Goal: Task Accomplishment & Management: Manage account settings

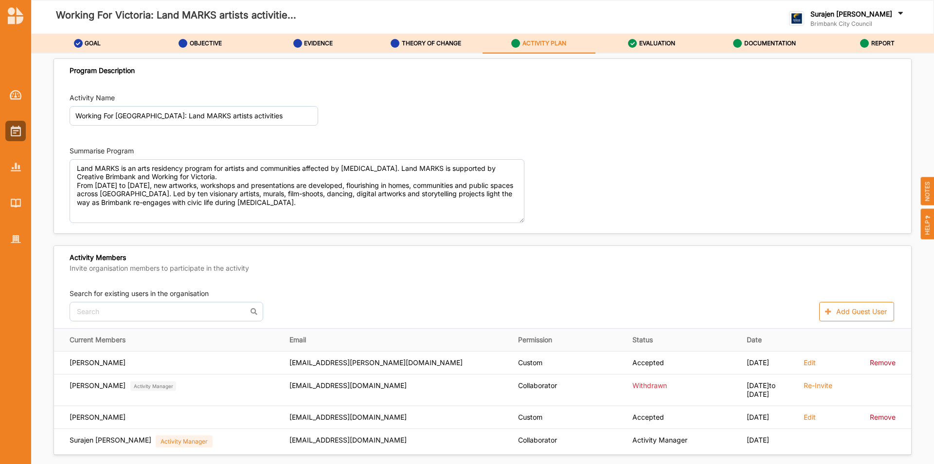
scroll to position [1519, 0]
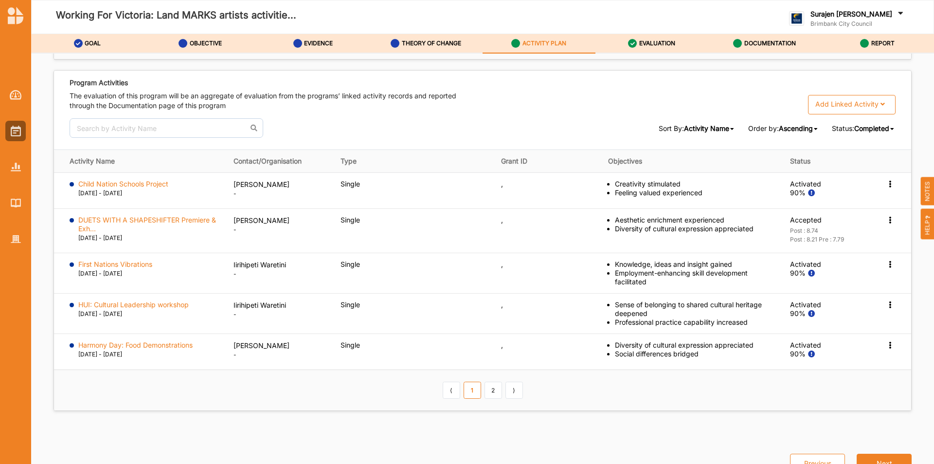
click at [6, 129] on div at bounding box center [15, 131] width 20 height 20
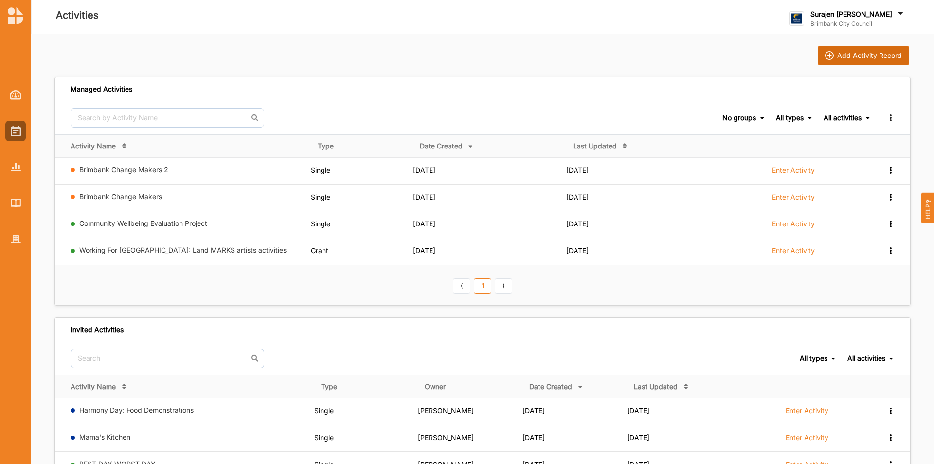
click at [859, 63] on button "Add Activity Record" at bounding box center [863, 55] width 91 height 19
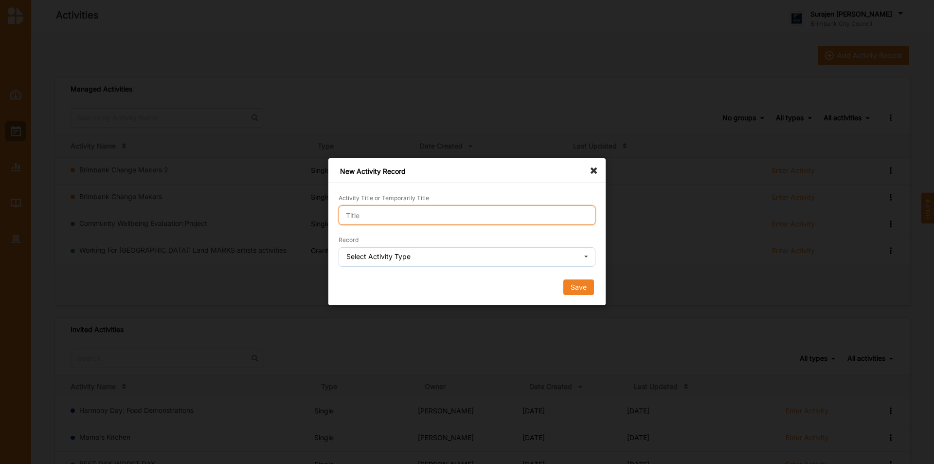
drag, startPoint x: 859, startPoint y: 63, endPoint x: 506, endPoint y: 214, distance: 383.4
click at [506, 214] on input "Activity Title or Temporarily Title" at bounding box center [467, 214] width 257 height 19
type input "demo"
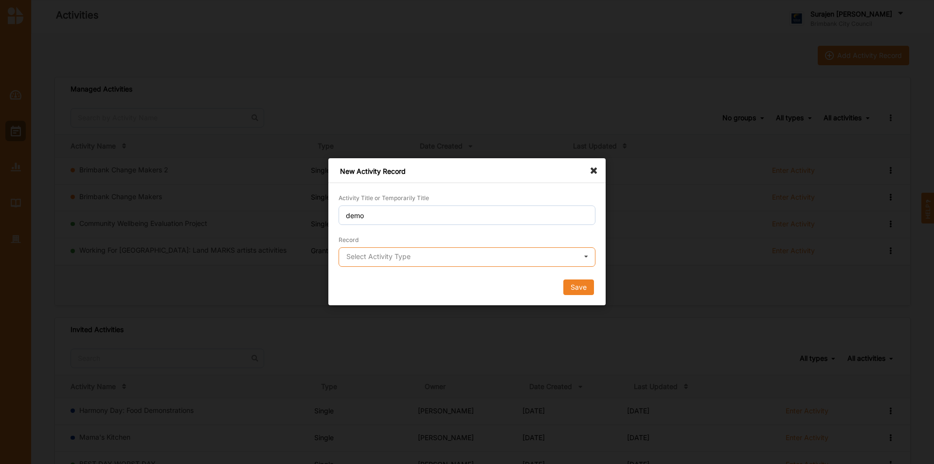
click at [474, 258] on input "text" at bounding box center [468, 257] width 256 height 19
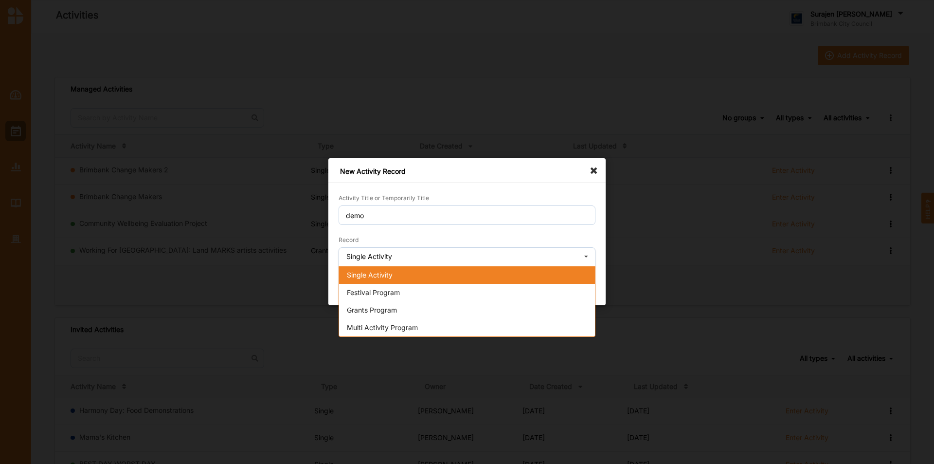
click at [462, 273] on div "Single Activity" at bounding box center [467, 275] width 256 height 18
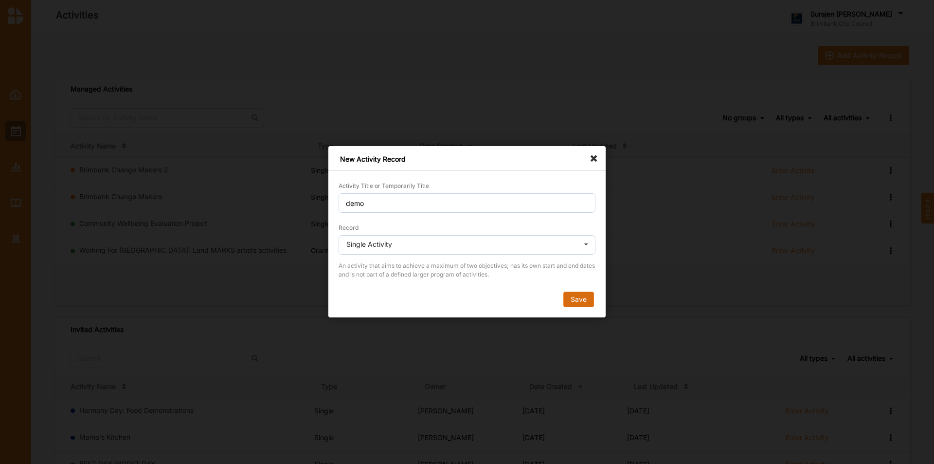
click at [585, 300] on button "Save" at bounding box center [578, 300] width 31 height 16
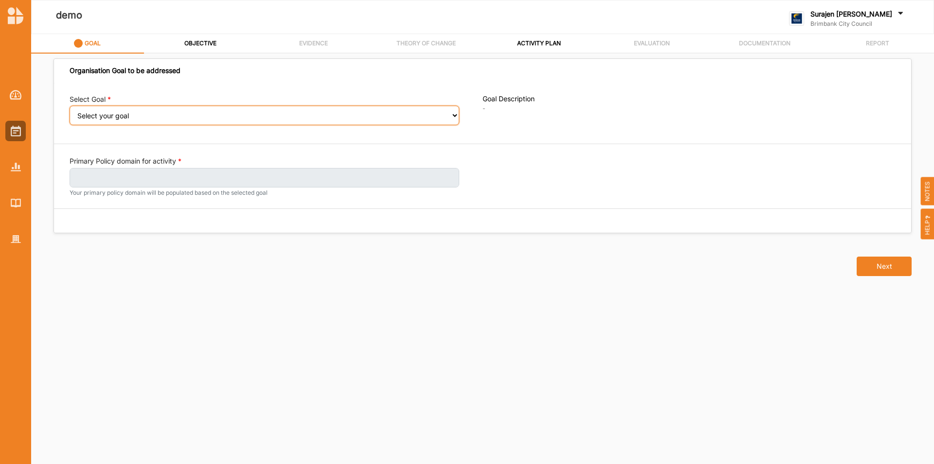
click at [452, 112] on select "Select your goal People and Community – a welcoming, safe and supported communi…" at bounding box center [265, 115] width 390 height 19
select select "240"
click at [70, 112] on select "Select your goal People and Community – a welcoming, safe and supported communi…" at bounding box center [265, 115] width 390 height 19
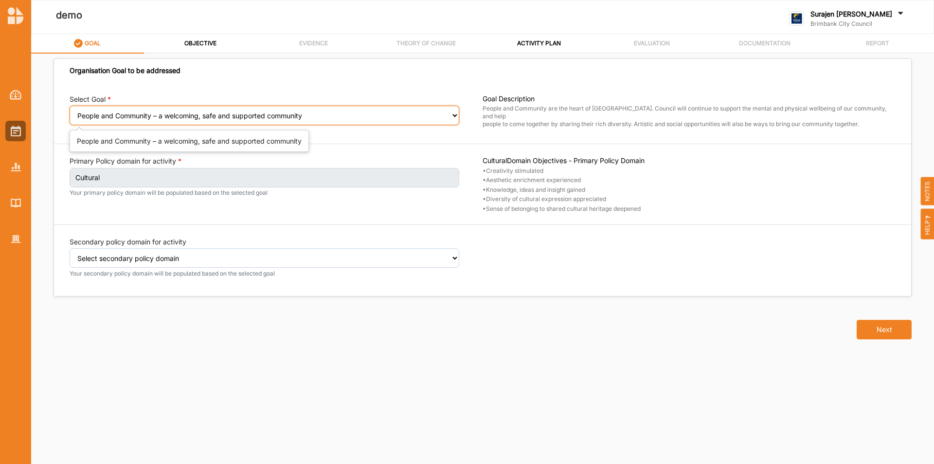
click at [450, 121] on select "Select your goal People and Community – a welcoming, safe and supported communi…" at bounding box center [265, 115] width 390 height 19
select select "241"
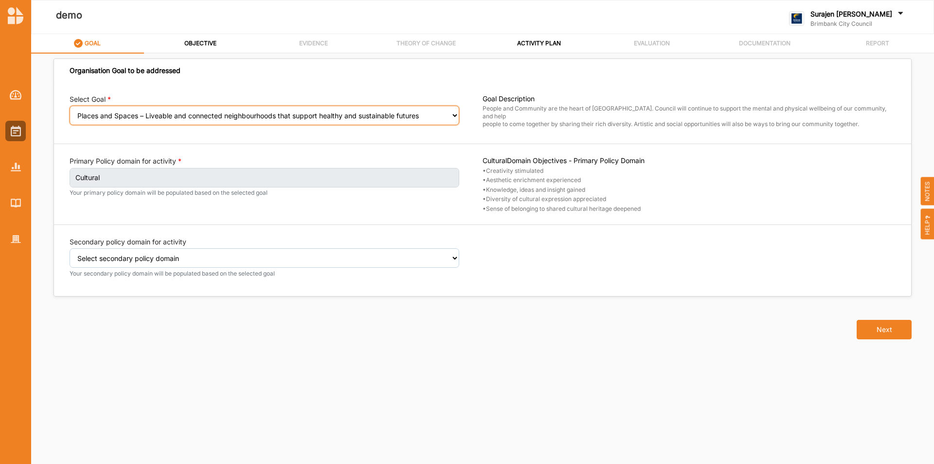
click at [70, 112] on select "Select your goal People and Community – a welcoming, safe and supported communi…" at bounding box center [265, 115] width 390 height 19
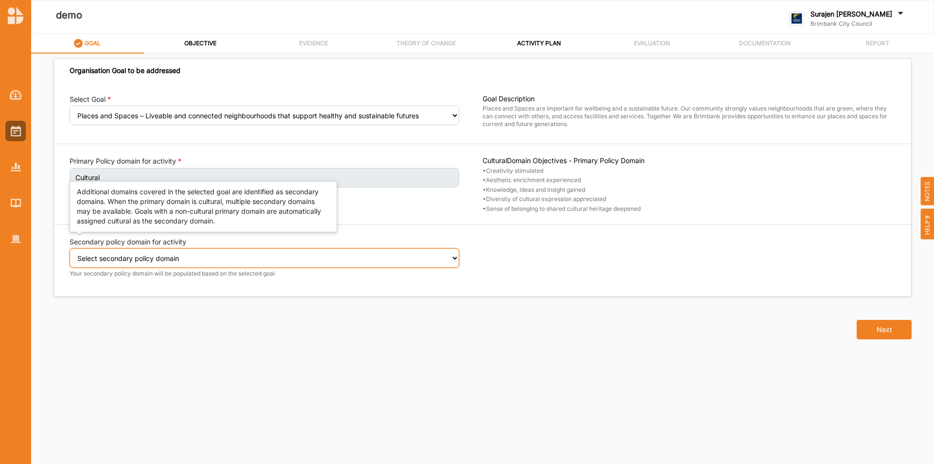
drag, startPoint x: 319, startPoint y: 258, endPoint x: 325, endPoint y: 261, distance: 7.2
click at [319, 258] on select "Select secondary policy domain No second domain for this activity Social Enviro…" at bounding box center [265, 257] width 390 height 19
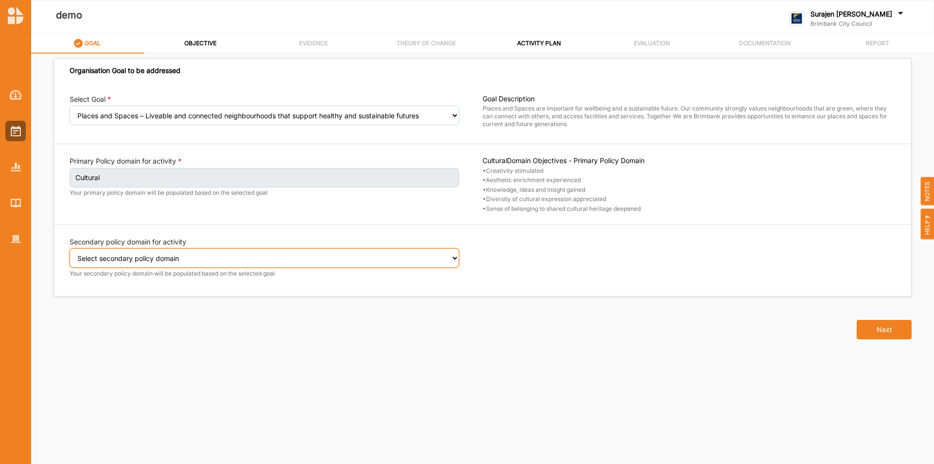
select select "5"
click at [70, 255] on select "Select secondary policy domain No second domain for this activity Social Enviro…" at bounding box center [265, 257] width 390 height 19
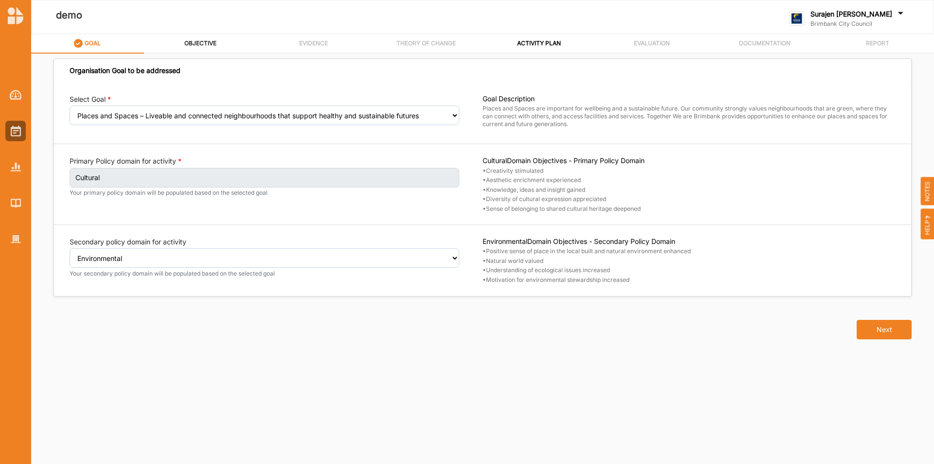
click at [192, 39] on label "OBJECTIVE" at bounding box center [200, 43] width 32 height 8
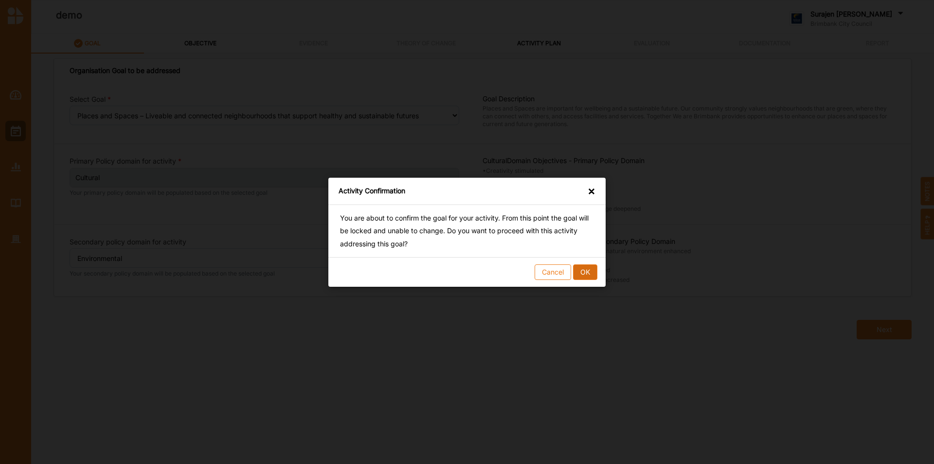
click at [577, 269] on button "OK" at bounding box center [585, 272] width 24 height 16
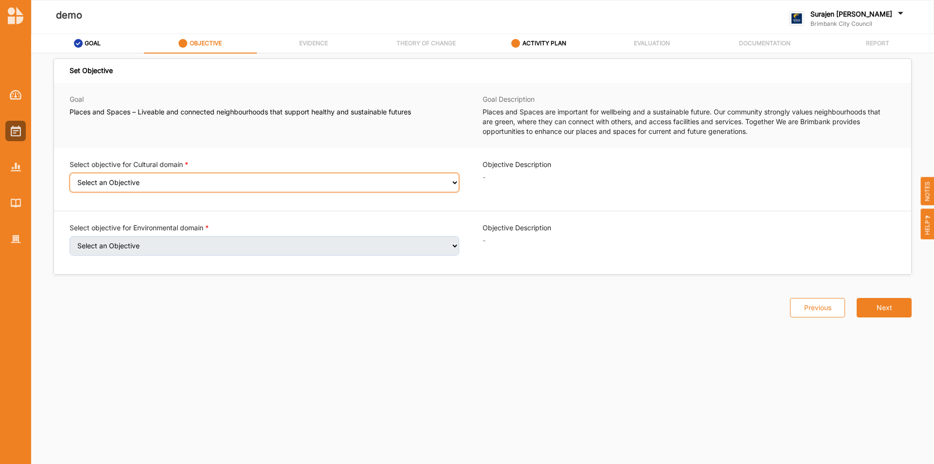
click at [175, 188] on select "Select an Objective Creativity stimulated Aesthetic enrichment experienced Know…" at bounding box center [265, 182] width 390 height 19
select select "1"
click at [70, 179] on select "Select an Objective Creativity stimulated Aesthetic enrichment experienced Know…" at bounding box center [265, 182] width 390 height 19
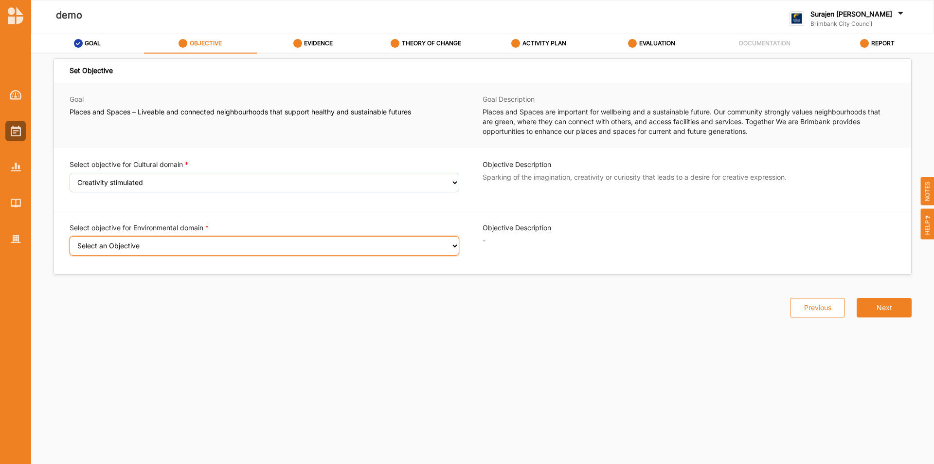
drag, startPoint x: 226, startPoint y: 242, endPoint x: 240, endPoint y: 251, distance: 16.2
click at [226, 242] on select "Select an Objective Positive sense of place in the local built and natural envi…" at bounding box center [265, 245] width 390 height 19
select select "22"
click at [70, 242] on select "Select an Objective Positive sense of place in the local built and natural envi…" at bounding box center [265, 245] width 390 height 19
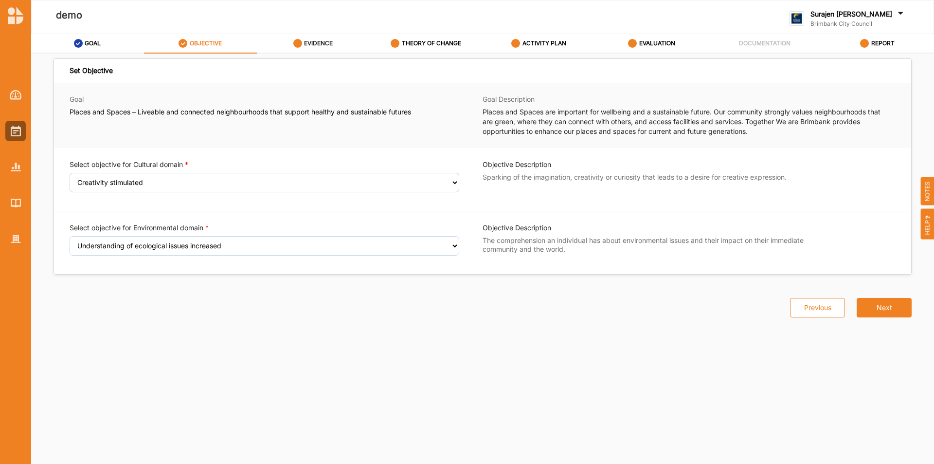
click at [314, 45] on label "EVIDENCE" at bounding box center [318, 43] width 29 height 8
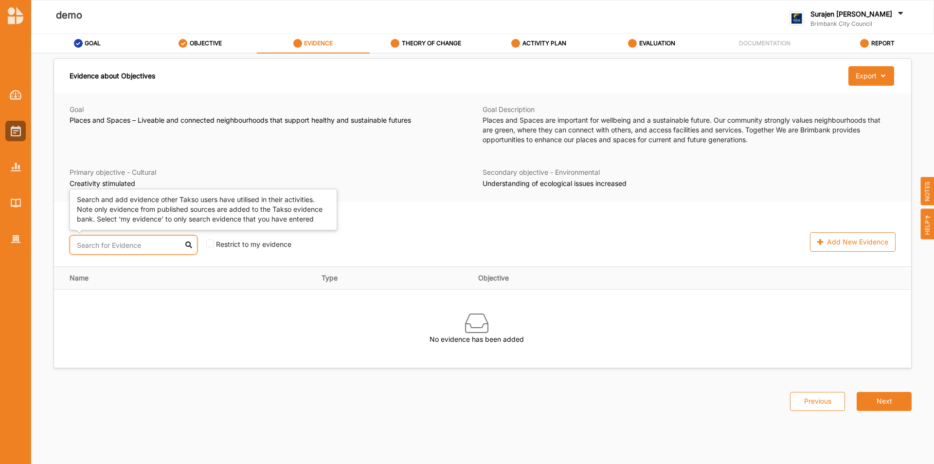
click at [117, 239] on input "text" at bounding box center [134, 244] width 128 height 19
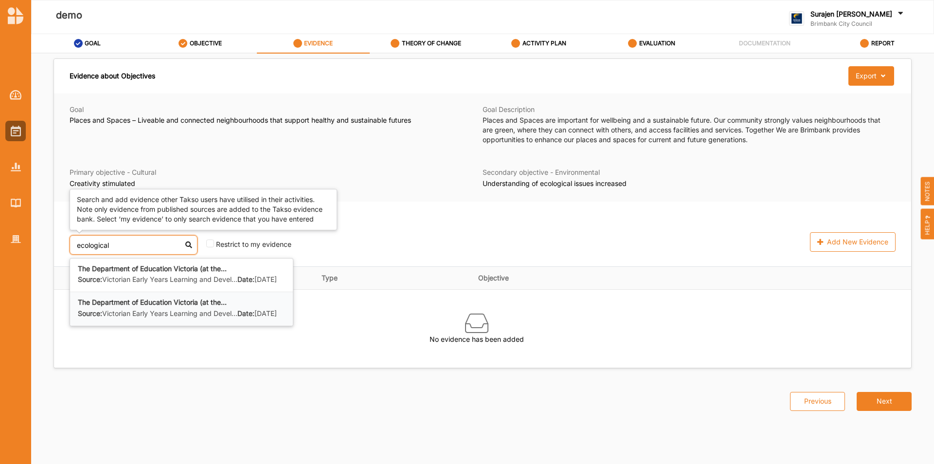
click at [196, 306] on b "The Department of Education Victoria (at the..." at bounding box center [152, 302] width 149 height 8
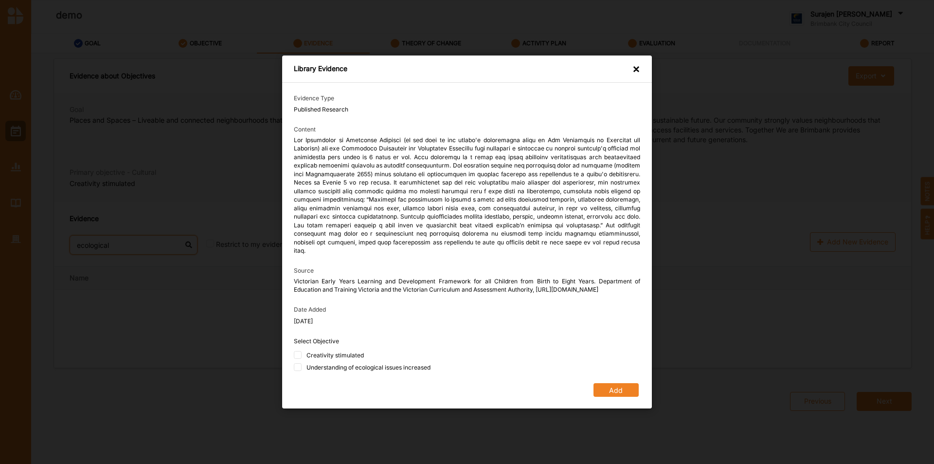
type input "ecological"
click at [651, 72] on div "Library Evidence ×" at bounding box center [467, 68] width 370 height 27
click at [641, 72] on div "Library Evidence ×" at bounding box center [467, 68] width 370 height 27
click at [639, 71] on div "×" at bounding box center [636, 69] width 8 height 11
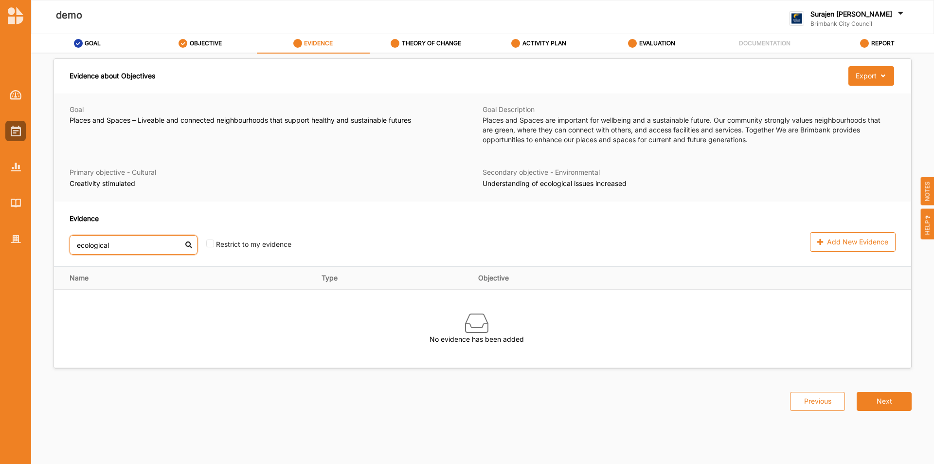
drag, startPoint x: 145, startPoint y: 240, endPoint x: 0, endPoint y: 271, distance: 148.2
click at [0, 271] on div "demo Surajen Uppal Brimbank City Council Brimbank City C... User Profile Help L…" at bounding box center [467, 232] width 934 height 464
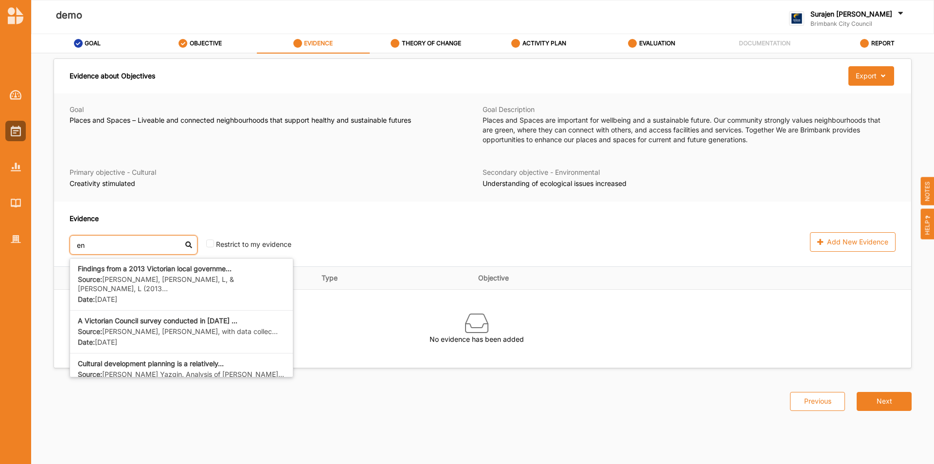
type input "e"
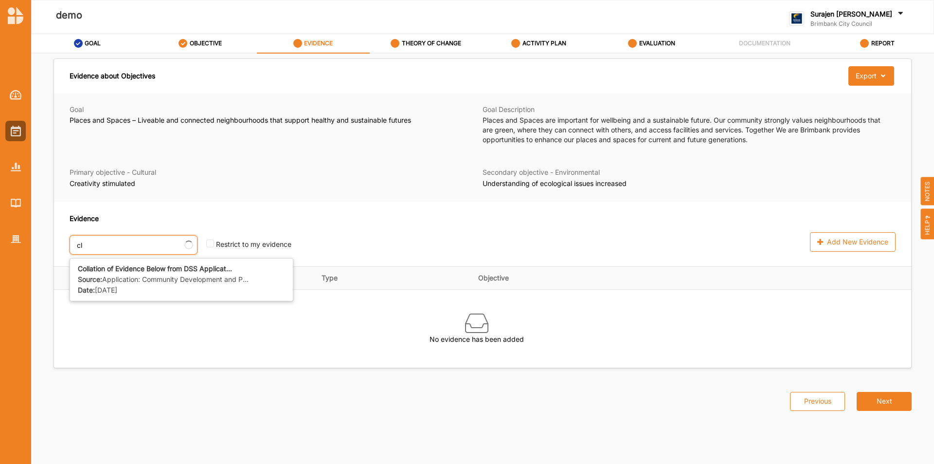
type input "c"
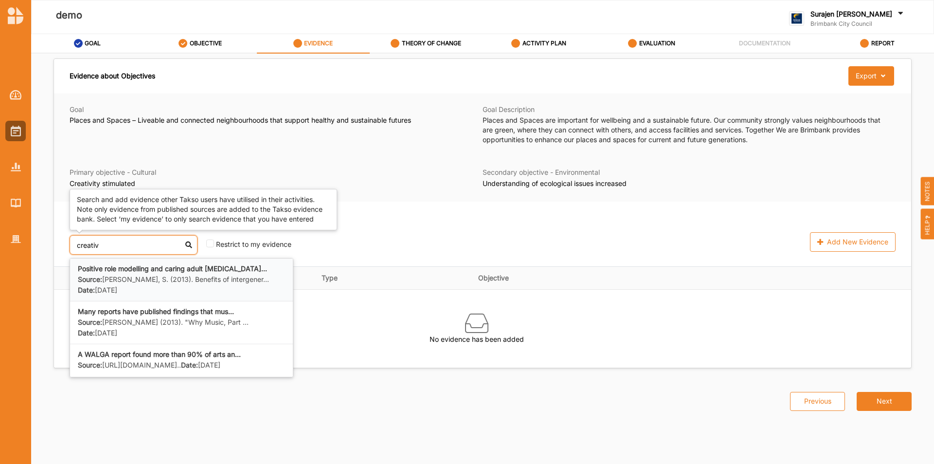
click at [139, 280] on label "Source: Bosak, S. (2013). Benefits of intergener..." at bounding box center [173, 279] width 191 height 9
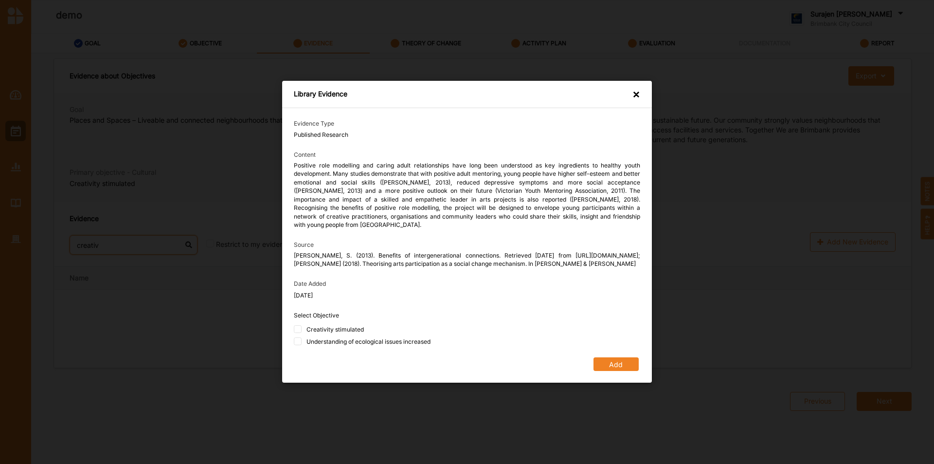
type input "creativ"
click at [325, 330] on div "Creativity stimulated" at bounding box center [334, 329] width 57 height 8
click at [302, 330] on input "Creativity stimulated" at bounding box center [298, 329] width 8 height 8
checkbox input "true"
click at [328, 335] on div "Creativity stimulated" at bounding box center [467, 330] width 346 height 10
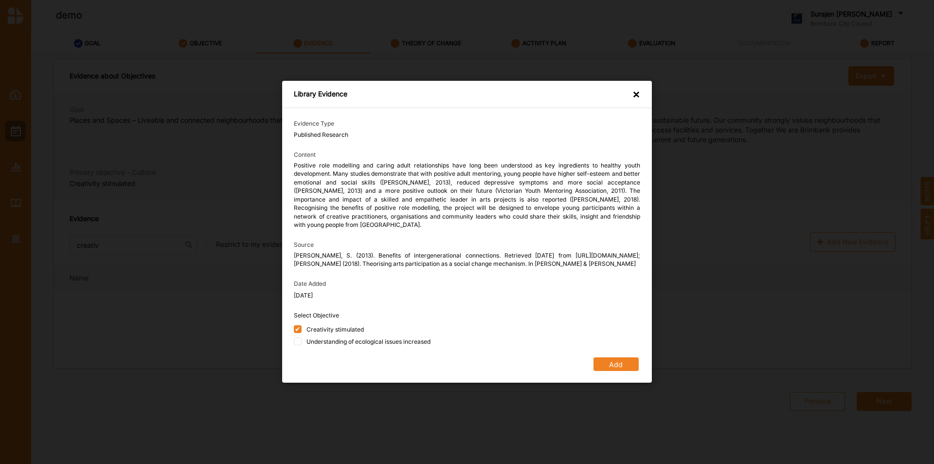
drag, startPoint x: 326, startPoint y: 344, endPoint x: 348, endPoint y: 343, distance: 21.4
click at [330, 343] on div "Understanding of ecological issues increased" at bounding box center [368, 342] width 124 height 8
click at [301, 341] on input "Understanding of ecological issues increased" at bounding box center [298, 342] width 8 height 8
checkbox input "true"
click at [619, 369] on button "Add" at bounding box center [616, 365] width 45 height 14
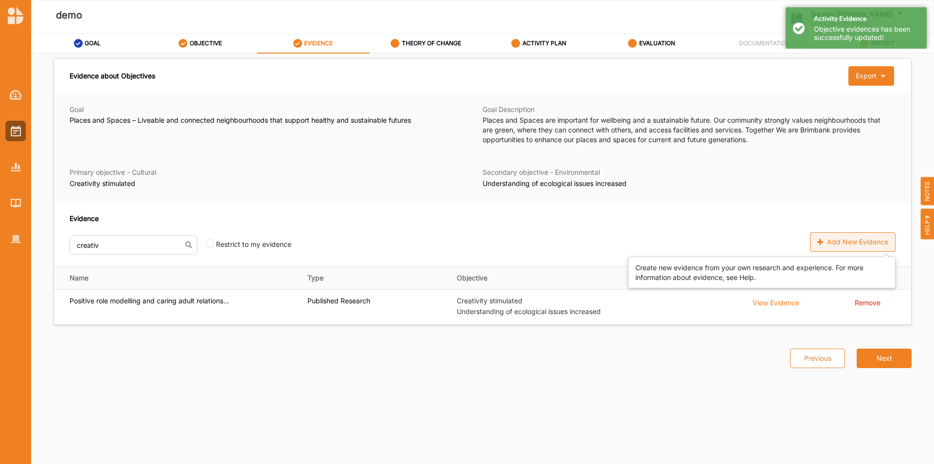
click at [852, 246] on div "Add New Evidence" at bounding box center [853, 241] width 86 height 19
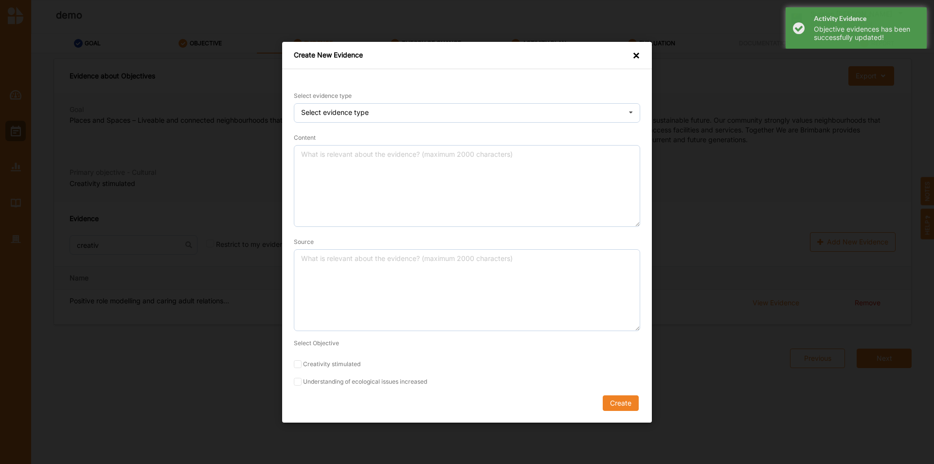
click at [580, 100] on div "Select evidence type Select evidence type Practice Knowledge Published Research…" at bounding box center [467, 106] width 346 height 32
click at [588, 123] on form "Select evidence type Select evidence type Practice Knowledge Published Research…" at bounding box center [467, 250] width 346 height 320
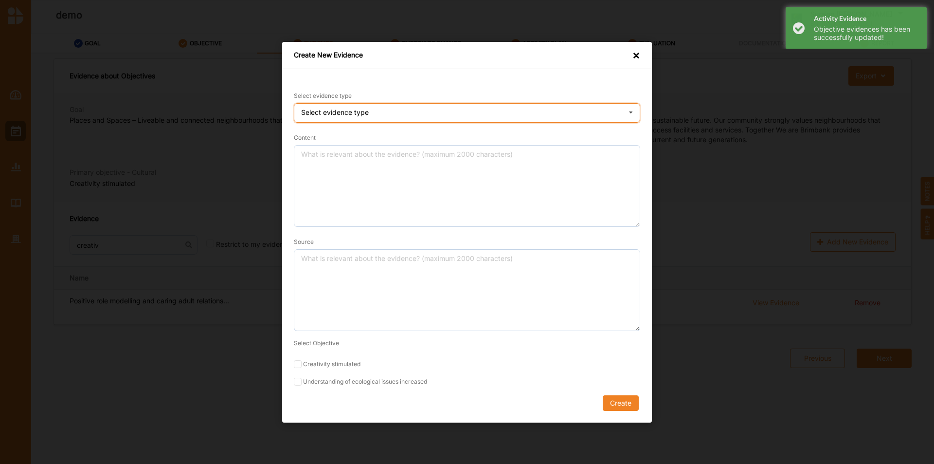
drag, startPoint x: 588, startPoint y: 120, endPoint x: 595, endPoint y: 134, distance: 15.7
click at [588, 122] on div "Select evidence type Practice Knowledge Published Research Data" at bounding box center [467, 112] width 346 height 19
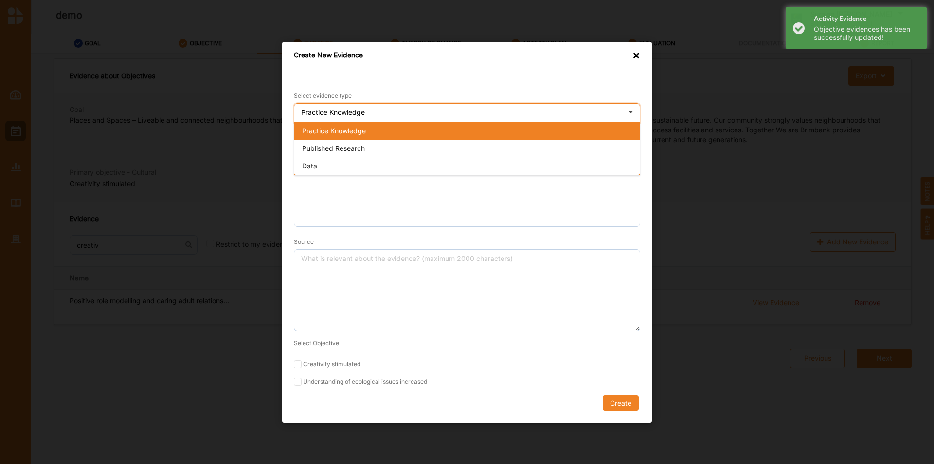
click at [584, 161] on div "Data" at bounding box center [466, 166] width 345 height 18
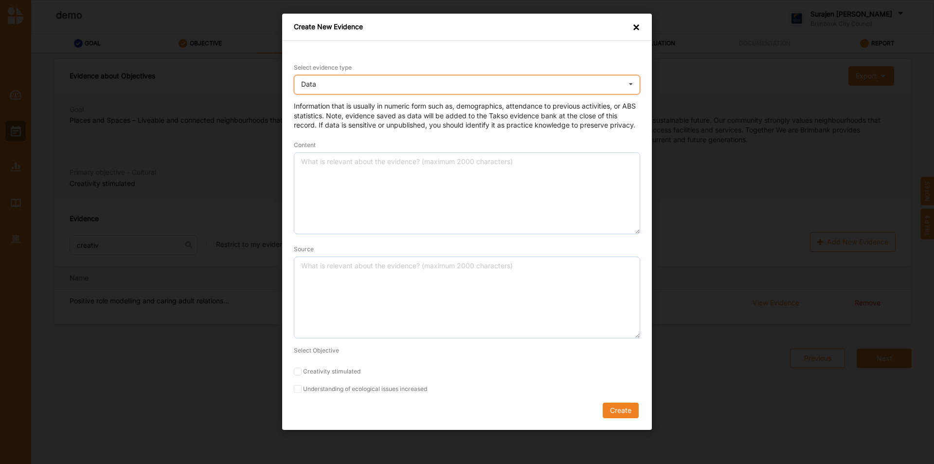
click at [622, 89] on div "Data Practice Knowledge Published Research Data" at bounding box center [467, 84] width 346 height 19
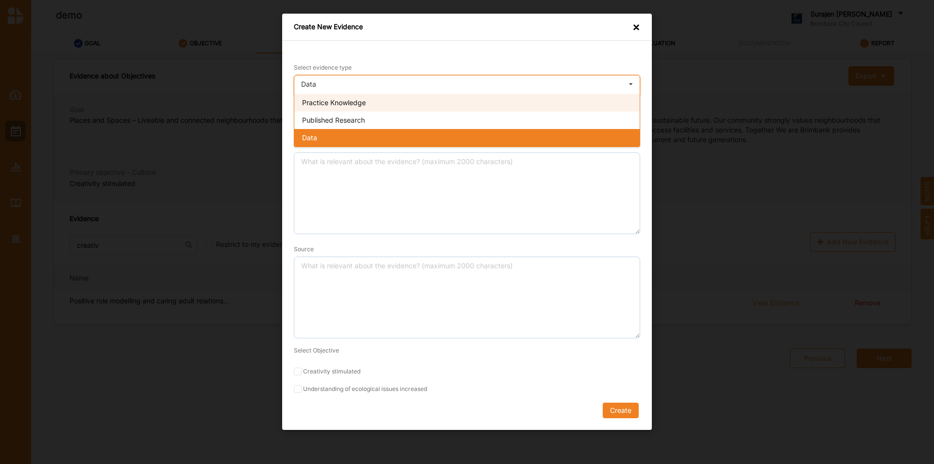
click at [609, 109] on div "Practice Knowledge" at bounding box center [466, 103] width 345 height 18
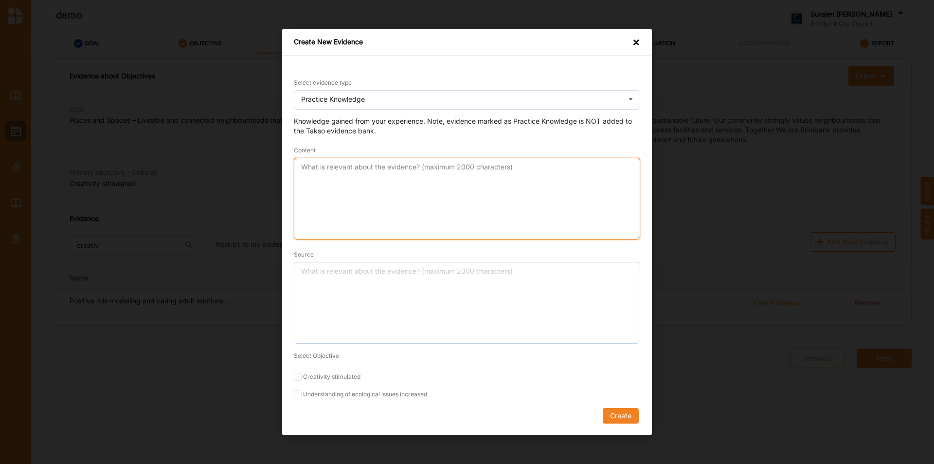
drag, startPoint x: 416, startPoint y: 187, endPoint x: 769, endPoint y: 267, distance: 361.0
click at [424, 187] on textarea "Content" at bounding box center [467, 199] width 346 height 82
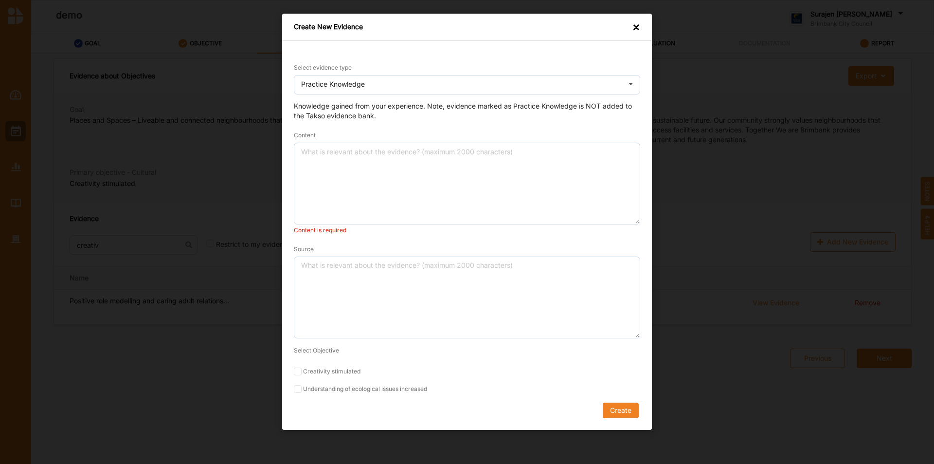
click at [632, 45] on div "Create New Evidence × Select evidence type Practice Knowledge Practice Knowledg…" at bounding box center [467, 222] width 370 height 416
click at [637, 26] on div "×" at bounding box center [636, 27] width 8 height 11
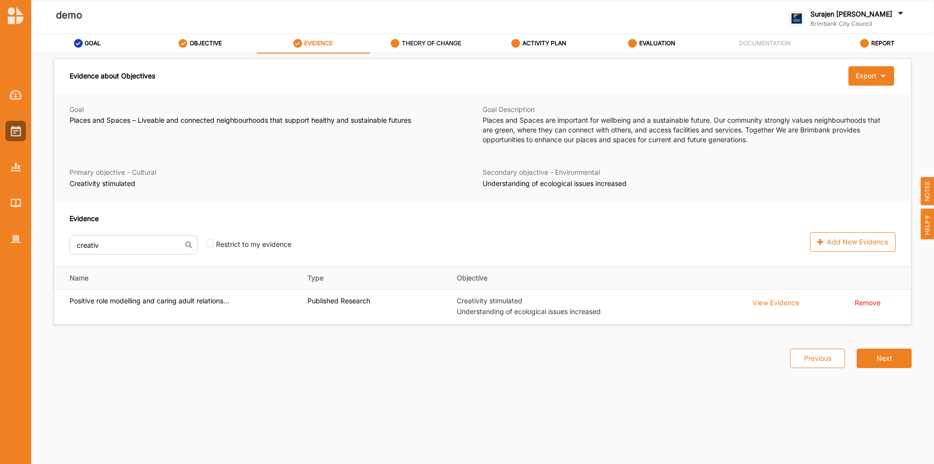
click at [410, 50] on div "THEORY OF CHANGE" at bounding box center [426, 44] width 71 height 18
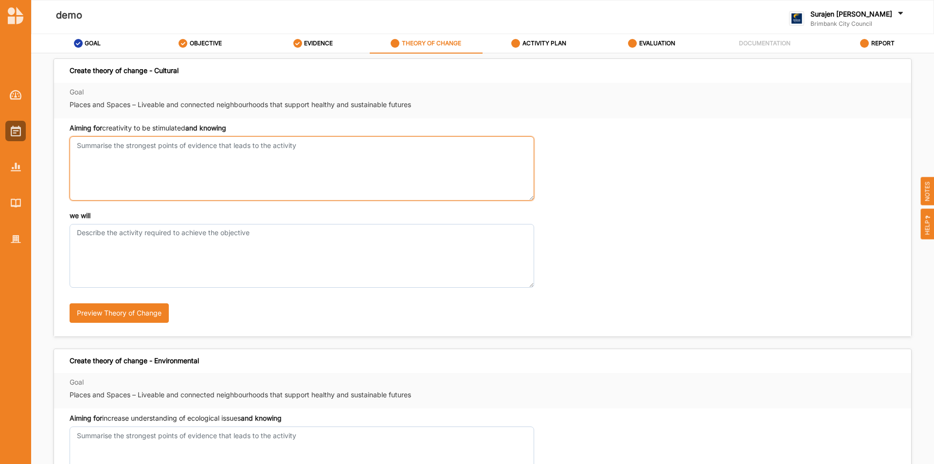
drag, startPoint x: 356, startPoint y: 161, endPoint x: 355, endPoint y: 141, distance: 20.0
click at [355, 151] on textarea "Aiming for creativity to be stimulated and knowing" at bounding box center [302, 168] width 465 height 64
type textarea "this"
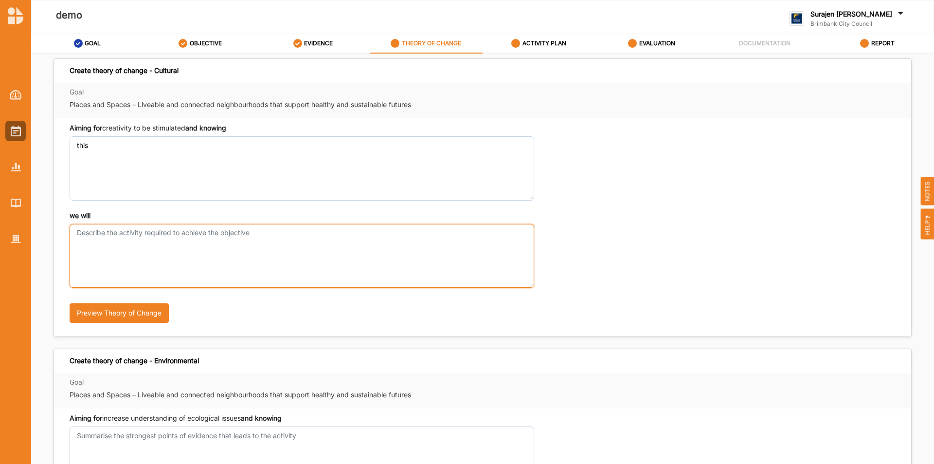
click at [217, 251] on textarea "we will" at bounding box center [302, 256] width 465 height 64
type textarea "do this"
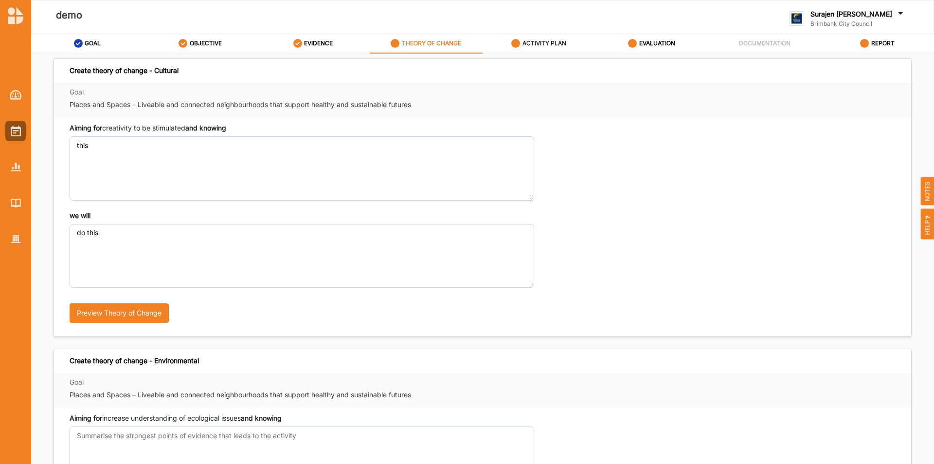
click at [529, 49] on div "ACTIVITY PLAN" at bounding box center [538, 44] width 55 height 18
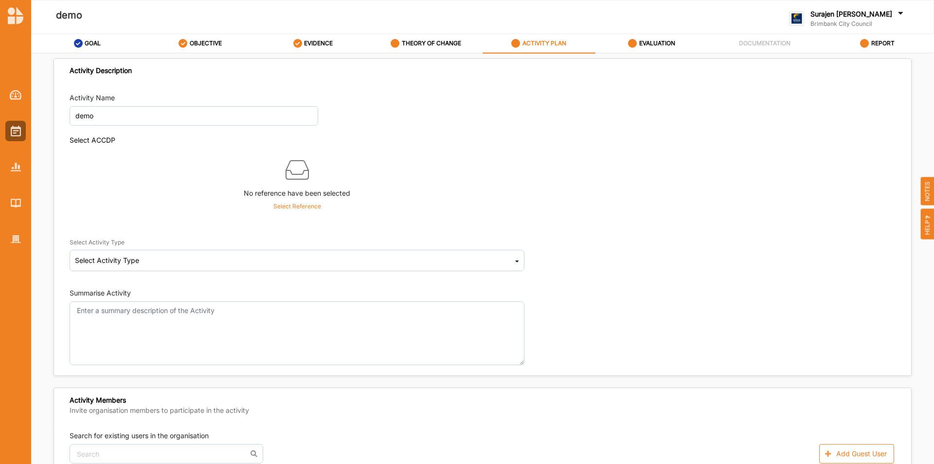
click at [393, 275] on div "Select Activity Type Select Activity Type Cultural infrastructure development A…" at bounding box center [302, 252] width 465 height 51
click at [515, 263] on icon at bounding box center [517, 262] width 4 height 19
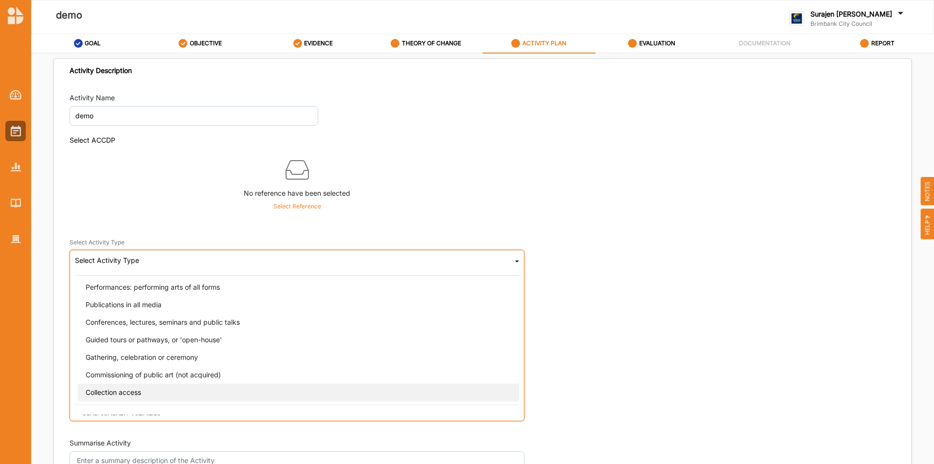
scroll to position [97, 0]
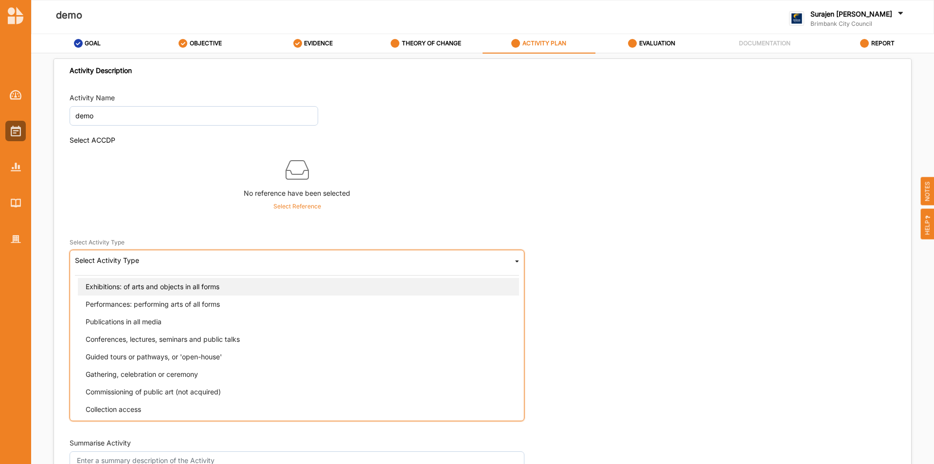
click at [347, 288] on div "Exhibitions: of arts and objects in all forms" at bounding box center [300, 287] width 444 height 18
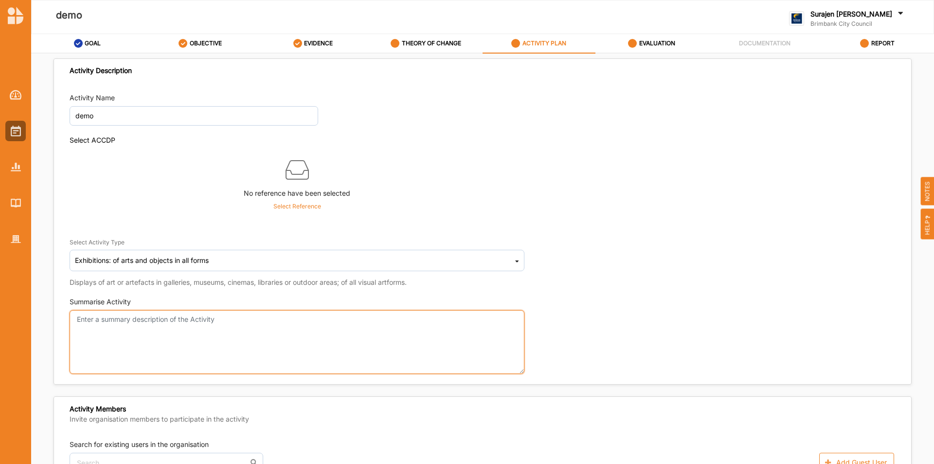
click at [251, 328] on textarea "Summarise Activity" at bounding box center [297, 342] width 455 height 64
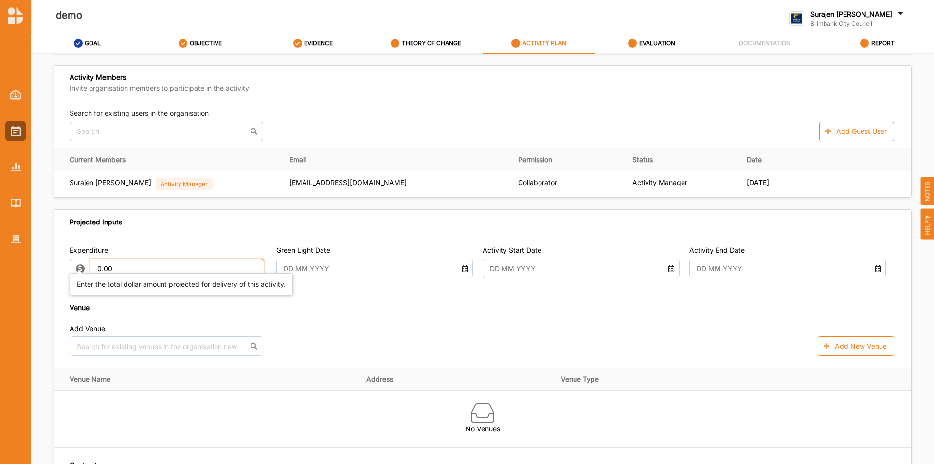
scroll to position [350, 0]
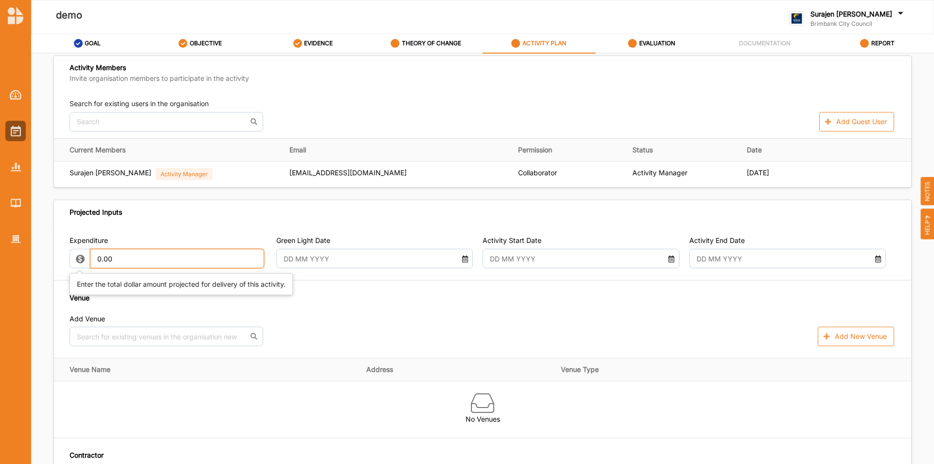
click at [158, 252] on input "0.00" at bounding box center [177, 258] width 175 height 19
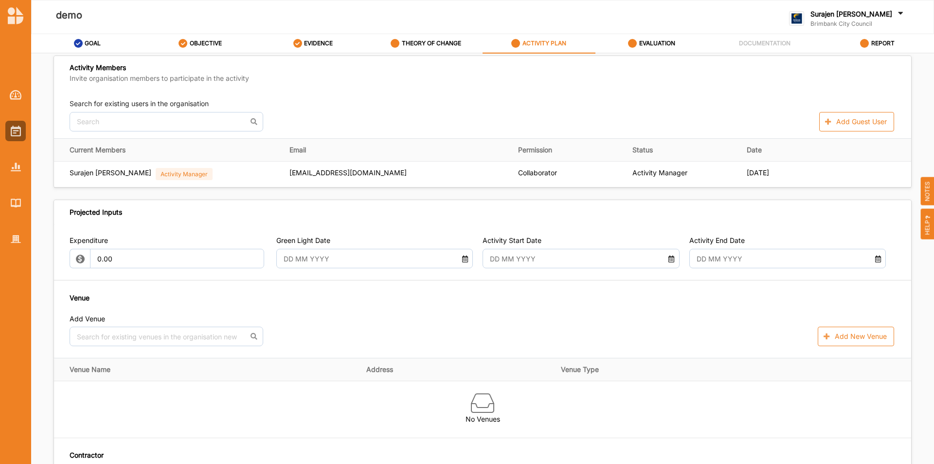
click at [329, 257] on input "text" at bounding box center [366, 258] width 177 height 19
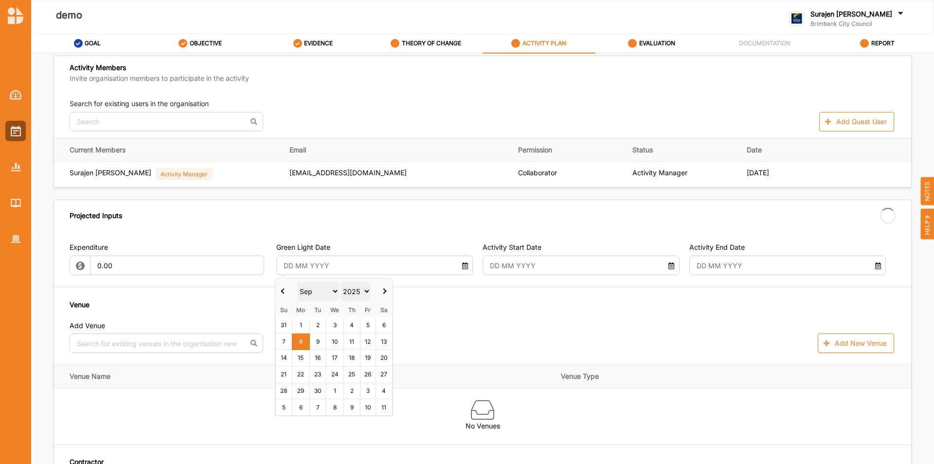
click at [602, 257] on input "text" at bounding box center [573, 264] width 177 height 19
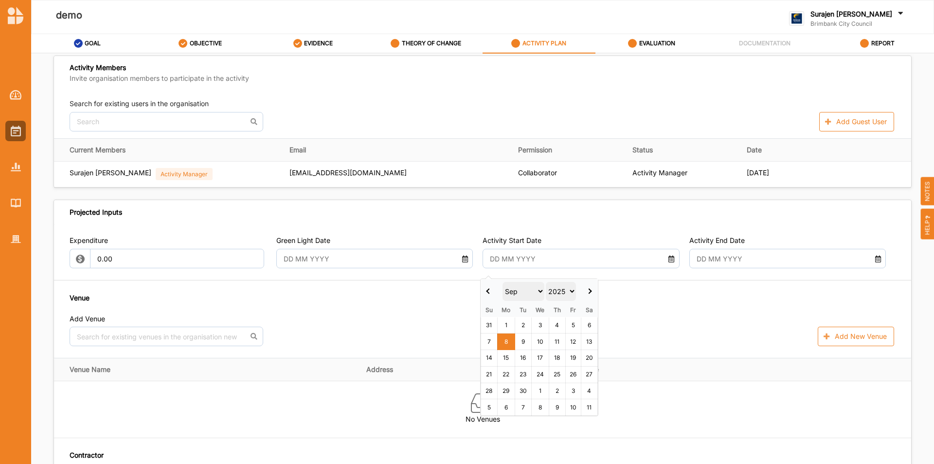
click at [696, 246] on div "Activity End Date" at bounding box center [787, 251] width 197 height 33
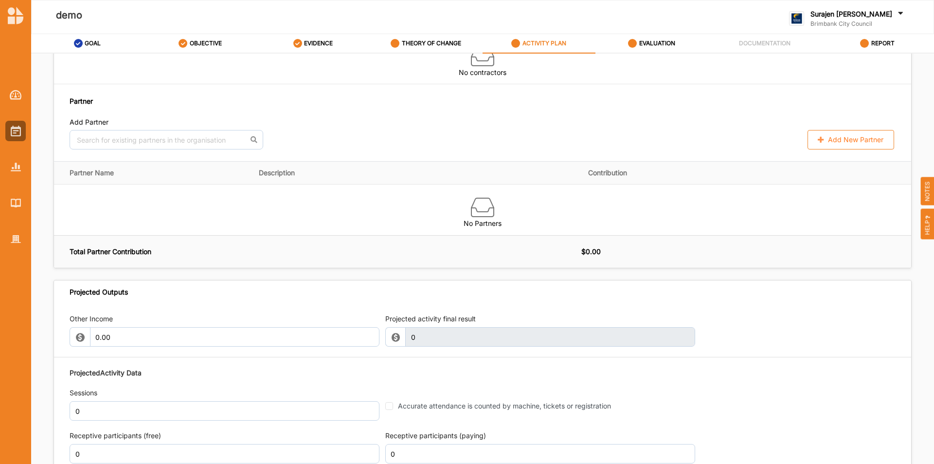
scroll to position [841, 0]
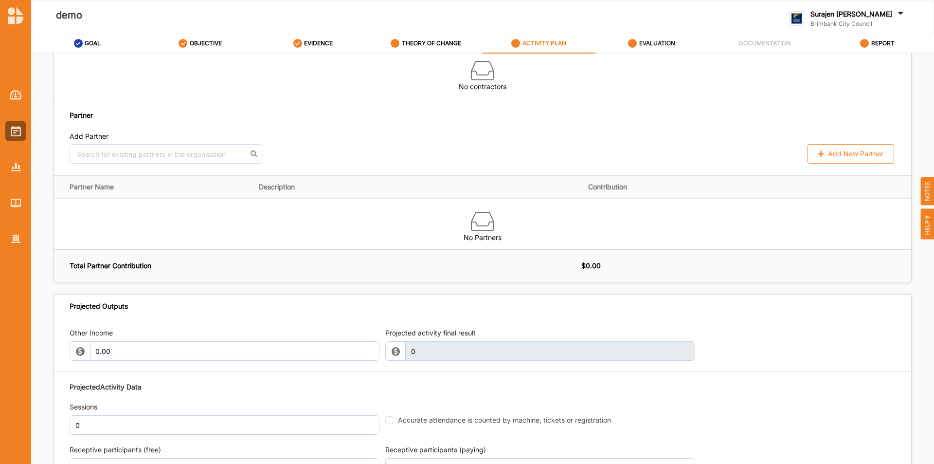
drag, startPoint x: 651, startPoint y: 44, endPoint x: 672, endPoint y: 49, distance: 21.1
click at [651, 44] on label "EVALUATION" at bounding box center [657, 43] width 36 height 8
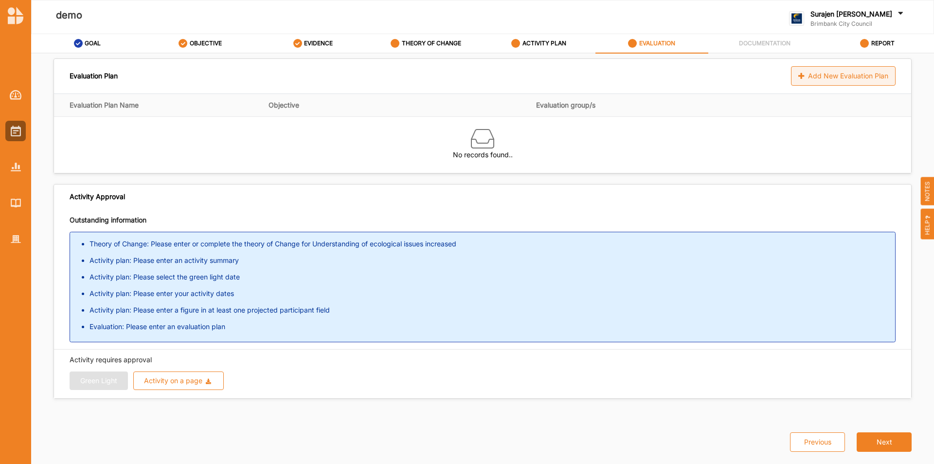
click at [807, 73] on div "Add New Evaluation Plan" at bounding box center [843, 75] width 105 height 19
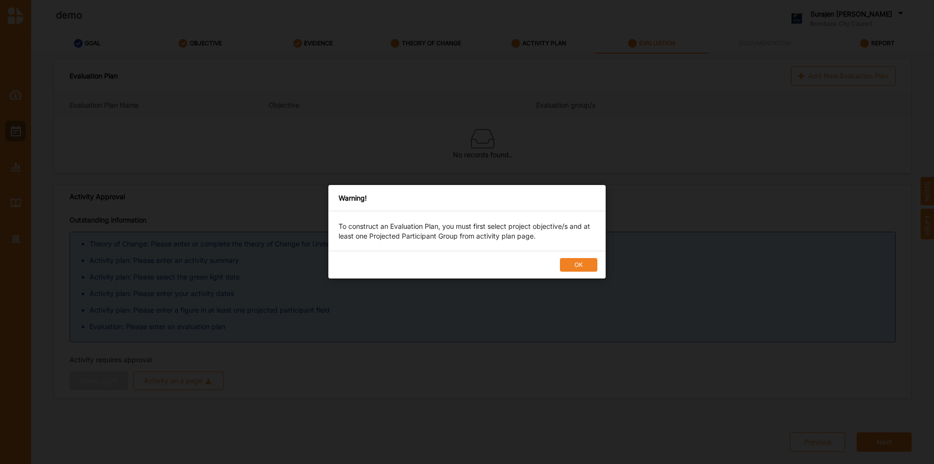
click at [589, 261] on button "OK" at bounding box center [578, 265] width 37 height 14
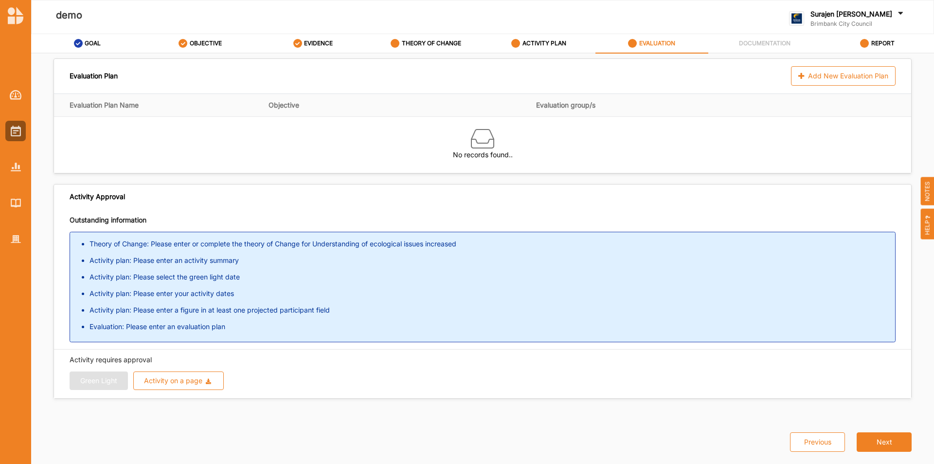
click at [20, 117] on div at bounding box center [15, 159] width 31 height 180
click at [20, 127] on img at bounding box center [16, 131] width 10 height 11
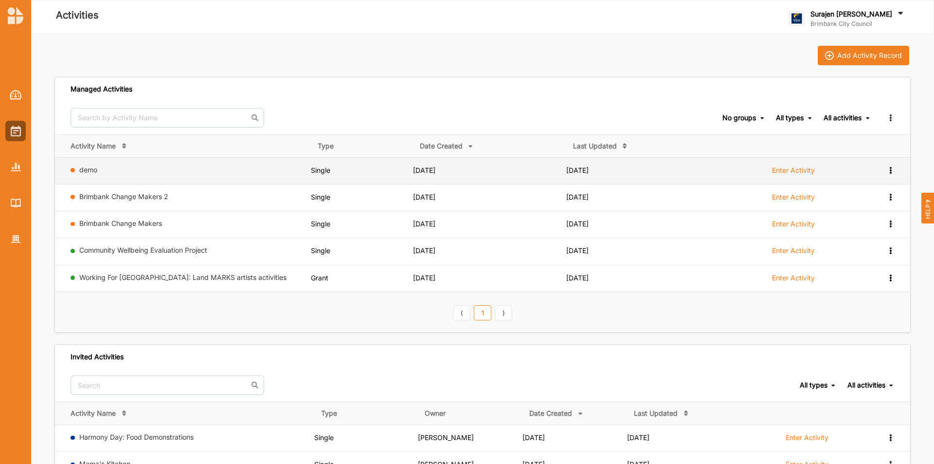
click at [891, 167] on icon at bounding box center [890, 169] width 8 height 7
click at [864, 238] on div "Remove" at bounding box center [865, 239] width 43 height 7
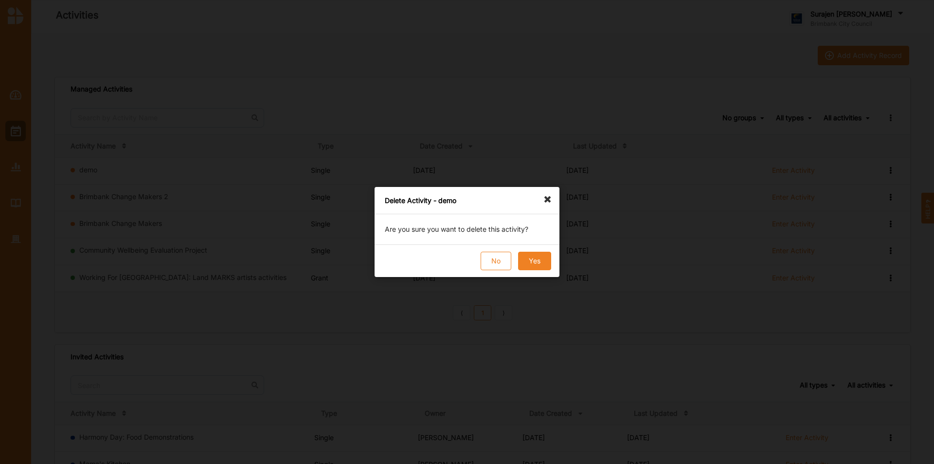
drag, startPoint x: 542, startPoint y: 265, endPoint x: 577, endPoint y: 307, distance: 55.0
click at [542, 265] on button "Yes" at bounding box center [534, 261] width 33 height 18
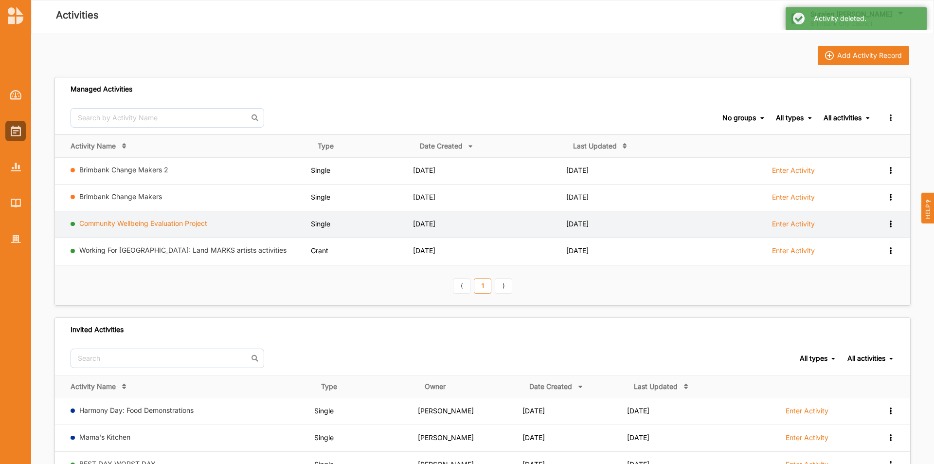
click at [192, 221] on link "Community Wellbeing Evaluation Project" at bounding box center [143, 223] width 128 height 8
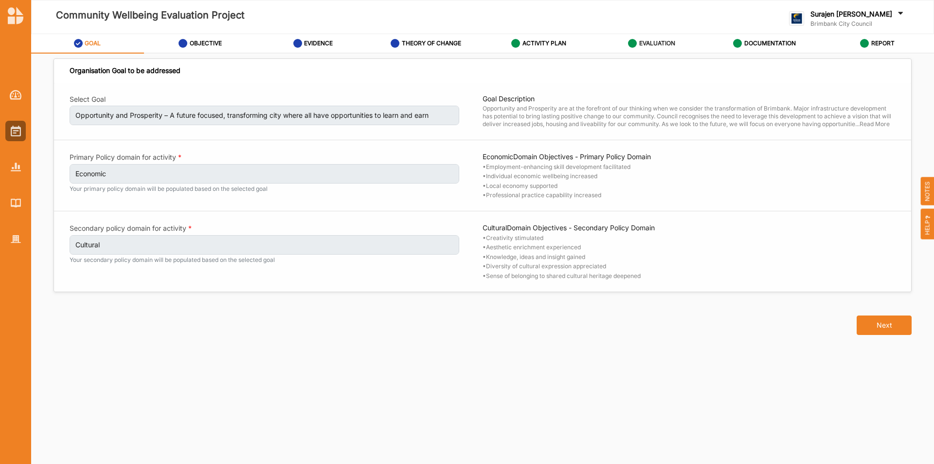
click at [653, 42] on label "EVALUATION" at bounding box center [657, 43] width 36 height 8
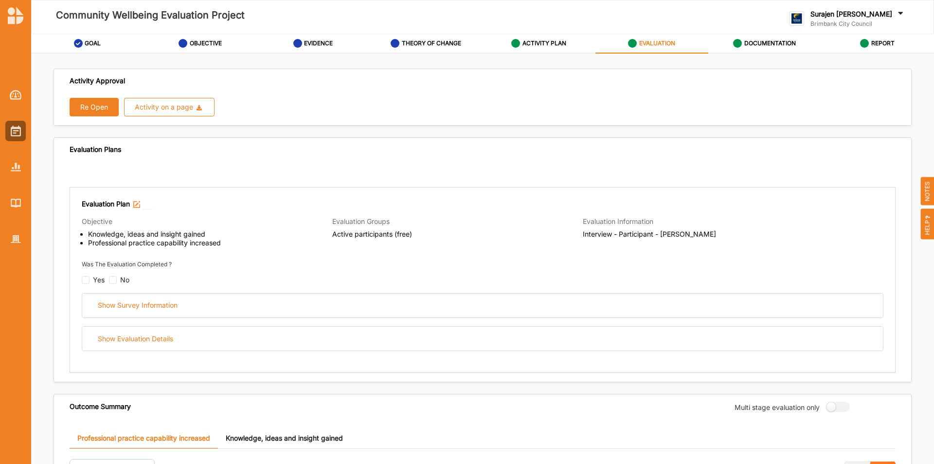
click at [95, 110] on button "Re Open" at bounding box center [94, 107] width 49 height 18
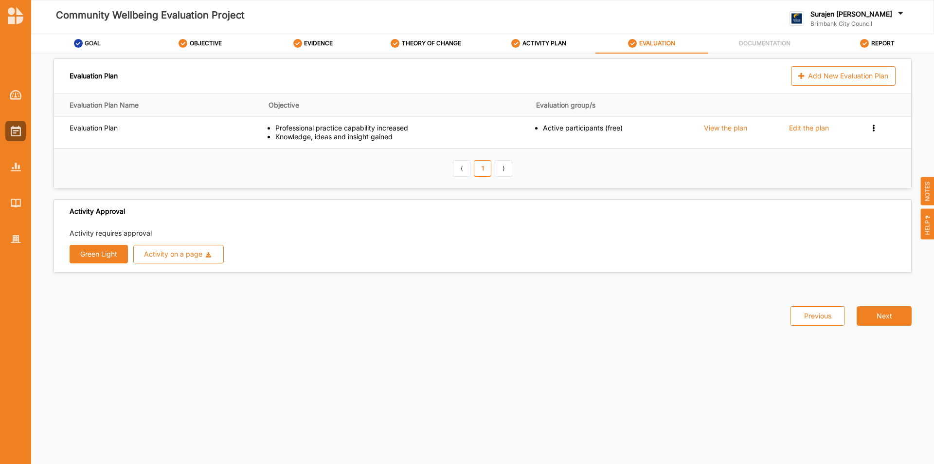
click at [84, 40] on div "GOAL" at bounding box center [87, 44] width 27 height 18
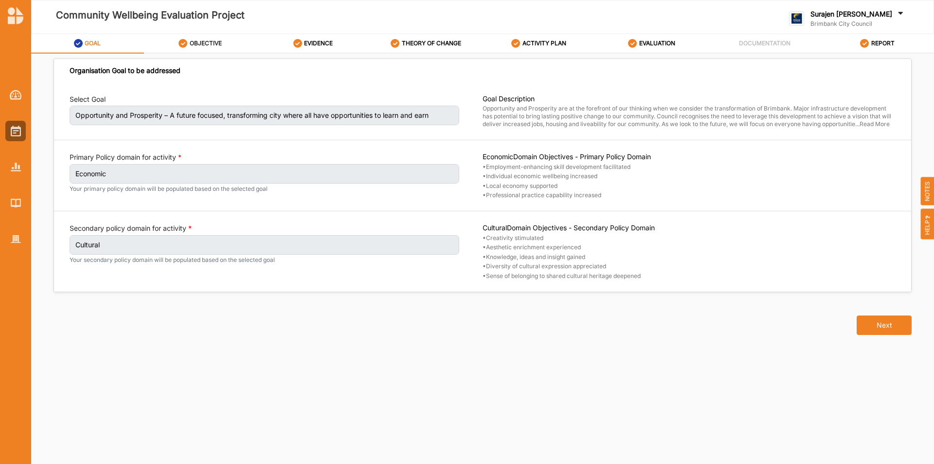
click at [205, 46] on label "OBJECTIVE" at bounding box center [206, 43] width 32 height 8
select select "30"
select select "3"
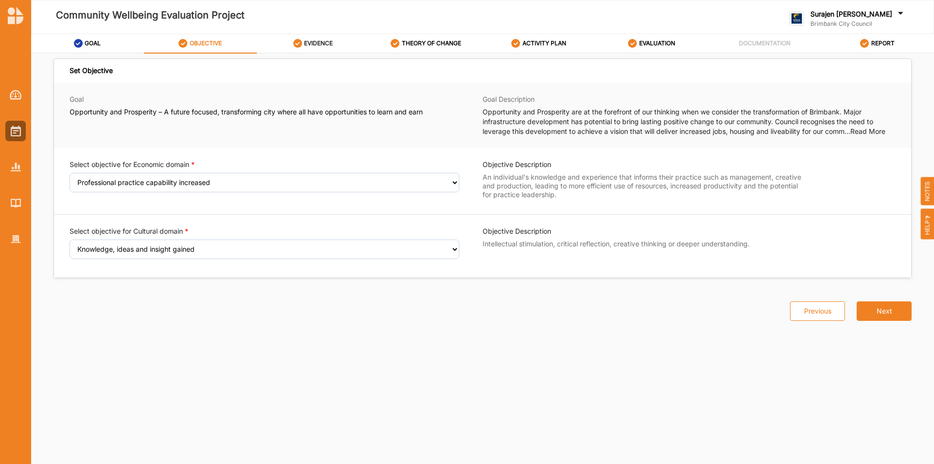
click at [310, 50] on div "EVIDENCE" at bounding box center [313, 44] width 40 height 18
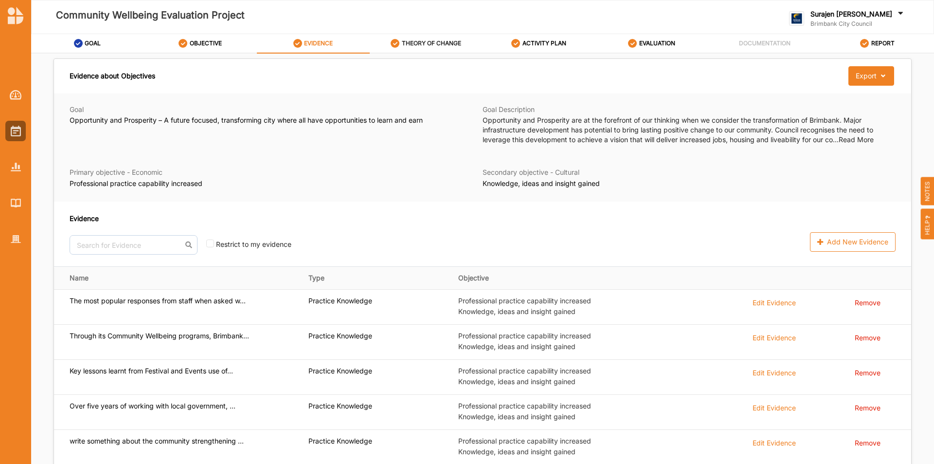
click at [440, 46] on label "THEORY OF CHANGE" at bounding box center [431, 43] width 59 height 8
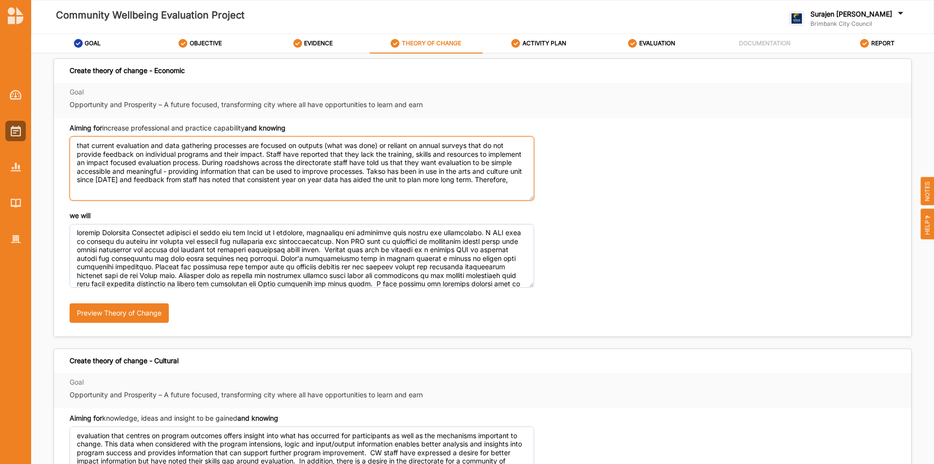
click at [333, 162] on textarea "that current evaluation and data gathering processes are focused on outputs (wh…" at bounding box center [302, 168] width 465 height 64
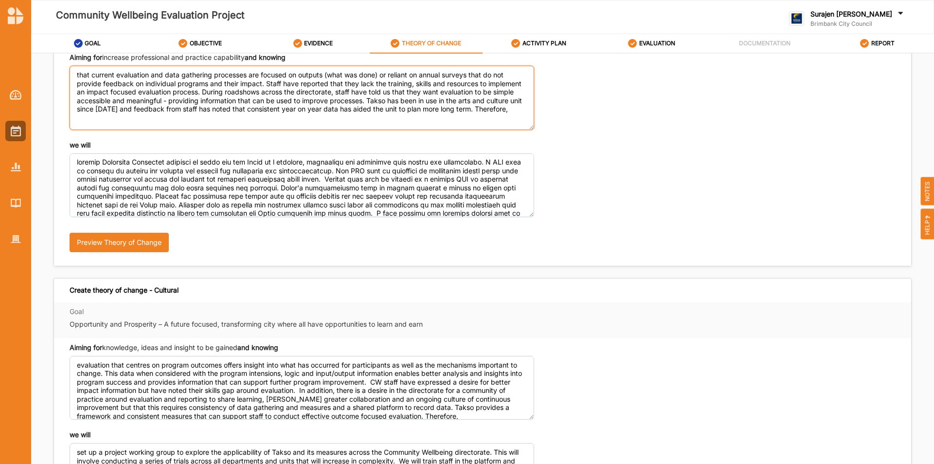
scroll to position [97, 0]
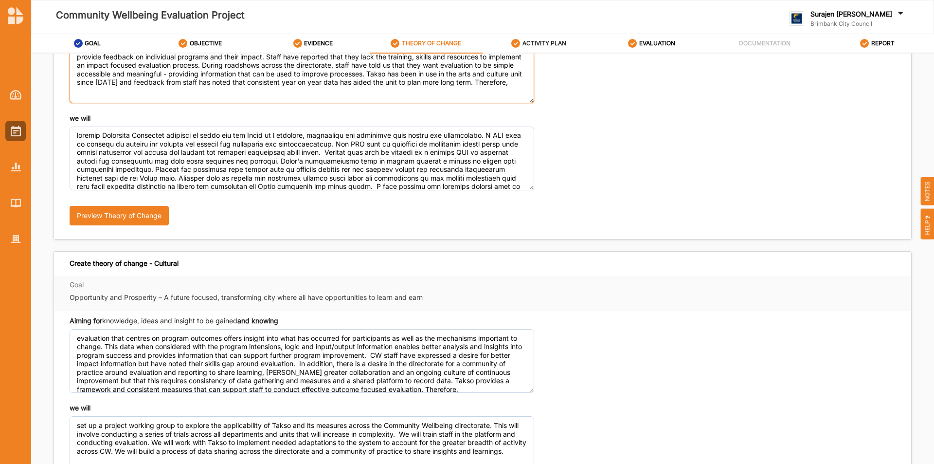
type textarea "that current evaluation and data gathering processes are focused on outputs (wh…"
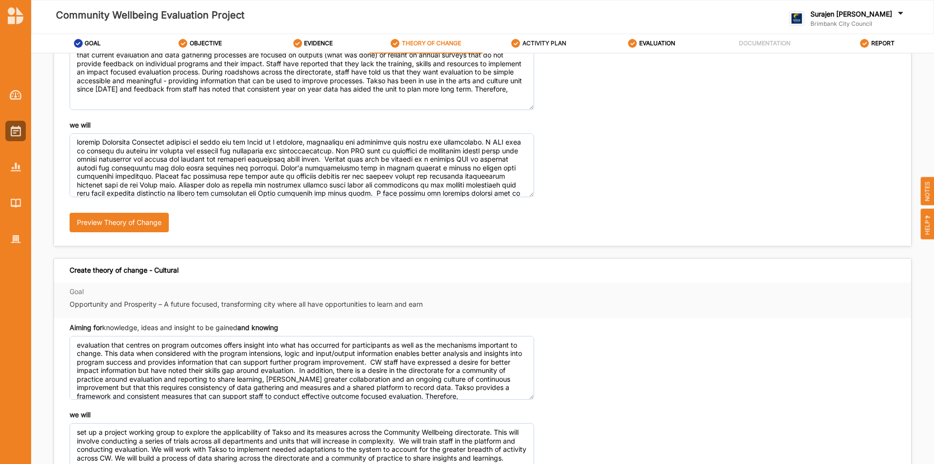
scroll to position [104, 0]
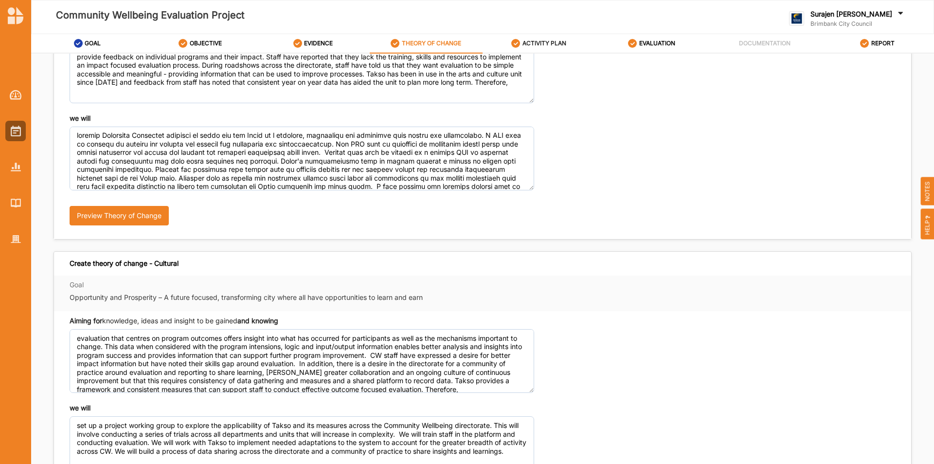
click at [532, 39] on div "ACTIVITY PLAN" at bounding box center [538, 44] width 55 height 18
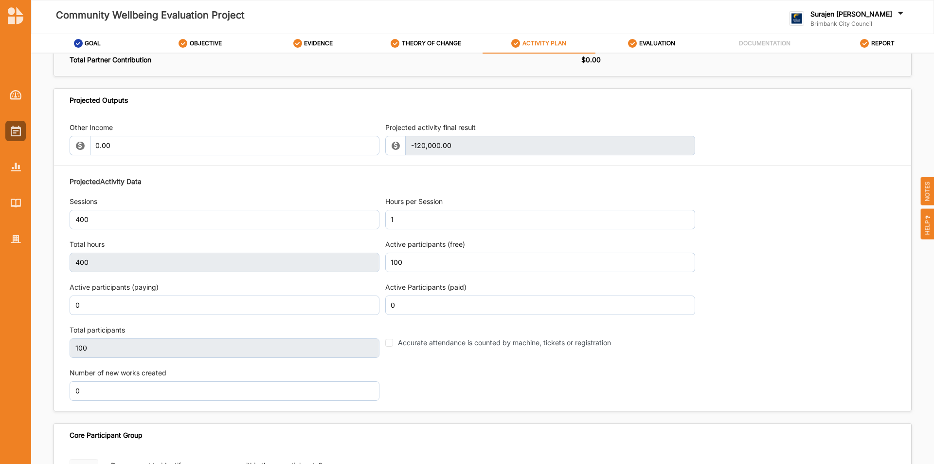
scroll to position [1028, 0]
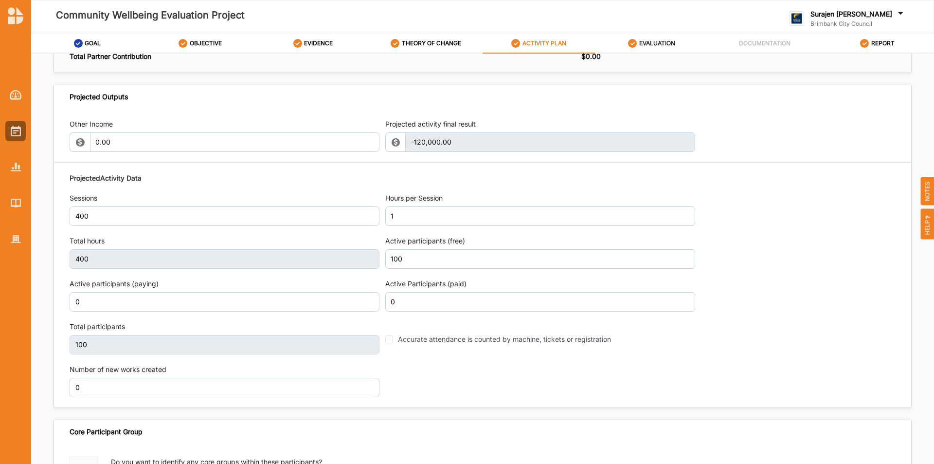
click at [664, 38] on div "EVALUATION" at bounding box center [651, 44] width 47 height 18
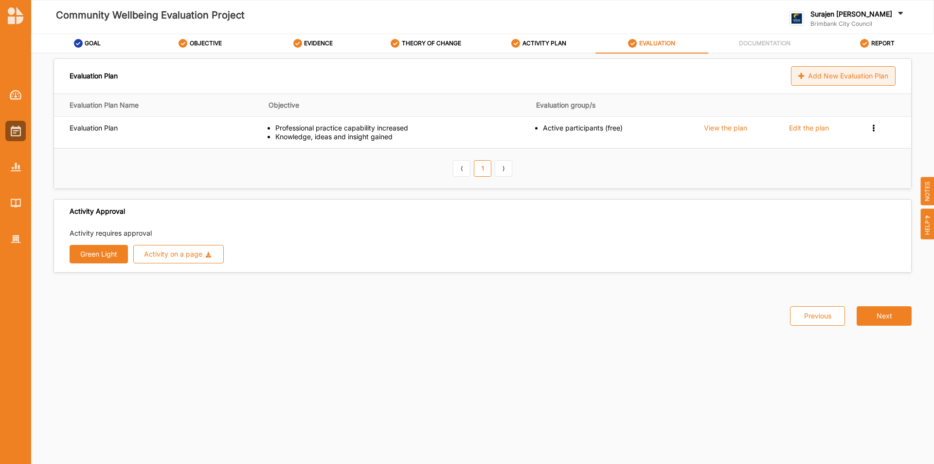
click at [828, 78] on div "Add New Evaluation Plan" at bounding box center [843, 75] width 105 height 19
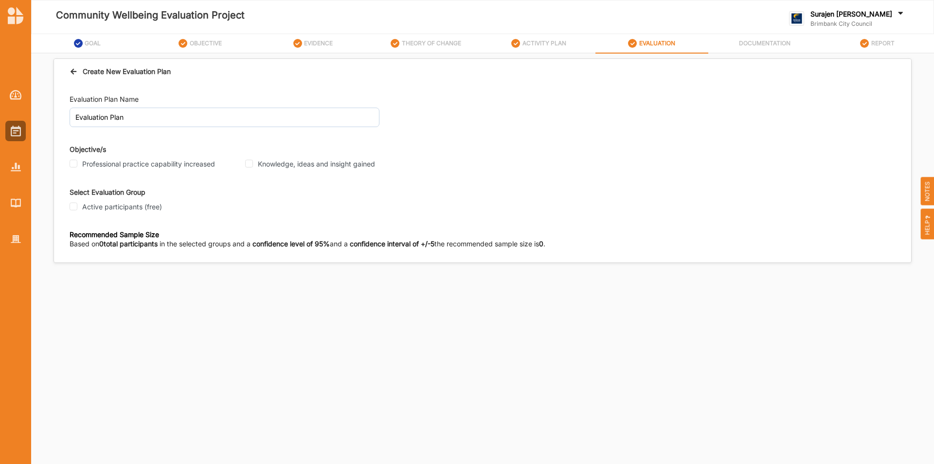
click at [357, 370] on div "Create New Evaluation Plan Evaluation Plan Name Evaluation Plan Objective/s Pro…" at bounding box center [482, 250] width 856 height 370
click at [584, 388] on div "Create New Evaluation Plan Evaluation Plan Name Evaluation Plan Objective/s Pro…" at bounding box center [482, 250] width 856 height 370
click at [251, 380] on div "Create New Evaluation Plan Evaluation Plan Name Evaluation Plan Objective/s Pro…" at bounding box center [482, 250] width 856 height 370
click at [111, 74] on div "Create New Evaluation Plan" at bounding box center [120, 71] width 101 height 10
click at [73, 73] on icon at bounding box center [74, 70] width 8 height 7
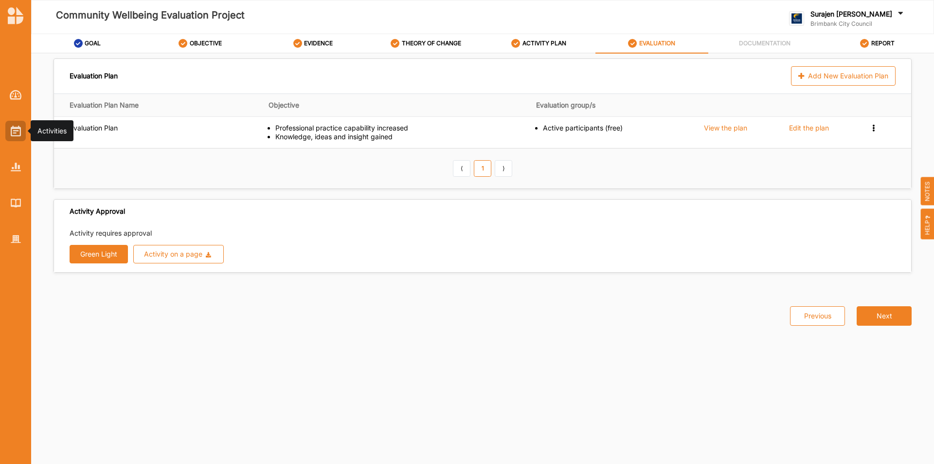
click at [9, 126] on div at bounding box center [15, 131] width 20 height 20
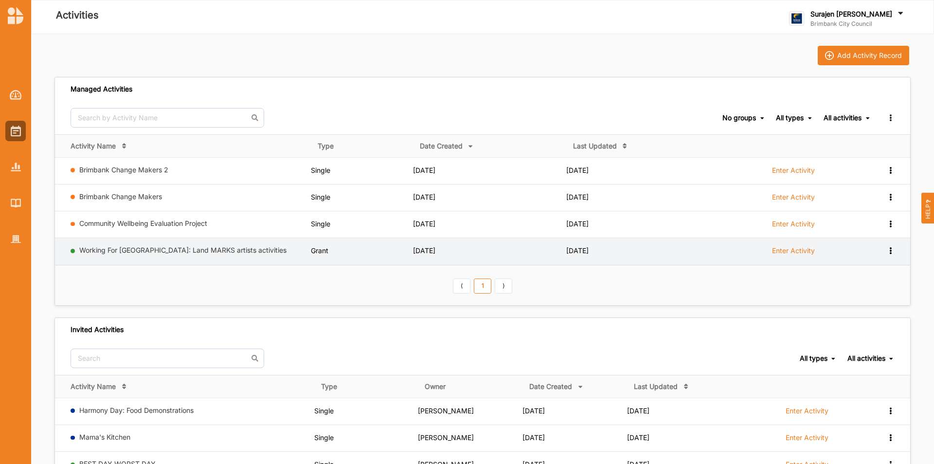
click at [786, 250] on label "Enter Activity" at bounding box center [793, 250] width 43 height 9
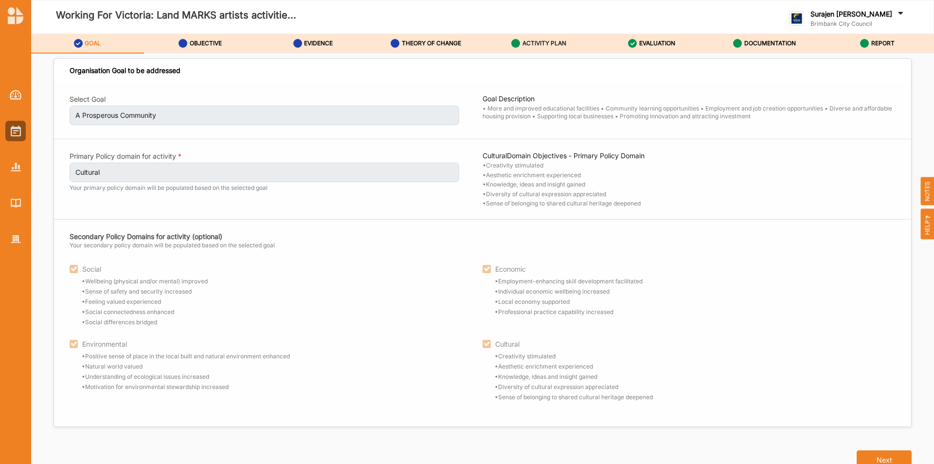
click at [526, 37] on div "ACTIVITY PLAN" at bounding box center [538, 44] width 55 height 18
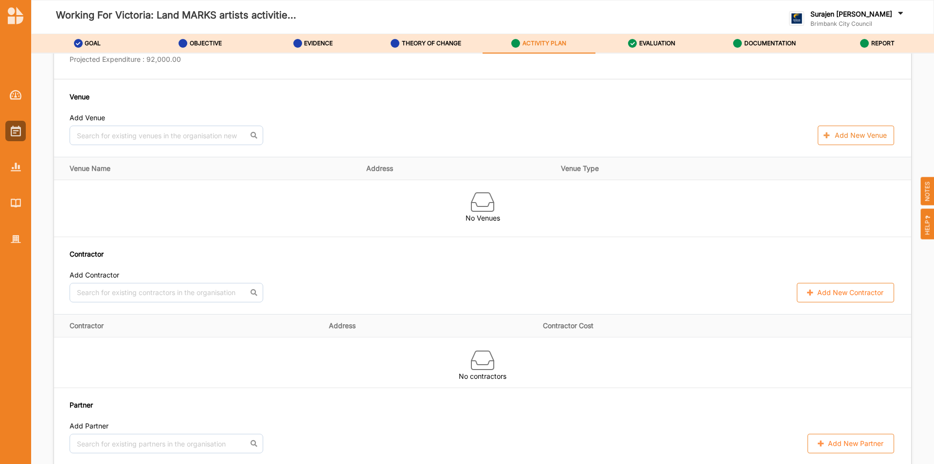
scroll to position [535, 0]
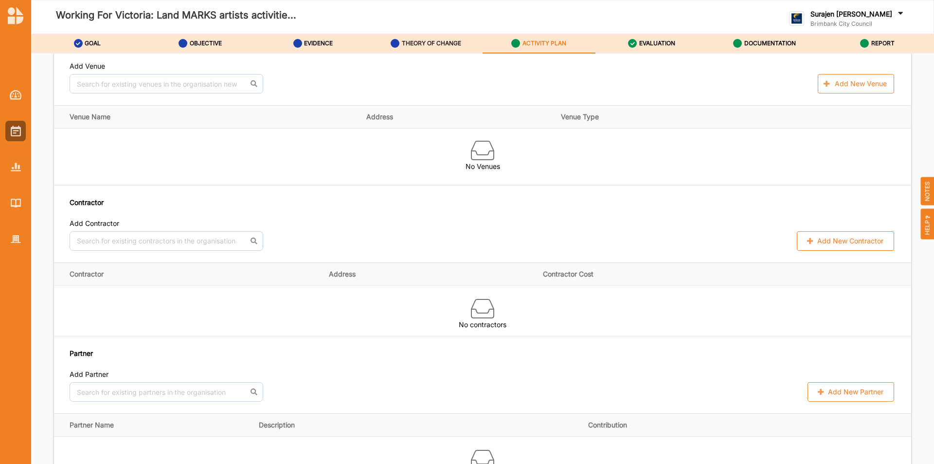
click at [442, 44] on label "THEORY OF CHANGE" at bounding box center [431, 43] width 59 height 8
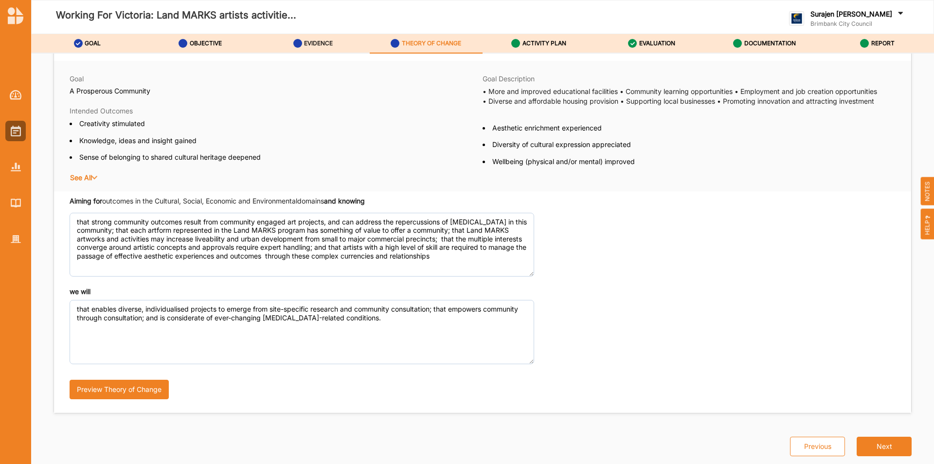
click at [332, 45] on label "EVIDENCE" at bounding box center [318, 43] width 29 height 8
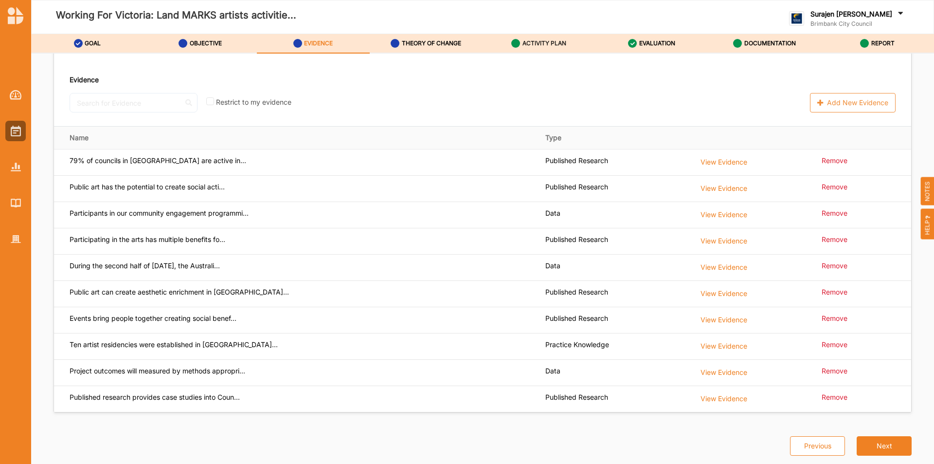
click at [533, 51] on div "ACTIVITY PLAN" at bounding box center [538, 44] width 55 height 18
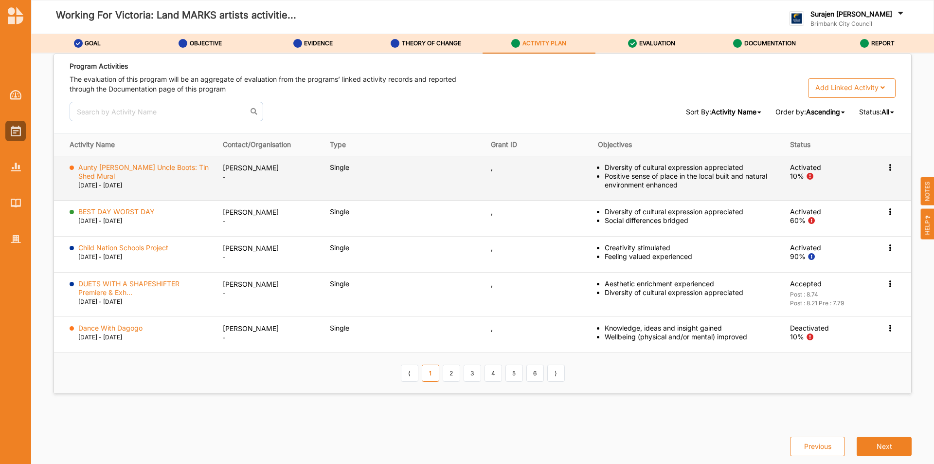
scroll to position [1536, 0]
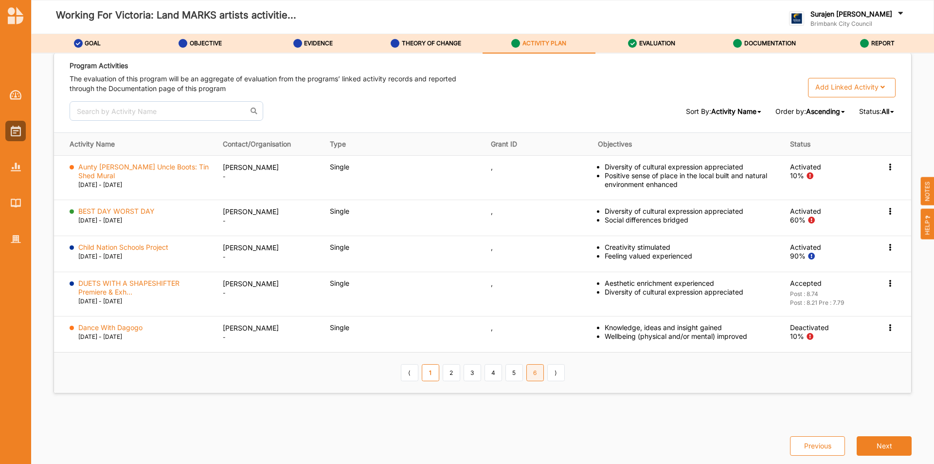
click at [538, 374] on link "6" at bounding box center [535, 372] width 18 height 17
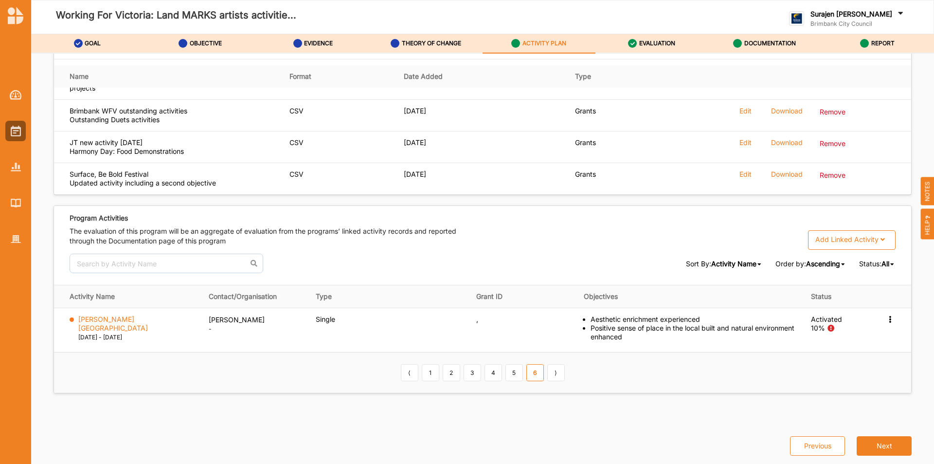
scroll to position [1384, 0]
click at [512, 374] on link "5" at bounding box center [514, 372] width 18 height 17
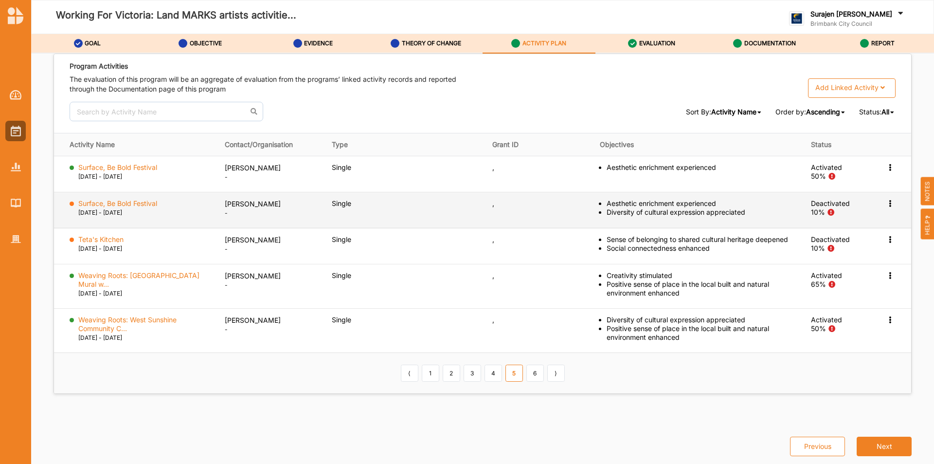
scroll to position [1536, 0]
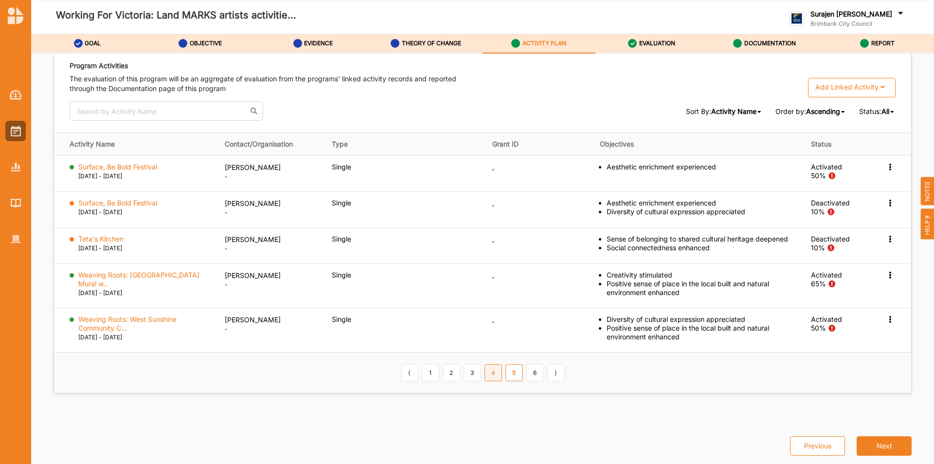
click at [490, 376] on link "4" at bounding box center [494, 372] width 18 height 17
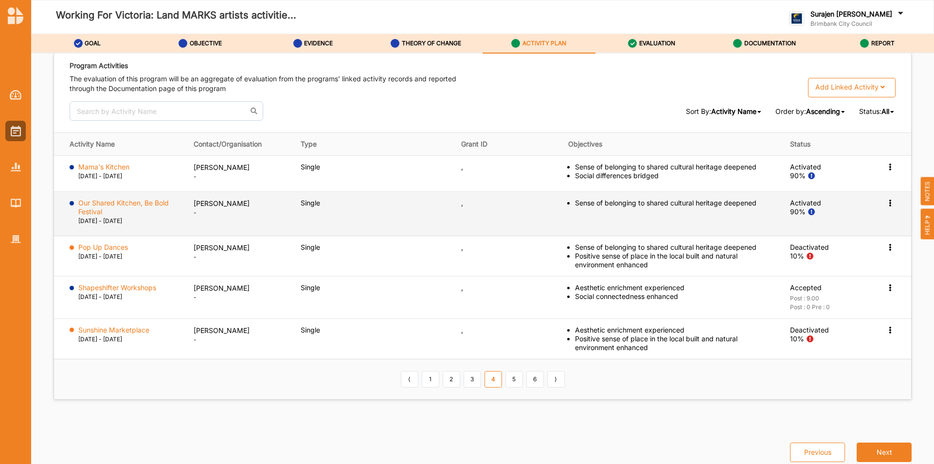
click at [886, 202] on icon at bounding box center [890, 201] width 8 height 7
click at [848, 260] on label "Change Ownership" at bounding box center [828, 260] width 61 height 9
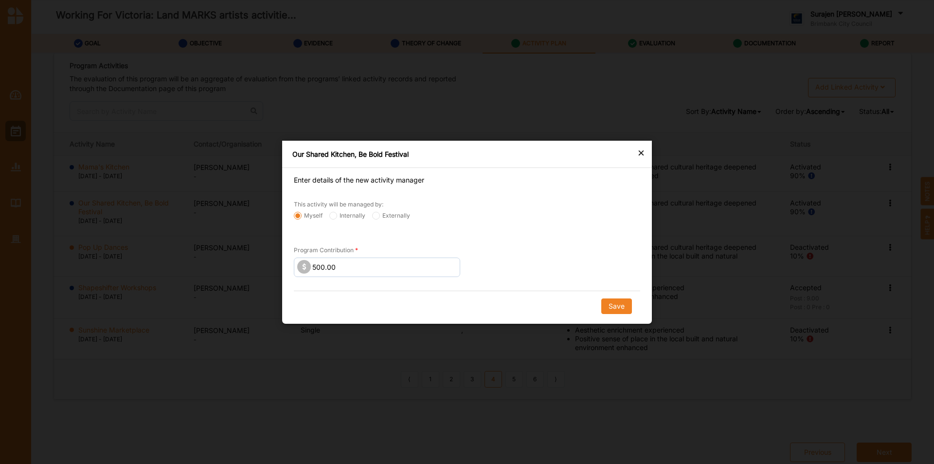
click at [638, 153] on div "×" at bounding box center [641, 152] width 8 height 12
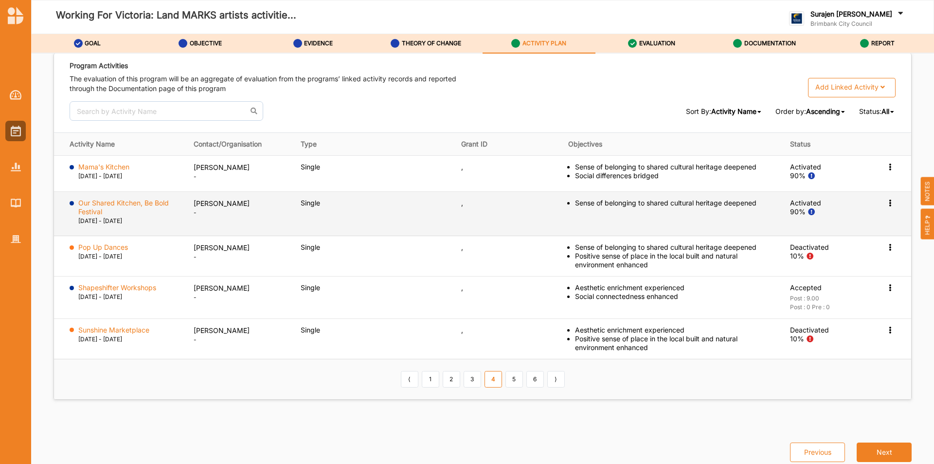
click at [886, 200] on icon at bounding box center [890, 201] width 8 height 7
click at [829, 265] on label "Change Ownership" at bounding box center [828, 260] width 61 height 9
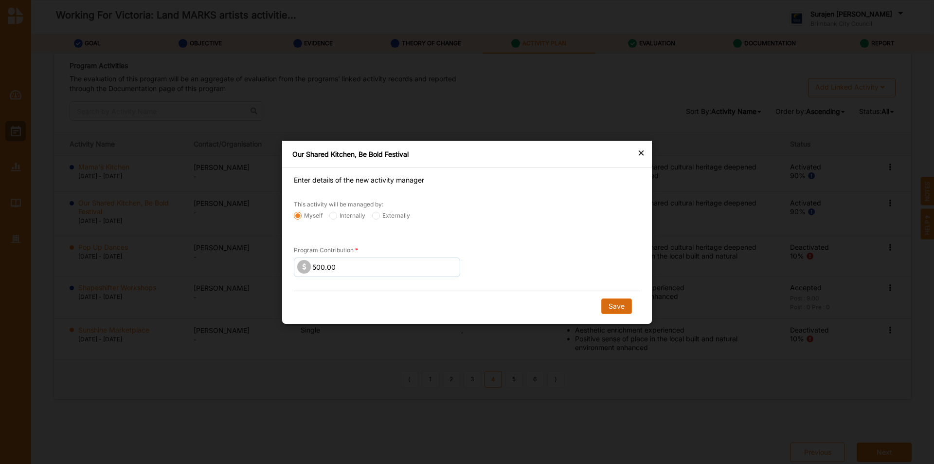
click at [625, 308] on button "Save" at bounding box center [616, 306] width 31 height 16
radio input "false"
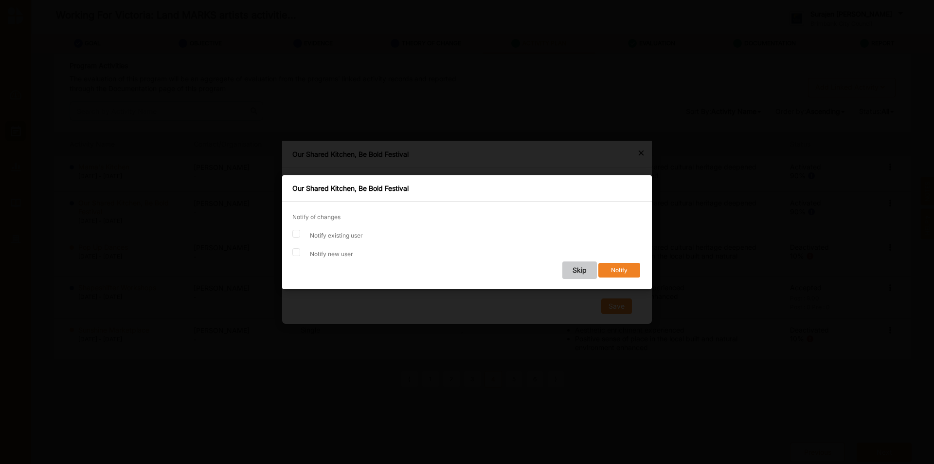
click at [578, 275] on button "Skip" at bounding box center [579, 270] width 35 height 18
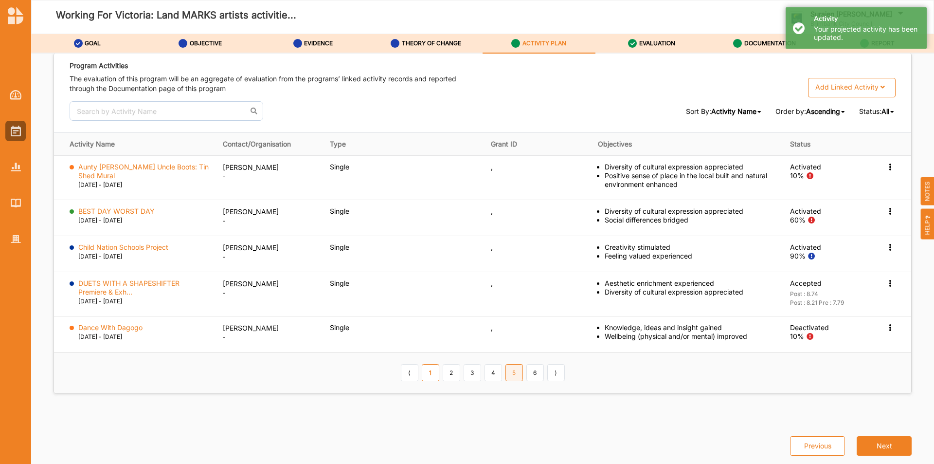
click at [505, 373] on link "5" at bounding box center [514, 372] width 18 height 17
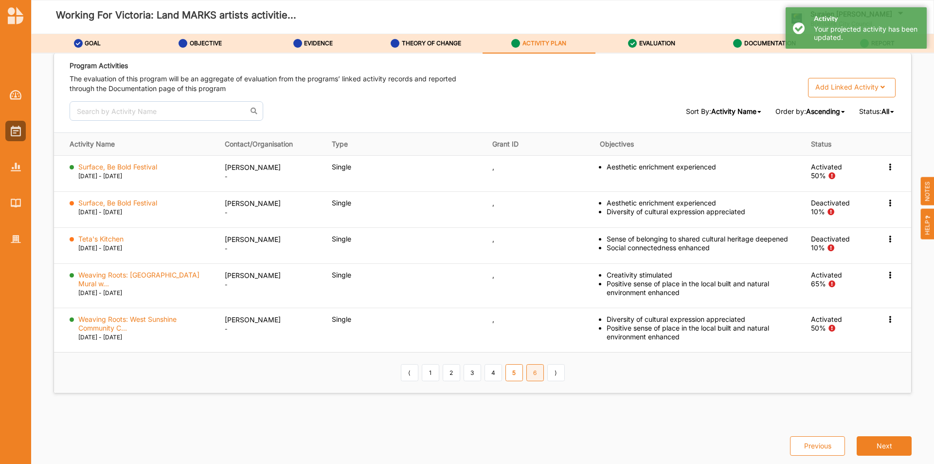
click at [529, 368] on link "6" at bounding box center [535, 372] width 18 height 17
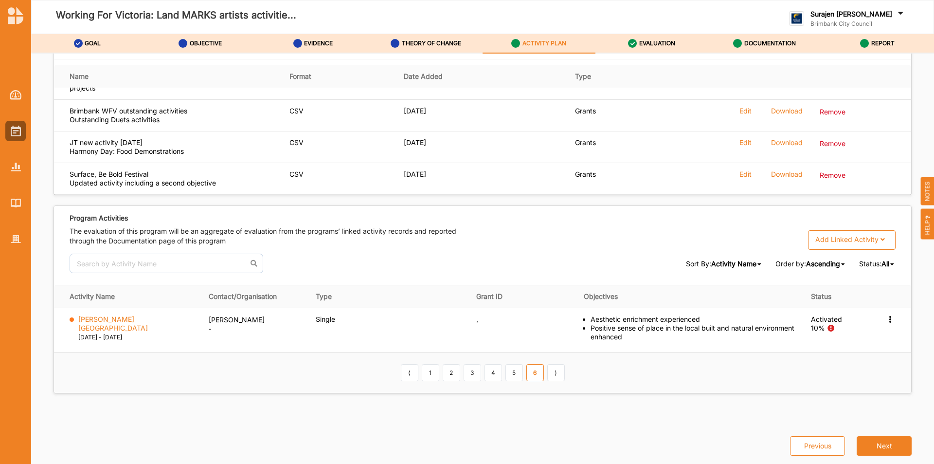
scroll to position [1384, 0]
click at [485, 371] on link "4" at bounding box center [494, 372] width 18 height 17
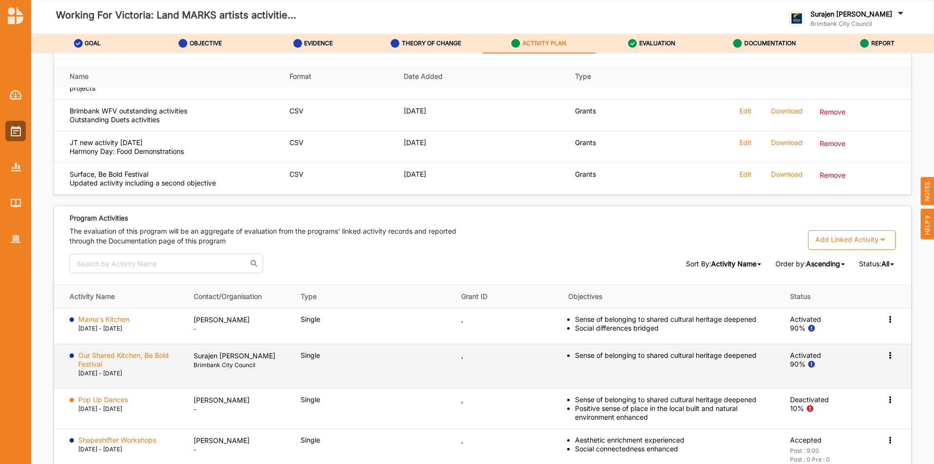
click at [886, 355] on icon at bounding box center [890, 354] width 8 height 7
click at [818, 396] on label "View Report" at bounding box center [817, 393] width 39 height 9
click at [886, 352] on icon at bounding box center [890, 354] width 8 height 7
click at [148, 355] on label "Our Shared Kitchen, Be Bold Festival" at bounding box center [129, 360] width 102 height 18
click at [887, 357] on icon at bounding box center [890, 354] width 8 height 7
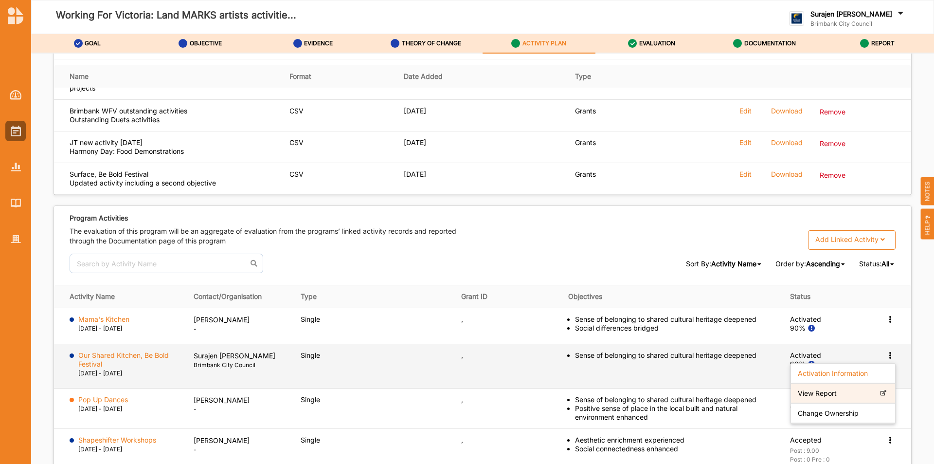
click at [810, 389] on label "View Report" at bounding box center [817, 393] width 39 height 9
click at [889, 357] on icon at bounding box center [890, 354] width 8 height 7
click at [833, 417] on label "Change Ownership" at bounding box center [828, 413] width 61 height 9
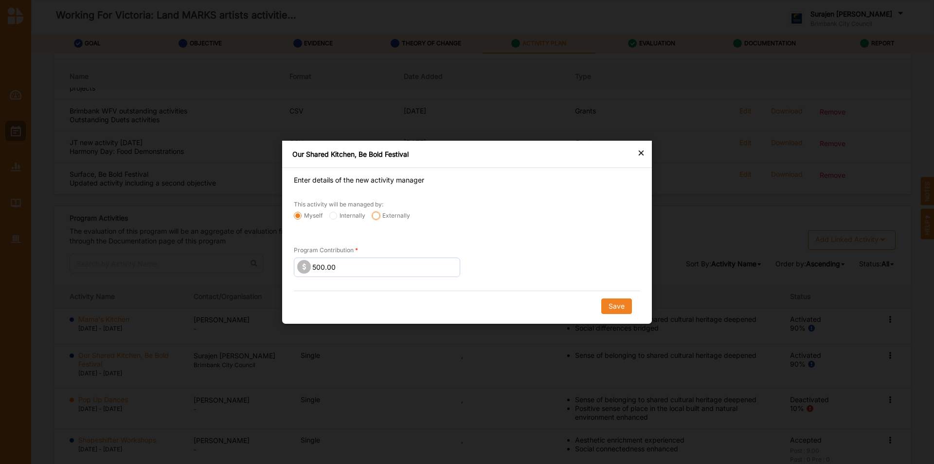
click at [378, 217] on input "Externally" at bounding box center [376, 215] width 8 height 8
radio input "true"
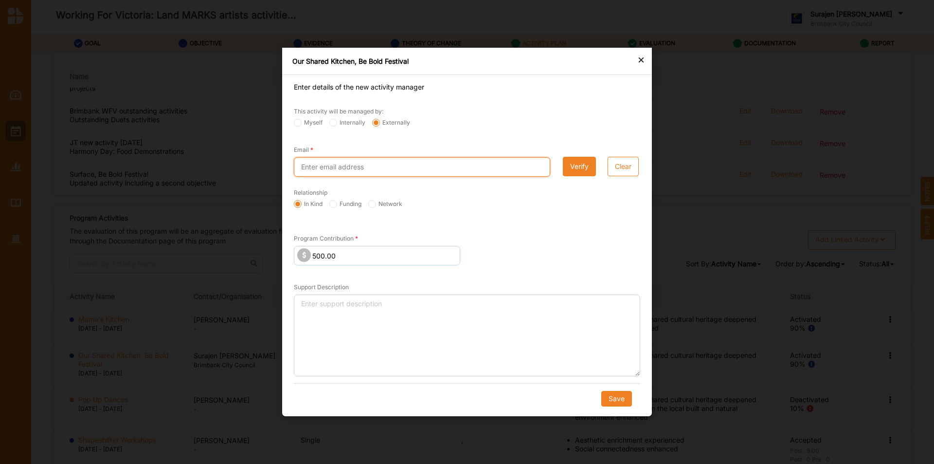
click at [371, 171] on input "Email" at bounding box center [422, 166] width 256 height 19
type input "designer.jentran@gmail.com"
click at [577, 170] on button "Verify" at bounding box center [579, 166] width 33 height 19
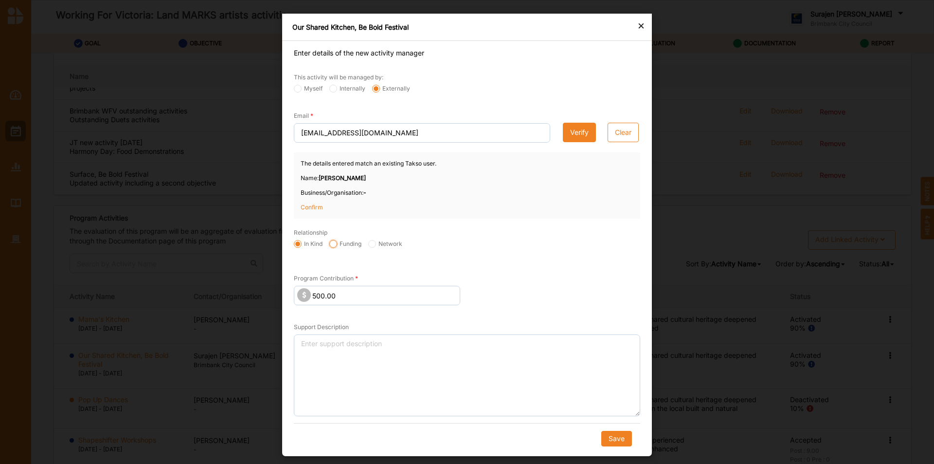
click at [334, 247] on input "Funding" at bounding box center [333, 244] width 8 height 8
radio input "true"
click at [308, 205] on p "Confirm" at bounding box center [325, 207] width 49 height 9
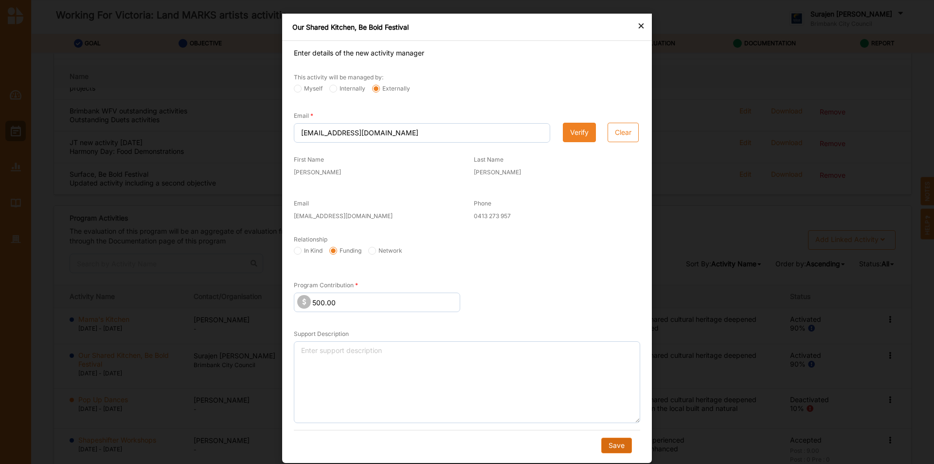
click at [625, 443] on button "Save" at bounding box center [616, 445] width 31 height 16
radio input "true"
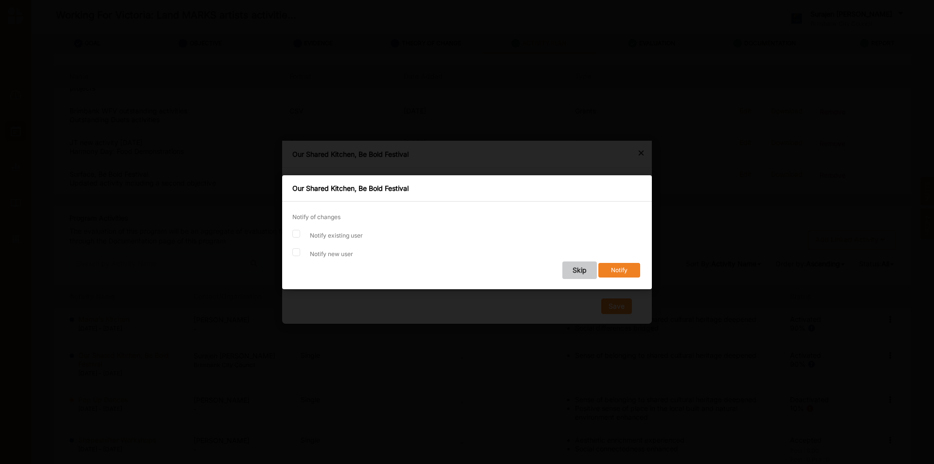
click at [579, 270] on button "Skip" at bounding box center [579, 270] width 35 height 18
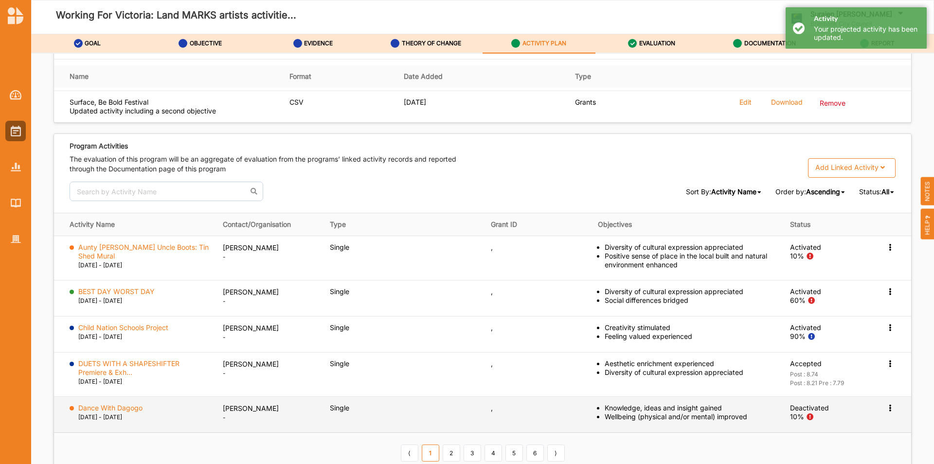
scroll to position [1536, 0]
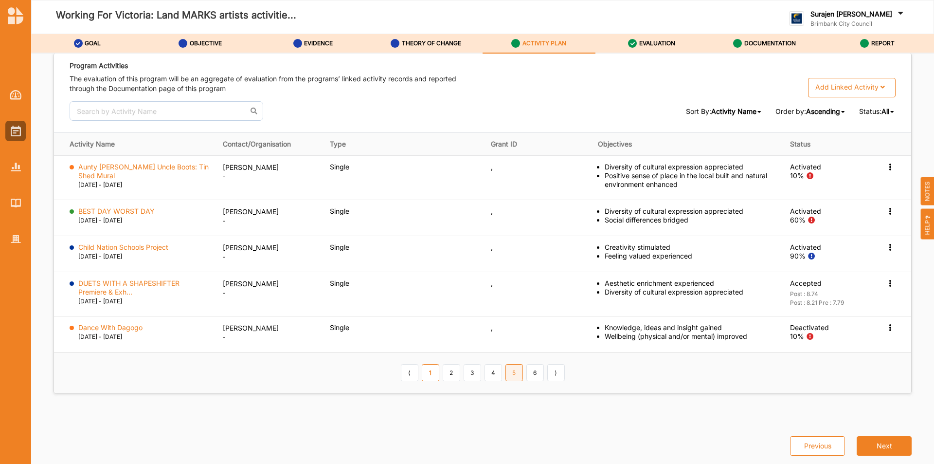
click at [510, 370] on link "5" at bounding box center [514, 372] width 18 height 17
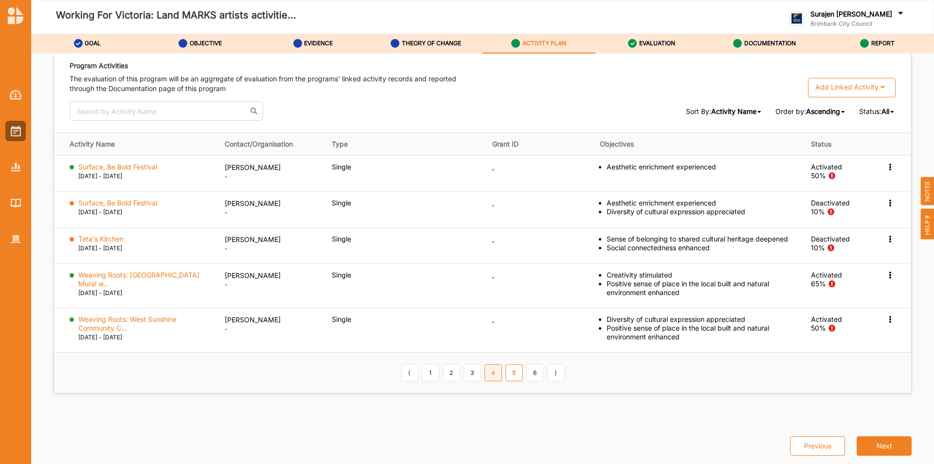
click at [487, 375] on link "4" at bounding box center [494, 372] width 18 height 17
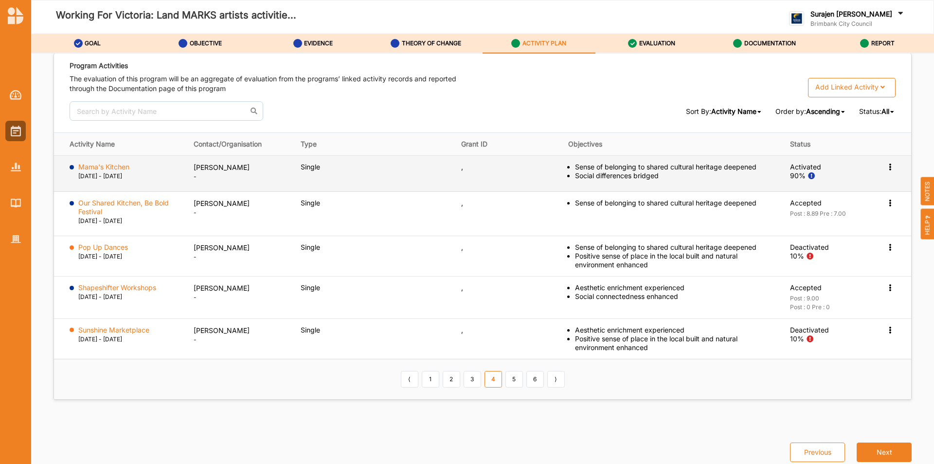
click at [886, 169] on icon at bounding box center [890, 165] width 8 height 7
click at [823, 185] on label "Activation Information" at bounding box center [833, 184] width 70 height 9
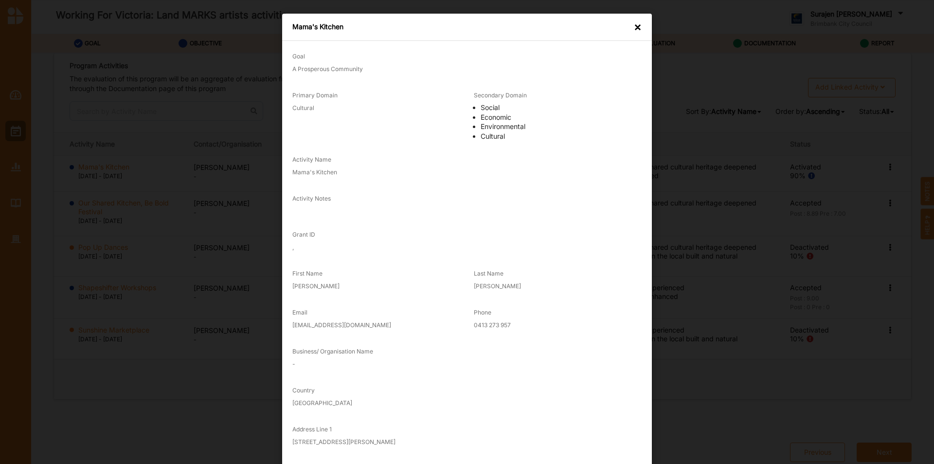
click at [635, 32] on div "×" at bounding box center [638, 27] width 8 height 10
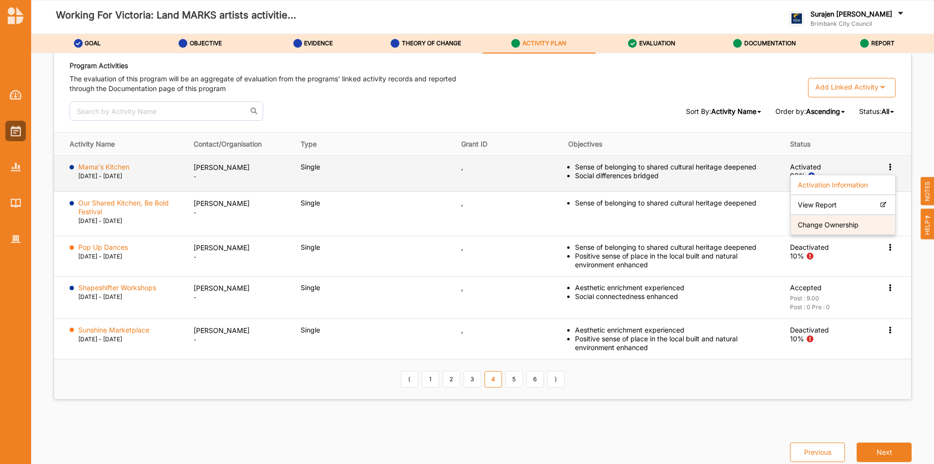
click at [800, 221] on label "Change Ownership" at bounding box center [828, 224] width 61 height 9
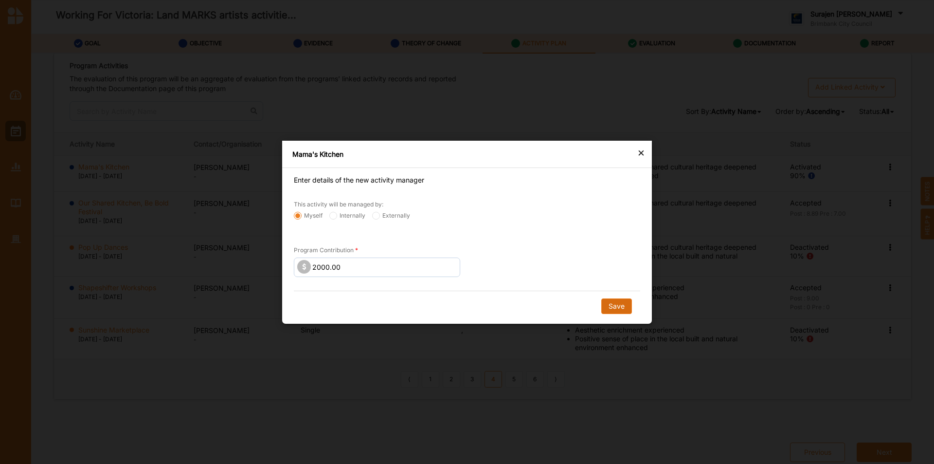
click at [623, 309] on button "Save" at bounding box center [616, 306] width 31 height 16
radio input "false"
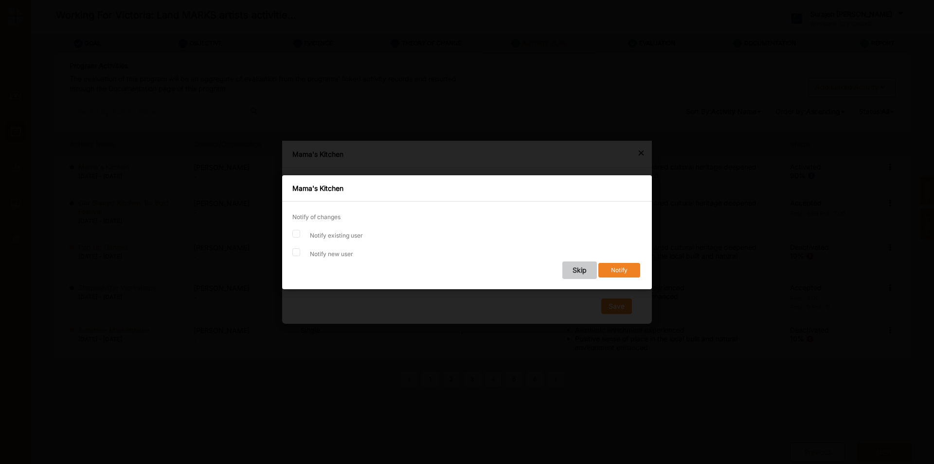
click at [576, 270] on button "Skip" at bounding box center [579, 270] width 35 height 18
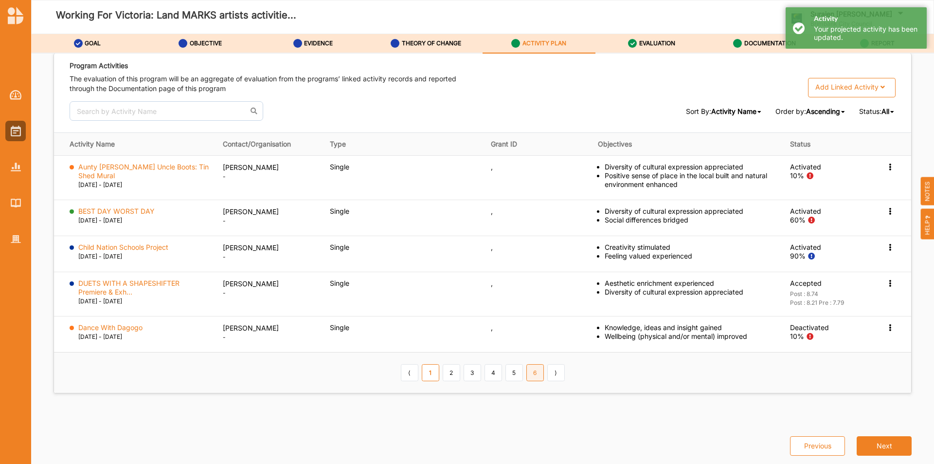
click at [535, 376] on link "6" at bounding box center [535, 372] width 18 height 17
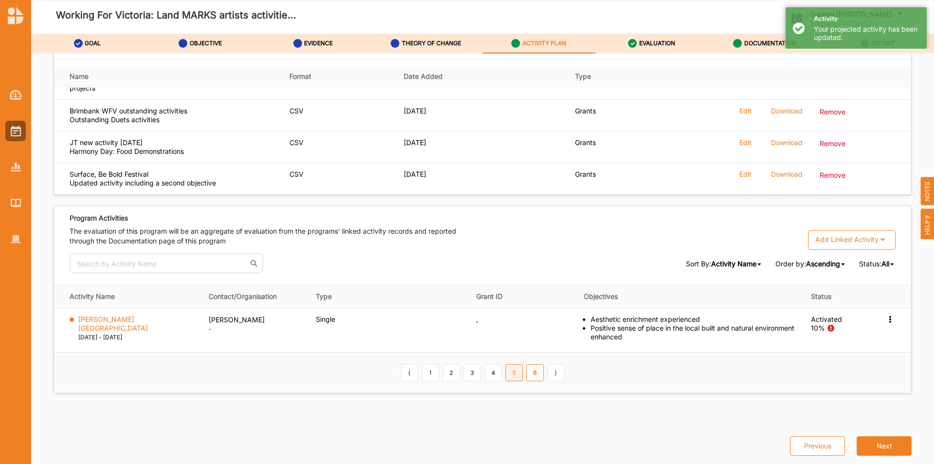
click at [514, 376] on link "5" at bounding box center [514, 372] width 18 height 17
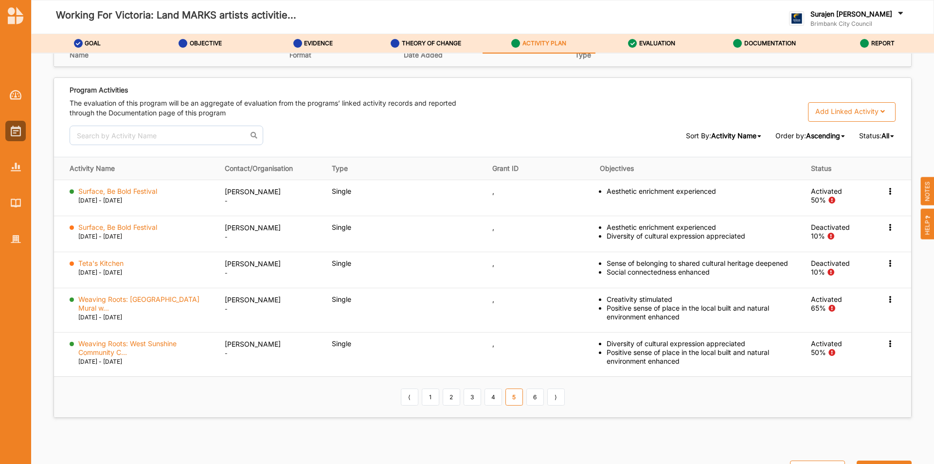
scroll to position [1536, 0]
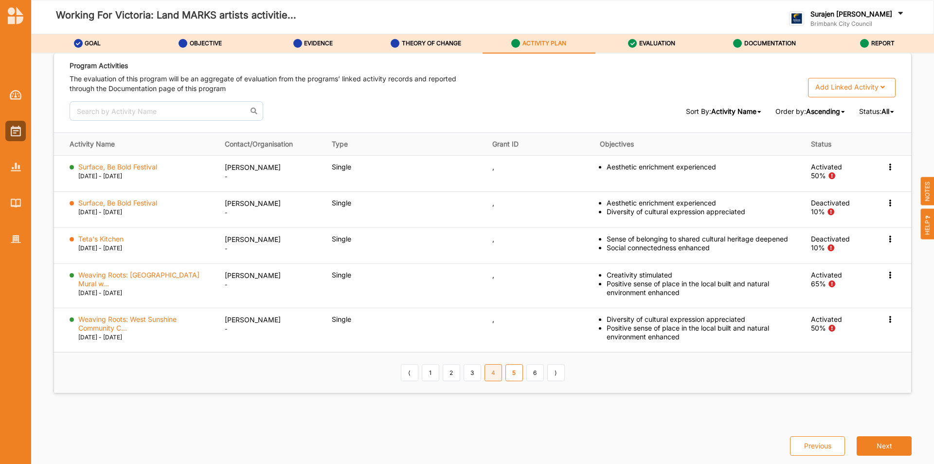
click at [497, 373] on link "4" at bounding box center [494, 372] width 18 height 17
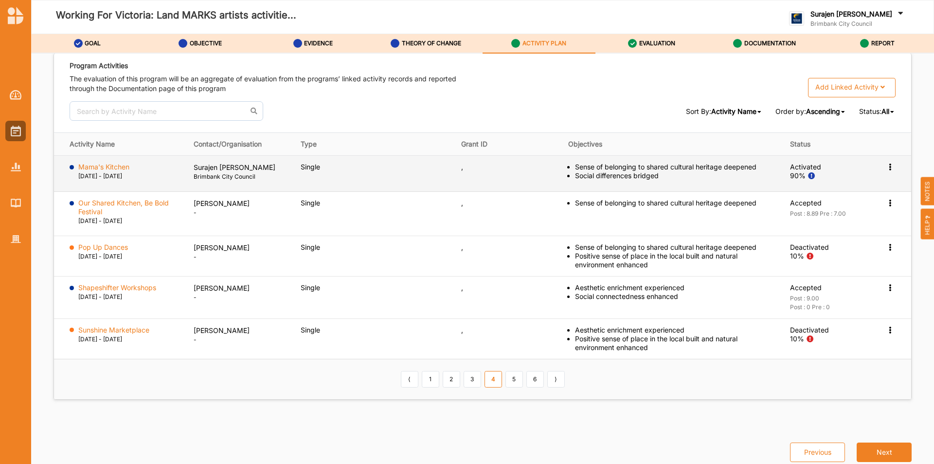
click at [886, 164] on icon at bounding box center [890, 165] width 8 height 7
click at [830, 207] on label "View Report" at bounding box center [817, 204] width 39 height 9
click at [118, 165] on label "Mama's Kitchen" at bounding box center [103, 166] width 51 height 9
click at [888, 167] on icon at bounding box center [890, 165] width 8 height 7
click at [803, 207] on label "View Report" at bounding box center [817, 204] width 39 height 9
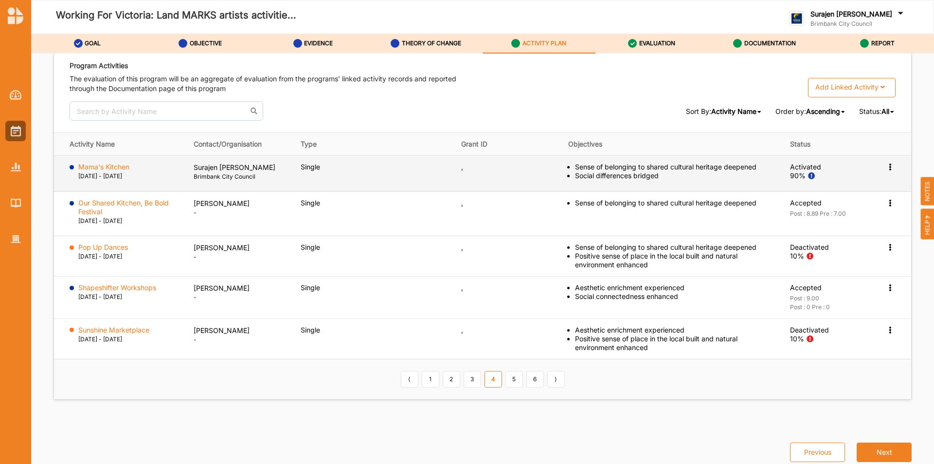
click at [887, 164] on icon at bounding box center [890, 165] width 8 height 7
click at [829, 227] on label "Change Ownership" at bounding box center [828, 224] width 61 height 9
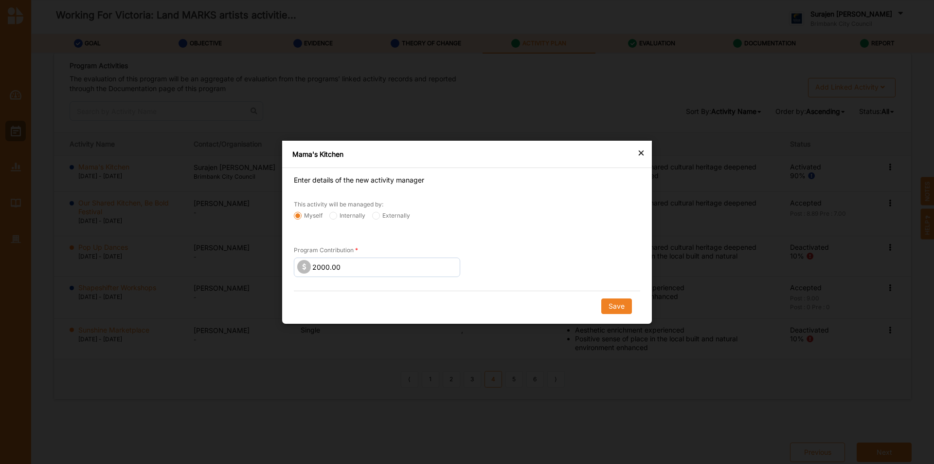
drag, startPoint x: 375, startPoint y: 219, endPoint x: 388, endPoint y: 220, distance: 13.2
click at [376, 219] on input "Externally" at bounding box center [376, 215] width 8 height 8
radio input "true"
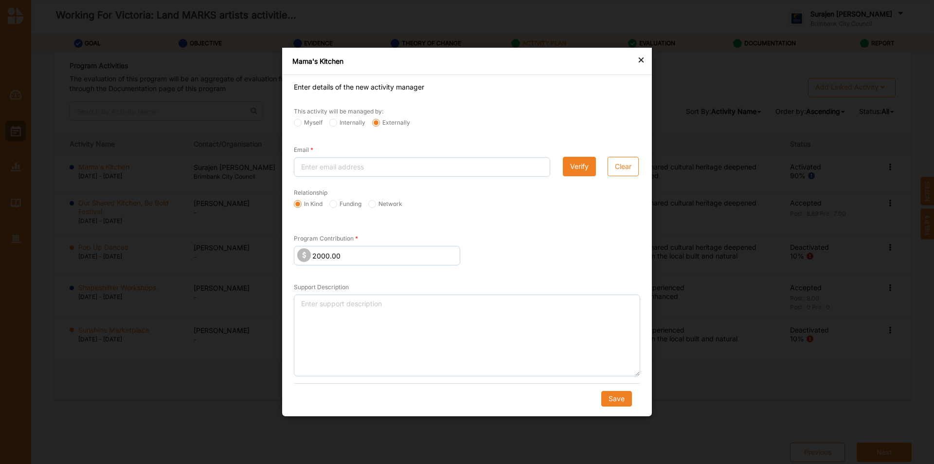
click at [339, 202] on label "Funding" at bounding box center [345, 204] width 32 height 8
click at [337, 202] on input "Funding" at bounding box center [333, 204] width 8 height 8
radio input "true"
click at [337, 168] on input "Email" at bounding box center [422, 166] width 256 height 19
type input "j"
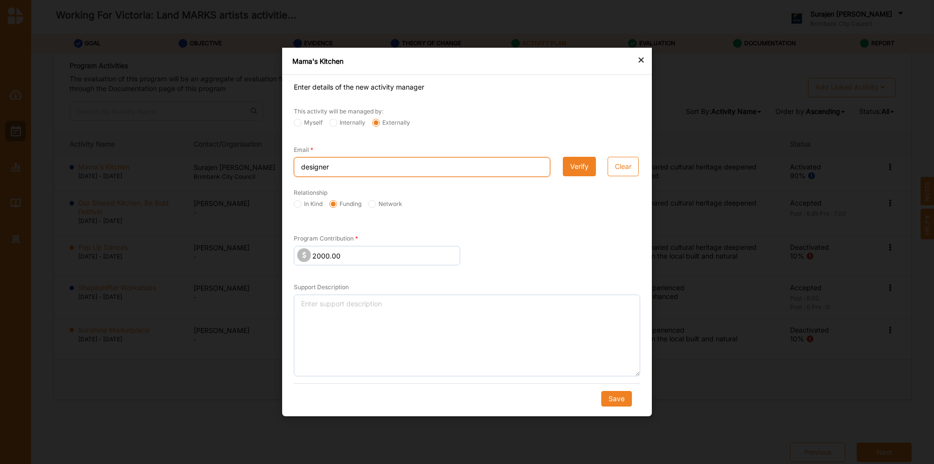
type input "designer.jentran@gmail.com"
click at [584, 167] on button "Verify" at bounding box center [579, 166] width 33 height 19
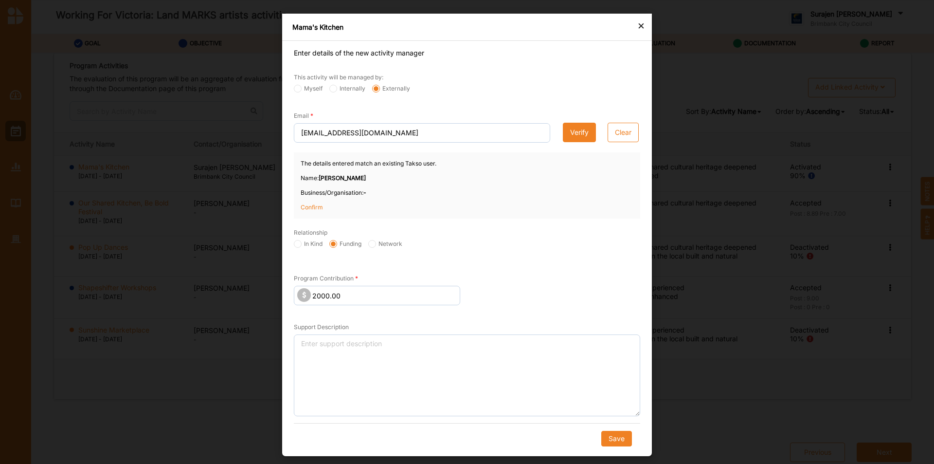
click at [315, 205] on p "Confirm" at bounding box center [325, 207] width 49 height 9
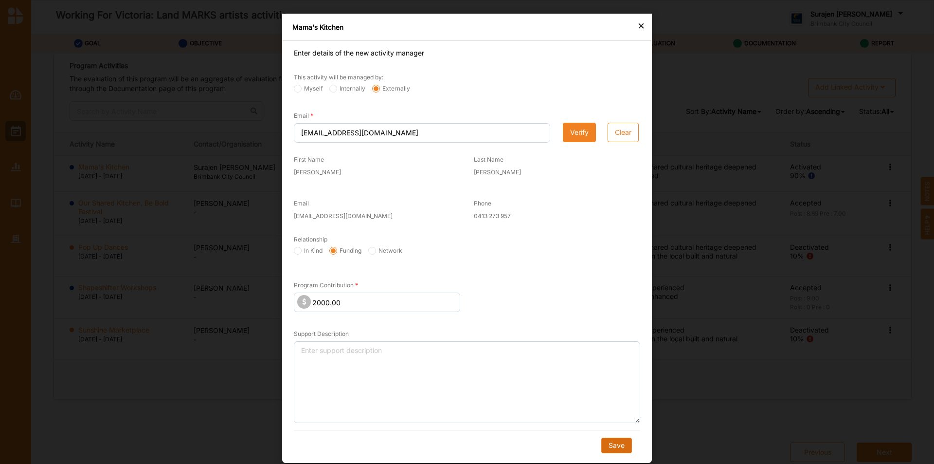
click at [617, 446] on button "Save" at bounding box center [616, 445] width 31 height 16
radio input "true"
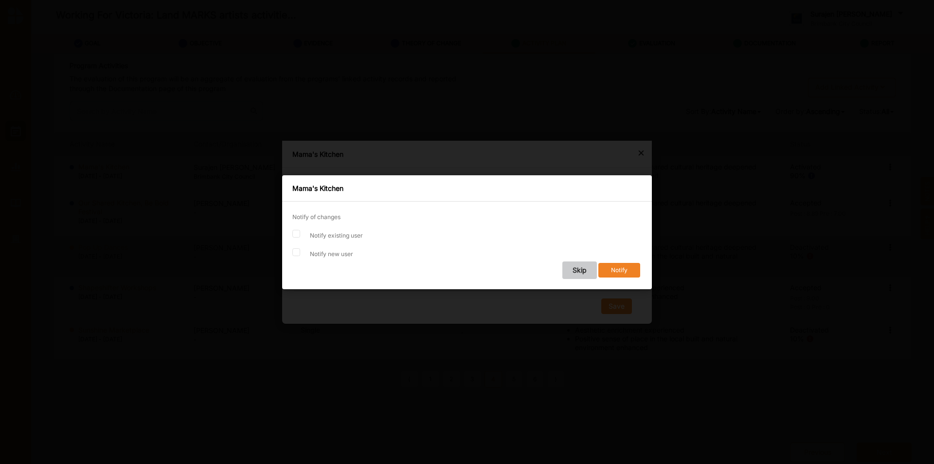
click at [575, 265] on button "Skip" at bounding box center [579, 270] width 35 height 18
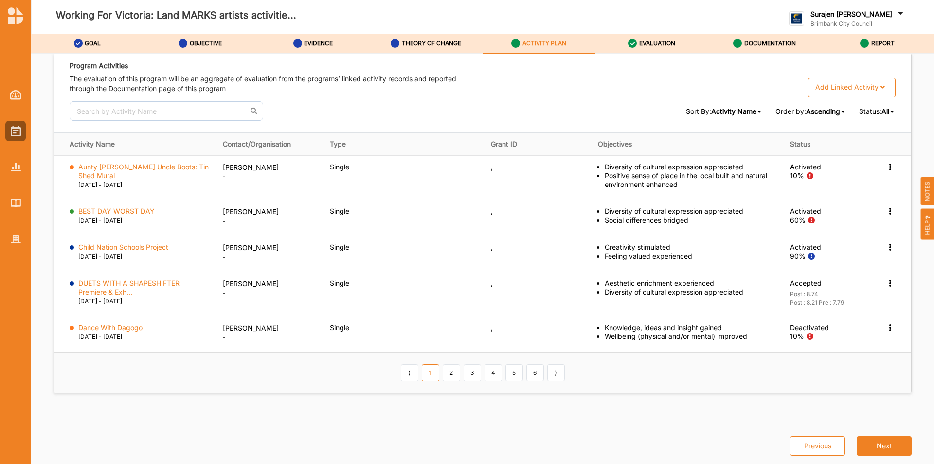
click at [890, 109] on icon at bounding box center [892, 112] width 4 height 6
click at [881, 147] on div "Completed" at bounding box center [868, 144] width 54 height 18
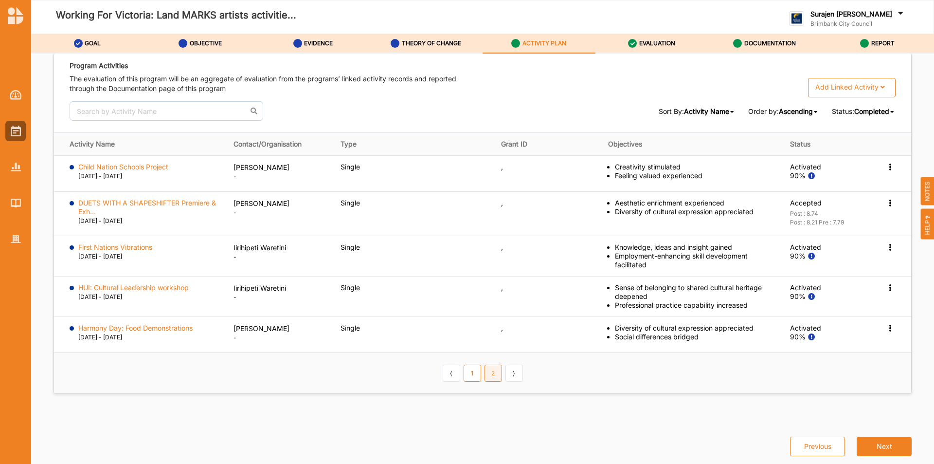
click at [490, 370] on link "2" at bounding box center [494, 372] width 18 height 17
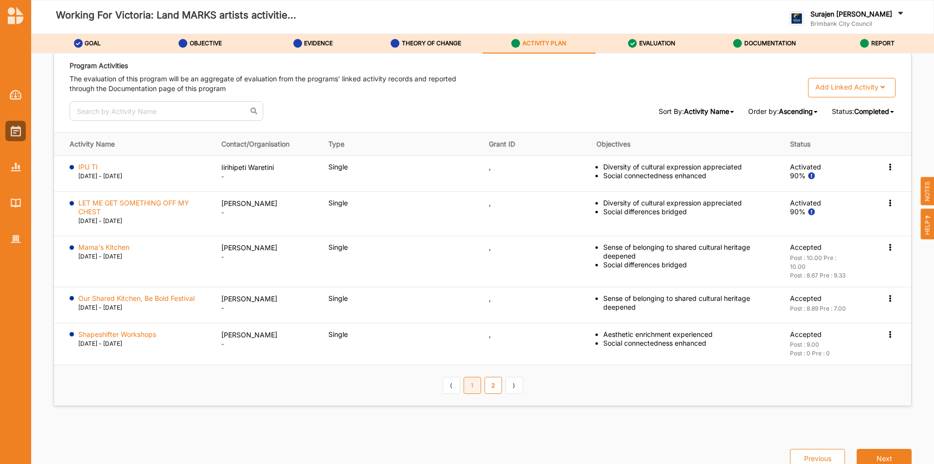
click at [469, 388] on link "1" at bounding box center [473, 385] width 18 height 17
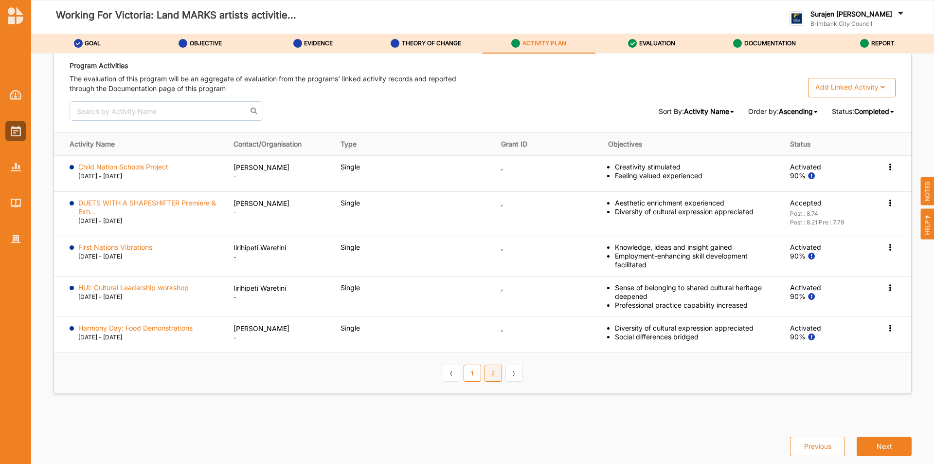
click at [488, 378] on link "2" at bounding box center [494, 372] width 18 height 17
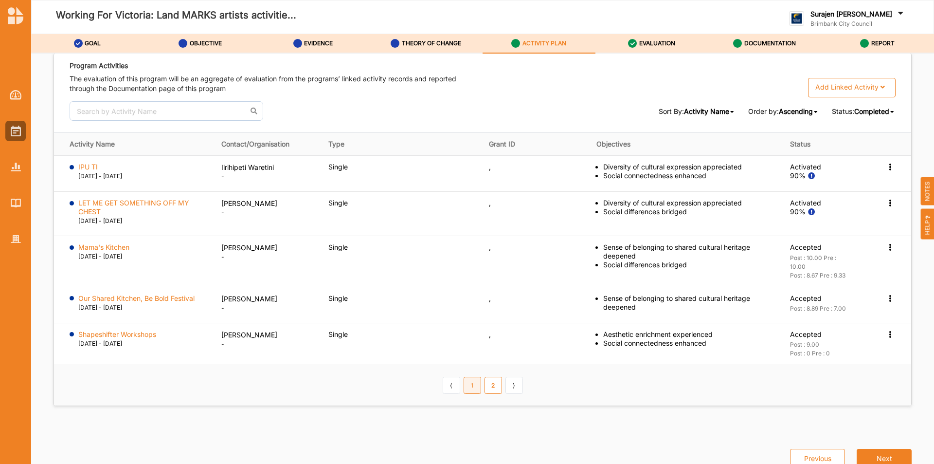
click at [466, 381] on link "1" at bounding box center [473, 385] width 18 height 17
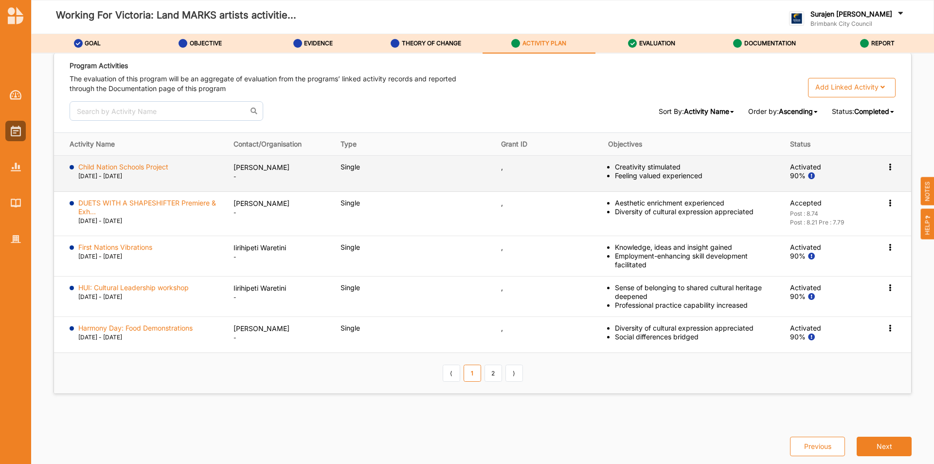
click at [886, 163] on icon at bounding box center [890, 165] width 8 height 7
click at [793, 182] on div "Activation Information" at bounding box center [843, 185] width 104 height 20
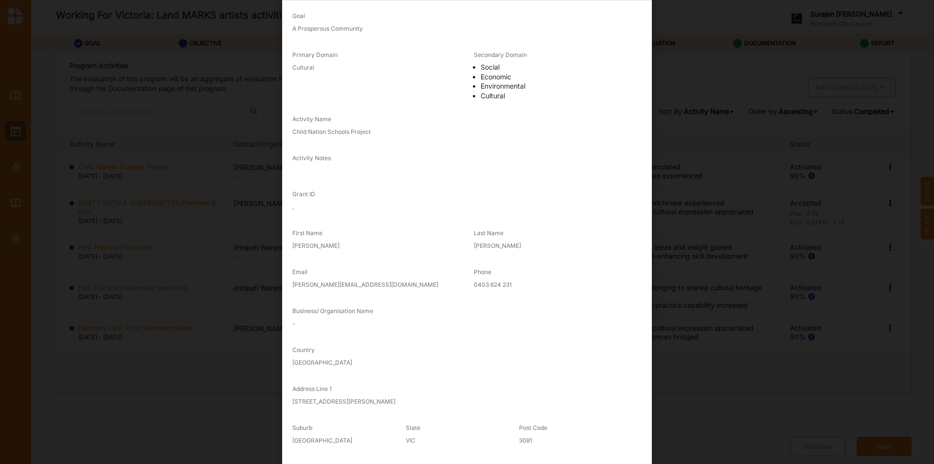
scroll to position [0, 0]
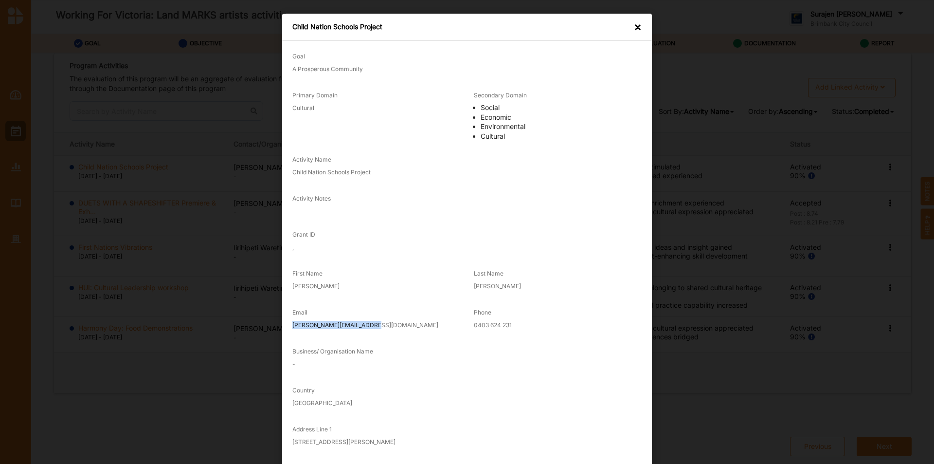
drag, startPoint x: 368, startPoint y: 324, endPoint x: 278, endPoint y: 327, distance: 89.6
click at [282, 330] on div "Goal A Prosperous Community Primary Domain Cultural Secondary Domain Social Eco…" at bounding box center [467, 303] width 370 height 525
copy label "jess@jessicawilson.com.au"
click at [634, 22] on div "×" at bounding box center [638, 27] width 8 height 10
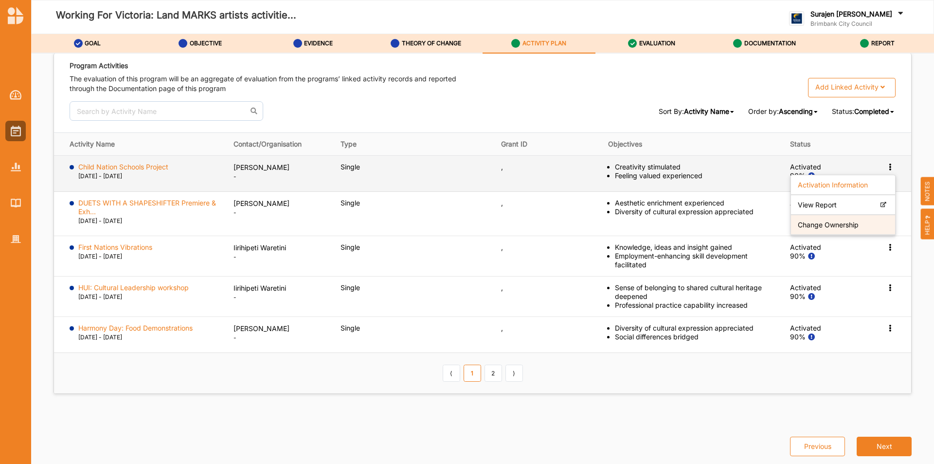
click at [821, 227] on label "Change Ownership" at bounding box center [828, 224] width 61 height 9
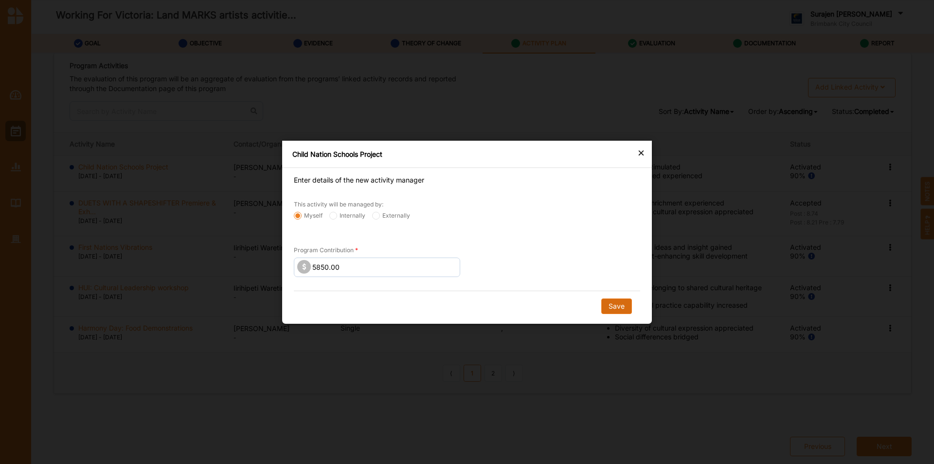
click at [609, 301] on button "Save" at bounding box center [616, 306] width 31 height 16
radio input "false"
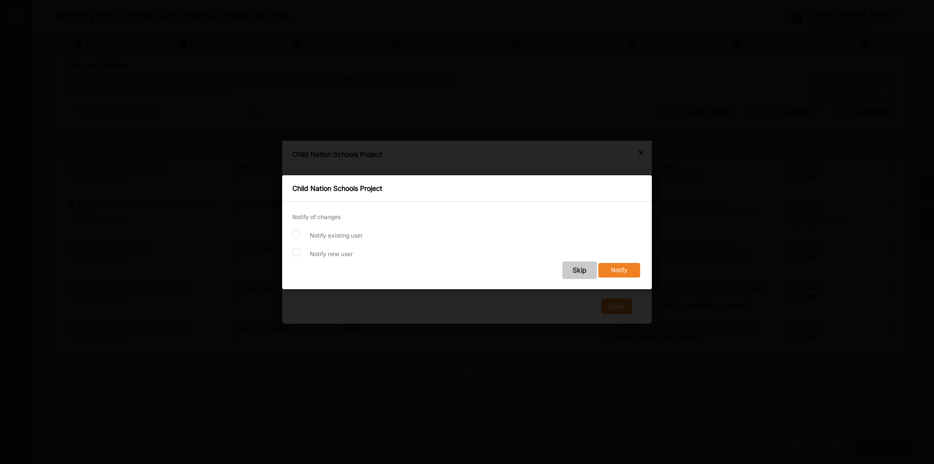
click at [571, 268] on button "Skip" at bounding box center [579, 270] width 35 height 18
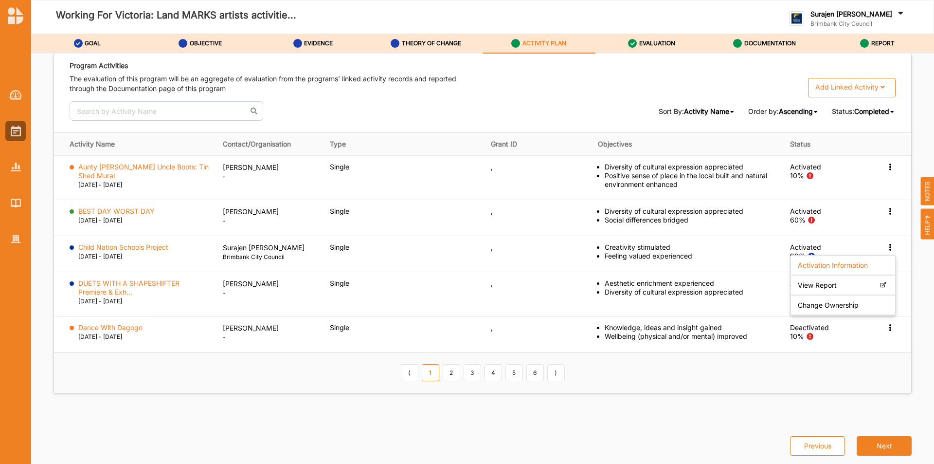
click at [865, 110] on span "Completed" at bounding box center [871, 111] width 35 height 8
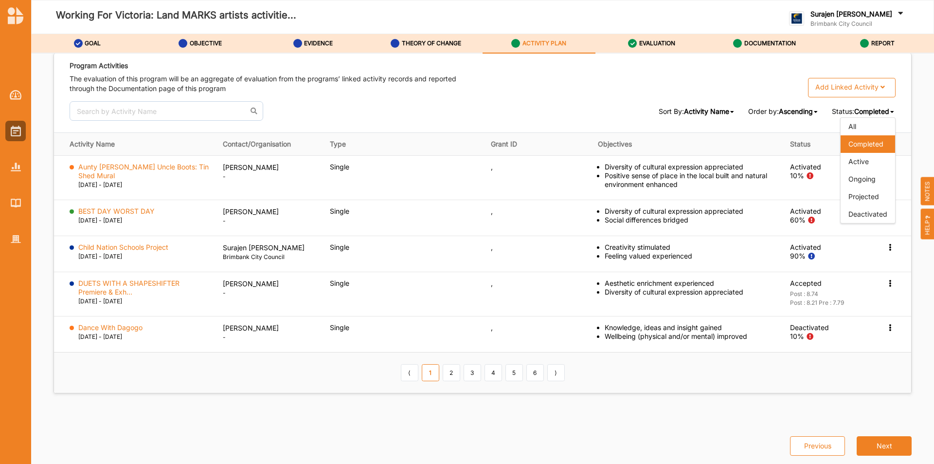
click at [860, 144] on span "Completed" at bounding box center [865, 144] width 35 height 8
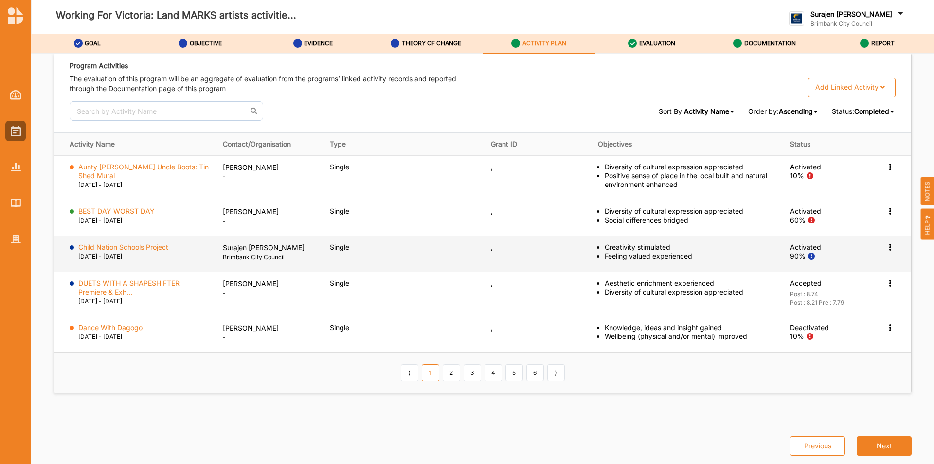
click at [886, 246] on icon at bounding box center [890, 246] width 8 height 7
click at [827, 286] on label "View Report" at bounding box center [817, 285] width 39 height 9
click at [128, 245] on label "Child Nation Schools Project" at bounding box center [123, 247] width 90 height 9
click at [119, 251] on label "Child Nation Schools Project" at bounding box center [123, 247] width 90 height 9
click at [886, 245] on icon at bounding box center [890, 246] width 8 height 7
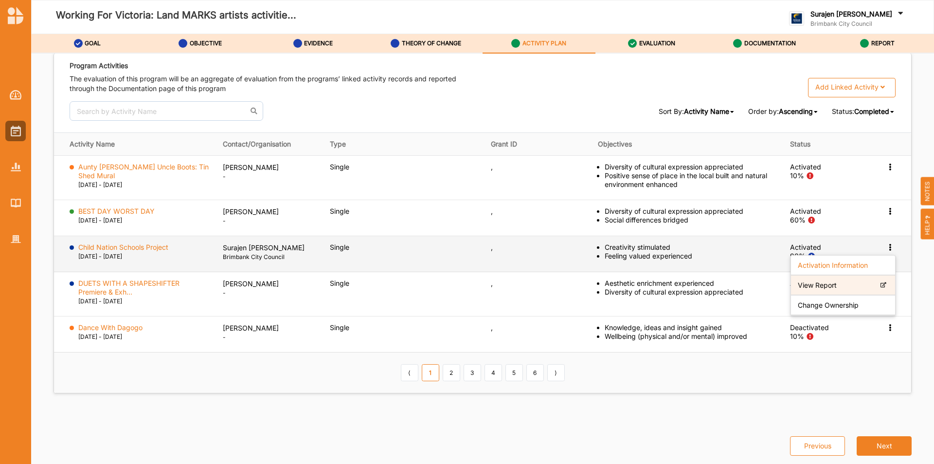
click at [827, 286] on label "View Report" at bounding box center [817, 285] width 39 height 9
click at [886, 245] on icon at bounding box center [890, 246] width 8 height 7
click at [842, 301] on label "Change Ownership" at bounding box center [828, 305] width 61 height 9
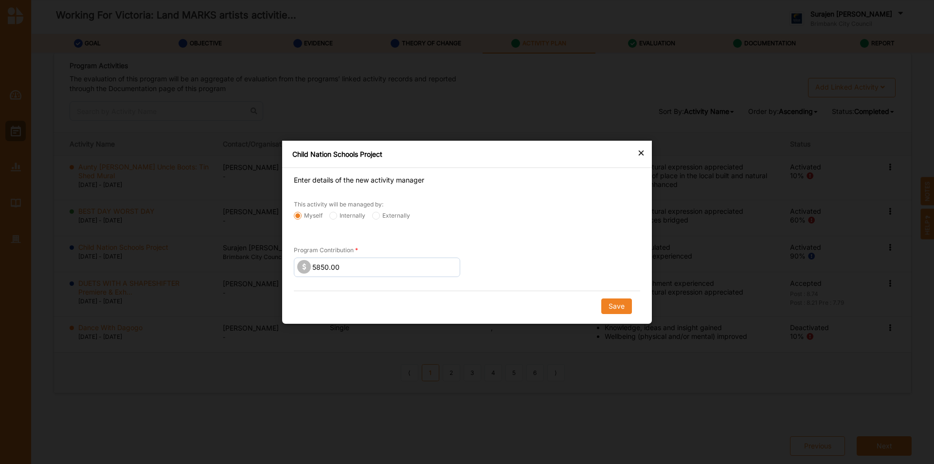
click at [389, 215] on label "Externally" at bounding box center [391, 215] width 38 height 8
click at [380, 215] on input "Externally" at bounding box center [376, 215] width 8 height 8
radio input "true"
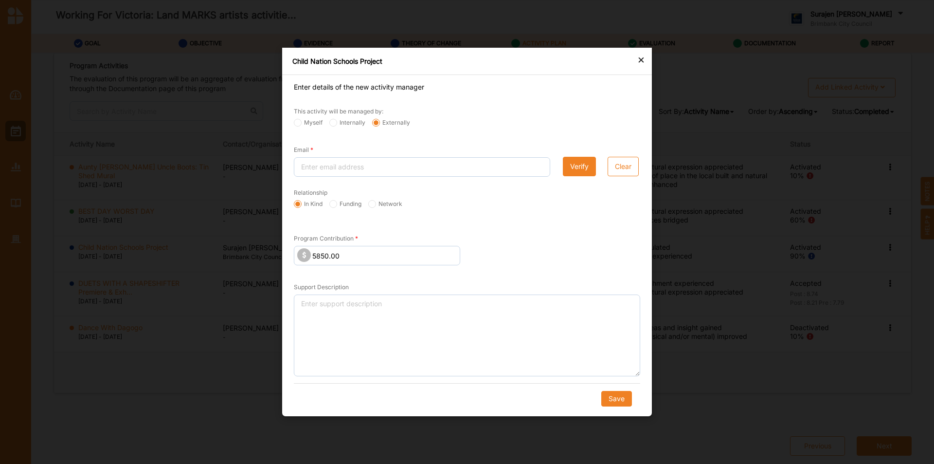
click at [340, 198] on div "Relationship" at bounding box center [467, 193] width 346 height 13
click at [339, 206] on label "Funding" at bounding box center [345, 204] width 32 height 8
click at [337, 206] on input "Funding" at bounding box center [333, 204] width 8 height 8
radio input "true"
click at [343, 172] on input "Email" at bounding box center [422, 166] width 256 height 19
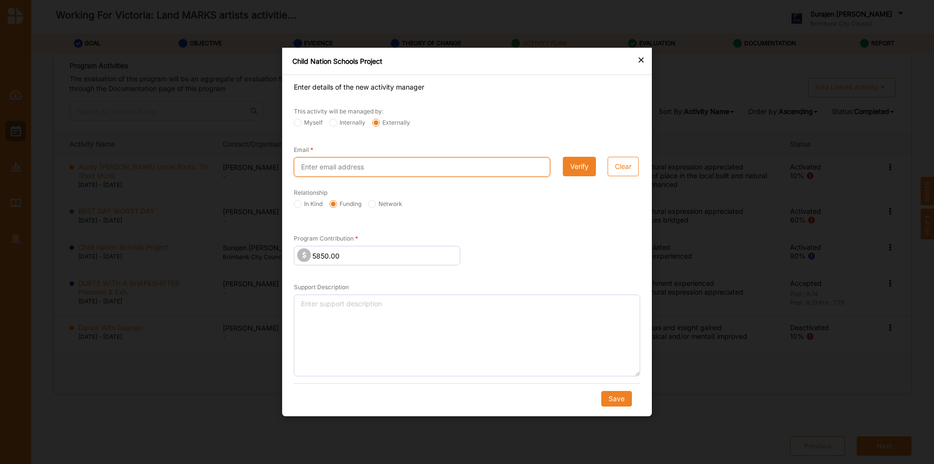
paste input "jess@jessicawilson.com.au"
type input "jess@jessicawilson.com.au"
click at [575, 162] on button "Verify" at bounding box center [579, 166] width 33 height 19
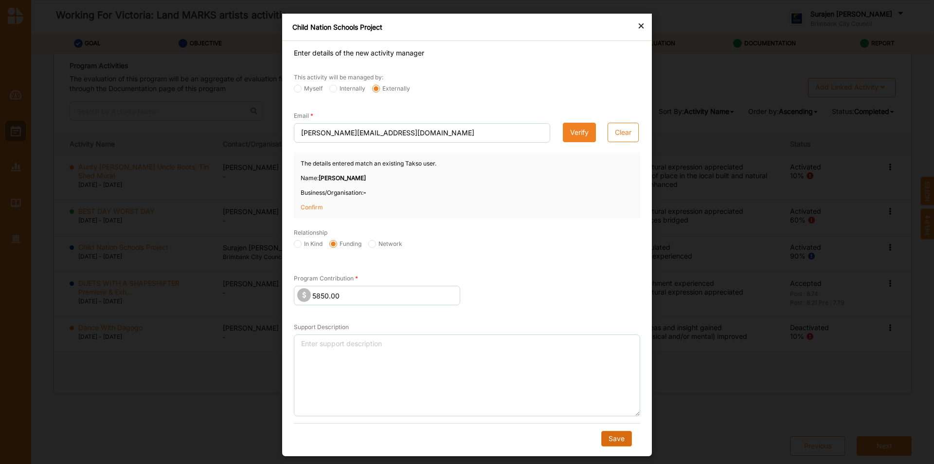
click at [609, 440] on button "Save" at bounding box center [616, 439] width 31 height 16
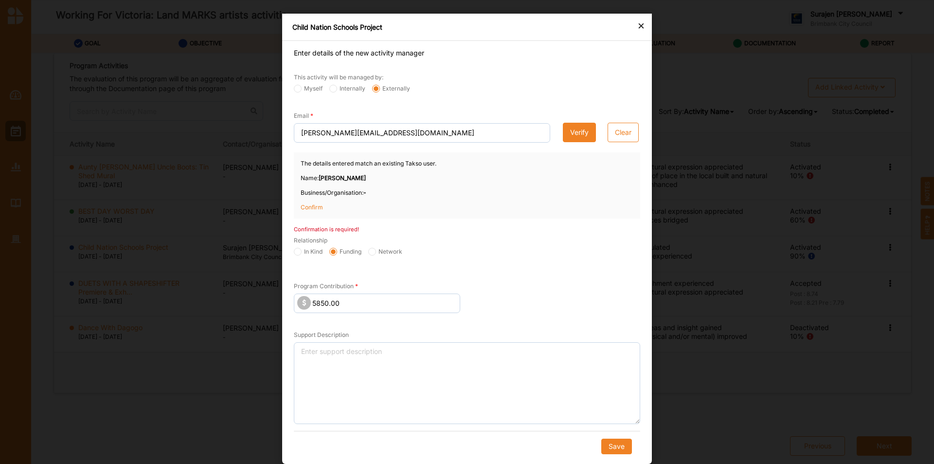
click at [315, 207] on p "Confirm" at bounding box center [325, 207] width 49 height 9
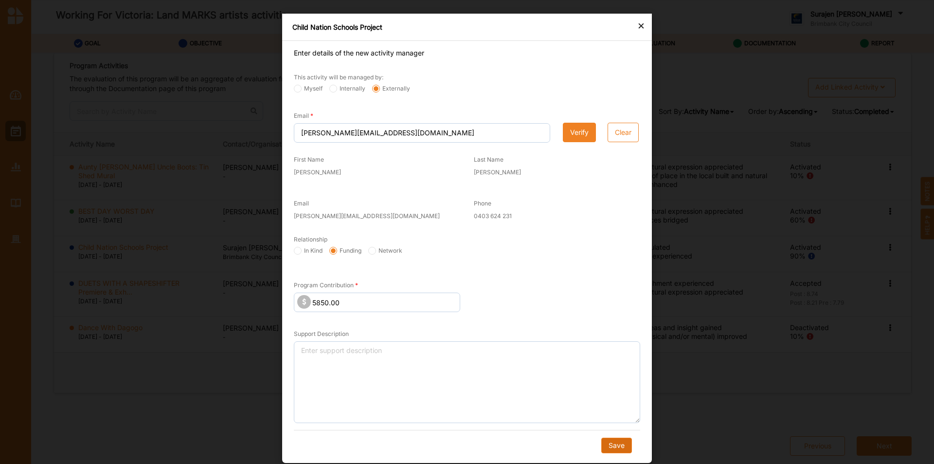
click at [614, 442] on button "Save" at bounding box center [616, 445] width 31 height 16
radio input "true"
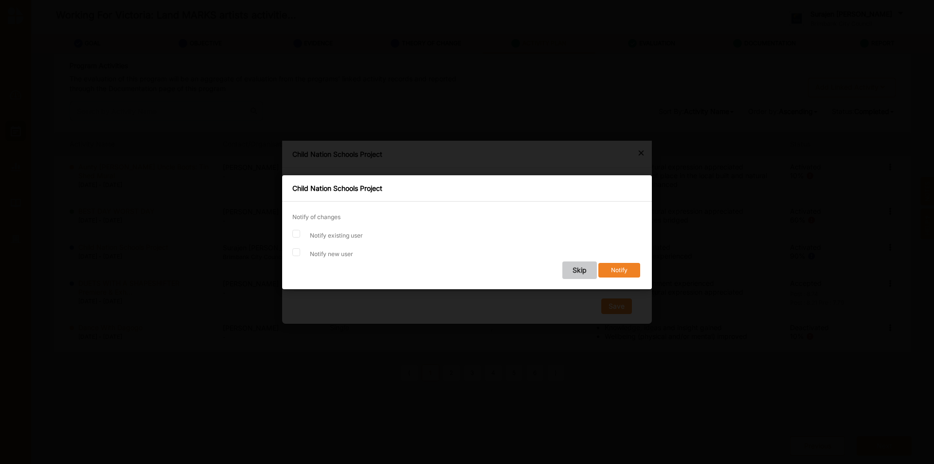
click at [572, 269] on button "Skip" at bounding box center [579, 270] width 35 height 18
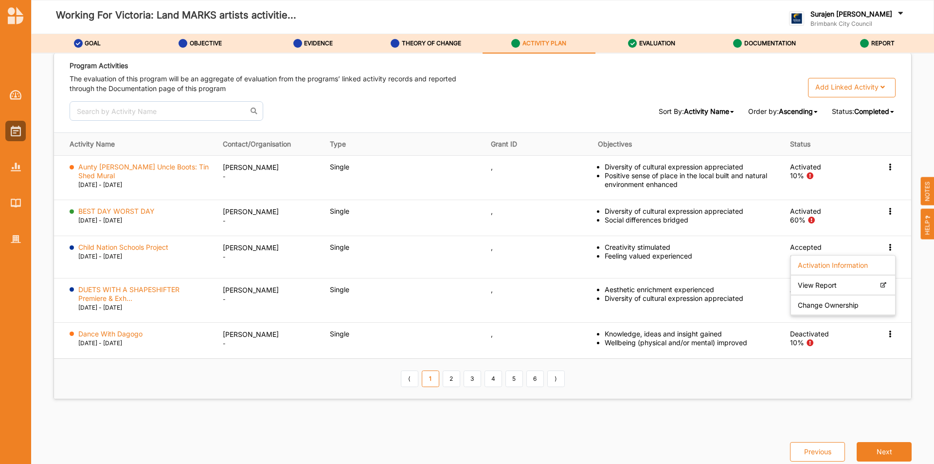
click at [888, 120] on div "Sort By: Activity Name Activity Name Status Contact Organisation Activity Type …" at bounding box center [483, 110] width 826 height 19
click at [865, 109] on span "Completed" at bounding box center [871, 111] width 35 height 8
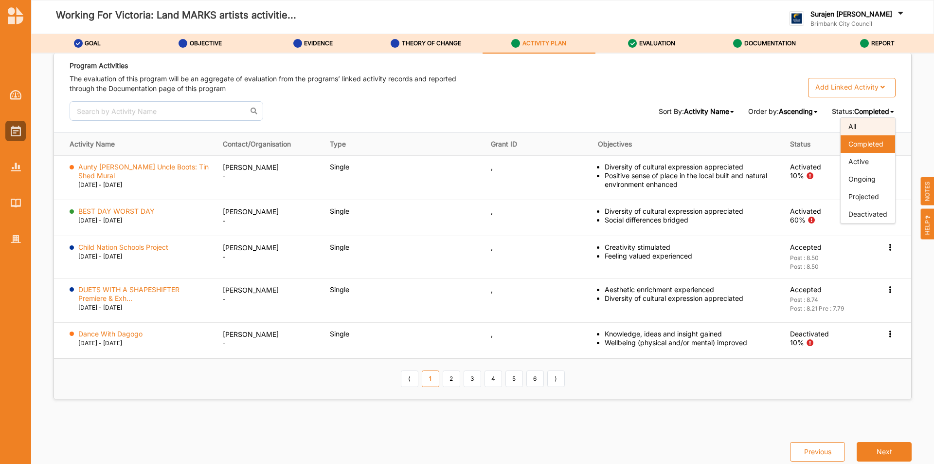
click at [856, 129] on div "All" at bounding box center [868, 127] width 54 height 18
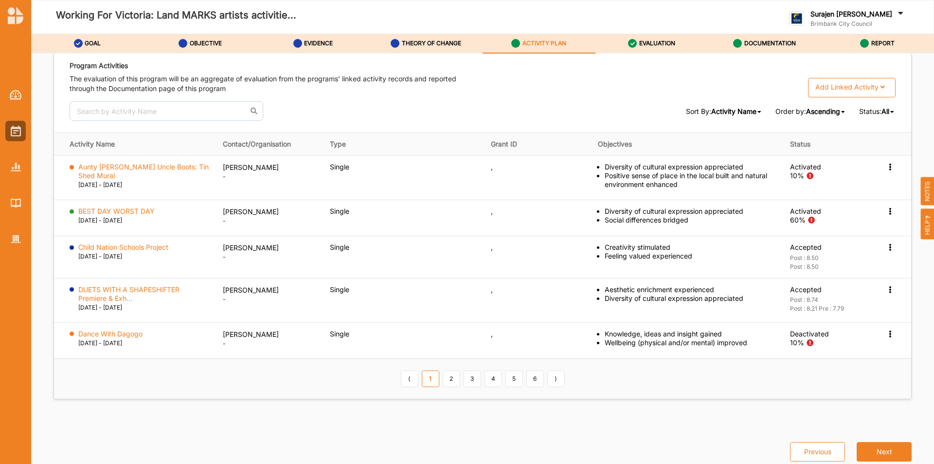
click at [882, 108] on span "All" at bounding box center [886, 111] width 8 height 8
click at [853, 142] on span "Completed" at bounding box center [865, 144] width 35 height 8
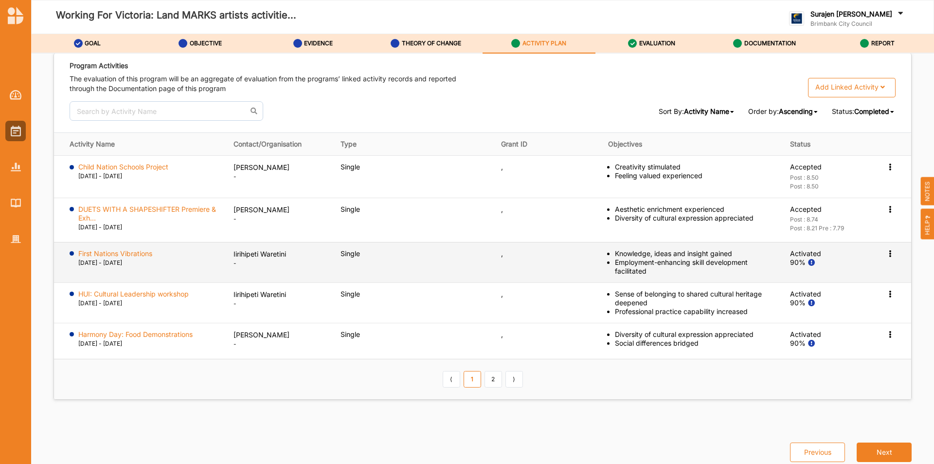
click at [886, 254] on icon at bounding box center [890, 252] width 8 height 7
click at [842, 268] on label "Activation Information" at bounding box center [833, 271] width 70 height 9
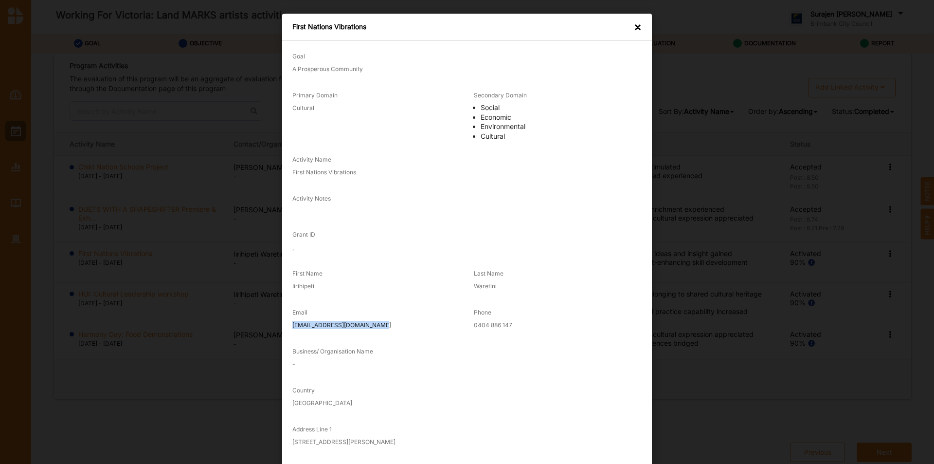
drag, startPoint x: 371, startPoint y: 328, endPoint x: 281, endPoint y: 330, distance: 90.0
click at [282, 330] on div "Goal A Prosperous Community Primary Domain Cultural Secondary Domain Social Eco…" at bounding box center [467, 303] width 370 height 525
copy label "Irihipetiwaretini@gmail.com"
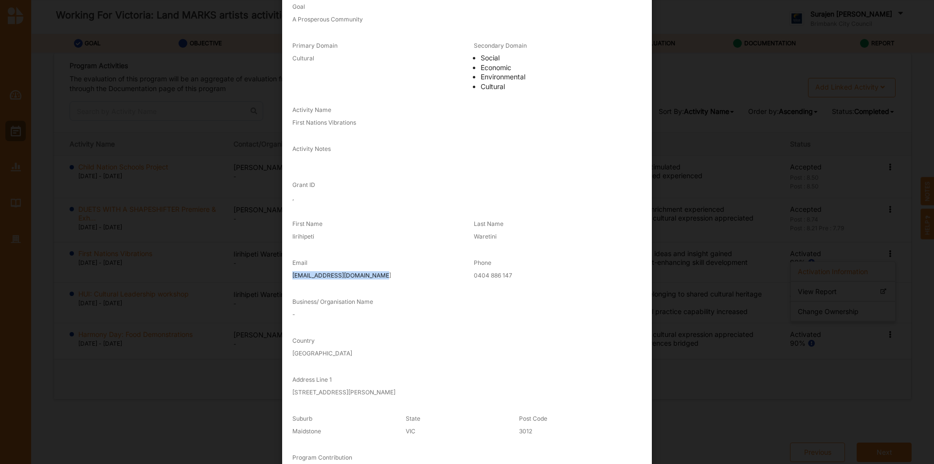
scroll to position [102, 0]
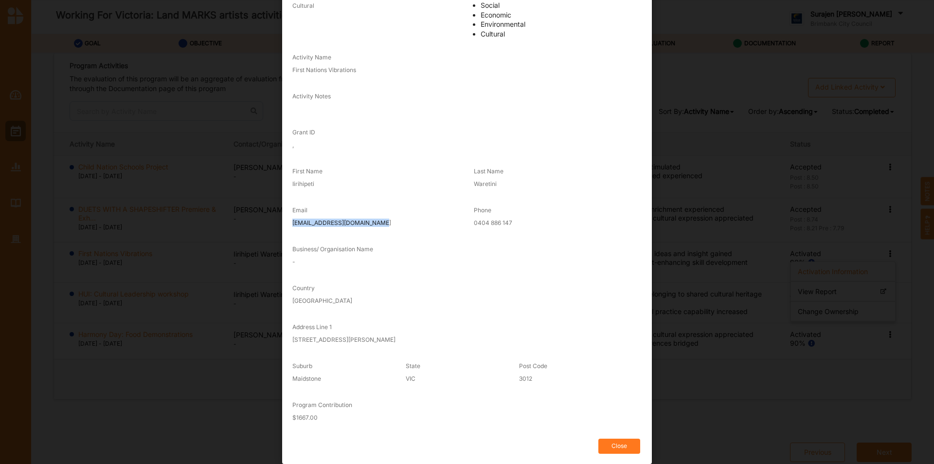
click at [613, 445] on button "Close" at bounding box center [619, 445] width 42 height 15
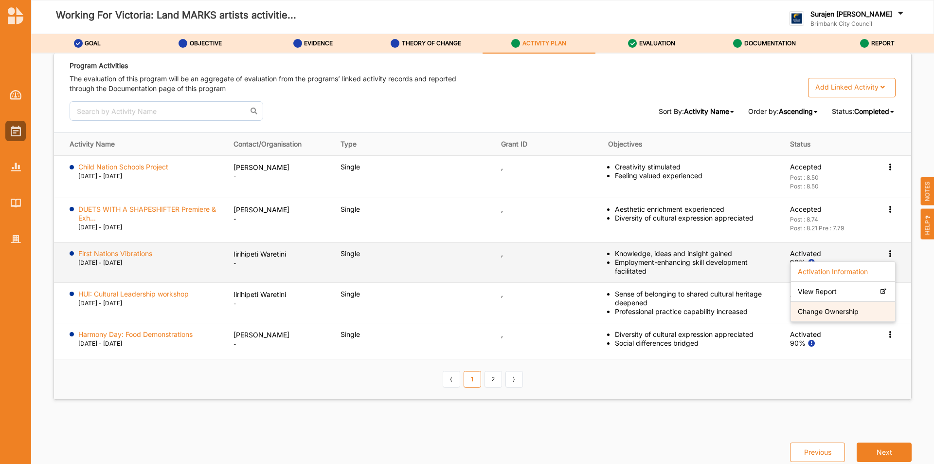
click at [823, 318] on div "Change Ownership" at bounding box center [843, 312] width 104 height 20
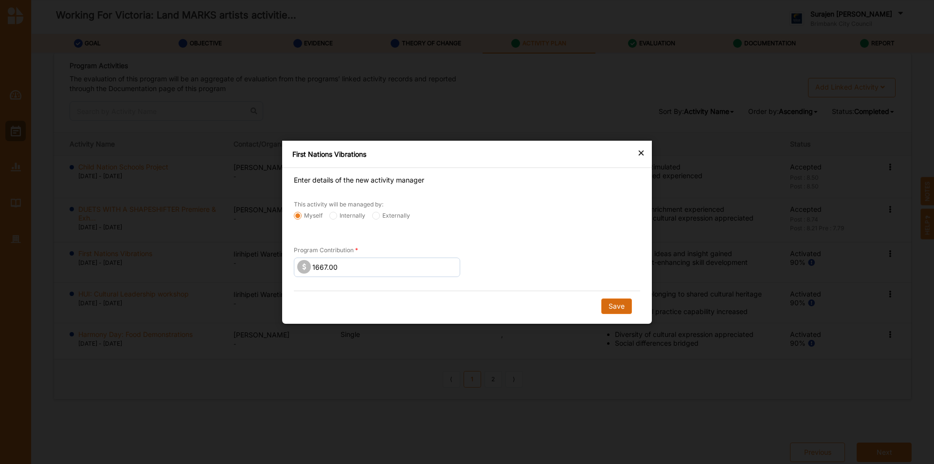
click at [608, 303] on button "Save" at bounding box center [616, 306] width 31 height 16
radio input "false"
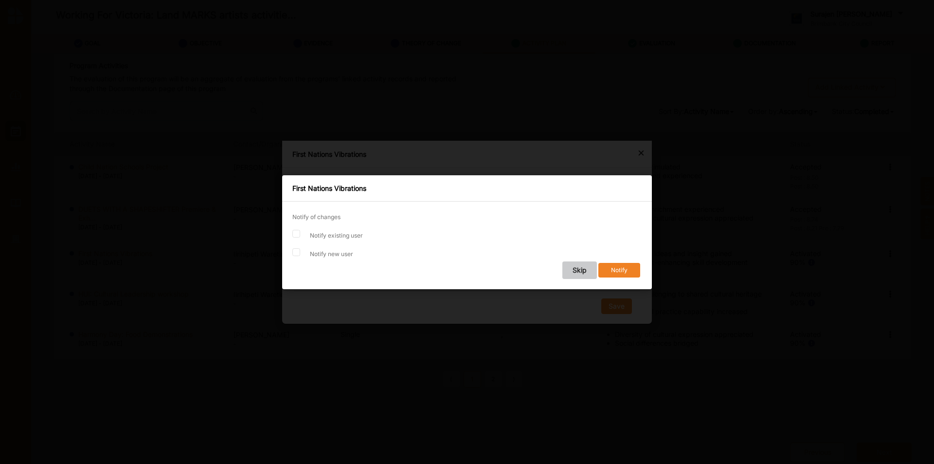
click at [579, 263] on button "Skip" at bounding box center [579, 270] width 35 height 18
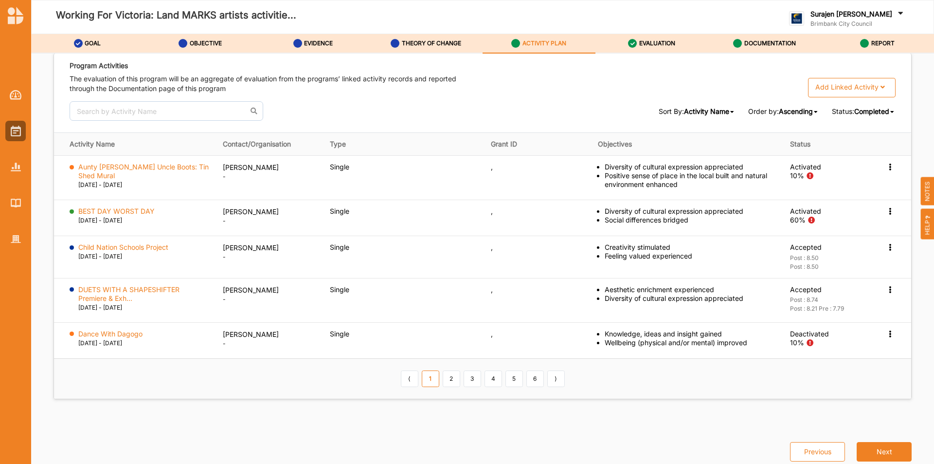
click at [860, 109] on span "Completed" at bounding box center [871, 111] width 35 height 8
click at [860, 128] on div "All" at bounding box center [868, 127] width 54 height 18
click at [882, 111] on span "All" at bounding box center [886, 111] width 8 height 8
click at [860, 147] on span "Completed" at bounding box center [865, 144] width 35 height 8
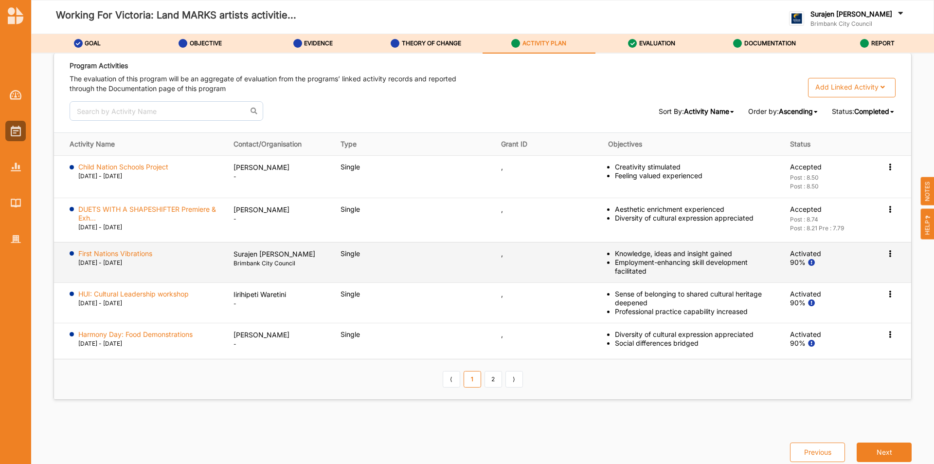
click at [886, 254] on icon at bounding box center [890, 252] width 8 height 7
click at [811, 288] on label "View Report" at bounding box center [817, 291] width 39 height 9
click at [123, 250] on label "First Nations Vibrations" at bounding box center [115, 253] width 74 height 9
click at [886, 252] on icon at bounding box center [890, 252] width 8 height 7
click at [812, 291] on label "View Report" at bounding box center [817, 291] width 39 height 9
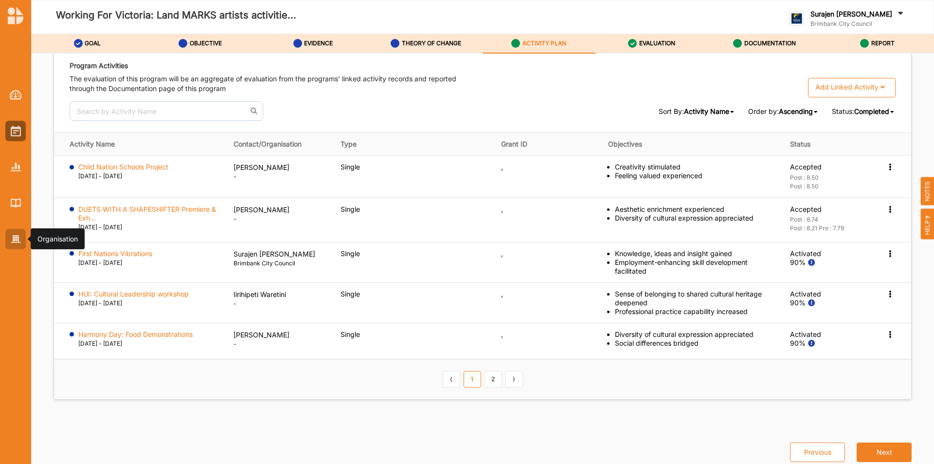
click at [24, 246] on div at bounding box center [15, 239] width 20 height 20
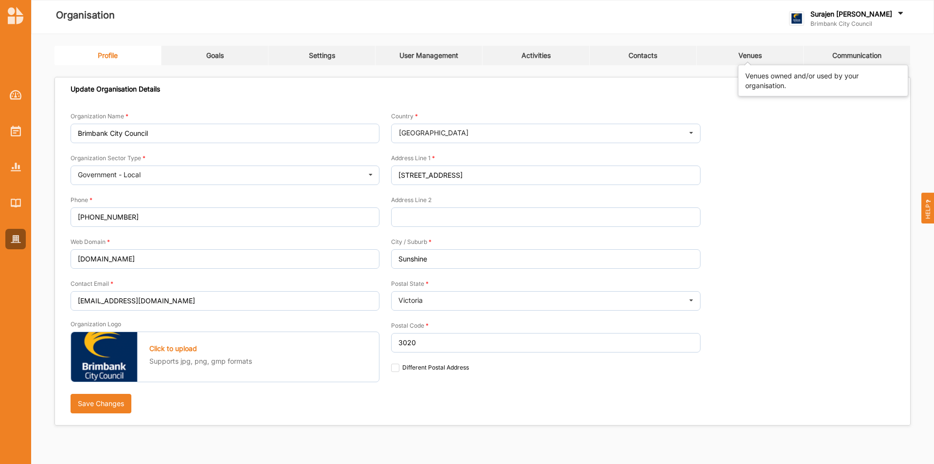
click at [743, 52] on div "Venues" at bounding box center [750, 55] width 23 height 9
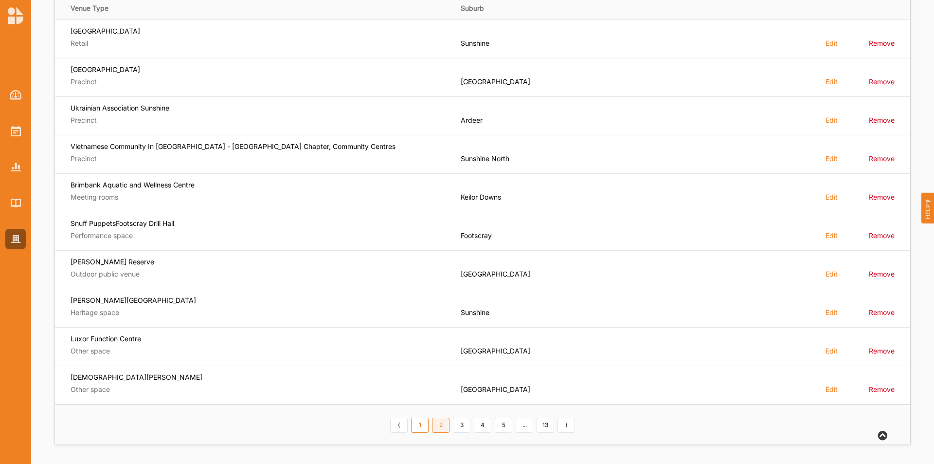
scroll to position [148, 0]
click at [546, 421] on link "13" at bounding box center [546, 425] width 18 height 16
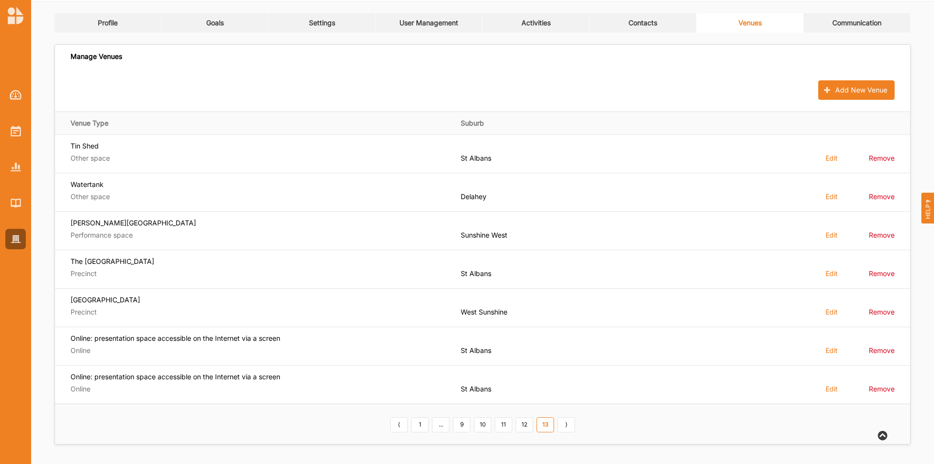
scroll to position [33, 0]
click at [523, 429] on link "12" at bounding box center [525, 425] width 18 height 16
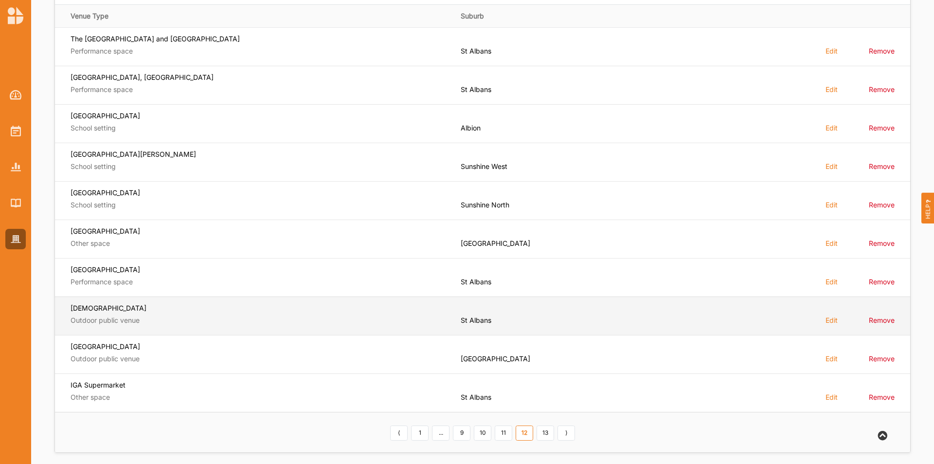
scroll to position [148, 0]
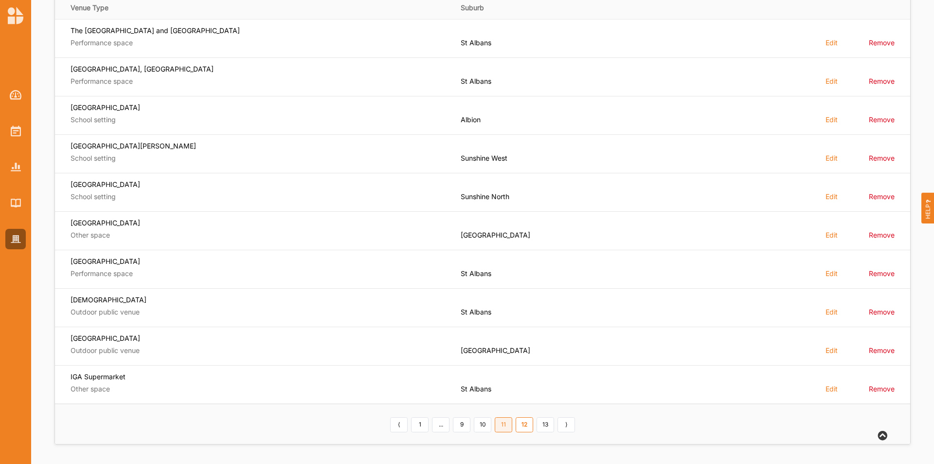
click at [502, 425] on link "11" at bounding box center [504, 425] width 18 height 16
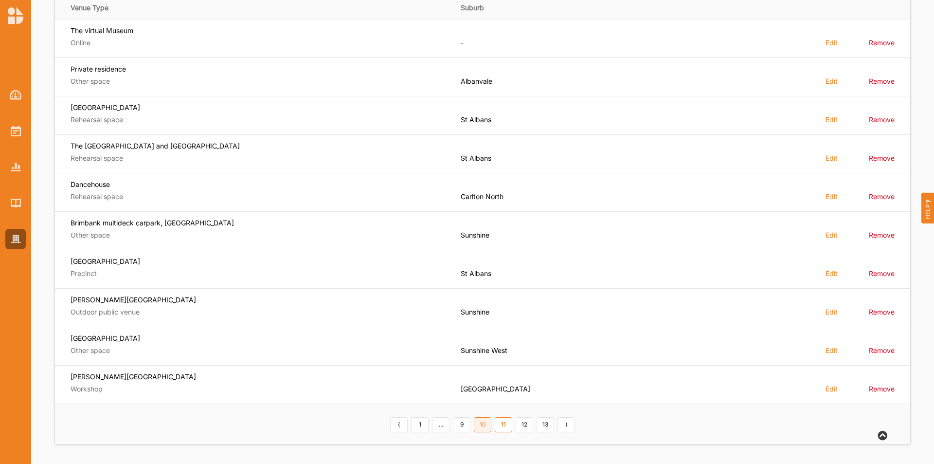
click at [480, 426] on link "10" at bounding box center [483, 425] width 18 height 16
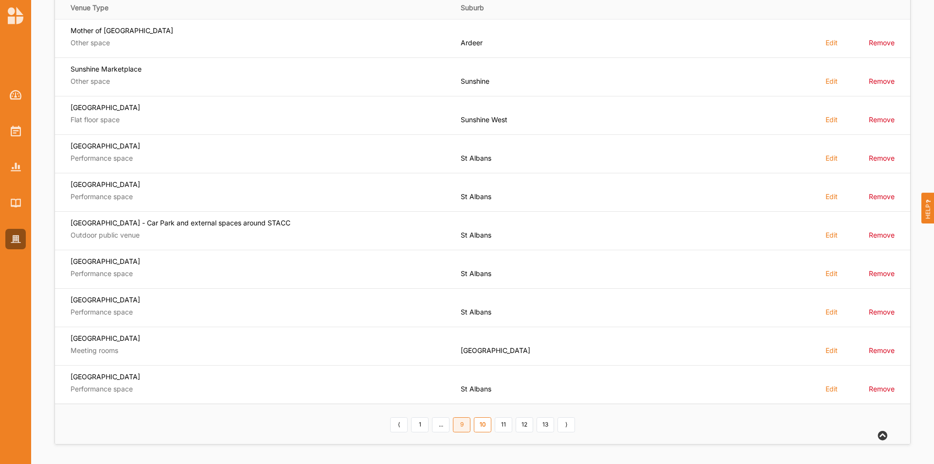
click at [463, 427] on link "9" at bounding box center [462, 425] width 18 height 16
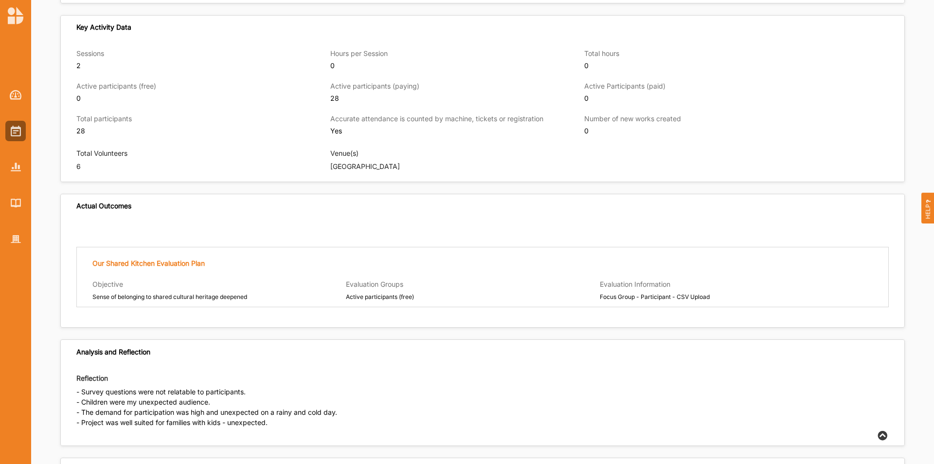
scroll to position [576, 0]
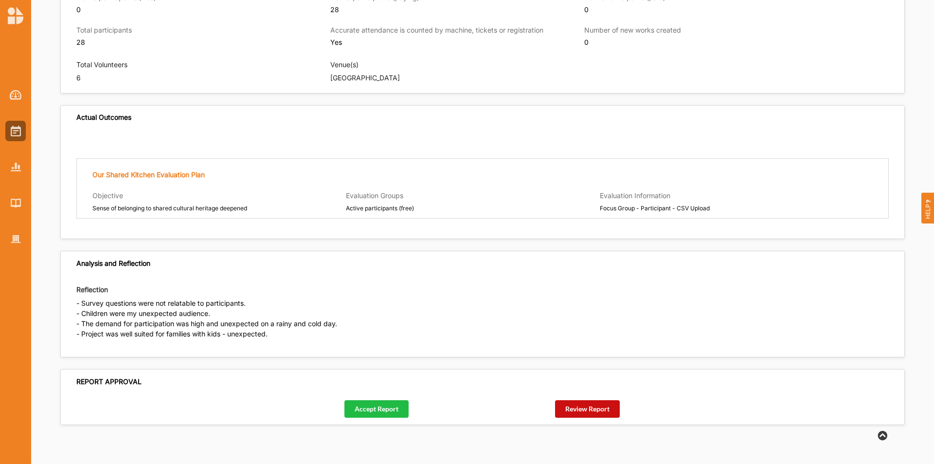
click at [590, 404] on button "Review Report" at bounding box center [587, 409] width 65 height 18
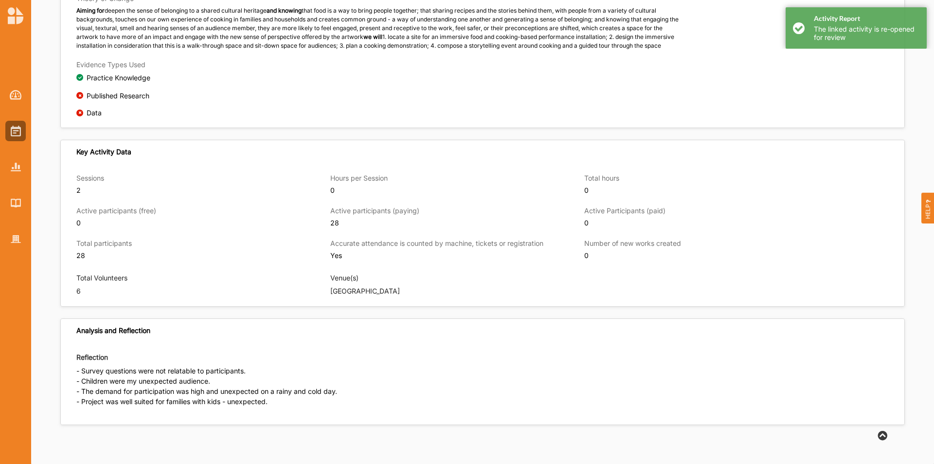
scroll to position [363, 0]
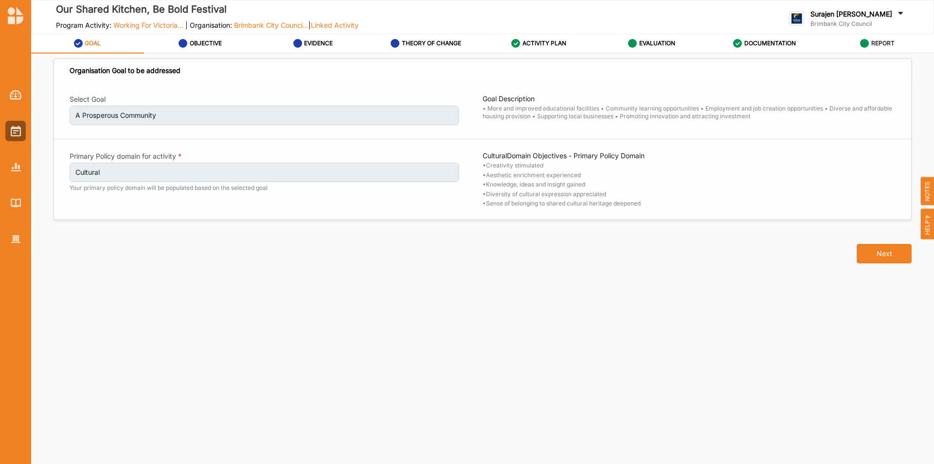
click at [896, 42] on link "REPORT" at bounding box center [877, 43] width 113 height 19
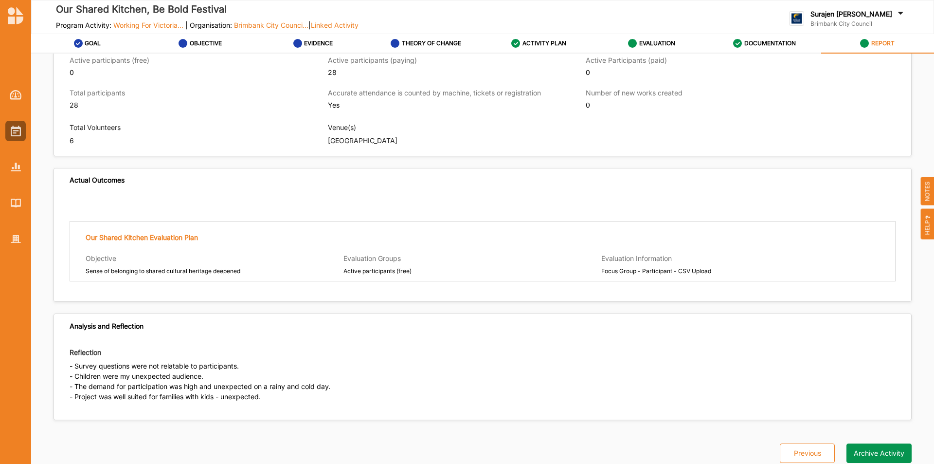
scroll to position [533, 0]
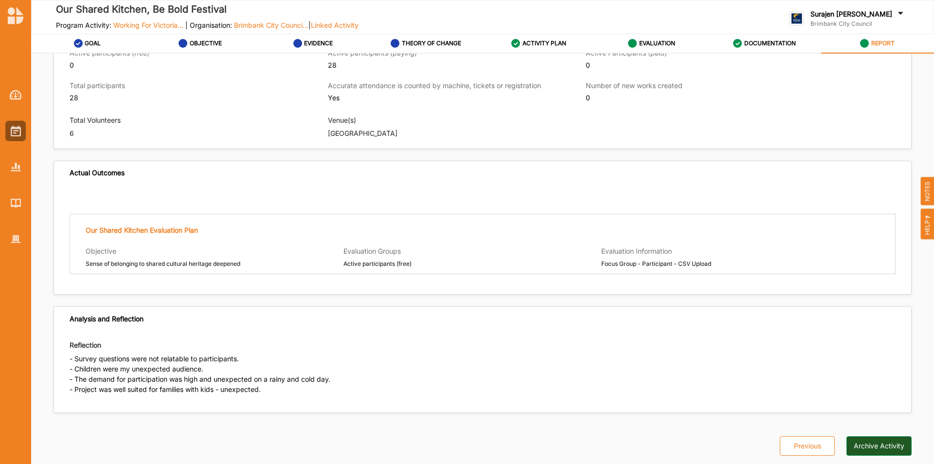
click at [886, 448] on button "Archive Activity" at bounding box center [879, 445] width 65 height 19
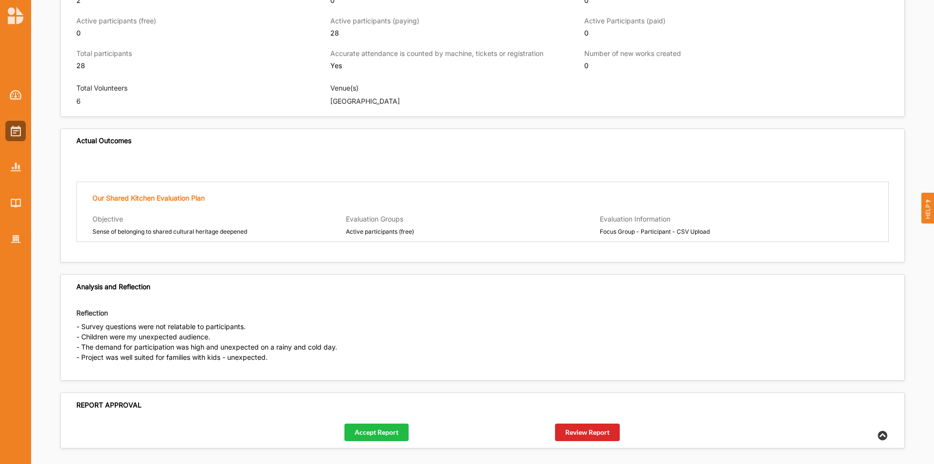
scroll to position [576, 0]
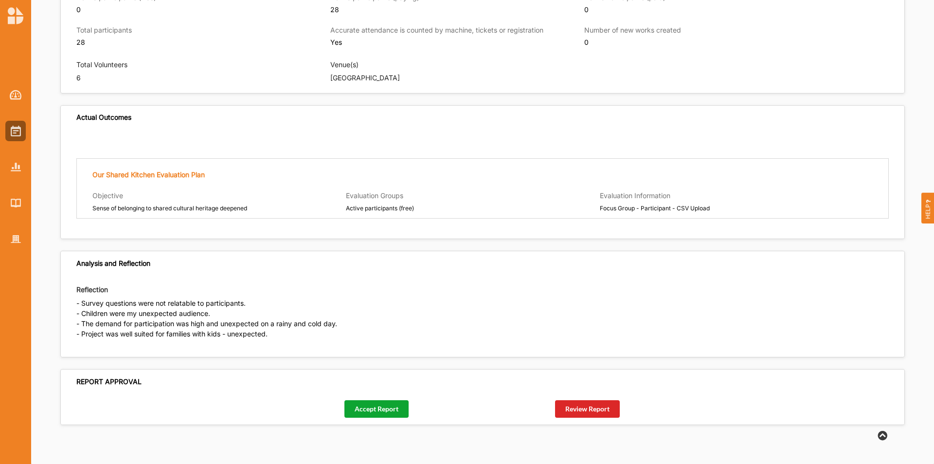
click at [386, 408] on button "Accept Report" at bounding box center [376, 409] width 64 height 18
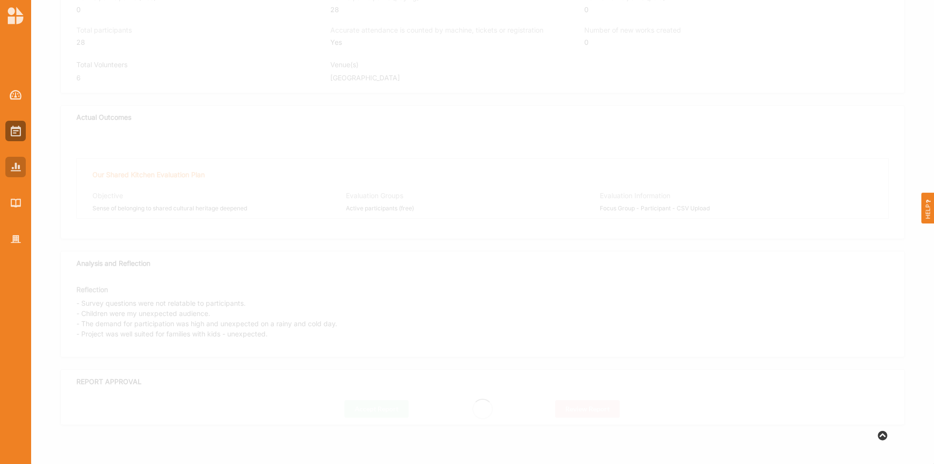
scroll to position [363, 0]
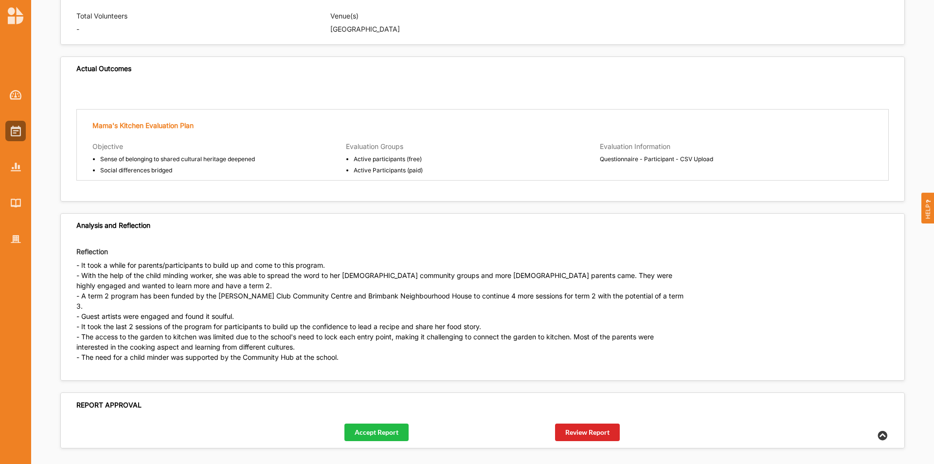
scroll to position [864, 0]
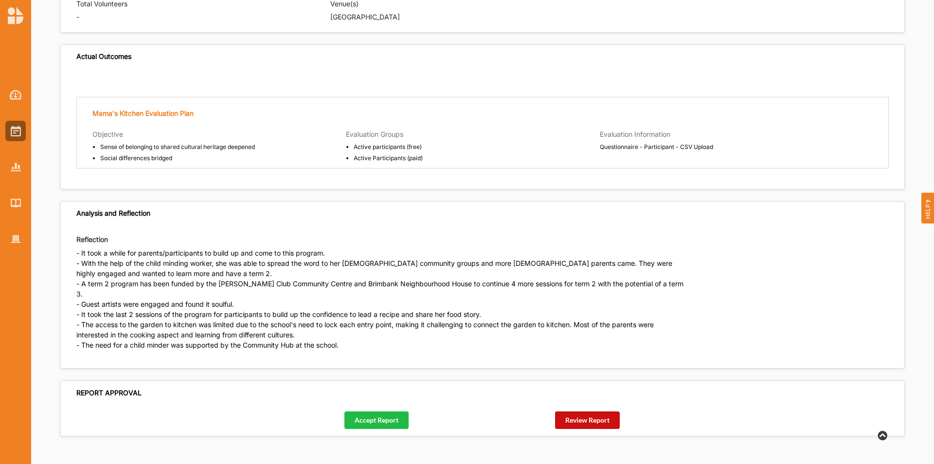
click at [590, 411] on button "Review Report" at bounding box center [587, 420] width 65 height 18
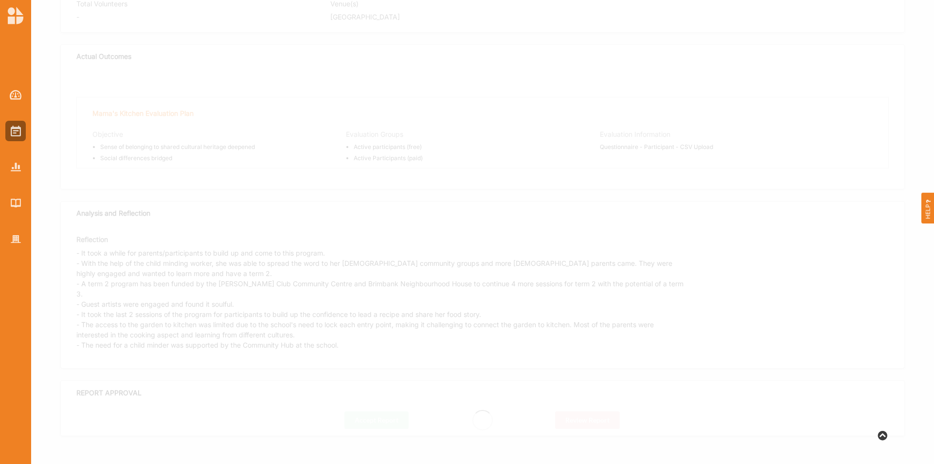
scroll to position [640, 0]
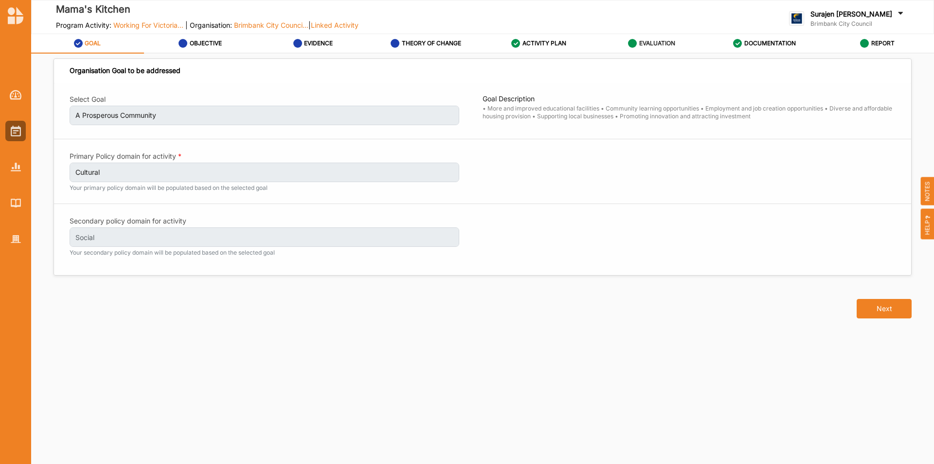
click at [647, 44] on label "EVALUATION" at bounding box center [657, 43] width 36 height 8
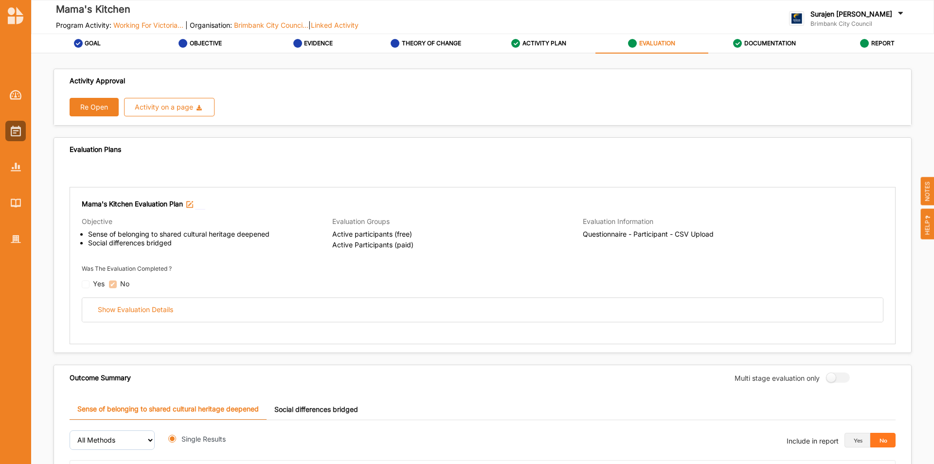
radio input "true"
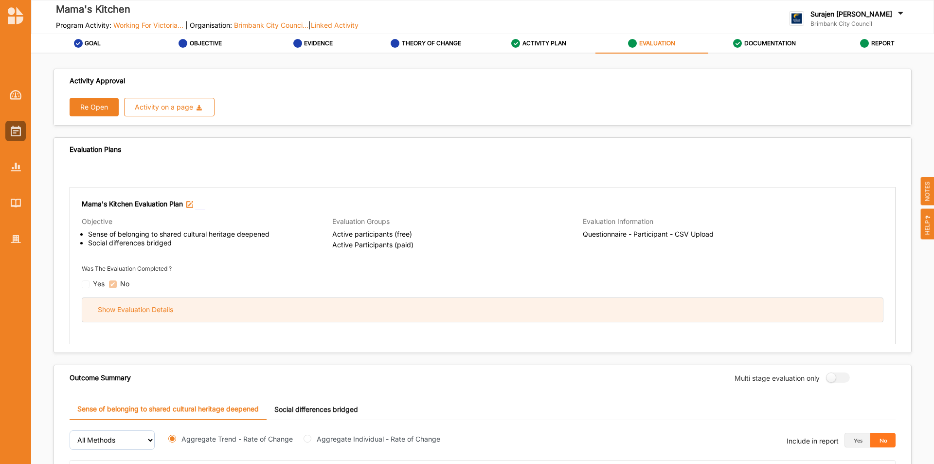
click at [250, 319] on div "Show Evaluation Details" at bounding box center [482, 310] width 801 height 24
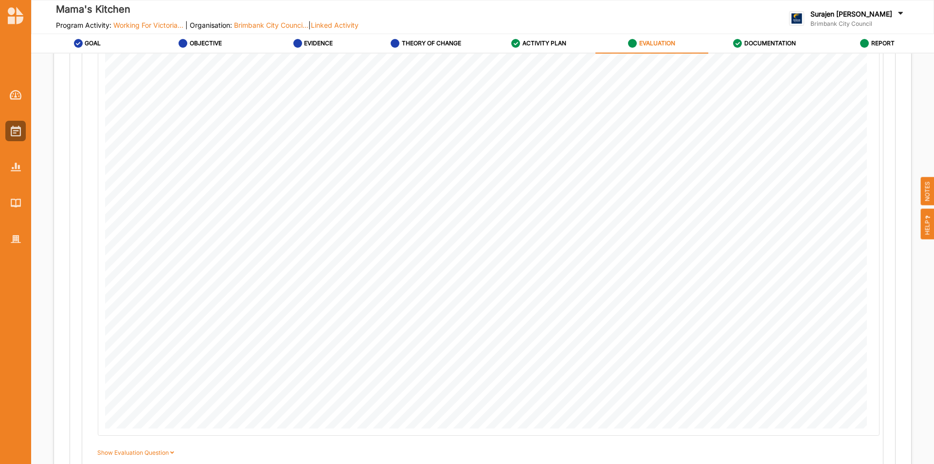
scroll to position [487, 0]
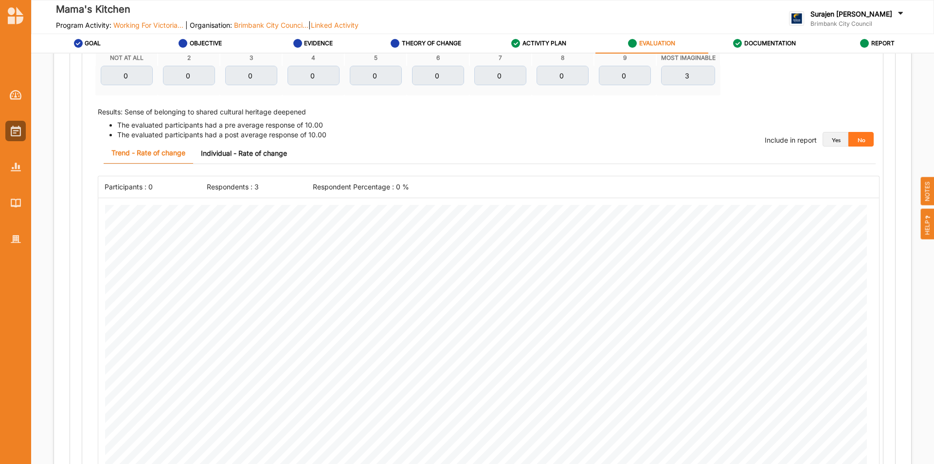
click at [833, 143] on button "Yes" at bounding box center [836, 139] width 26 height 15
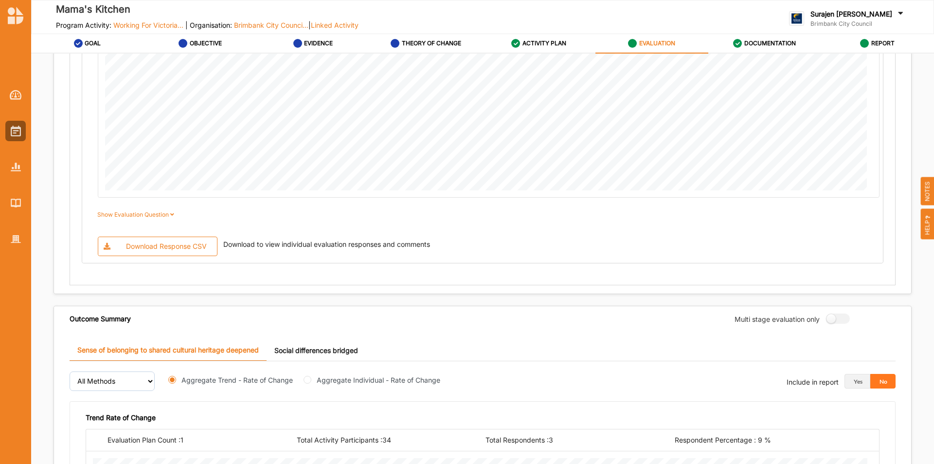
scroll to position [730, 0]
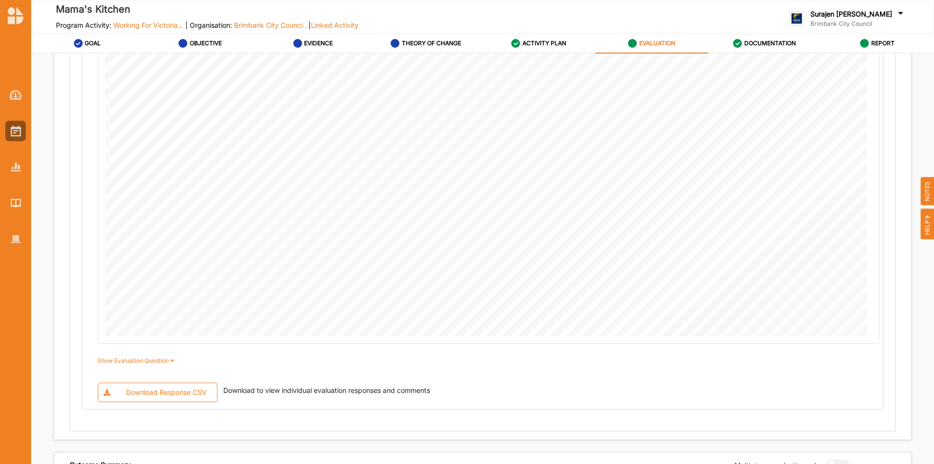
click at [156, 390] on div "Download Response CSV" at bounding box center [166, 392] width 81 height 9
drag, startPoint x: 205, startPoint y: 340, endPoint x: 417, endPoint y: 377, distance: 215.8
click at [417, 377] on div "Import CSV Data Download the evaluation template, populate with your data and u…" at bounding box center [483, 19] width 794 height 765
click at [866, 48] on div "REPORT" at bounding box center [877, 44] width 35 height 18
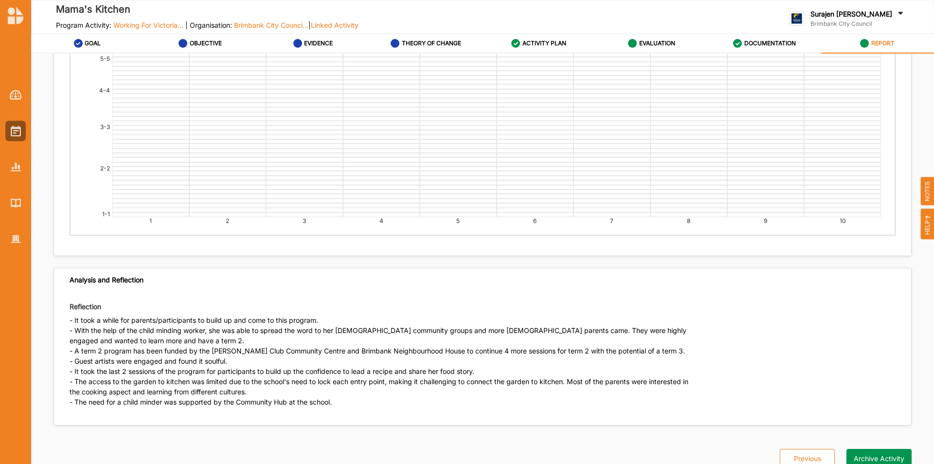
scroll to position [1639, 0]
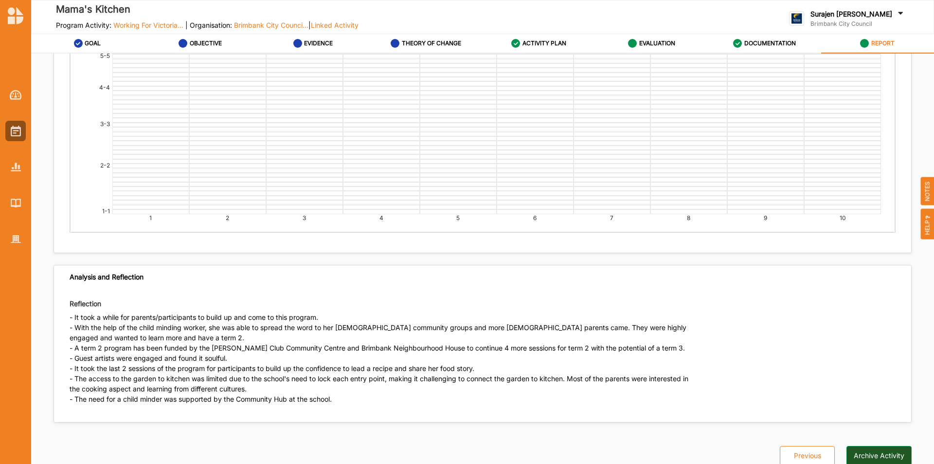
click at [876, 446] on button "Archive Activity" at bounding box center [879, 455] width 65 height 19
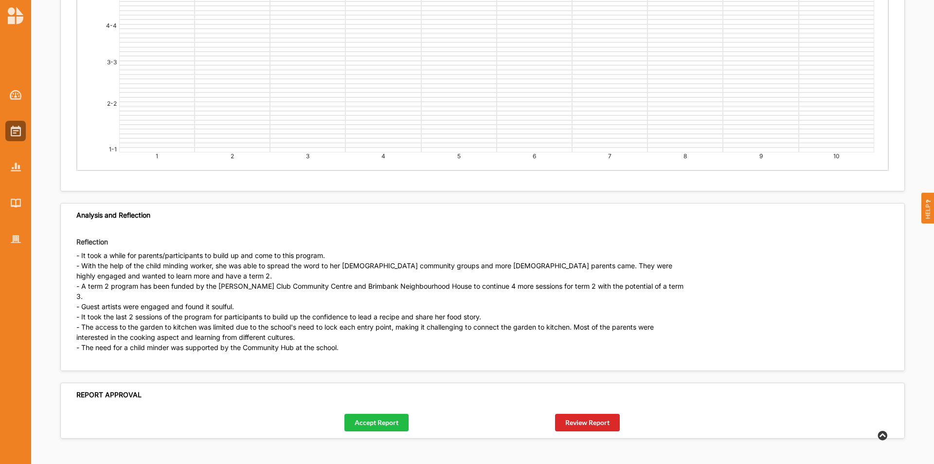
scroll to position [1690, 0]
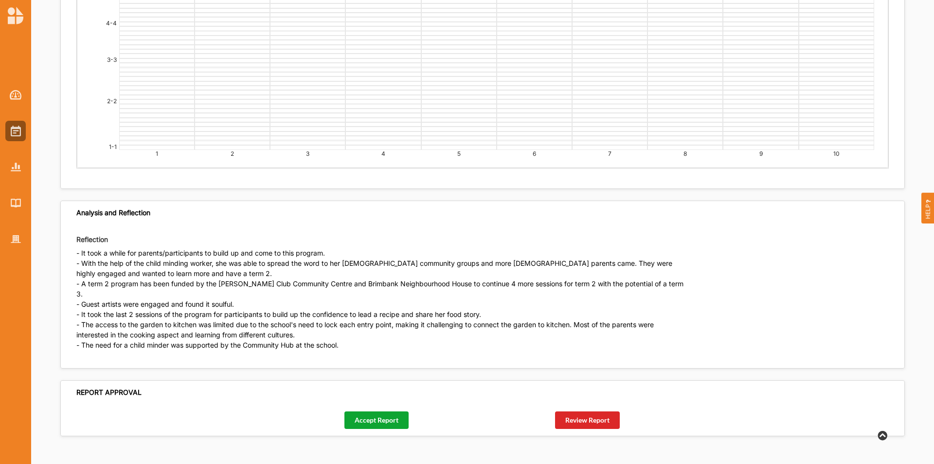
click at [376, 411] on button "Accept Report" at bounding box center [376, 420] width 64 height 18
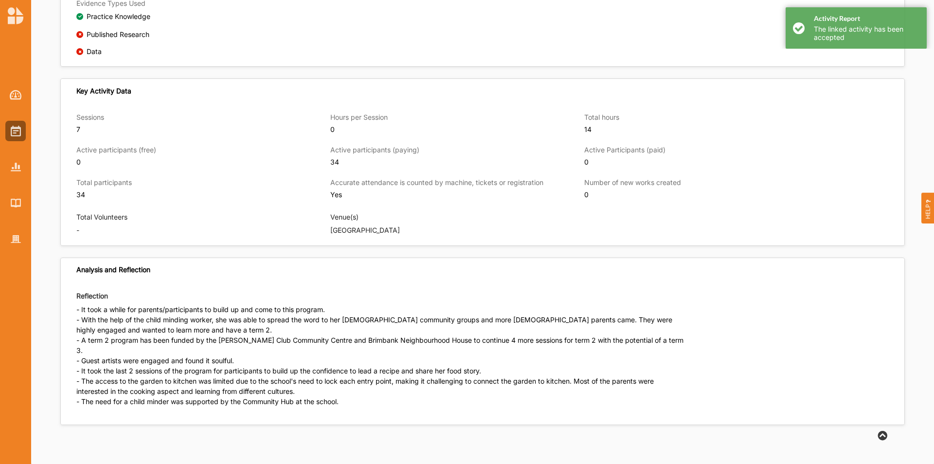
scroll to position [640, 0]
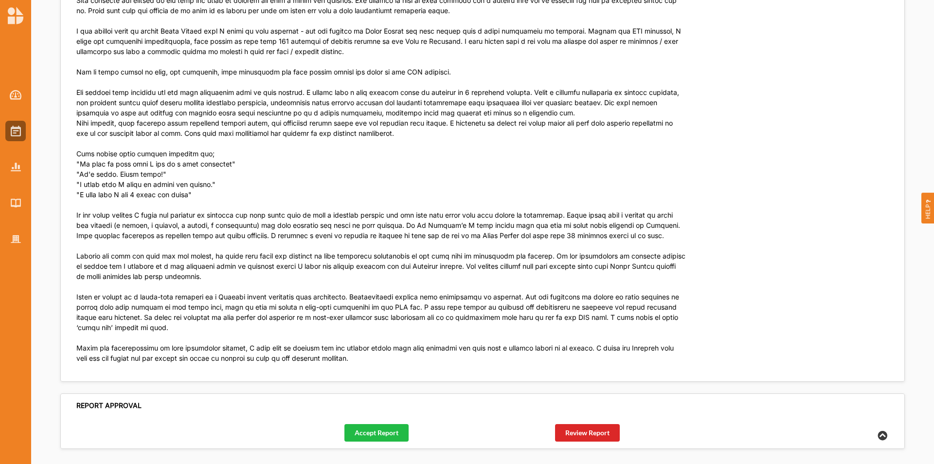
scroll to position [2726, 0]
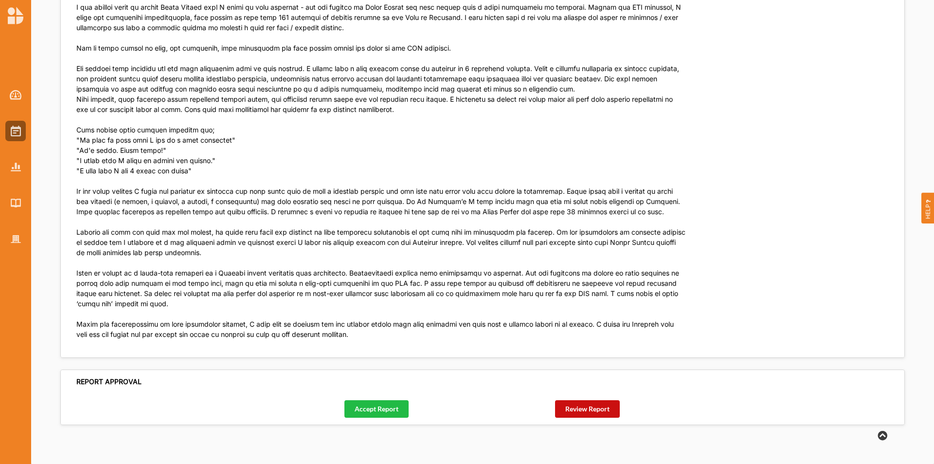
click at [586, 406] on button "Review Report" at bounding box center [587, 409] width 65 height 18
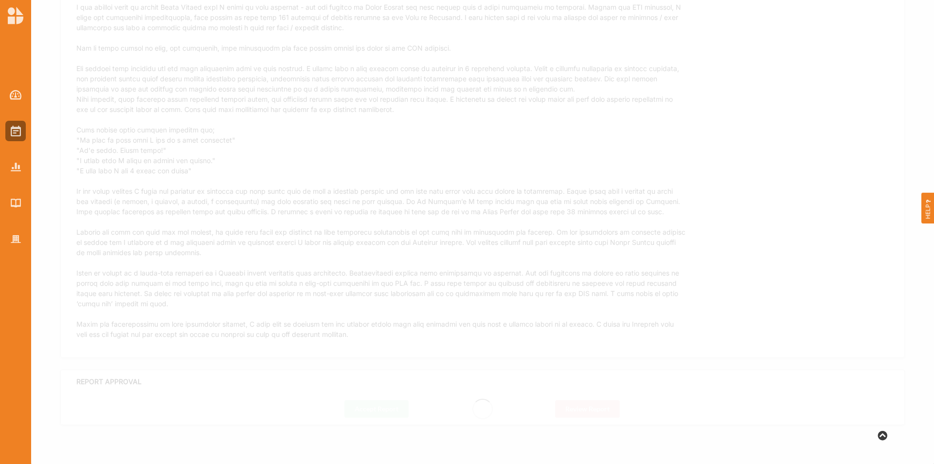
scroll to position [1060, 0]
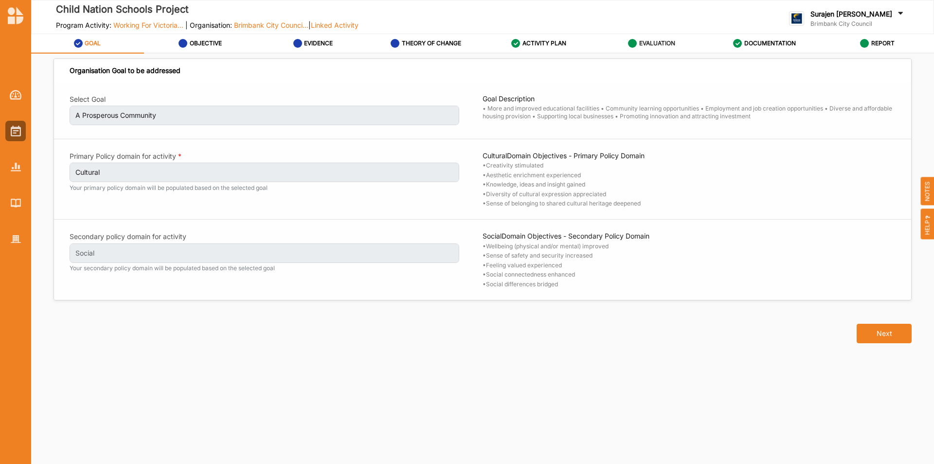
click at [652, 38] on div "EVALUATION" at bounding box center [651, 44] width 47 height 18
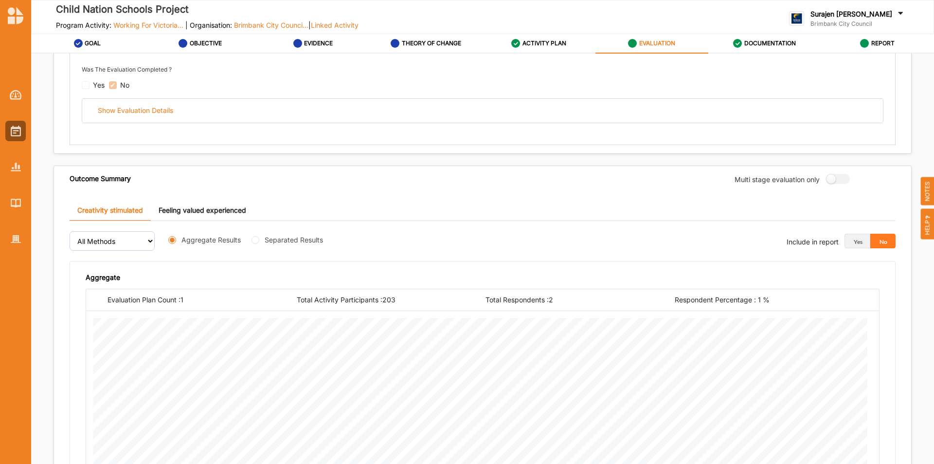
scroll to position [243, 0]
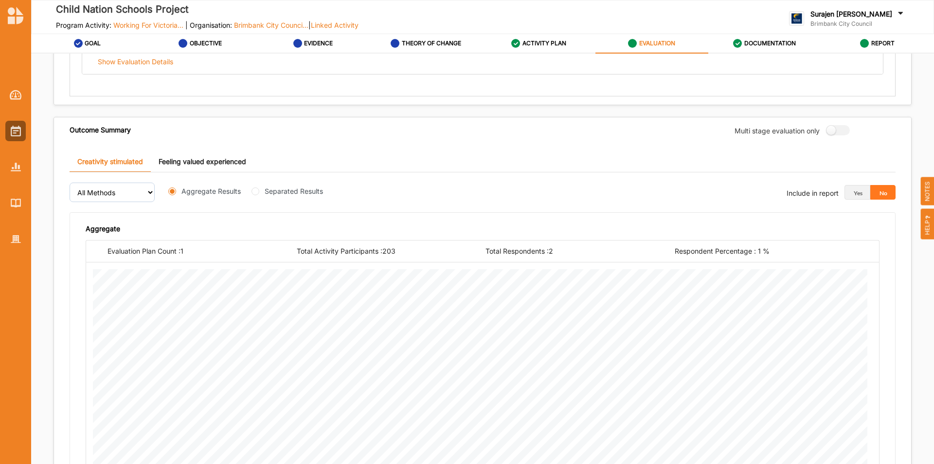
click at [876, 188] on button "No" at bounding box center [883, 192] width 26 height 15
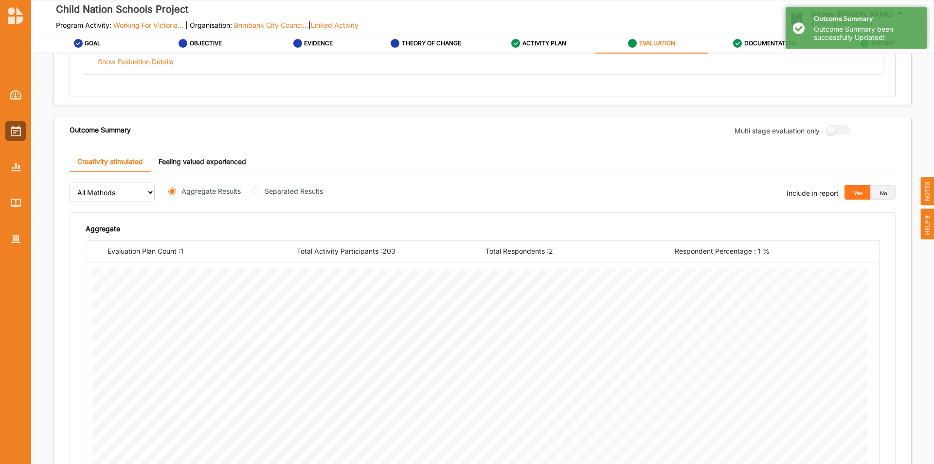
click at [879, 190] on button "No" at bounding box center [883, 192] width 26 height 15
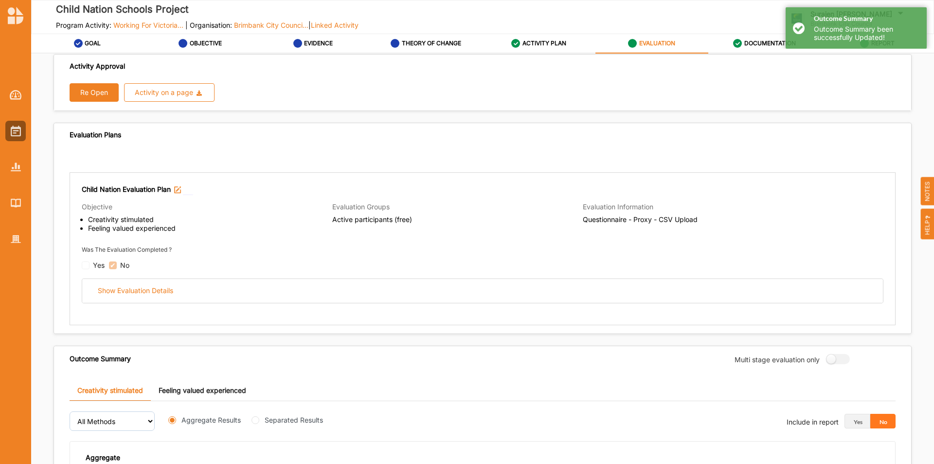
scroll to position [0, 0]
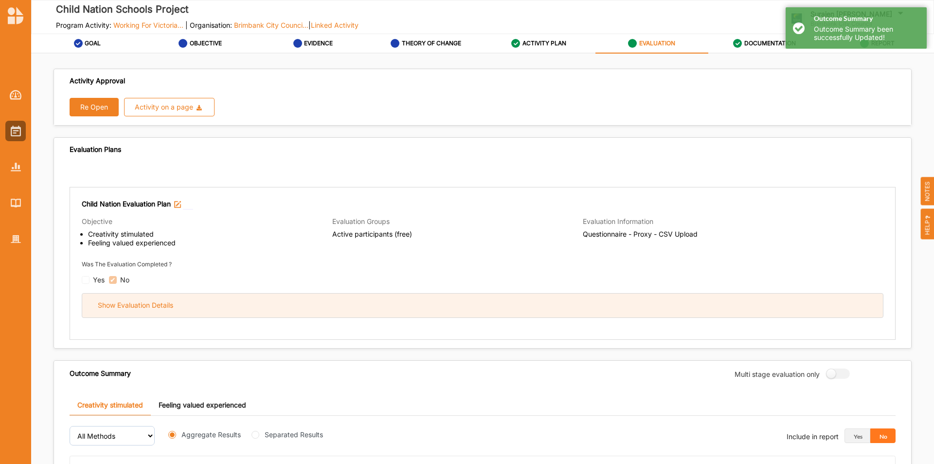
click at [302, 298] on div "Show Evaluation Details" at bounding box center [482, 305] width 801 height 24
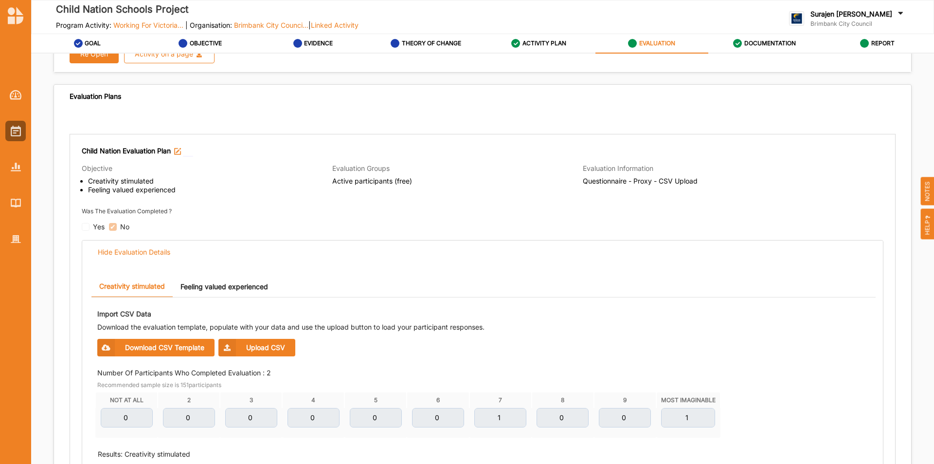
scroll to position [146, 0]
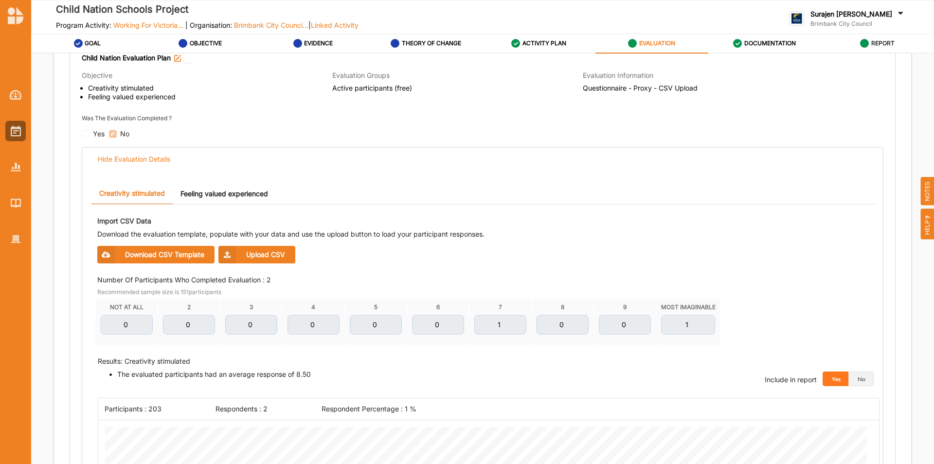
click at [870, 40] on div "REPORT" at bounding box center [877, 44] width 35 height 18
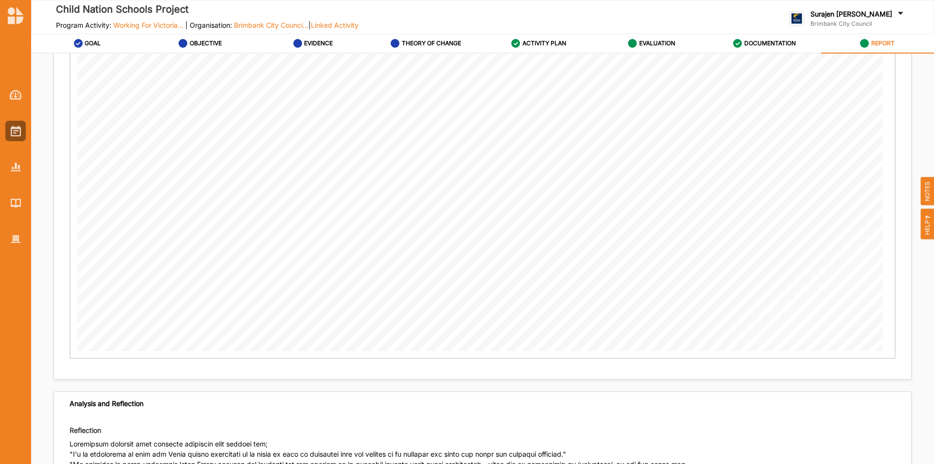
scroll to position [2189, 0]
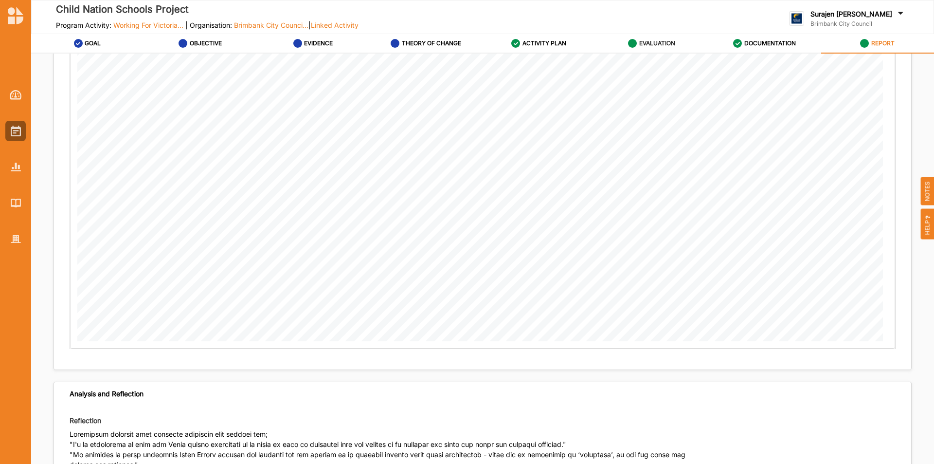
click at [654, 39] on label "EVALUATION" at bounding box center [657, 43] width 36 height 8
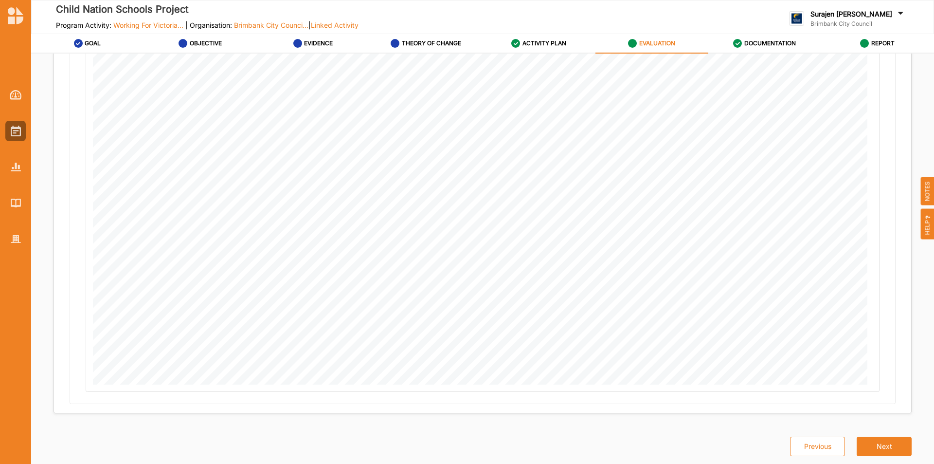
scroll to position [308, 0]
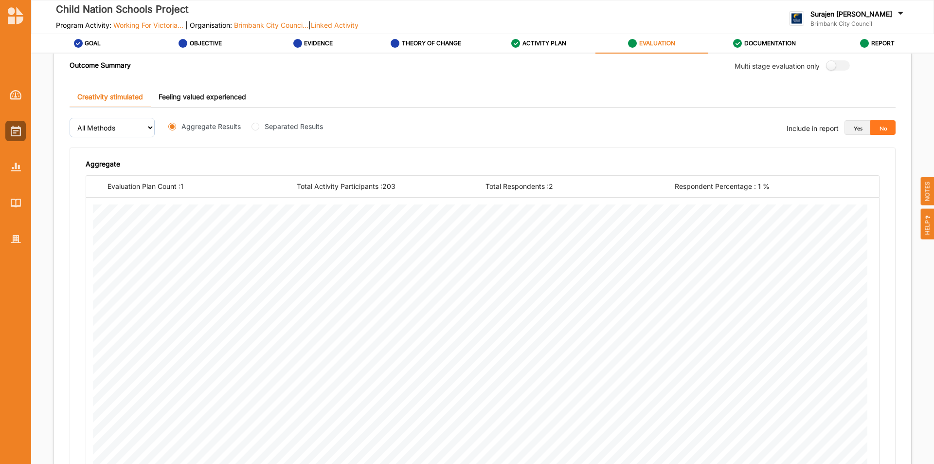
click at [848, 124] on button "Yes" at bounding box center [858, 127] width 26 height 15
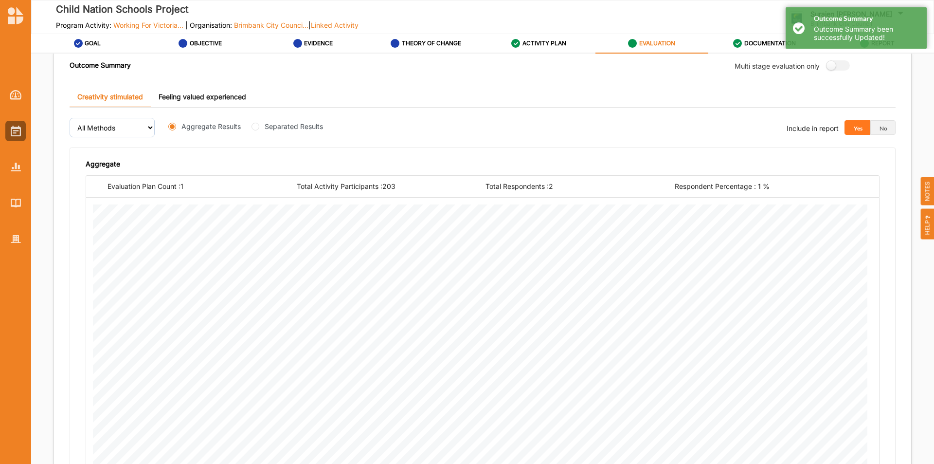
click at [700, 98] on div "Creativity stimulated Feeling valued experienced" at bounding box center [483, 97] width 826 height 21
drag, startPoint x: 796, startPoint y: 25, endPoint x: 801, endPoint y: 25, distance: 5.4
click at [798, 25] on div "Outcome Summary Outcome Summary been successfully Updated!" at bounding box center [856, 27] width 141 height 41
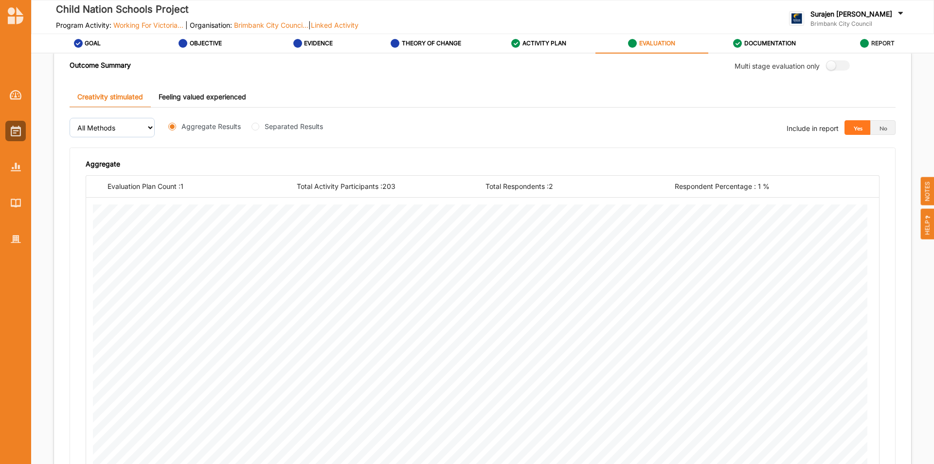
click at [882, 44] on label "REPORT" at bounding box center [882, 43] width 23 height 8
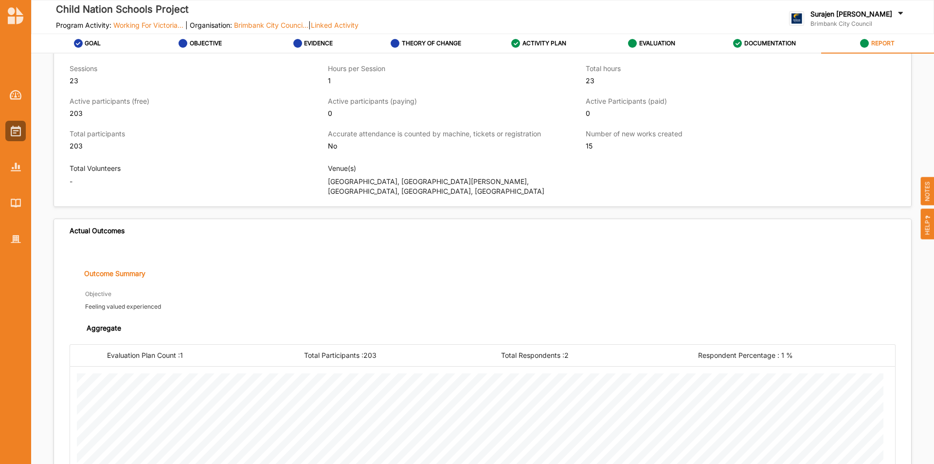
scroll to position [668, 0]
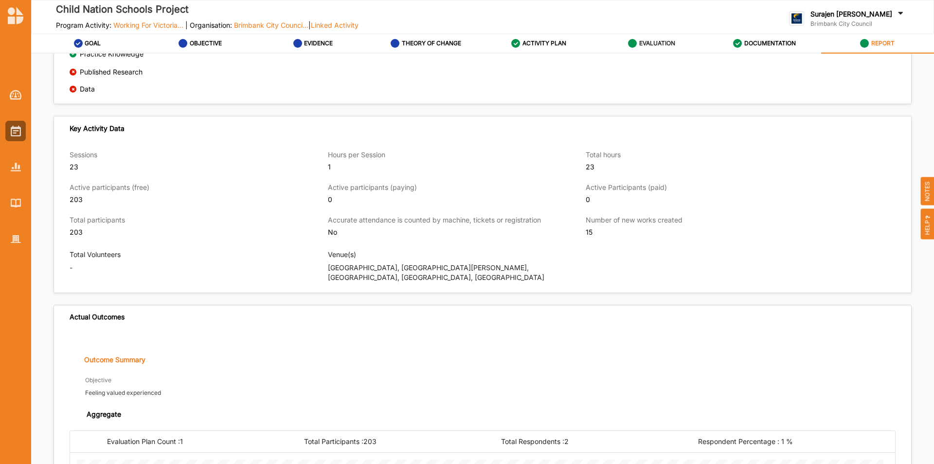
click at [632, 42] on icon at bounding box center [632, 43] width 9 height 9
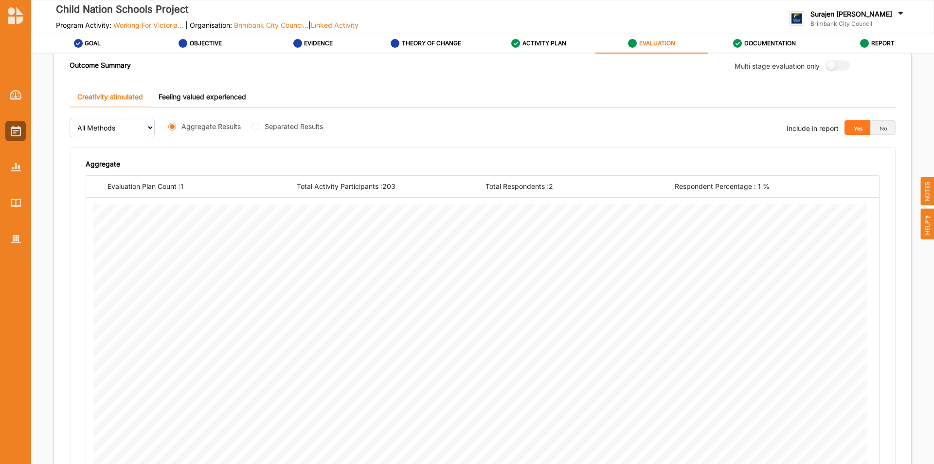
scroll to position [259, 0]
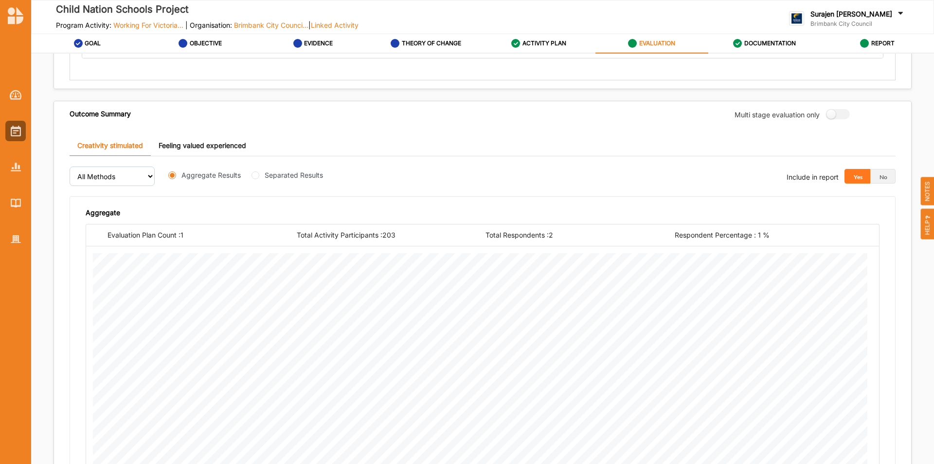
click at [829, 108] on div "Outcome Summary Multi stage evaluation only" at bounding box center [482, 113] width 857 height 25
click at [828, 113] on label at bounding box center [835, 114] width 18 height 10
radio input "true"
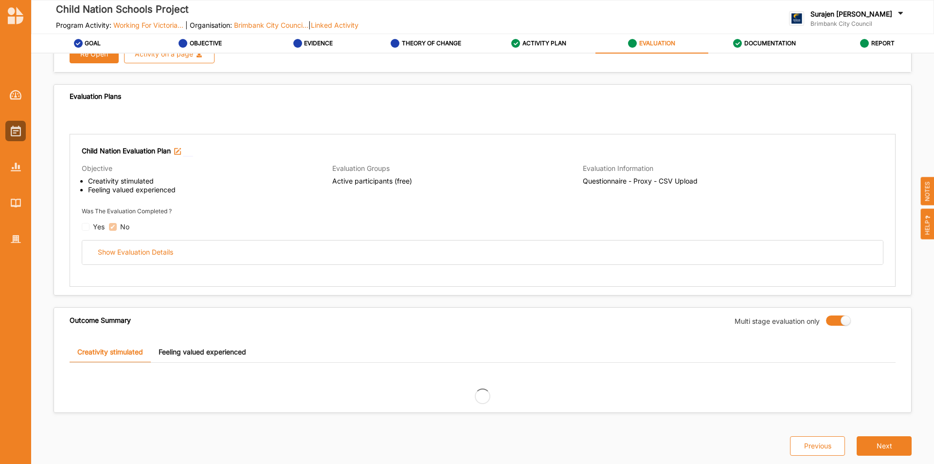
scroll to position [133, 0]
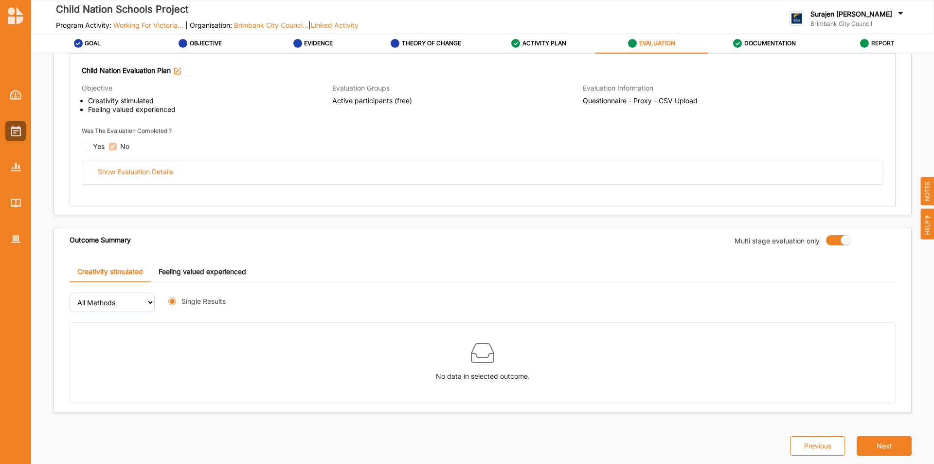
click at [885, 44] on label "REPORT" at bounding box center [882, 43] width 23 height 8
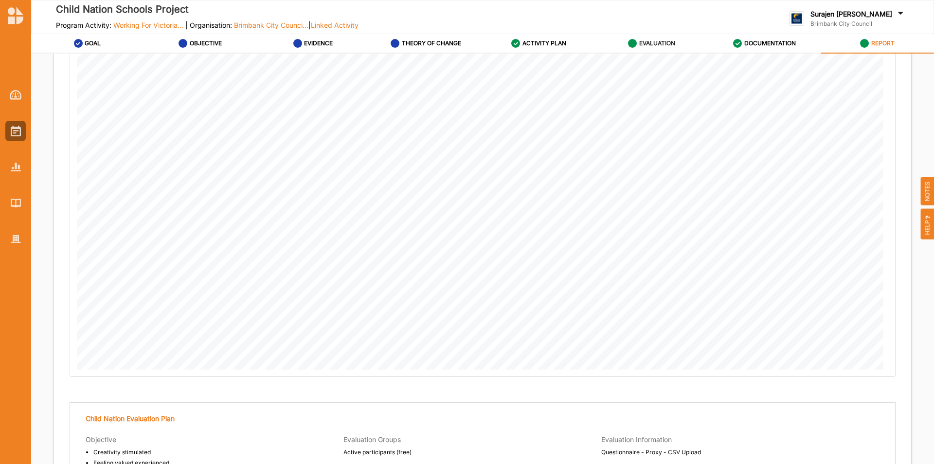
scroll to position [2050, 0]
click at [631, 38] on div "EVALUATION" at bounding box center [651, 44] width 47 height 18
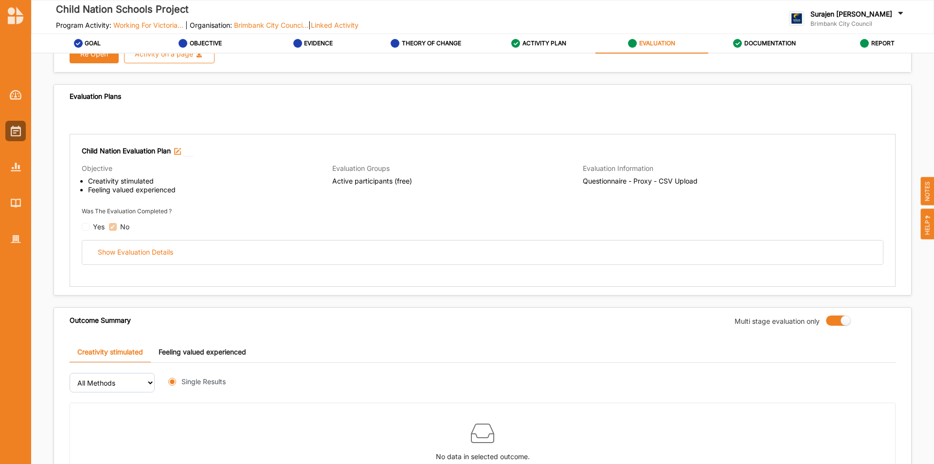
scroll to position [133, 0]
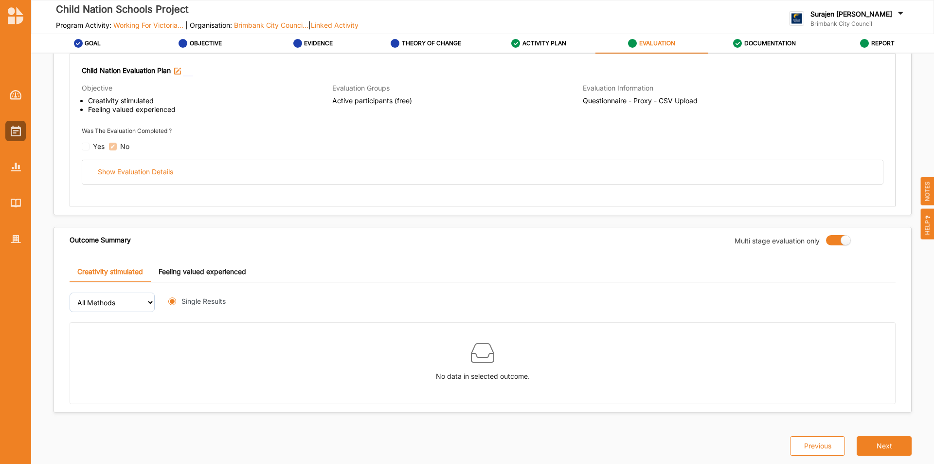
click at [839, 240] on label at bounding box center [835, 240] width 18 height 10
radio input "false"
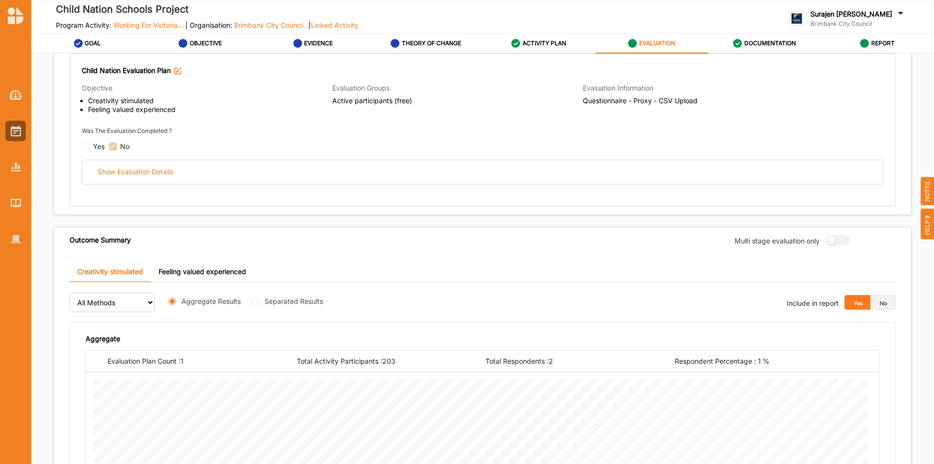
click at [881, 298] on button "No" at bounding box center [883, 302] width 26 height 15
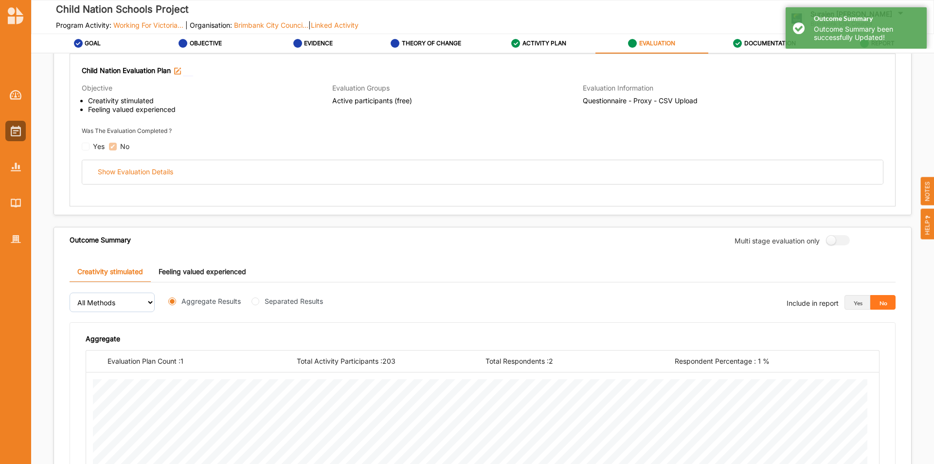
click at [202, 265] on link "Feeling valued experienced" at bounding box center [202, 271] width 103 height 21
click at [878, 300] on button "No" at bounding box center [883, 302] width 26 height 15
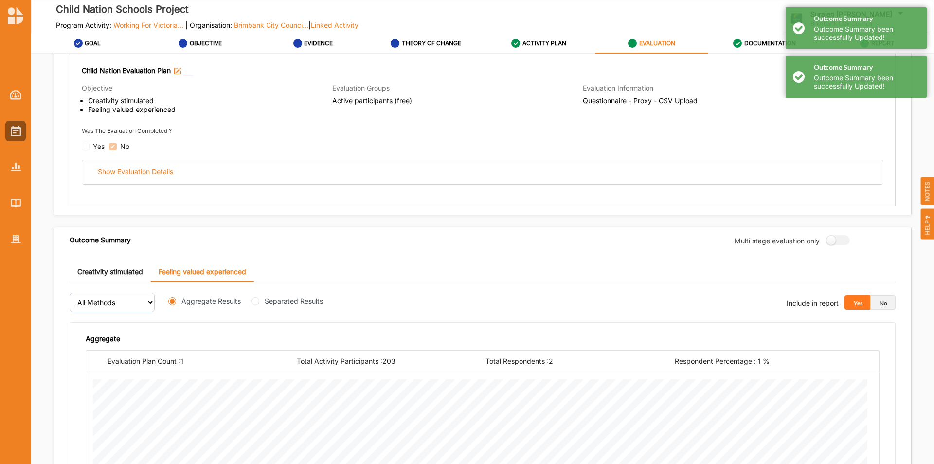
click at [878, 300] on button "No" at bounding box center [883, 302] width 26 height 15
click at [670, 130] on div "Was The Evaluation Completed ? Yes No" at bounding box center [483, 138] width 802 height 25
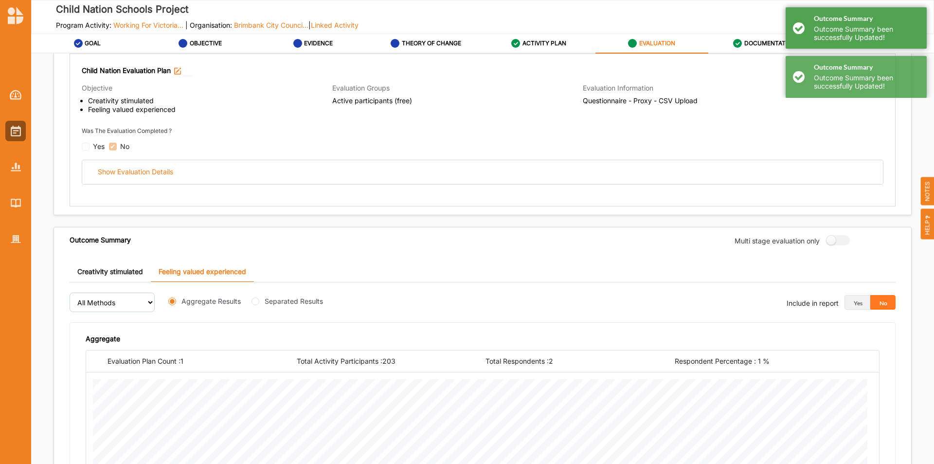
click at [801, 28] on div "Outcome Summary Outcome Summary been successfully Updated!" at bounding box center [856, 27] width 141 height 41
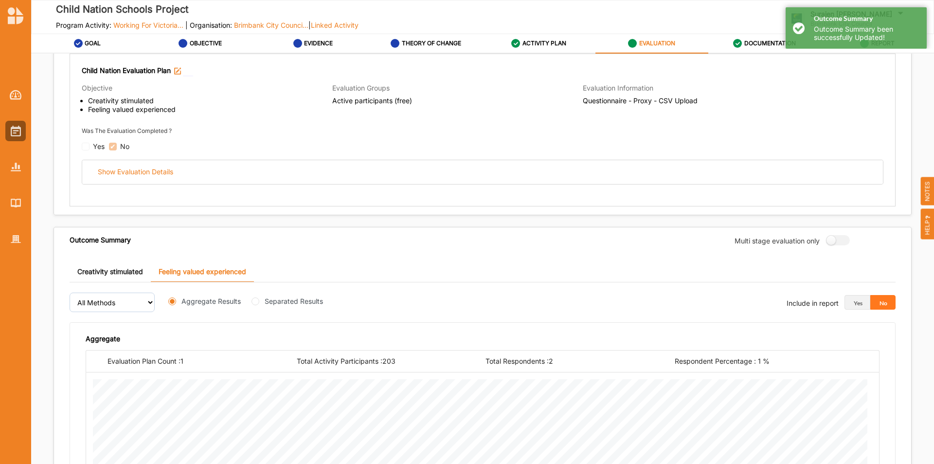
click at [794, 80] on div "Objective Creativity stimulated Feeling valued experienced Evaluation Groups Ac…" at bounding box center [483, 98] width 802 height 38
click at [794, 35] on div "Outcome Summary Outcome Summary been successfully Updated!" at bounding box center [856, 27] width 141 height 41
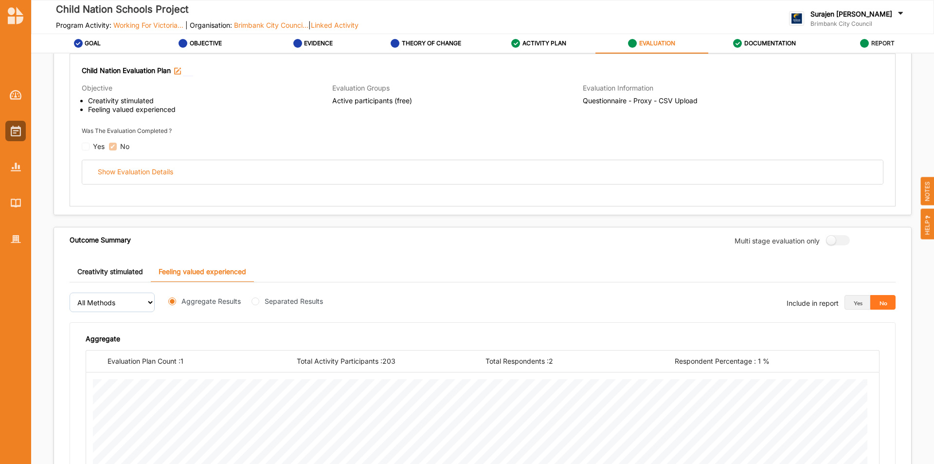
click at [887, 47] on div "REPORT" at bounding box center [877, 44] width 35 height 18
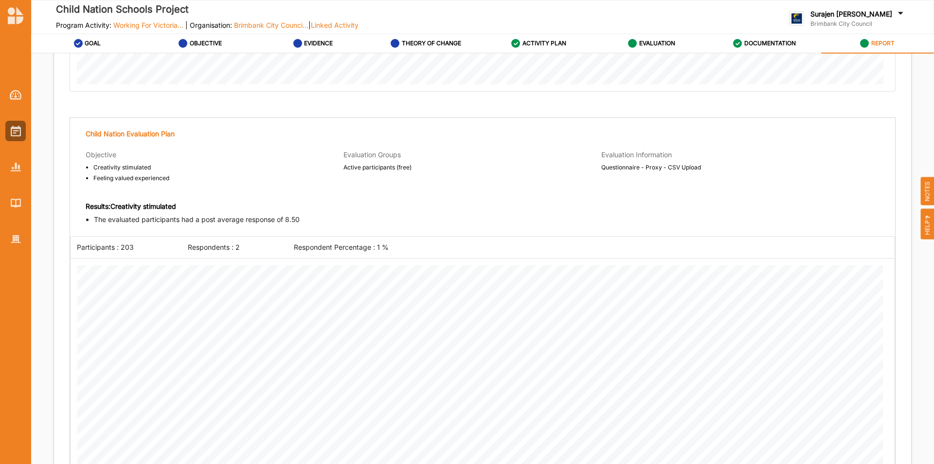
scroll to position [1856, 0]
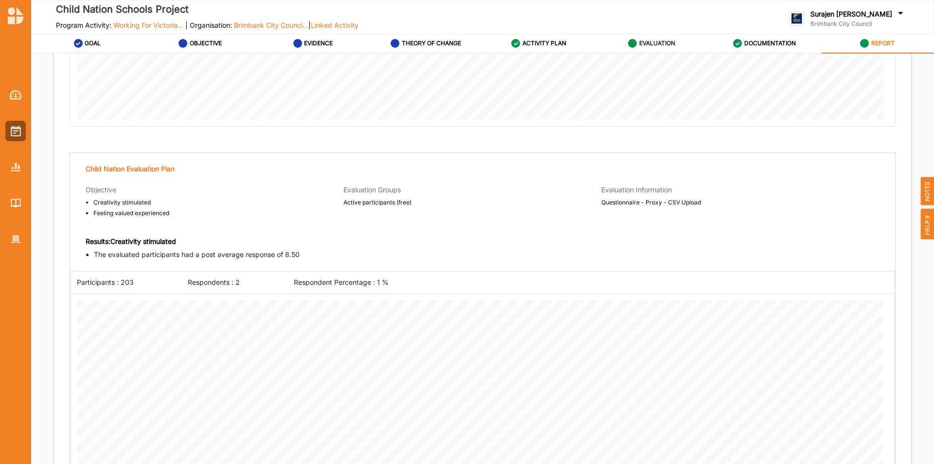
click at [674, 50] on div "EVALUATION" at bounding box center [651, 44] width 47 height 18
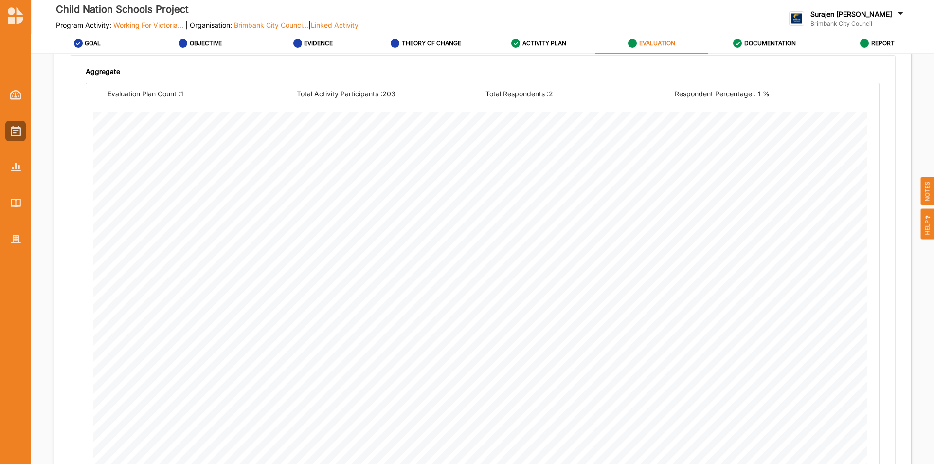
scroll to position [259, 0]
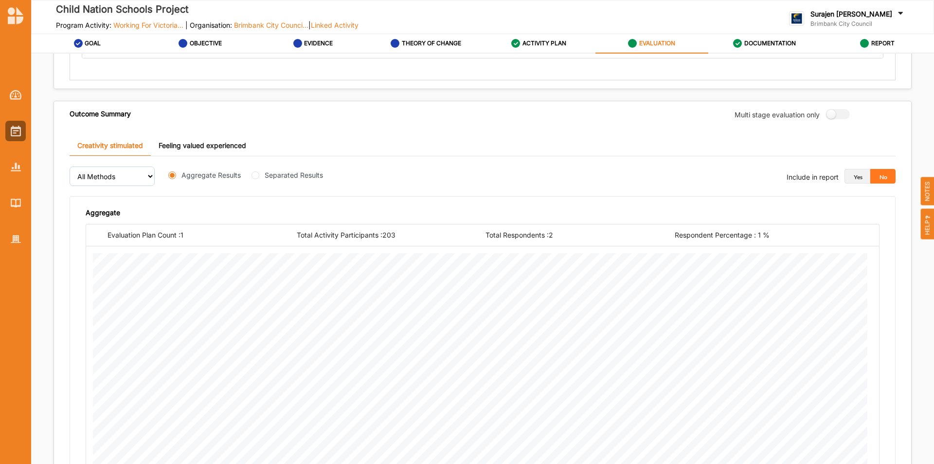
click at [850, 177] on button "Yes" at bounding box center [858, 176] width 26 height 15
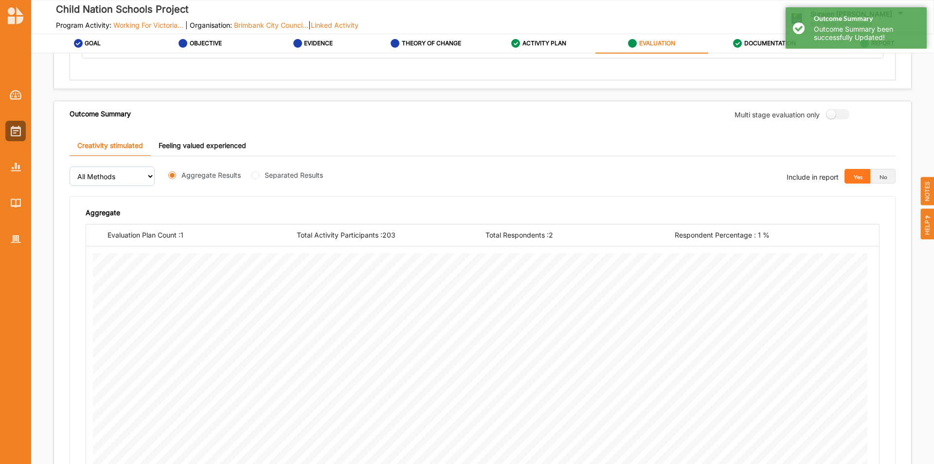
click at [212, 139] on link "Feeling valued experienced" at bounding box center [202, 145] width 103 height 21
click at [853, 178] on button "Yes" at bounding box center [858, 176] width 26 height 15
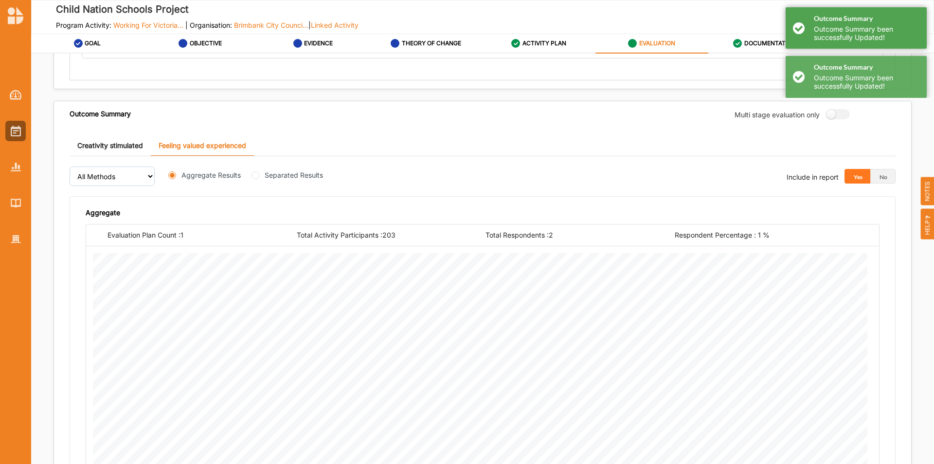
drag, startPoint x: 802, startPoint y: 27, endPoint x: 794, endPoint y: 55, distance: 28.8
click at [802, 28] on div "Outcome Summary Outcome Summary been successfully Updated!" at bounding box center [856, 27] width 141 height 41
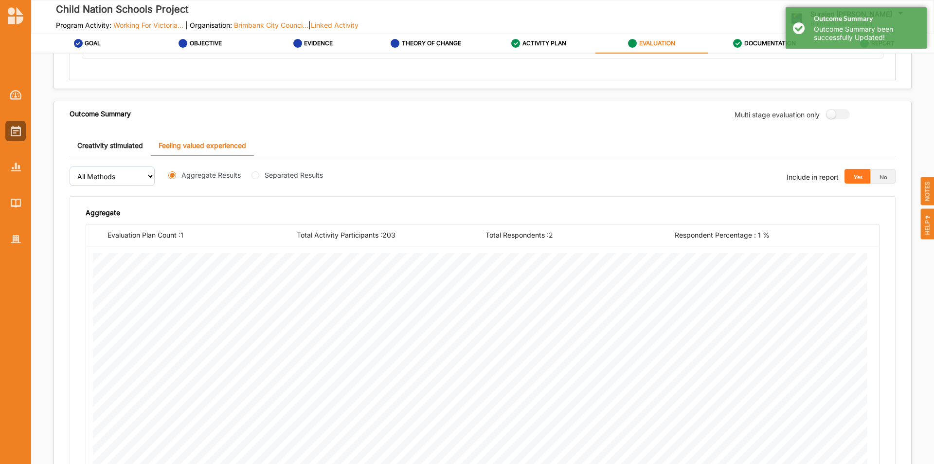
drag, startPoint x: 791, startPoint y: 36, endPoint x: 822, endPoint y: 30, distance: 32.2
click at [792, 35] on div "Outcome Summary Outcome Summary been successfully Updated!" at bounding box center [856, 27] width 141 height 41
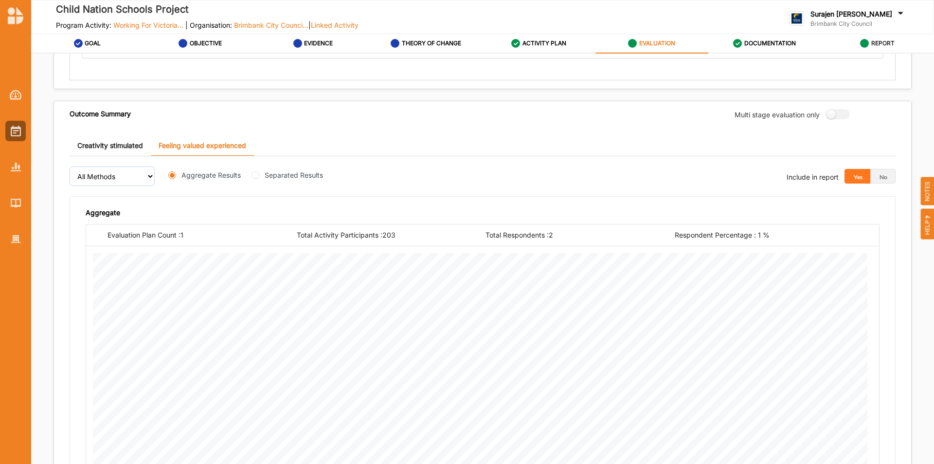
click at [878, 46] on label "REPORT" at bounding box center [882, 43] width 23 height 8
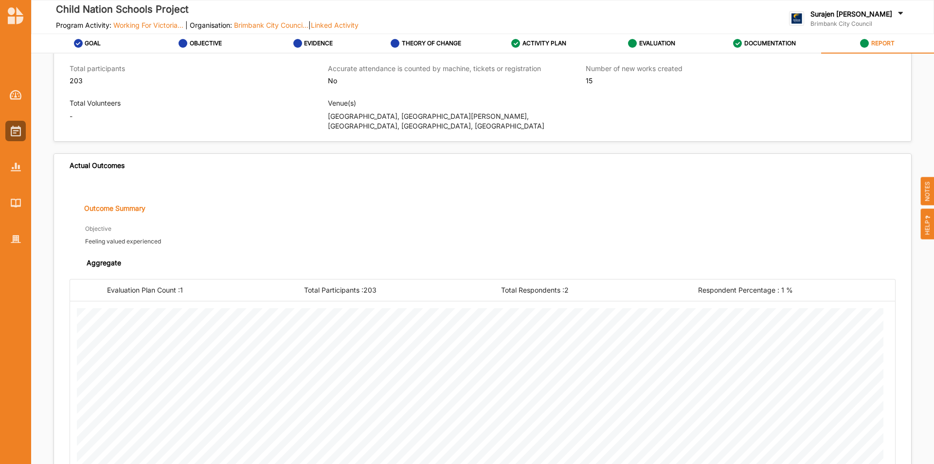
scroll to position [814, 0]
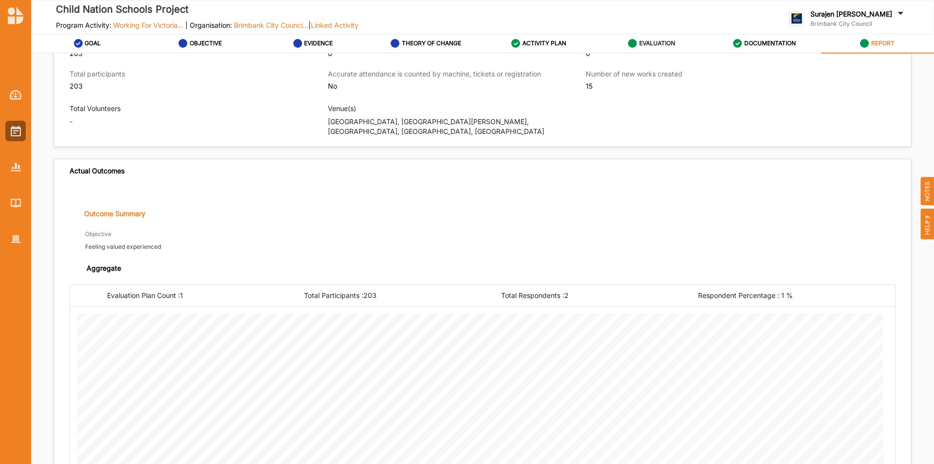
click at [653, 43] on label "EVALUATION" at bounding box center [657, 43] width 36 height 8
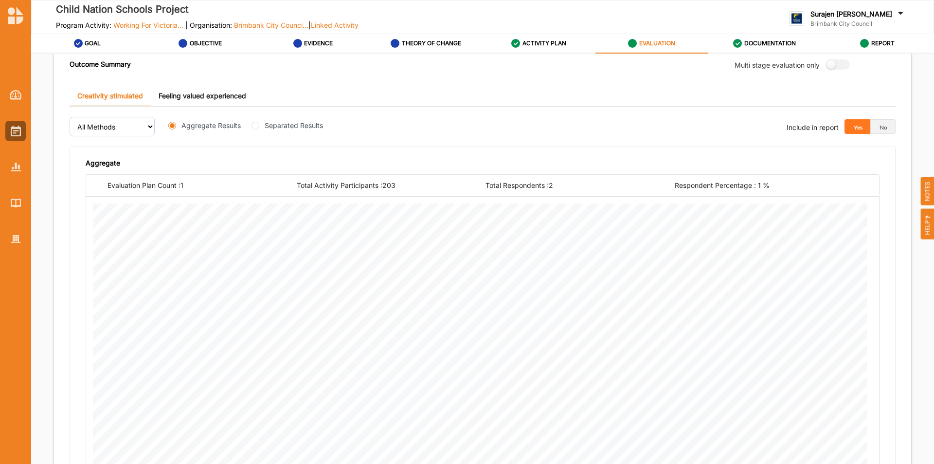
scroll to position [308, 0]
click at [879, 125] on button "No" at bounding box center [883, 127] width 26 height 15
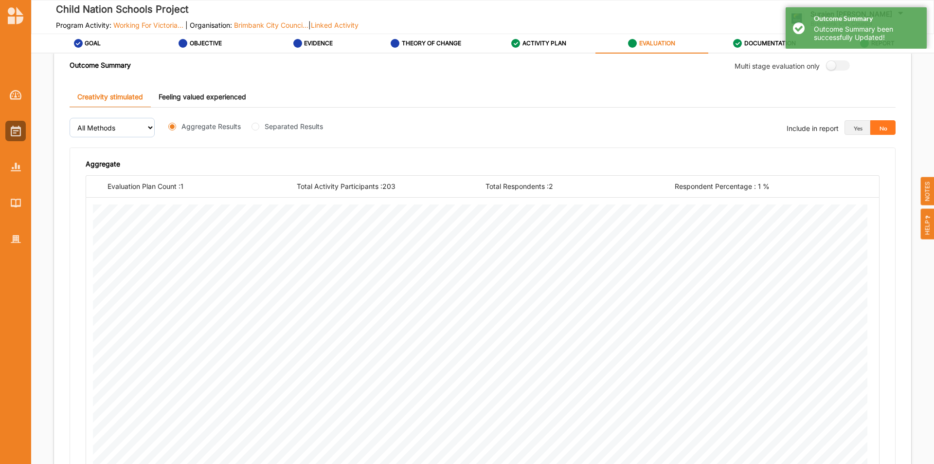
click at [237, 100] on link "Feeling valued experienced" at bounding box center [202, 97] width 103 height 21
click at [878, 132] on button "No" at bounding box center [883, 127] width 26 height 15
click at [252, 126] on input "Separated Results" at bounding box center [256, 127] width 8 height 8
radio input "true"
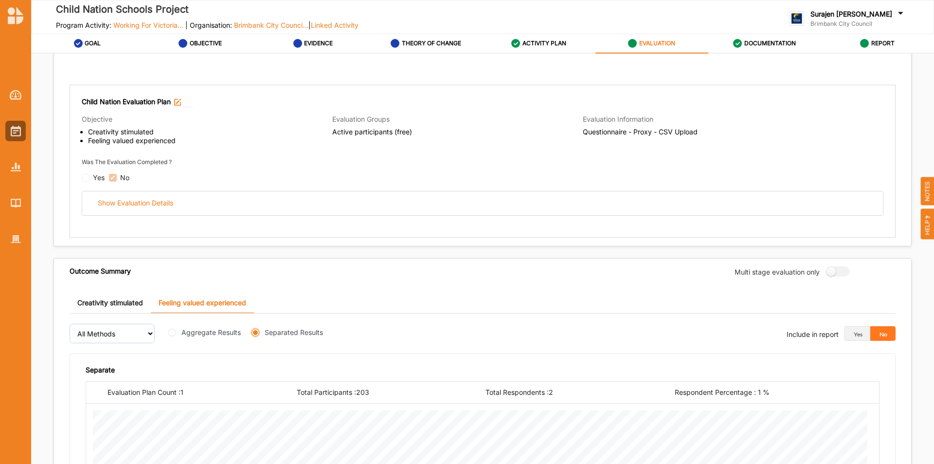
scroll to position [0, 0]
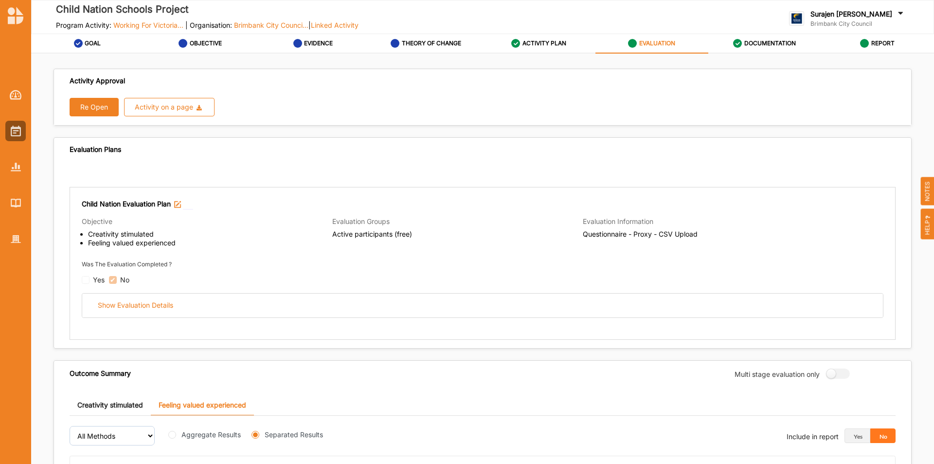
click at [150, 292] on div "Child Nation Evaluation Plan Objective Creativity stimulated Feeling valued exp…" at bounding box center [483, 258] width 802 height 119
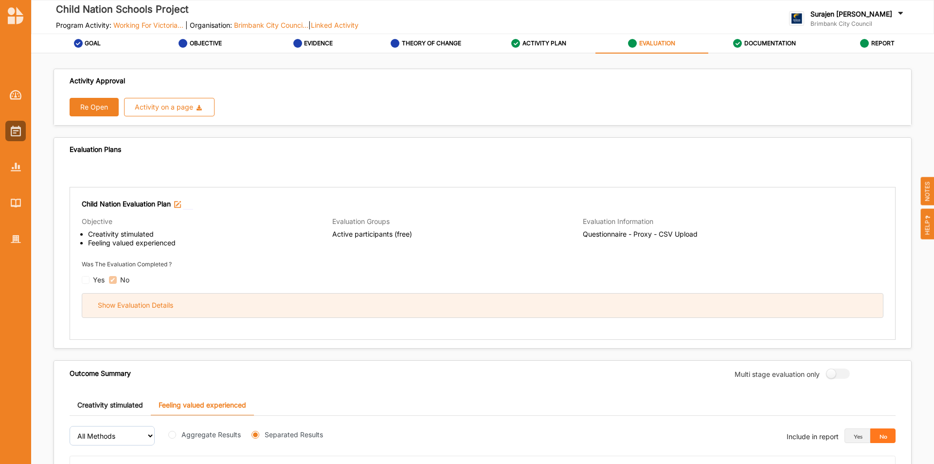
click at [150, 311] on div "Show Evaluation Details" at bounding box center [482, 305] width 801 height 24
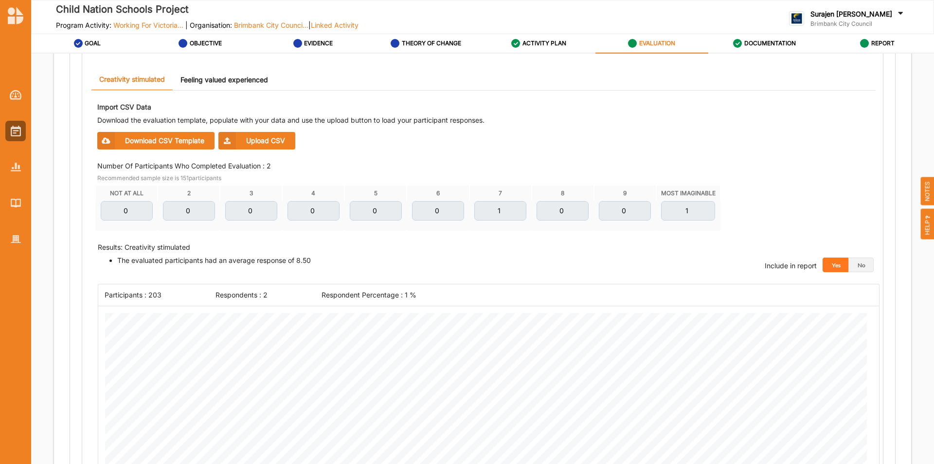
scroll to position [389, 0]
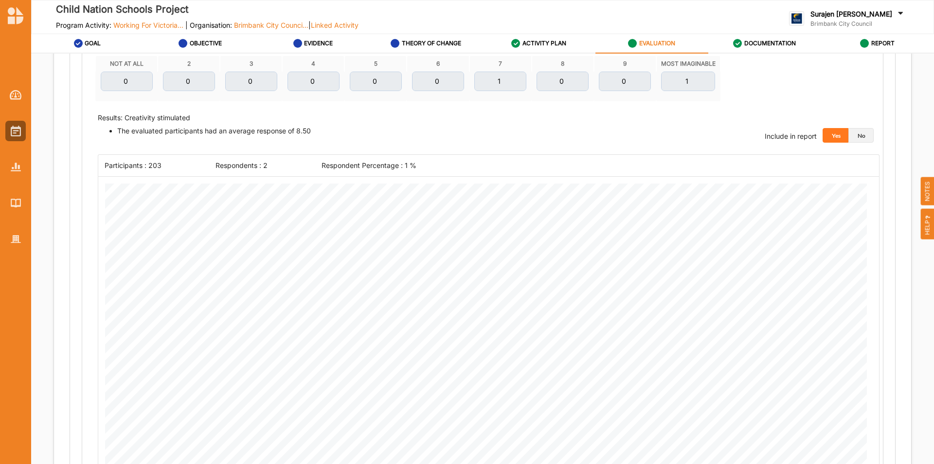
click at [858, 139] on button "No" at bounding box center [861, 135] width 26 height 15
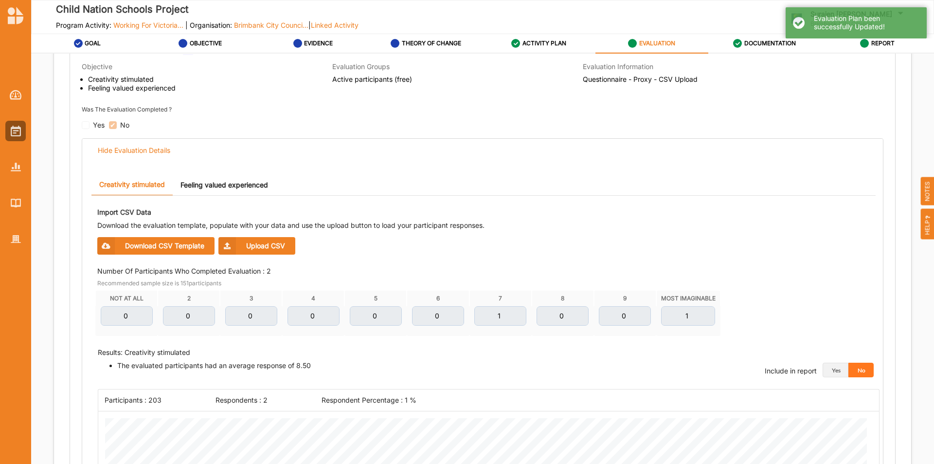
scroll to position [146, 0]
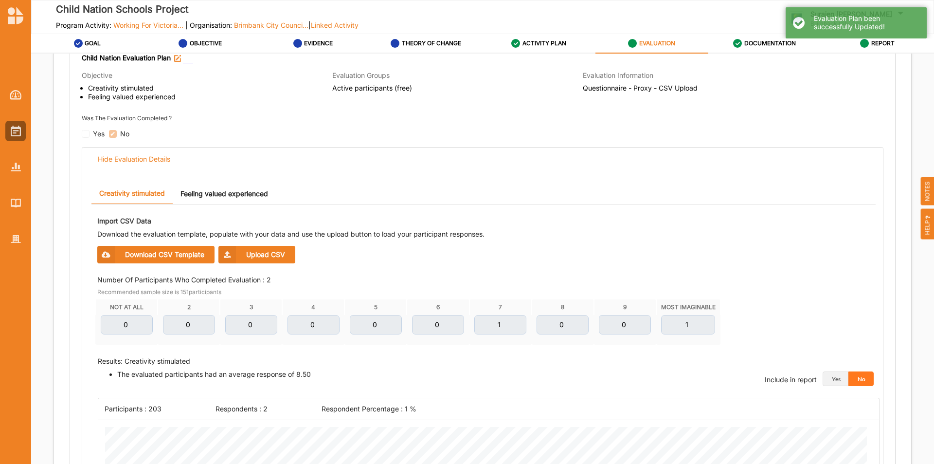
click at [241, 195] on link "Feeling valued experienced" at bounding box center [224, 193] width 103 height 21
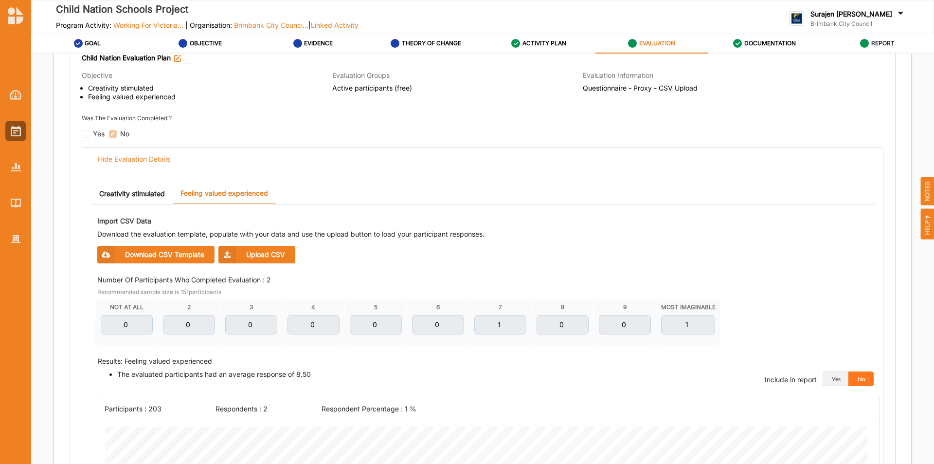
click at [874, 41] on label "REPORT" at bounding box center [882, 43] width 23 height 8
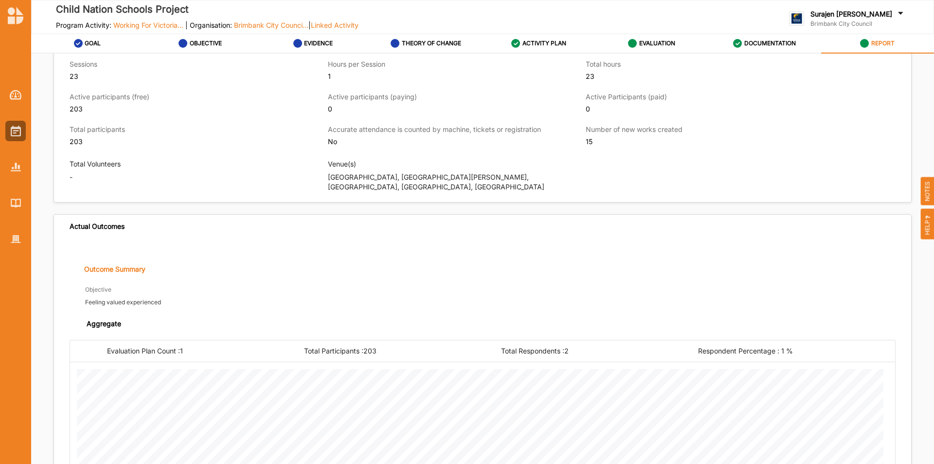
scroll to position [749, 0]
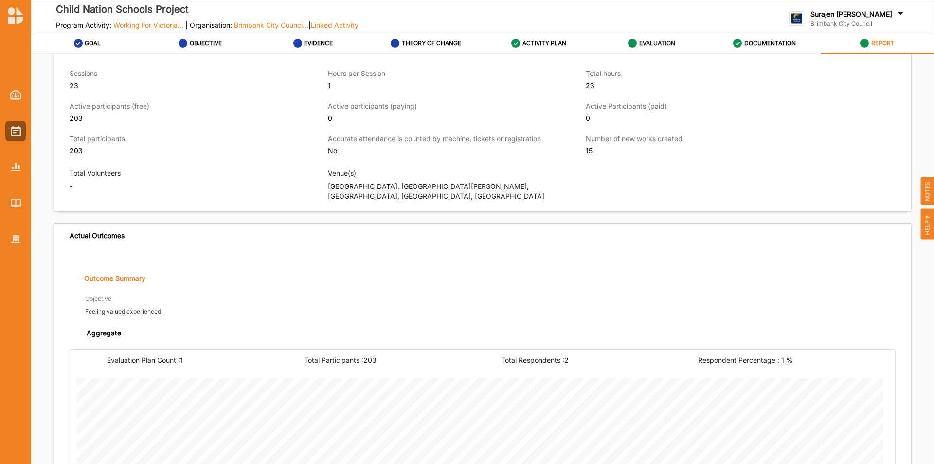
click at [629, 44] on icon at bounding box center [632, 43] width 9 height 9
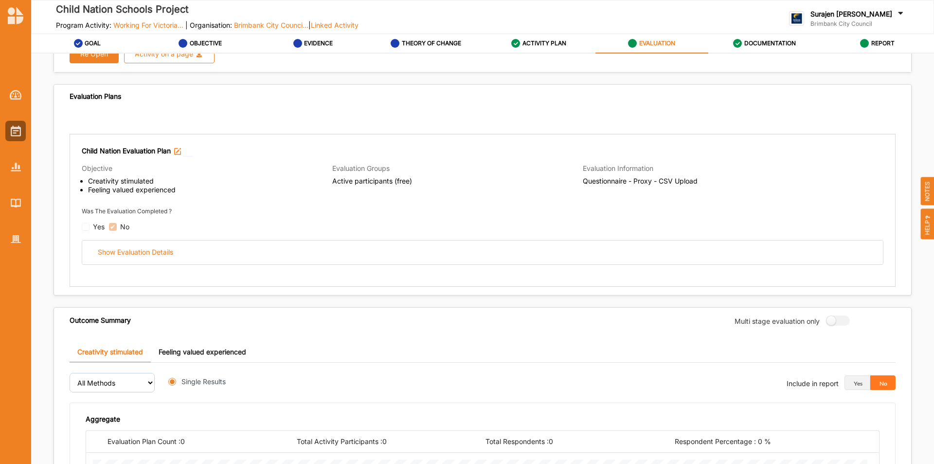
radio input "true"
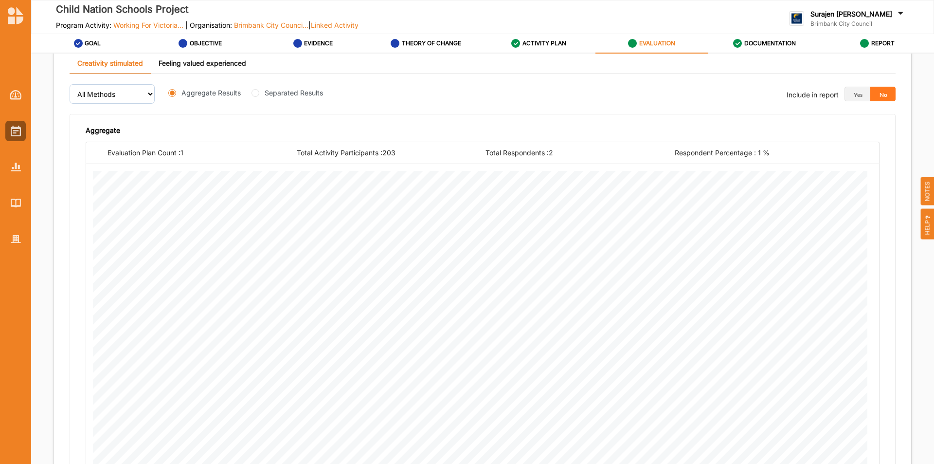
scroll to position [308, 0]
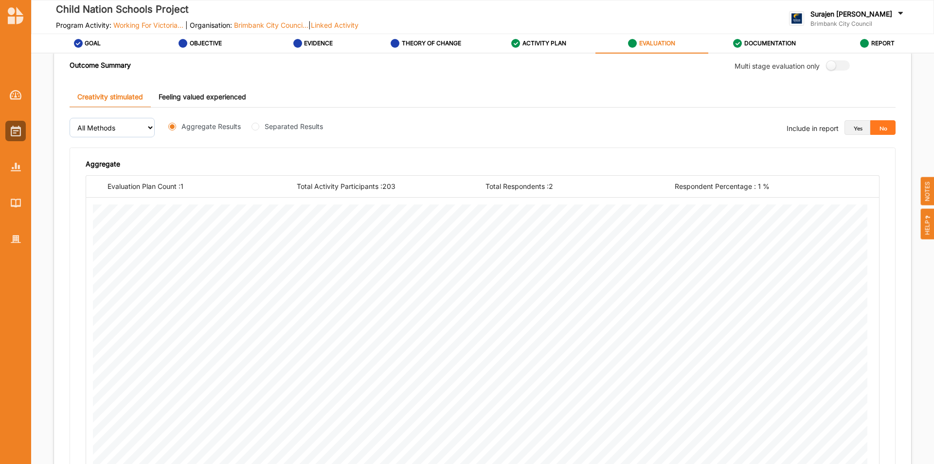
click at [847, 127] on button "Yes" at bounding box center [858, 127] width 26 height 15
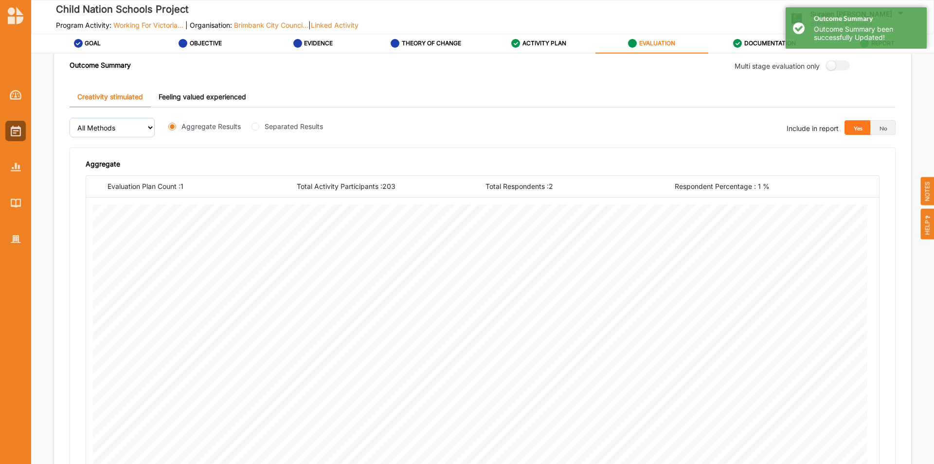
click at [191, 93] on link "Feeling valued experienced" at bounding box center [202, 97] width 103 height 21
click at [849, 130] on button "Yes" at bounding box center [858, 127] width 26 height 15
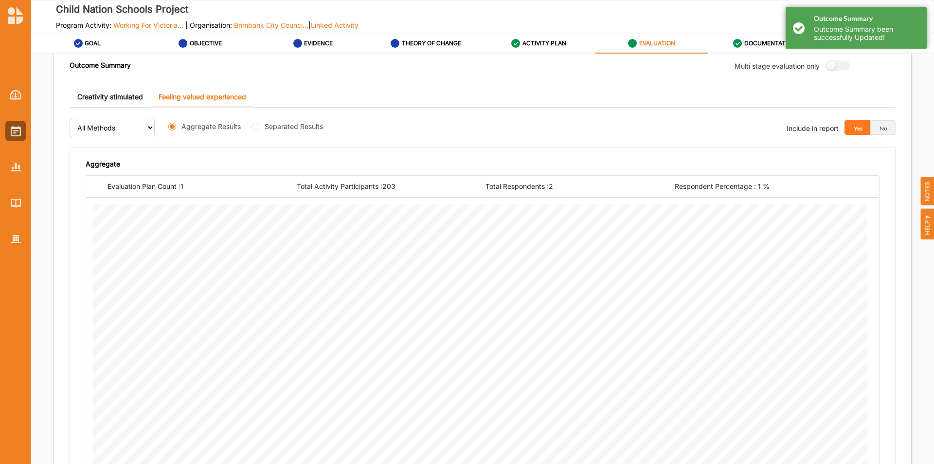
click at [795, 24] on div "Outcome Summary Outcome Summary been successfully Updated!" at bounding box center [856, 27] width 141 height 41
click at [796, 27] on div "Outcome Summary Outcome Summary been successfully Updated!" at bounding box center [856, 27] width 141 height 41
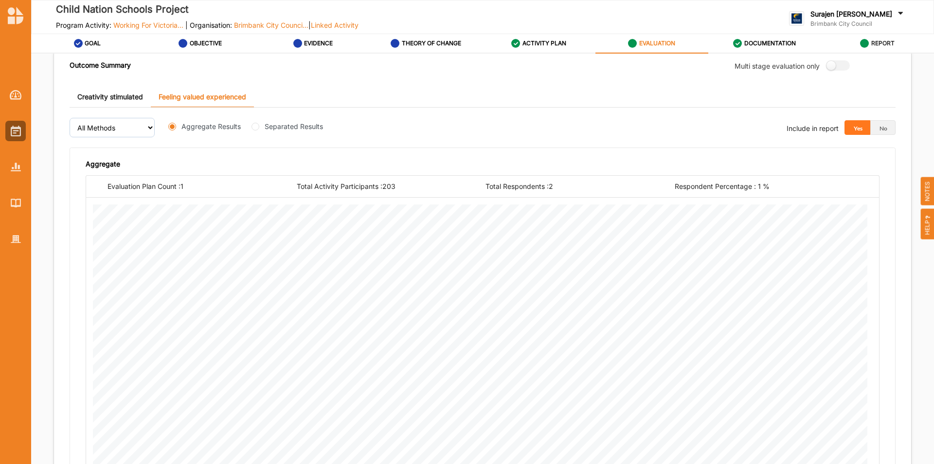
click at [869, 43] on div "REPORT" at bounding box center [877, 44] width 35 height 18
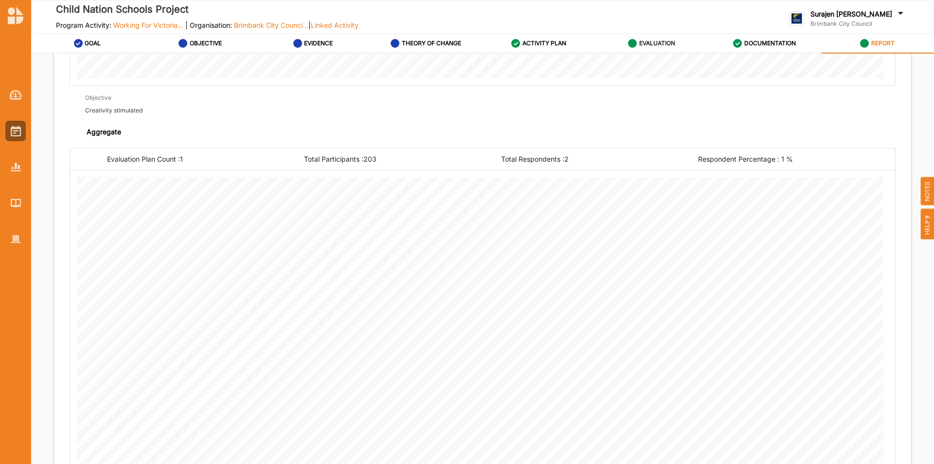
scroll to position [1836, 0]
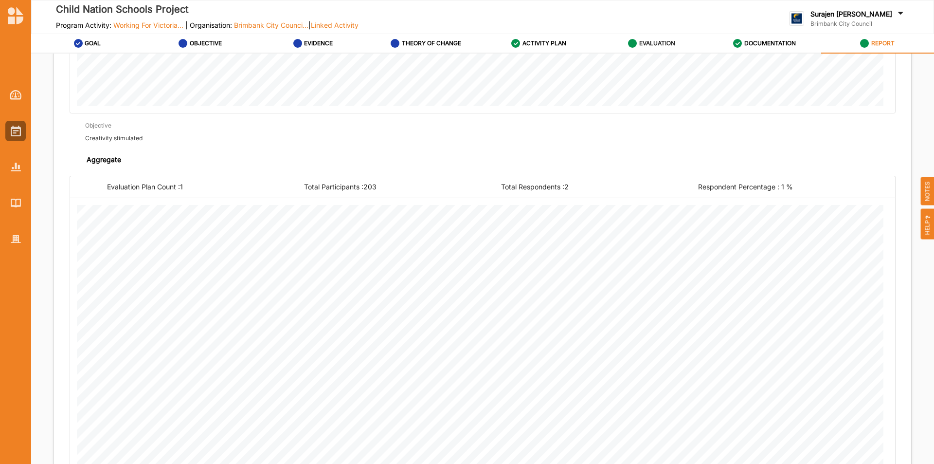
click at [648, 43] on label "EVALUATION" at bounding box center [657, 43] width 36 height 8
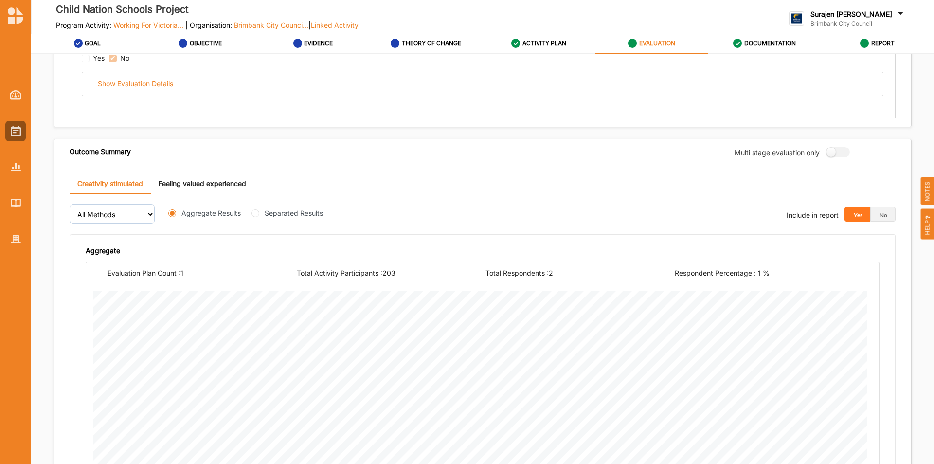
scroll to position [211, 0]
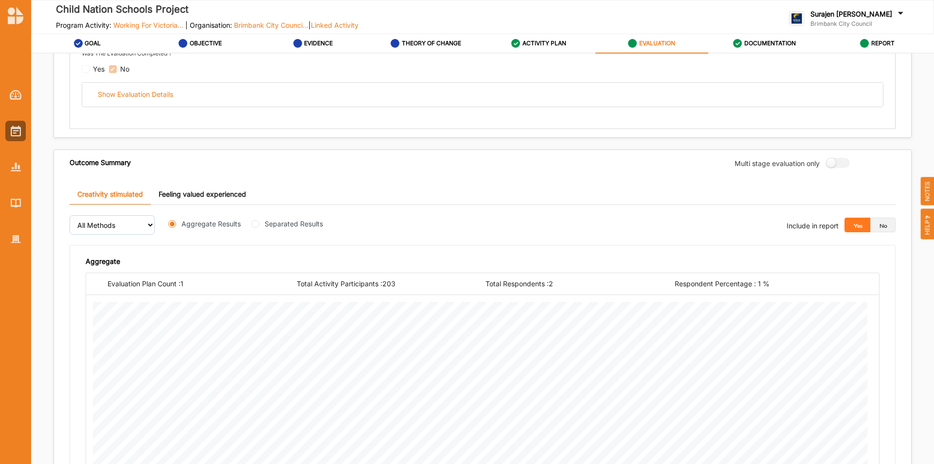
click at [883, 227] on button "No" at bounding box center [883, 224] width 26 height 15
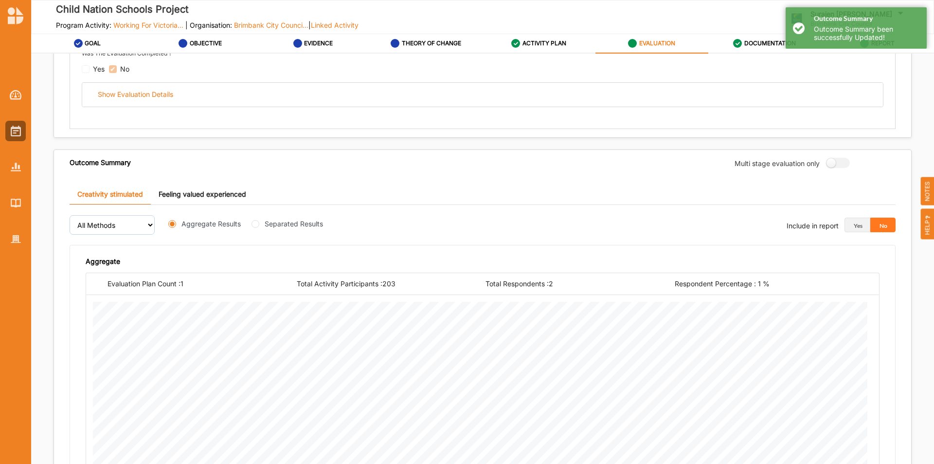
click at [224, 191] on link "Feeling valued experienced" at bounding box center [202, 194] width 103 height 21
drag, startPoint x: 874, startPoint y: 218, endPoint x: 872, endPoint y: 225, distance: 6.6
click at [874, 220] on button "No" at bounding box center [883, 224] width 26 height 15
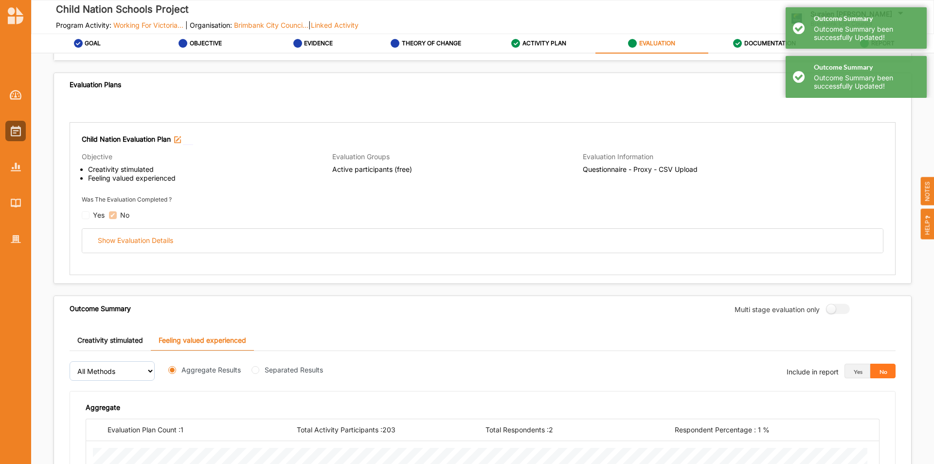
scroll to position [0, 0]
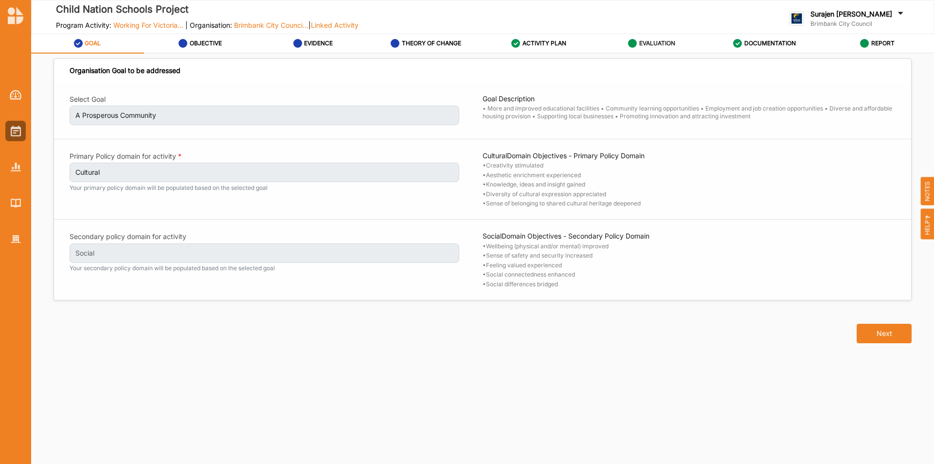
click at [647, 42] on label "EVALUATION" at bounding box center [657, 43] width 36 height 8
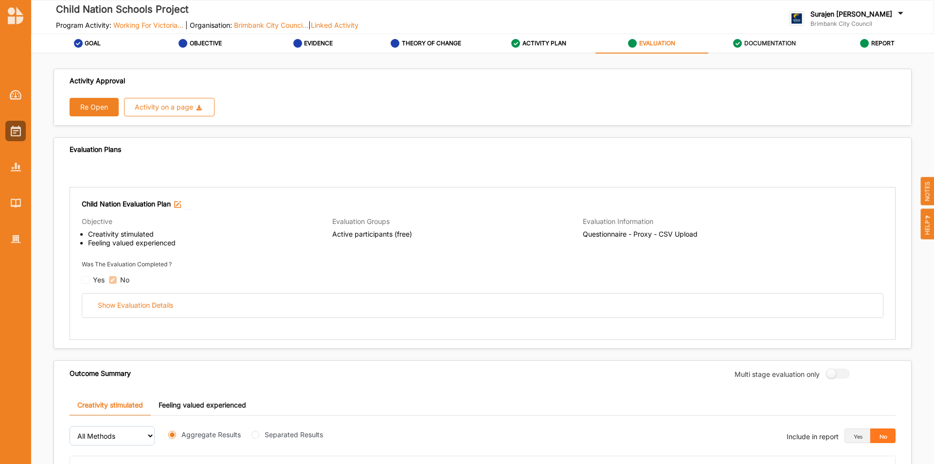
click at [787, 44] on label "DOCUMENTATION" at bounding box center [770, 43] width 52 height 8
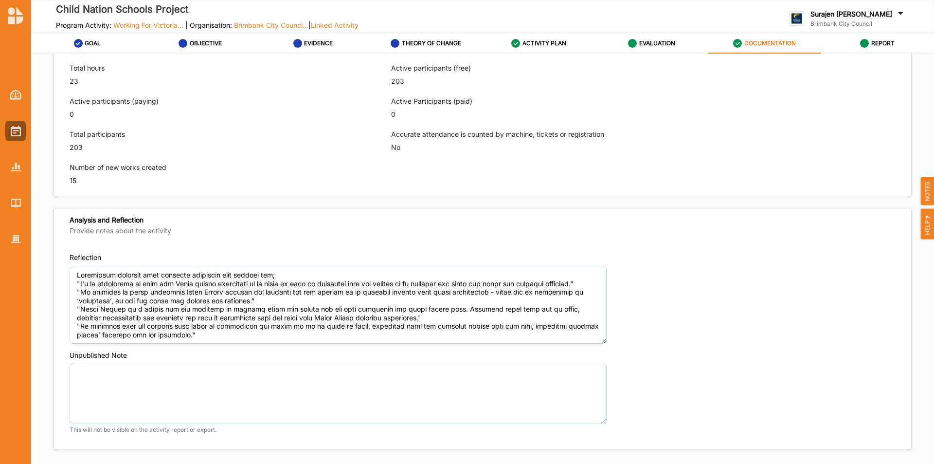
scroll to position [540, 0]
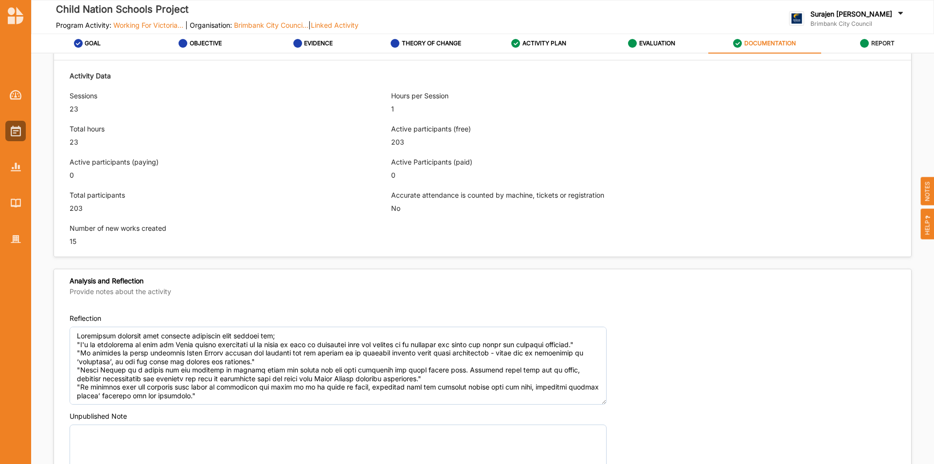
click at [882, 42] on label "REPORT" at bounding box center [882, 43] width 23 height 8
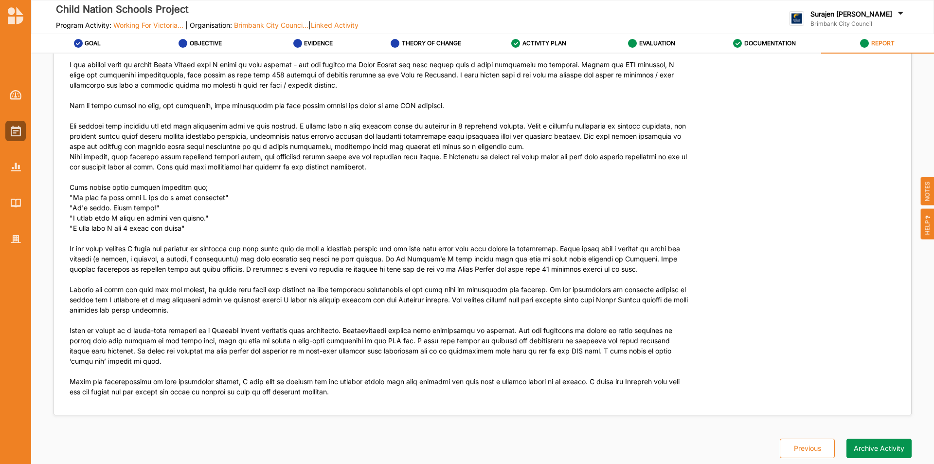
scroll to position [2224, 0]
click at [876, 445] on button "Archive Activity" at bounding box center [879, 445] width 65 height 19
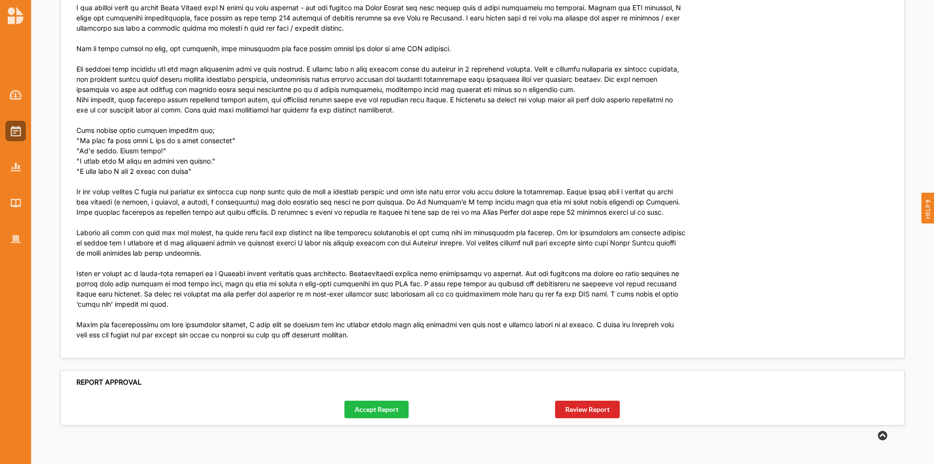
scroll to position [2267, 0]
click at [388, 410] on button "Accept Report" at bounding box center [376, 409] width 64 height 18
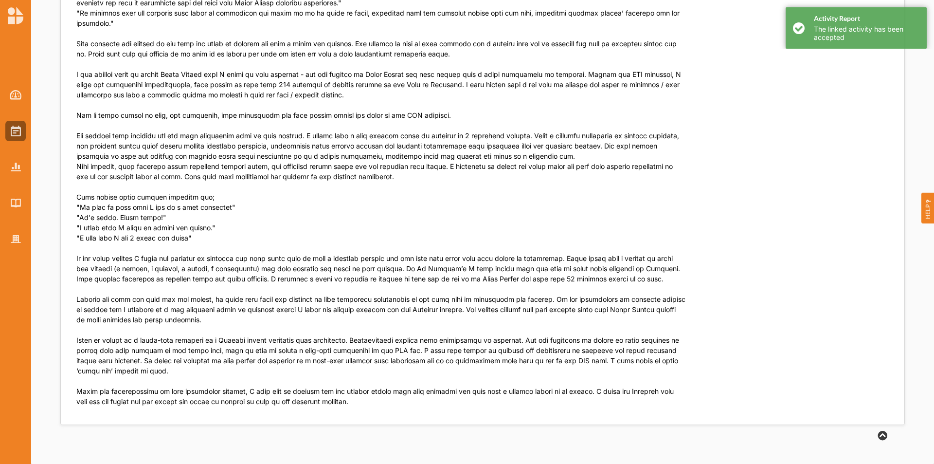
scroll to position [1060, 0]
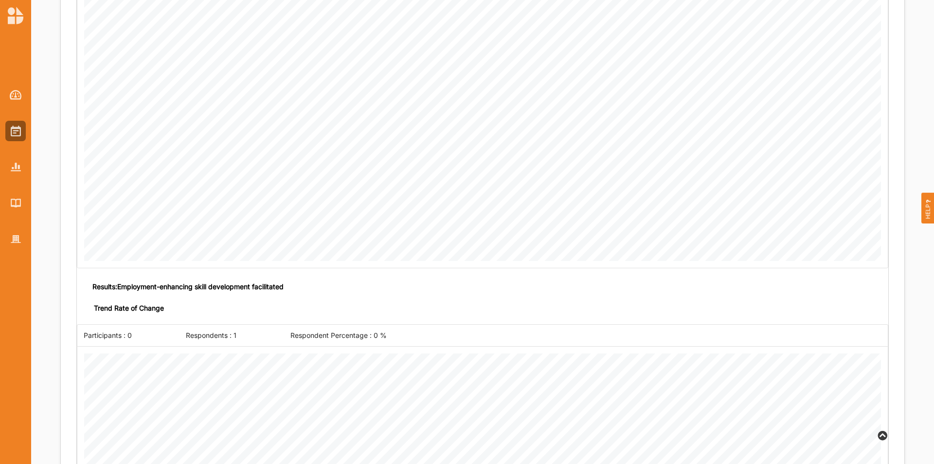
scroll to position [1011, 0]
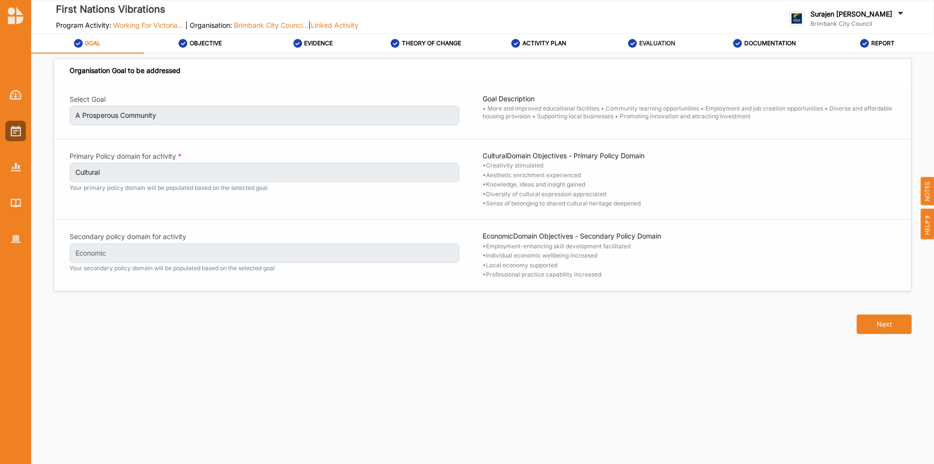
click at [626, 40] on link "EVALUATION" at bounding box center [651, 43] width 113 height 19
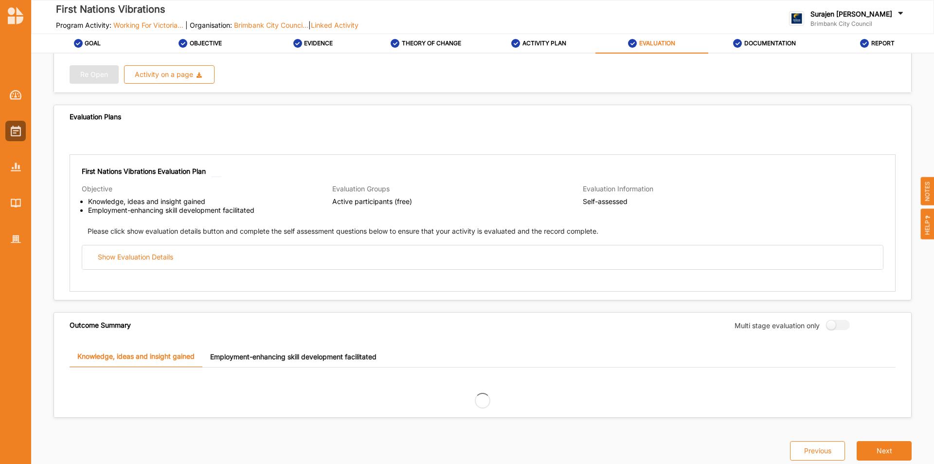
scroll to position [37, 0]
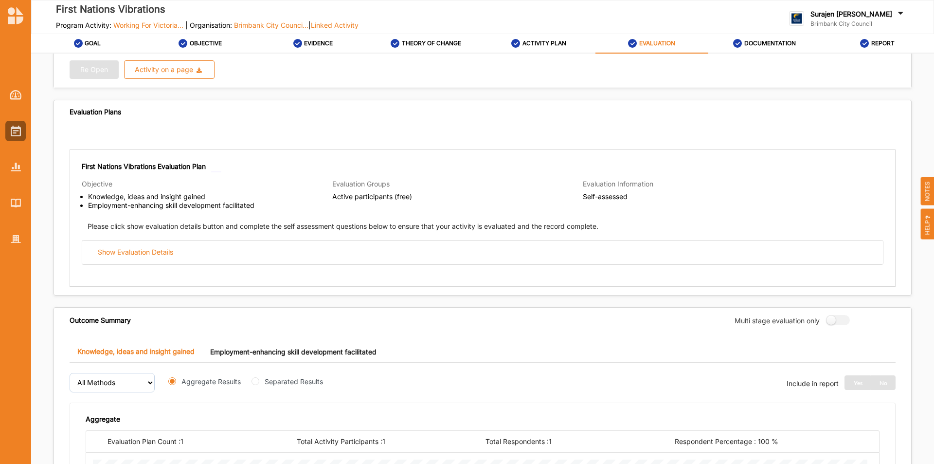
click at [293, 267] on div "First Nations Vibrations Evaluation Plan Objective Knowledge, ideas and insight…" at bounding box center [483, 217] width 826 height 137
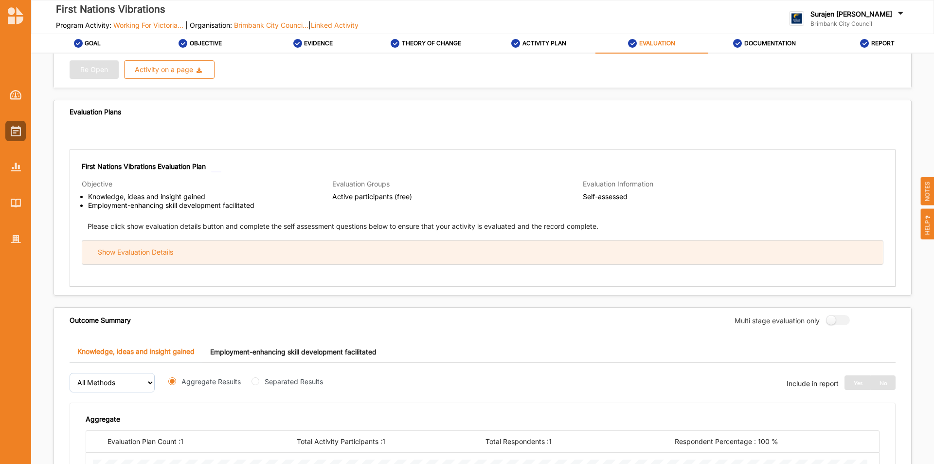
click at [293, 253] on div "Show Evaluation Details" at bounding box center [482, 252] width 801 height 24
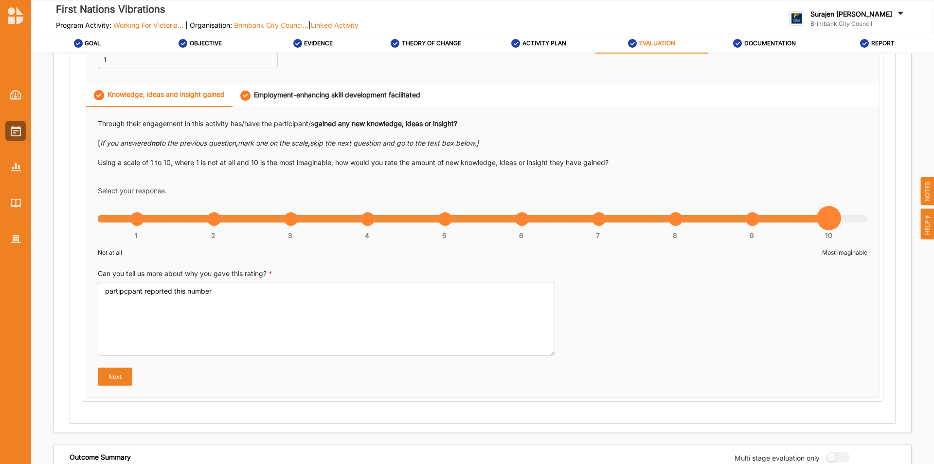
scroll to position [475, 0]
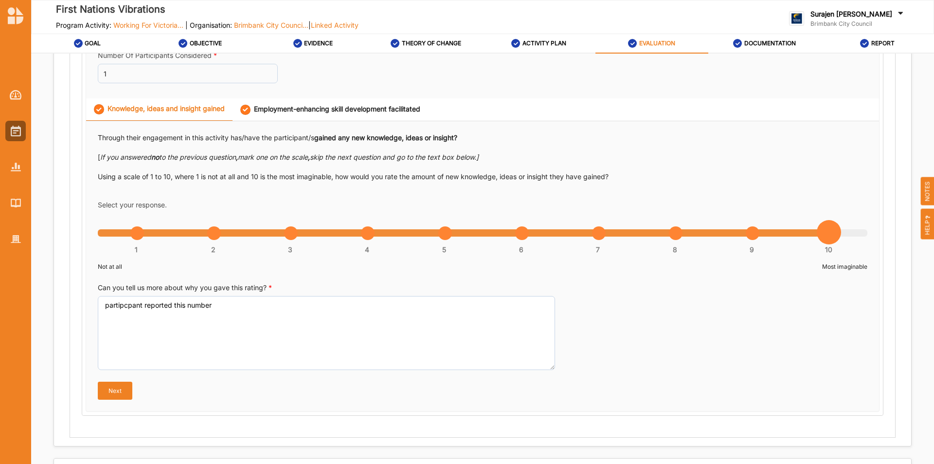
click at [305, 102] on link "Employment-enhancing skill development facilitated" at bounding box center [331, 109] width 196 height 22
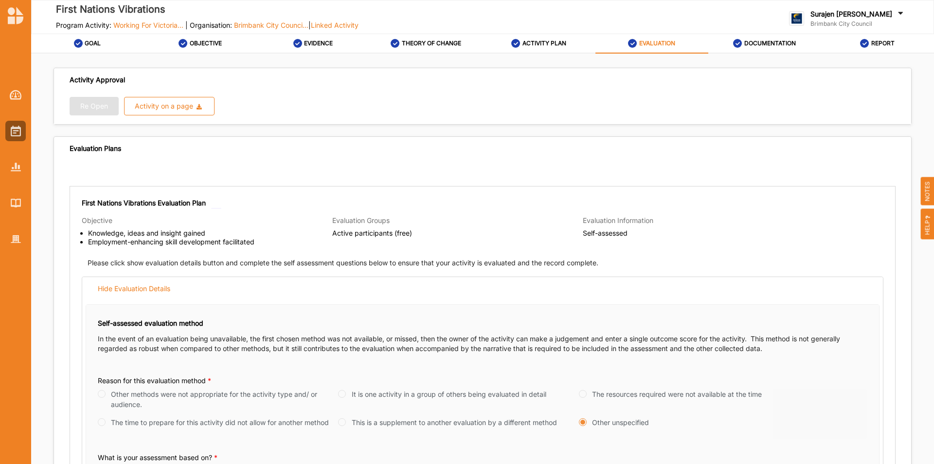
scroll to position [0, 0]
drag, startPoint x: 539, startPoint y: 41, endPoint x: 540, endPoint y: 54, distance: 13.7
click at [538, 41] on label "ACTIVITY PLAN" at bounding box center [545, 43] width 44 height 8
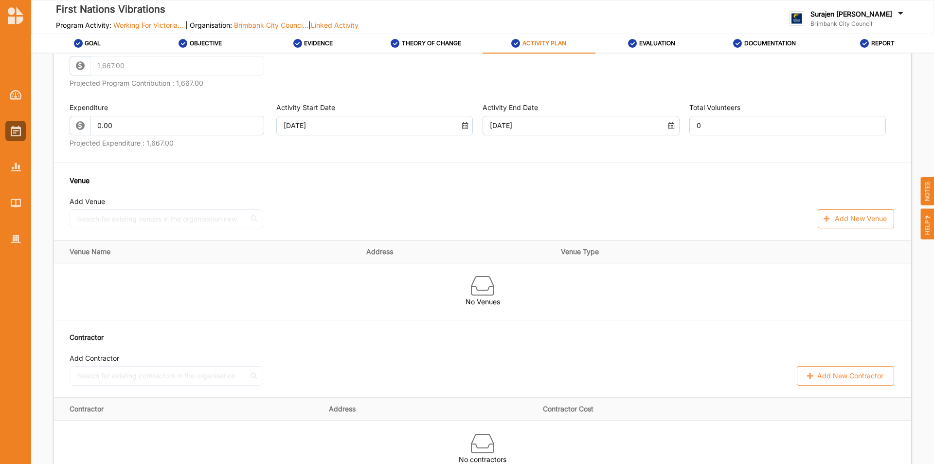
scroll to position [493, 0]
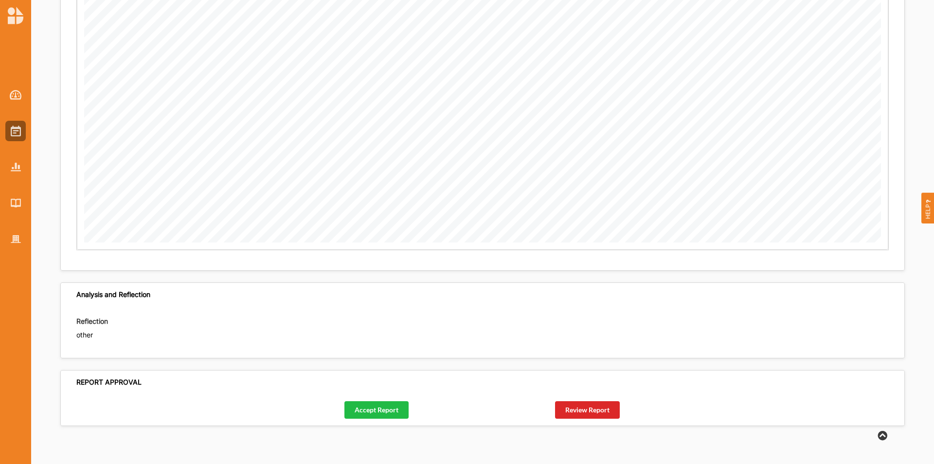
scroll to position [1643, 0]
click at [566, 404] on button "Review Report" at bounding box center [587, 409] width 65 height 18
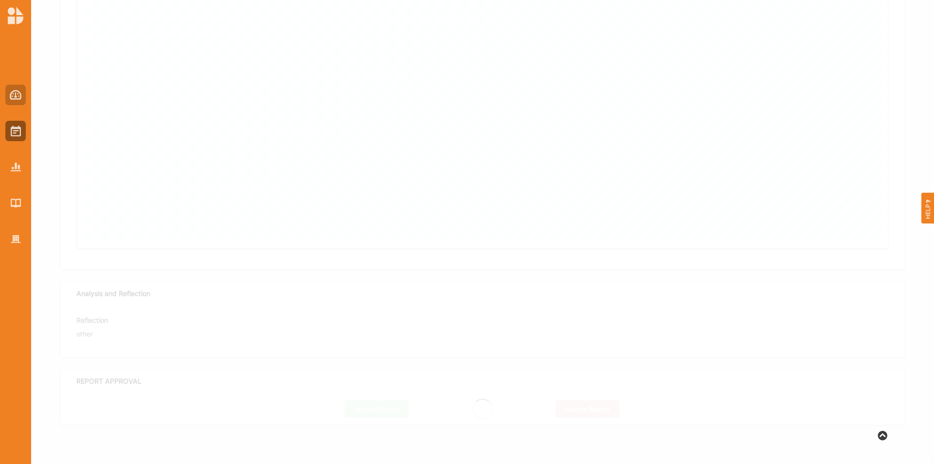
scroll to position [503, 0]
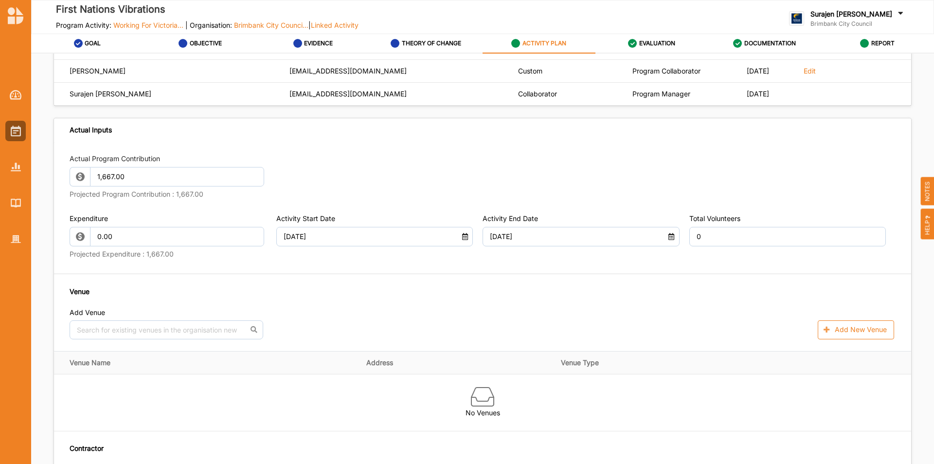
scroll to position [535, 0]
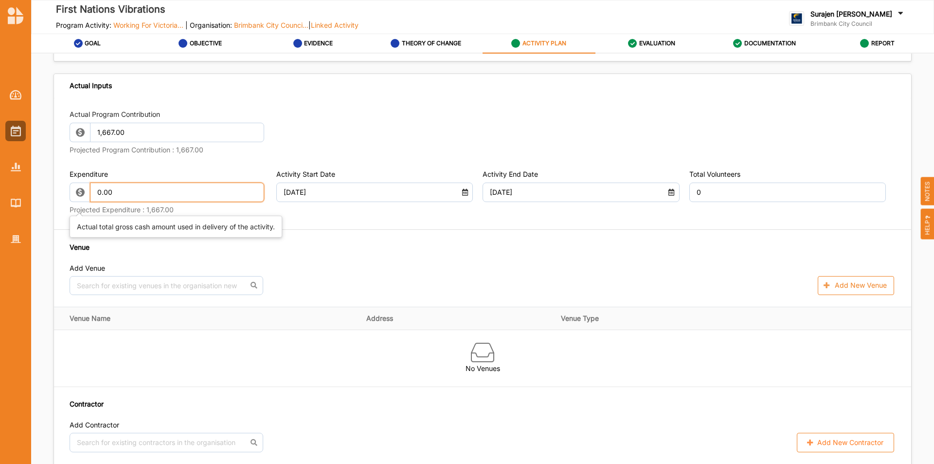
drag, startPoint x: 121, startPoint y: 195, endPoint x: 66, endPoint y: 201, distance: 54.9
click at [66, 201] on div "Actual Program Contribution 1,667.00 Projected Program Contribution : 1,667.00 …" at bounding box center [482, 281] width 857 height 366
type input "1667.00"
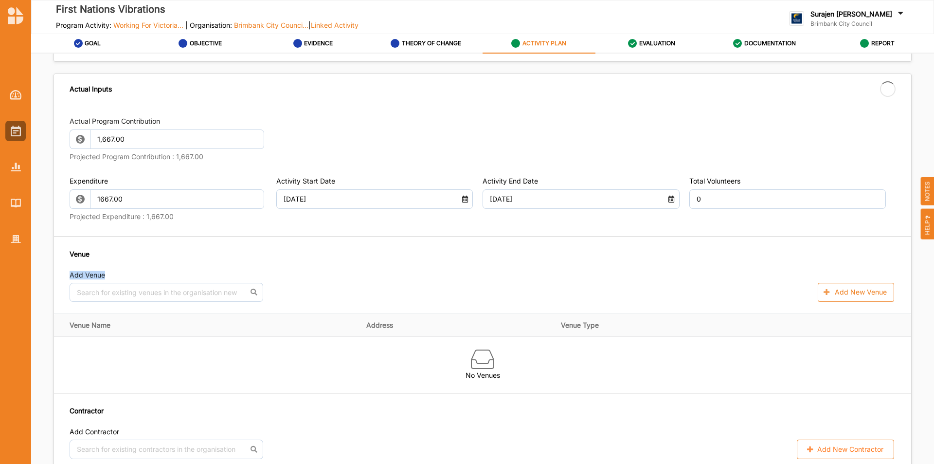
drag, startPoint x: 358, startPoint y: 279, endPoint x: 370, endPoint y: 264, distance: 19.0
click at [368, 267] on div "Venue Add Venue No results found. Add New Venue" at bounding box center [483, 276] width 826 height 54
type input "-1,667.00"
type input "1,667.00"
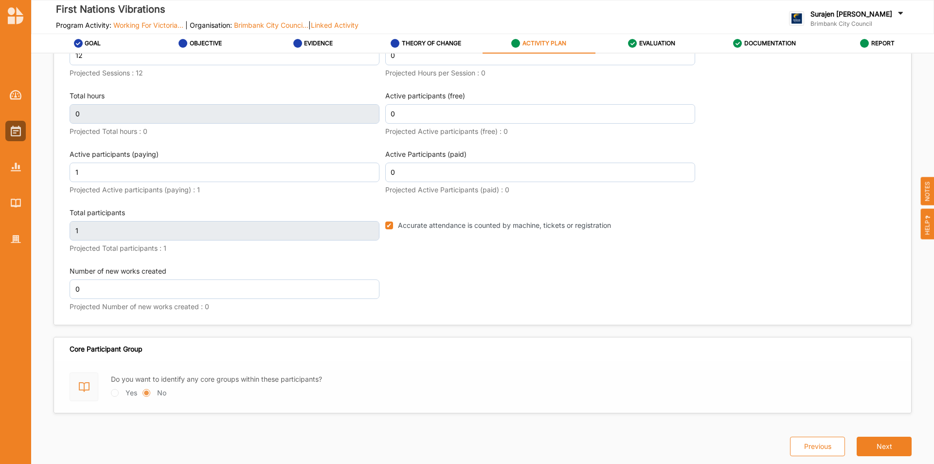
scroll to position [1369, 0]
click at [647, 39] on div "EVALUATION" at bounding box center [651, 44] width 47 height 18
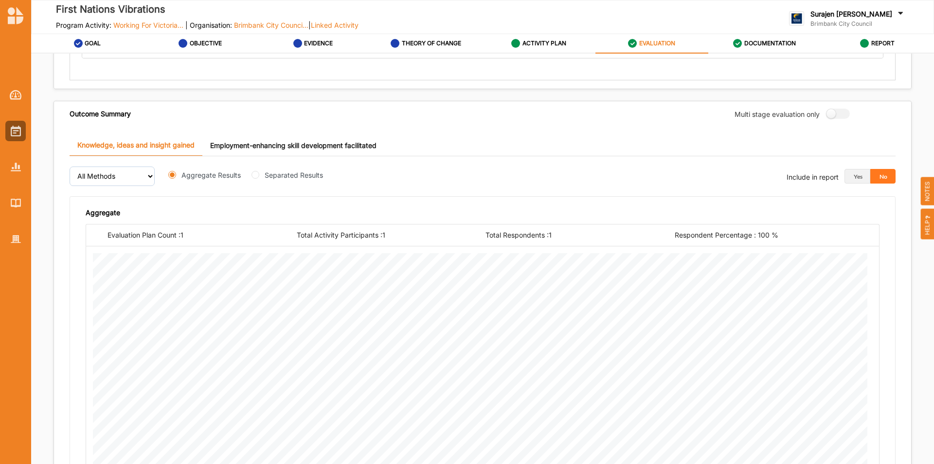
scroll to position [49, 0]
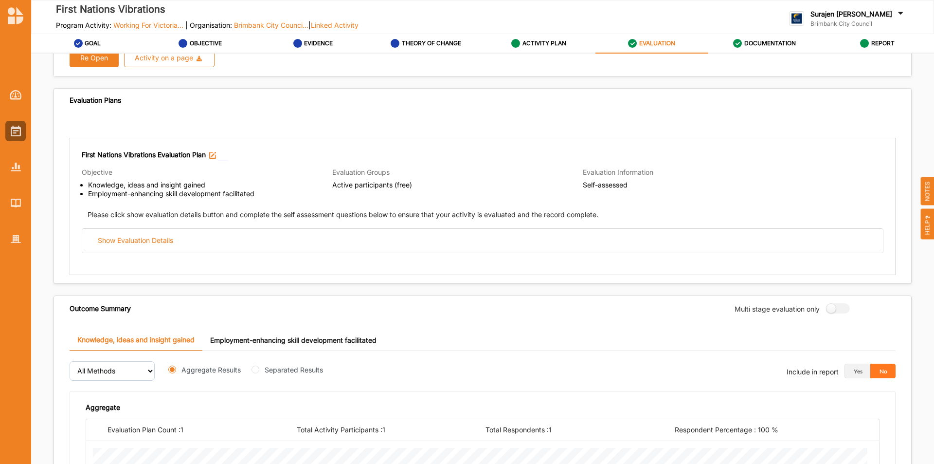
click at [443, 256] on div "First Nations Vibrations Evaluation Plan Objective Knowledge, ideas and insight…" at bounding box center [483, 206] width 826 height 137
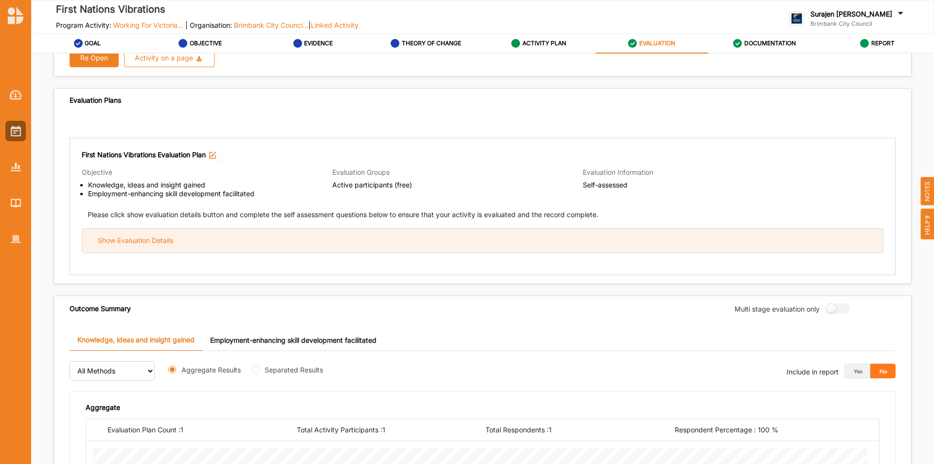
drag, startPoint x: 447, startPoint y: 244, endPoint x: 465, endPoint y: 243, distance: 18.0
click at [448, 244] on div "Show Evaluation Details" at bounding box center [482, 241] width 801 height 24
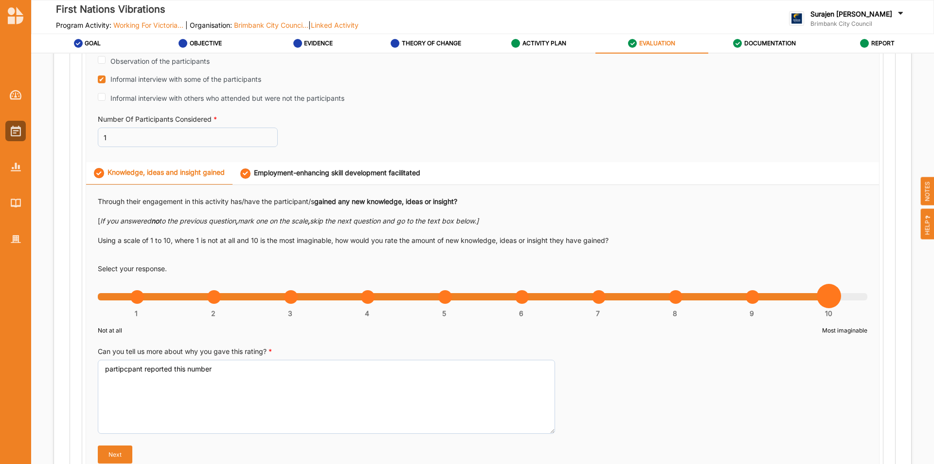
scroll to position [390, 0]
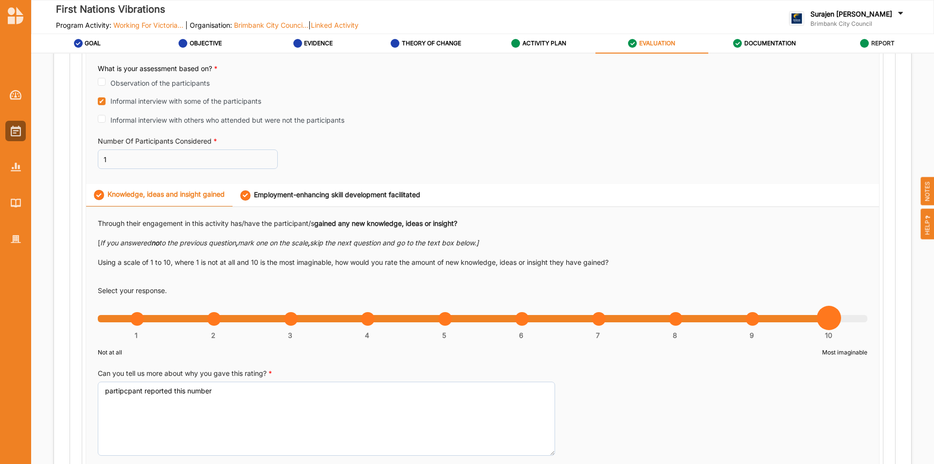
click at [880, 45] on label "REPORT" at bounding box center [882, 43] width 23 height 8
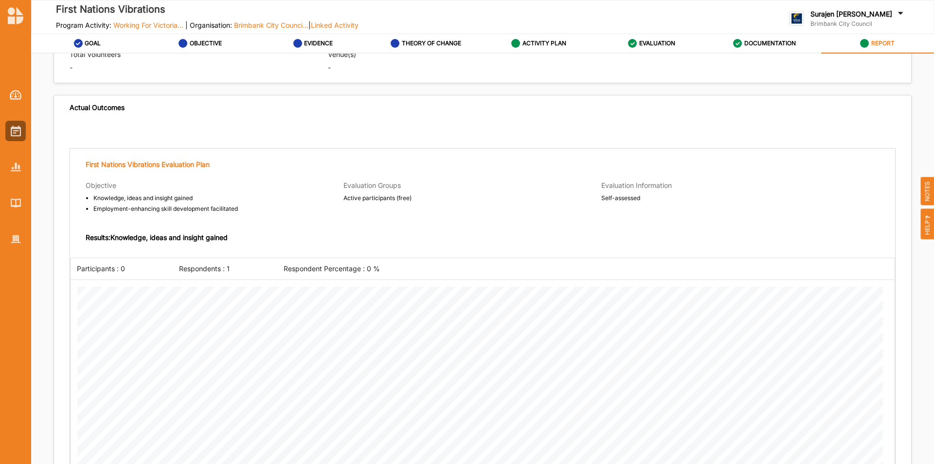
scroll to position [604, 0]
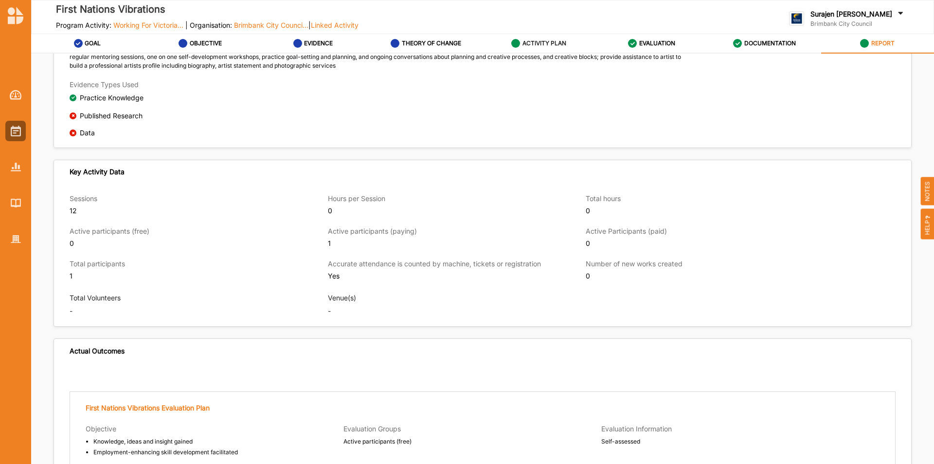
click at [542, 45] on label "ACTIVITY PLAN" at bounding box center [545, 43] width 44 height 8
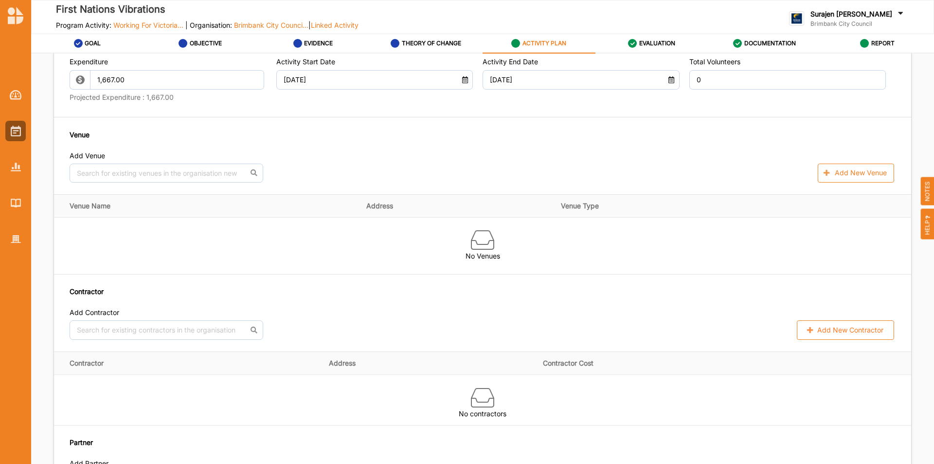
scroll to position [779, 0]
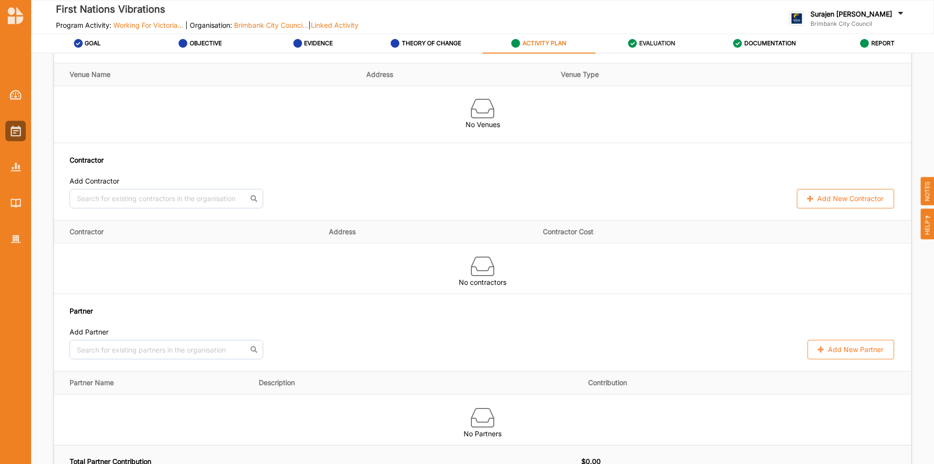
click at [670, 40] on label "EVALUATION" at bounding box center [657, 43] width 36 height 8
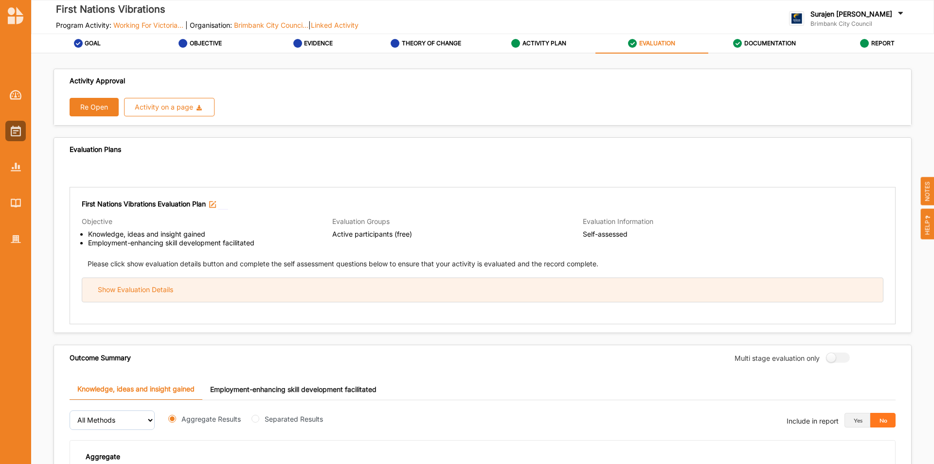
click at [492, 291] on div "Show Evaluation Details" at bounding box center [482, 290] width 801 height 24
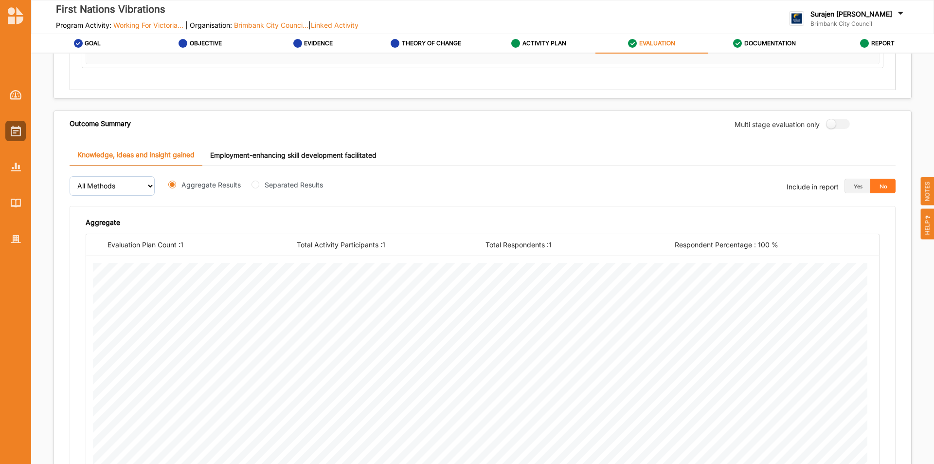
scroll to position [784, 0]
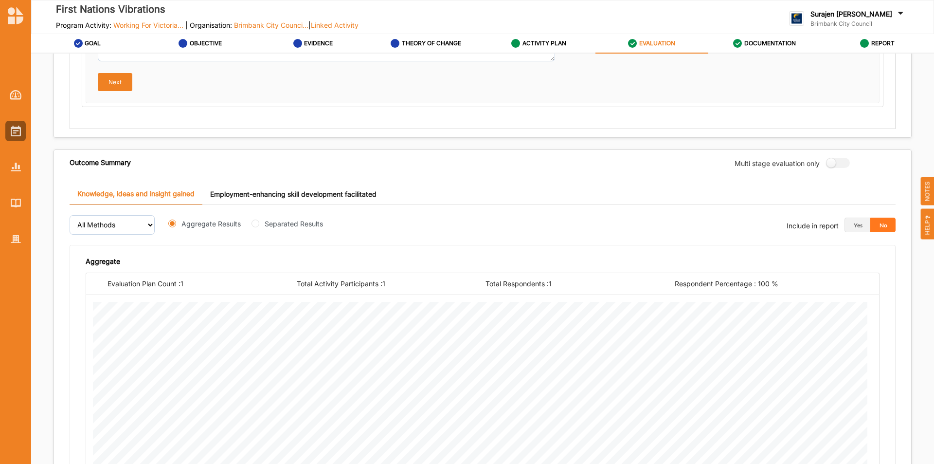
click at [261, 198] on link "Employment-enhancing skill development facilitated" at bounding box center [293, 193] width 182 height 21
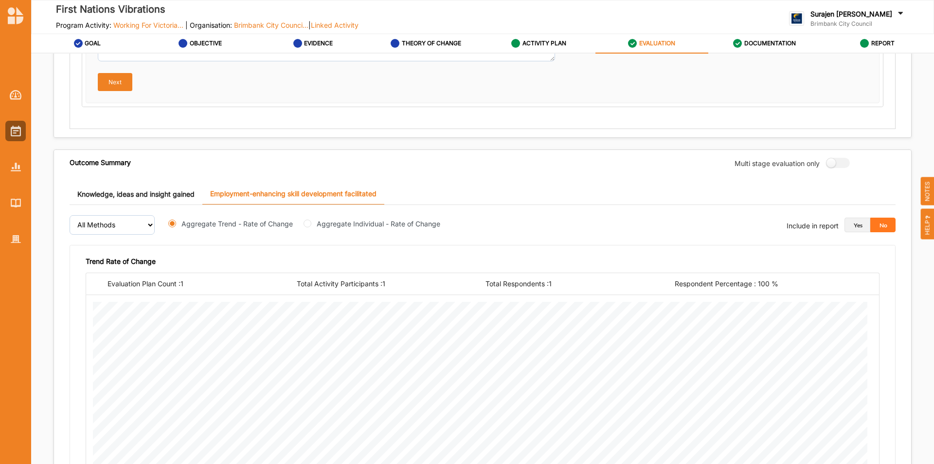
click at [854, 224] on button "Yes" at bounding box center [858, 224] width 26 height 15
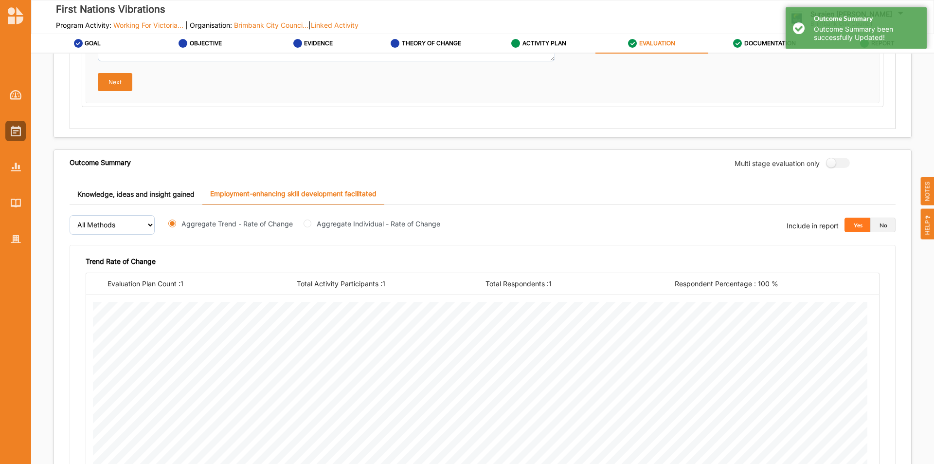
click at [886, 223] on button "No" at bounding box center [883, 224] width 26 height 15
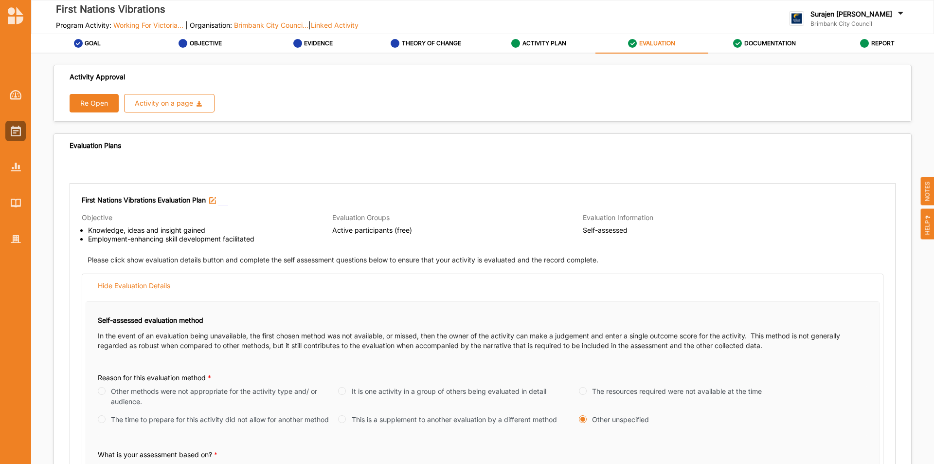
scroll to position [0, 0]
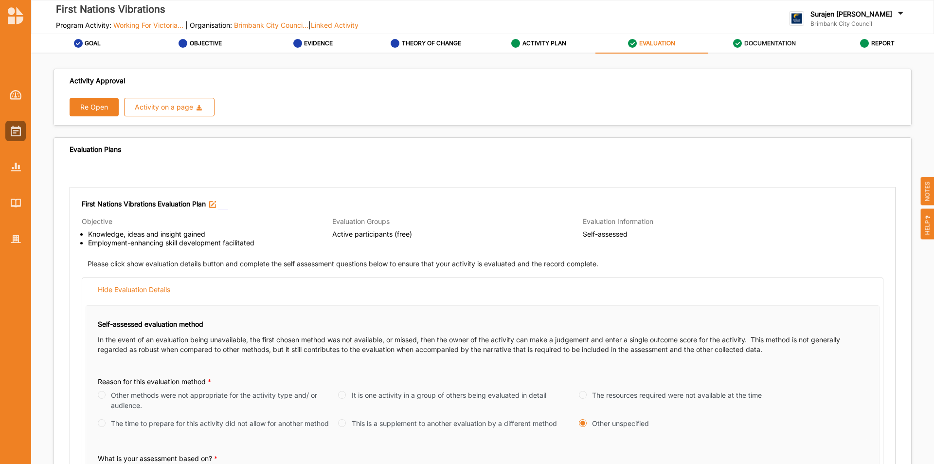
click at [758, 39] on label "DOCUMENTATION" at bounding box center [770, 43] width 52 height 8
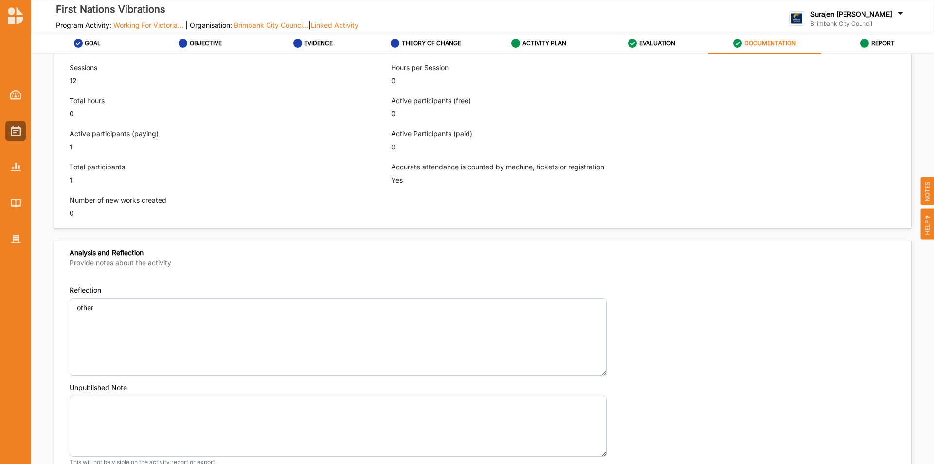
scroll to position [651, 0]
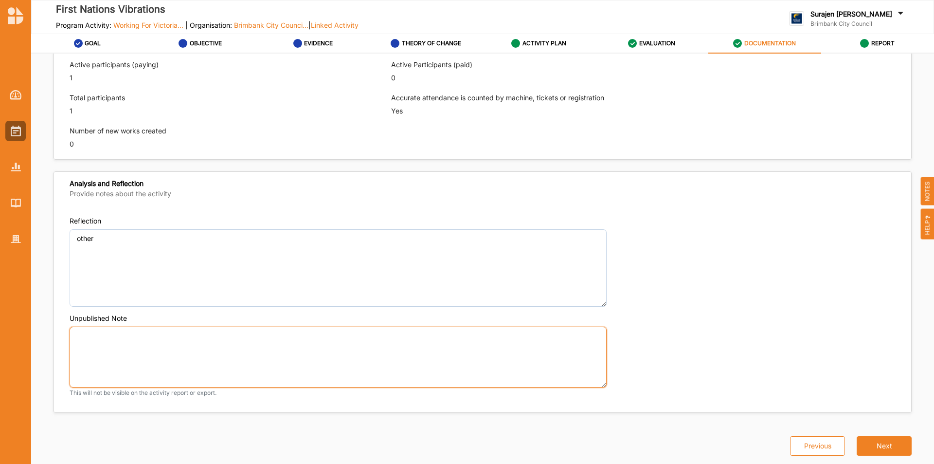
click at [167, 351] on textarea "Unpublished Note" at bounding box center [338, 356] width 537 height 61
click at [205, 345] on textarea "Unpublished Note" at bounding box center [338, 356] width 537 height 61
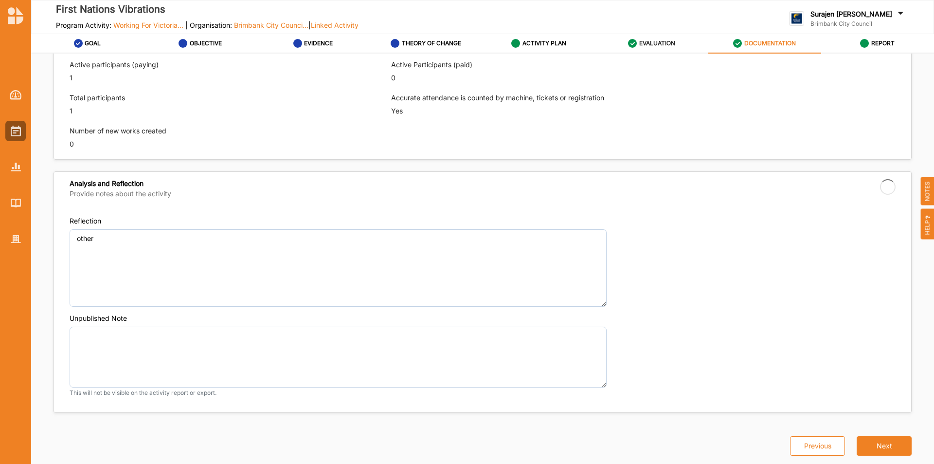
click at [644, 47] on div "EVALUATION" at bounding box center [651, 44] width 47 height 18
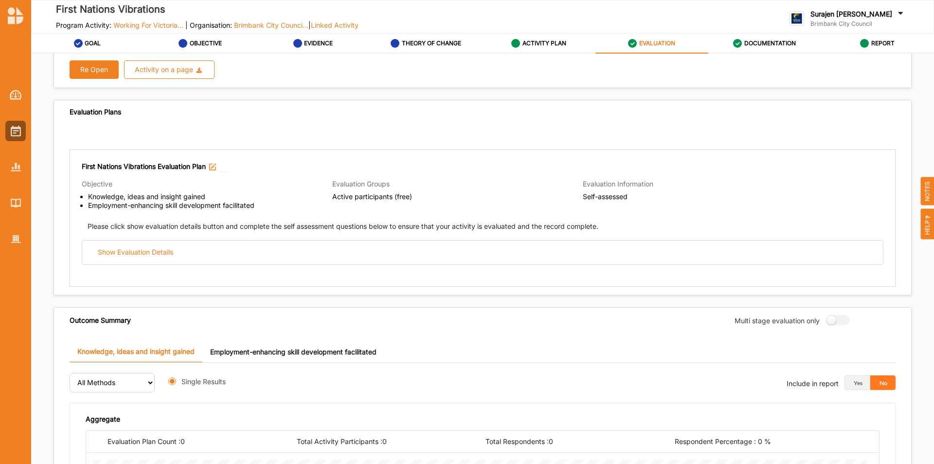
radio input "true"
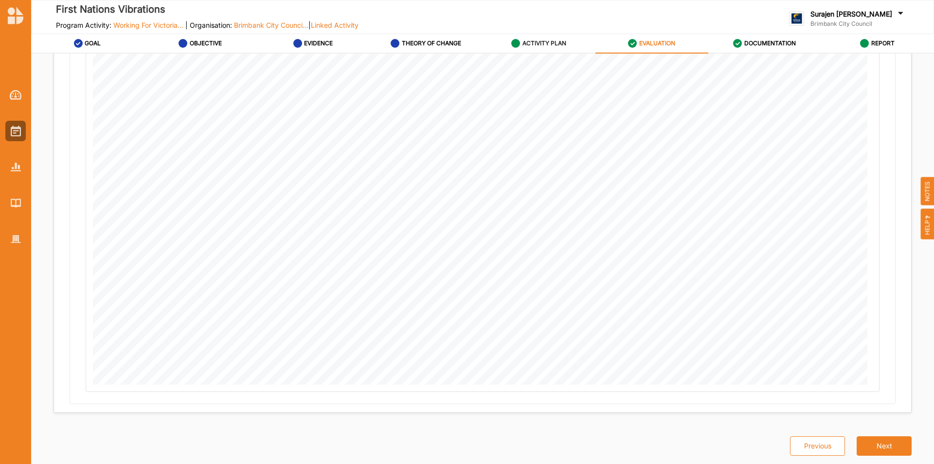
click at [541, 46] on label "ACTIVITY PLAN" at bounding box center [545, 43] width 44 height 8
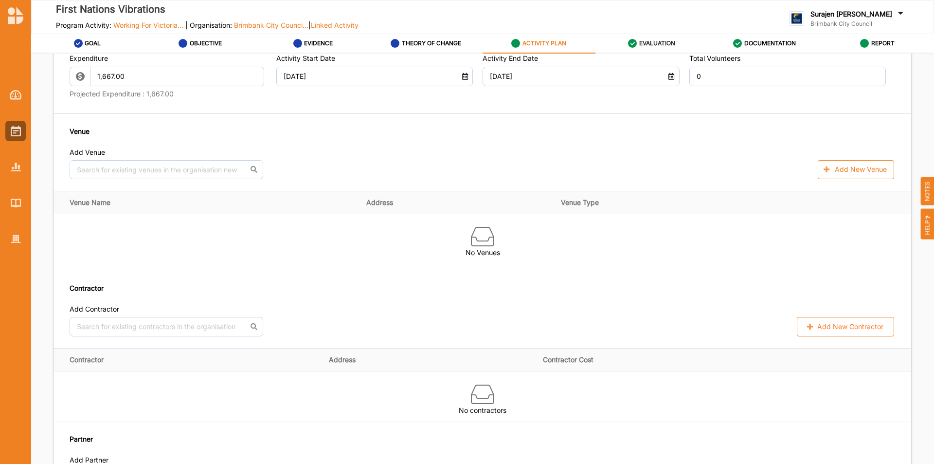
click at [655, 41] on label "EVALUATION" at bounding box center [657, 43] width 36 height 8
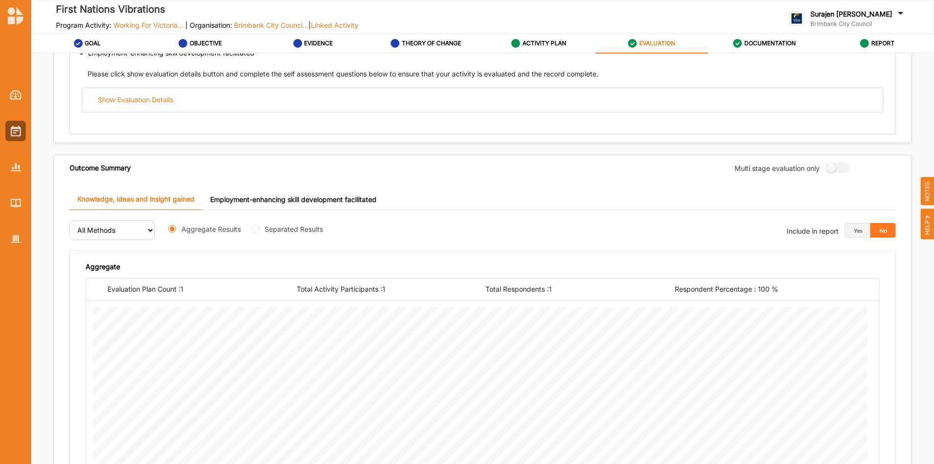
scroll to position [195, 0]
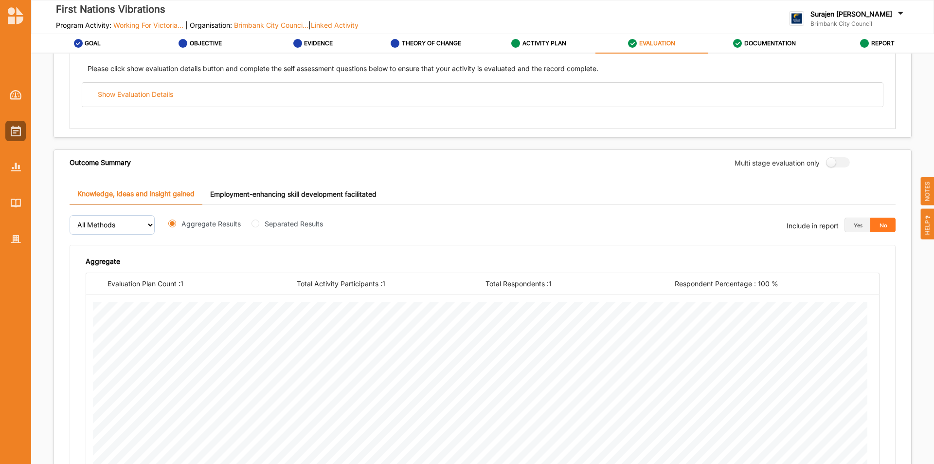
click at [300, 195] on link "Employment-enhancing skill development facilitated" at bounding box center [293, 193] width 182 height 21
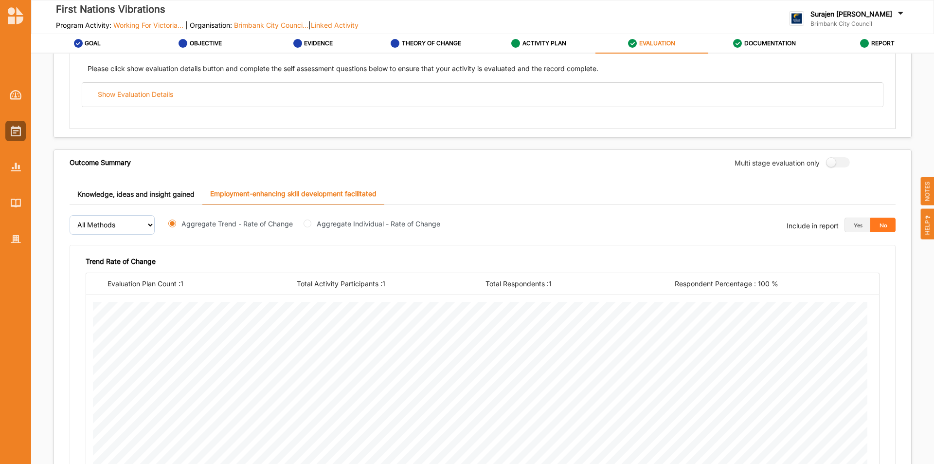
click at [164, 196] on link "Knowledge, ideas and insight gained" at bounding box center [136, 193] width 133 height 21
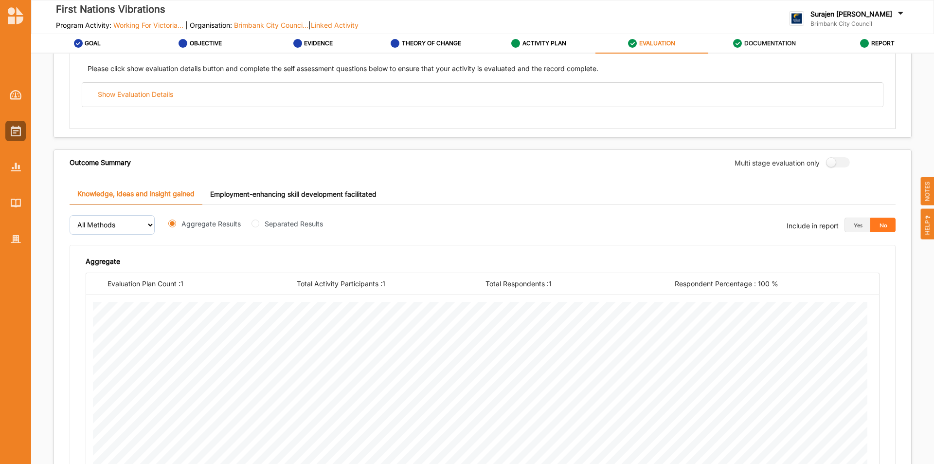
click at [774, 47] on div "DOCUMENTATION" at bounding box center [764, 44] width 63 height 18
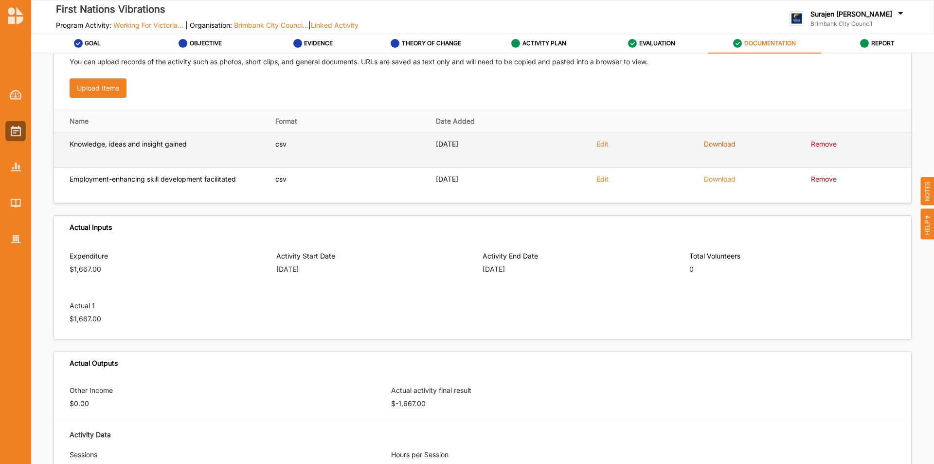
click at [718, 144] on link "Download" at bounding box center [720, 144] width 32 height 8
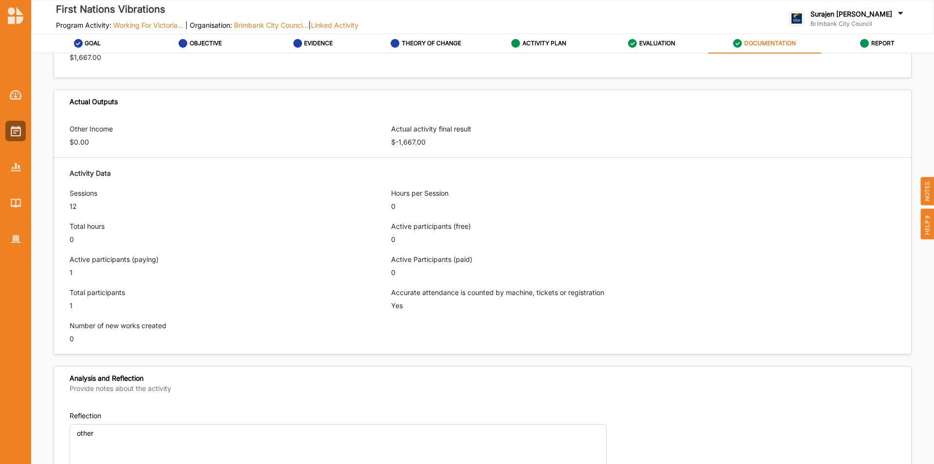
scroll to position [116, 0]
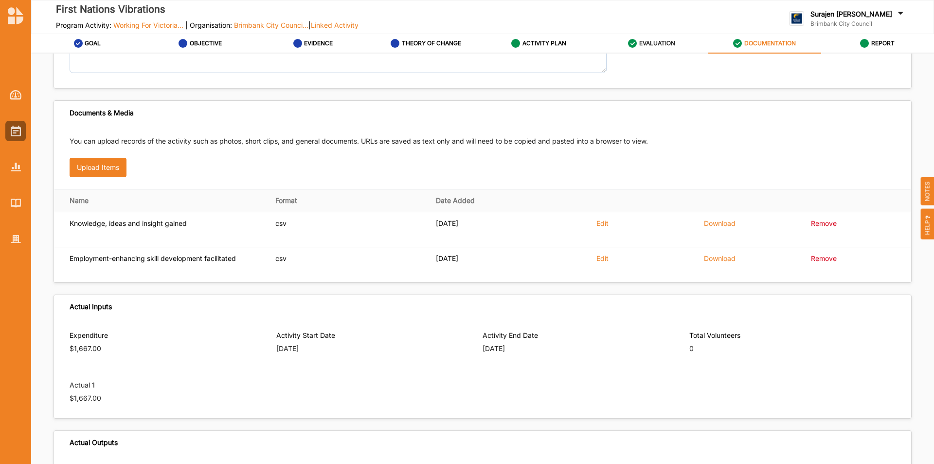
click at [652, 43] on label "EVALUATION" at bounding box center [657, 43] width 36 height 8
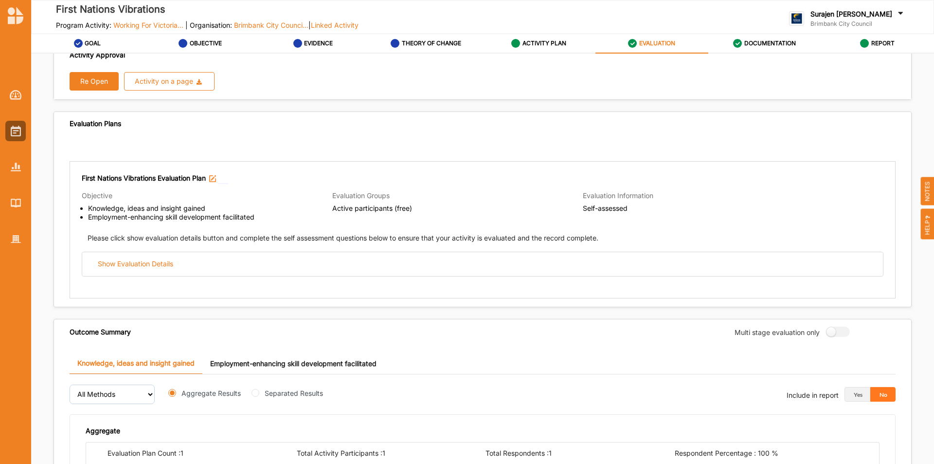
scroll to position [18, 0]
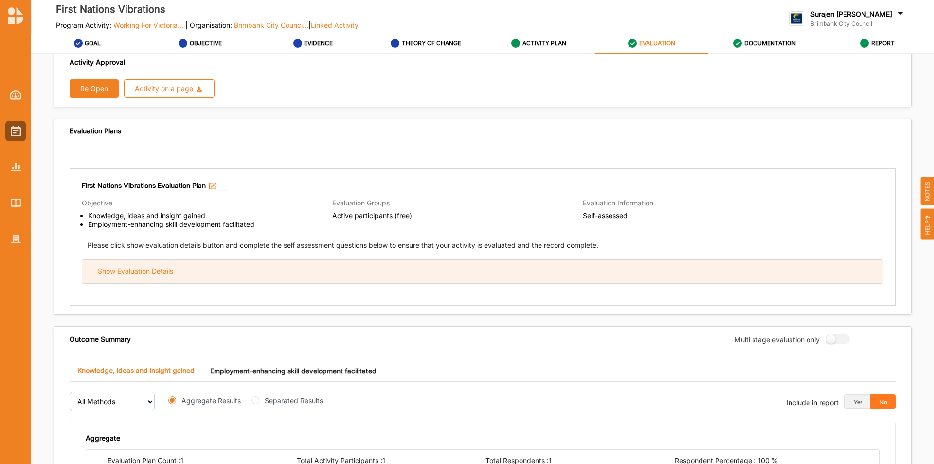
drag, startPoint x: 456, startPoint y: 271, endPoint x: 464, endPoint y: 272, distance: 7.9
click at [457, 271] on div "Show Evaluation Details" at bounding box center [482, 271] width 801 height 24
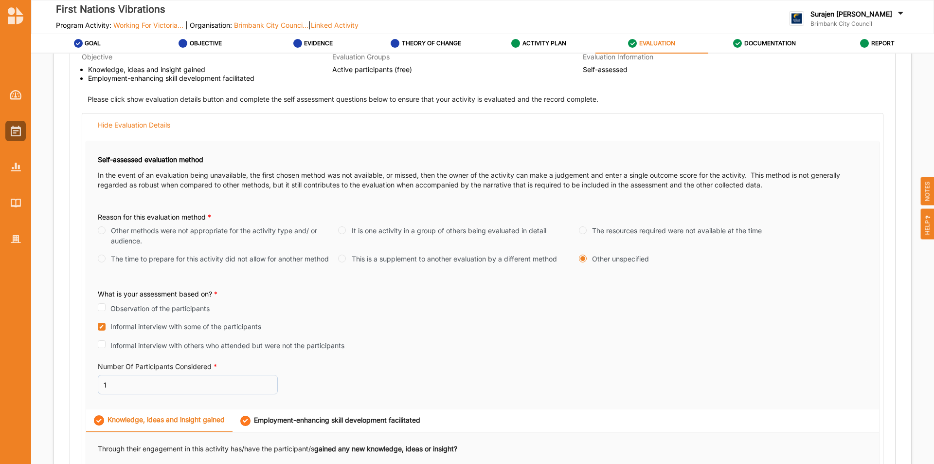
scroll to position [359, 0]
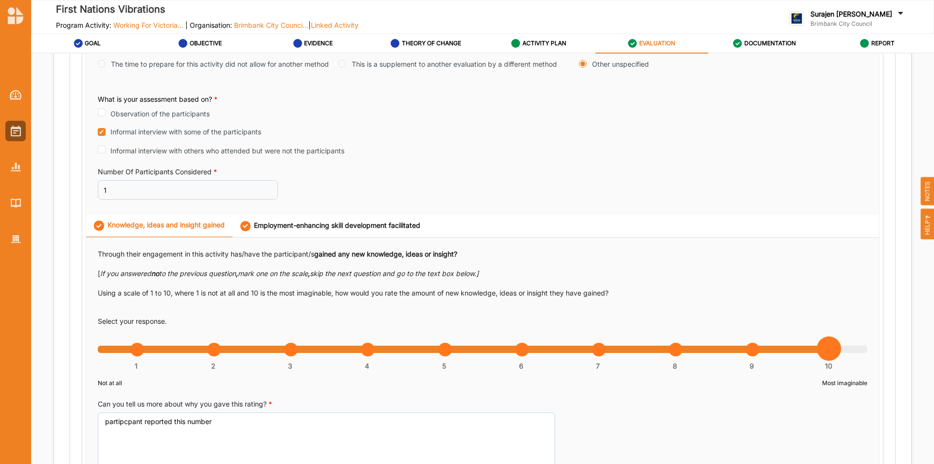
click at [397, 222] on div "Employment-enhancing skill development facilitated" at bounding box center [330, 226] width 180 height 10
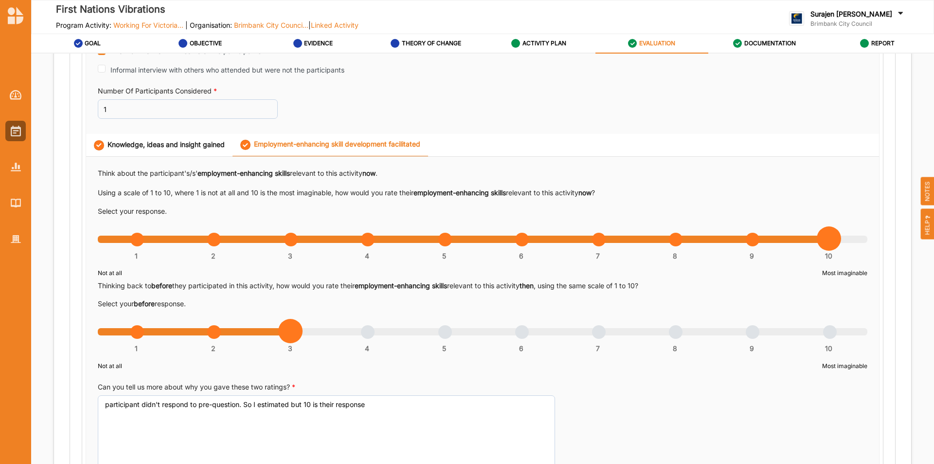
scroll to position [408, 0]
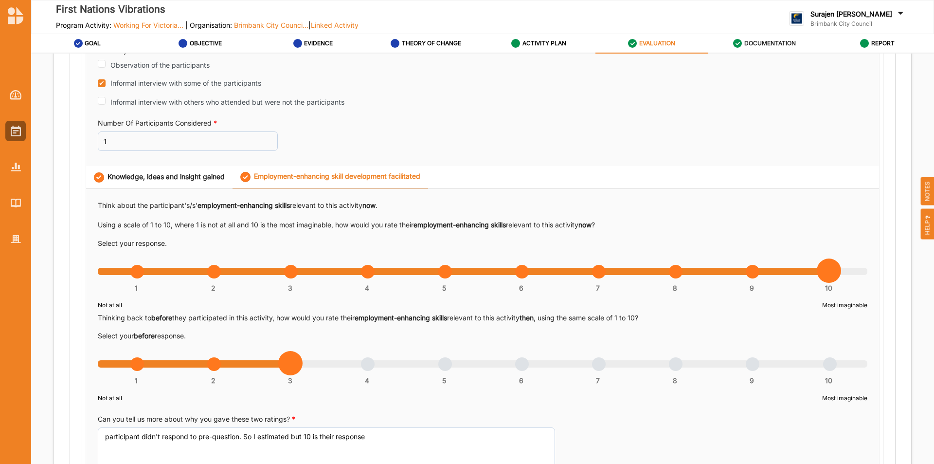
click at [755, 47] on div "DOCUMENTATION" at bounding box center [764, 44] width 63 height 18
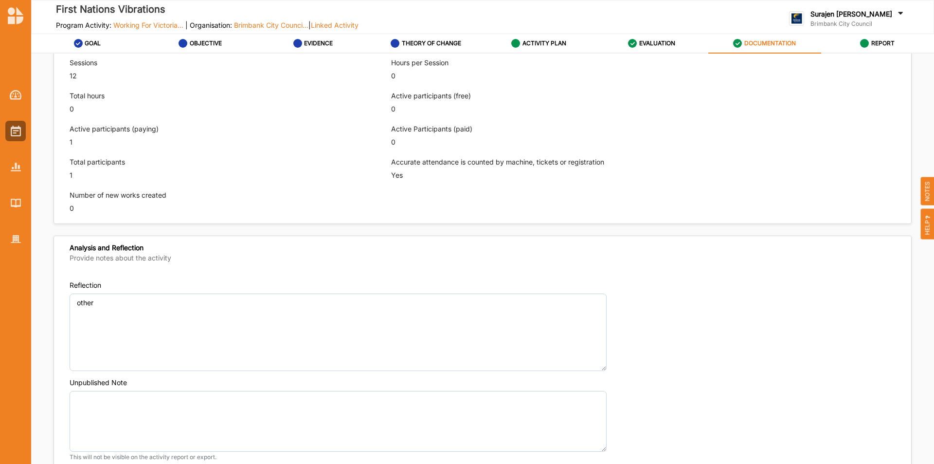
scroll to position [651, 0]
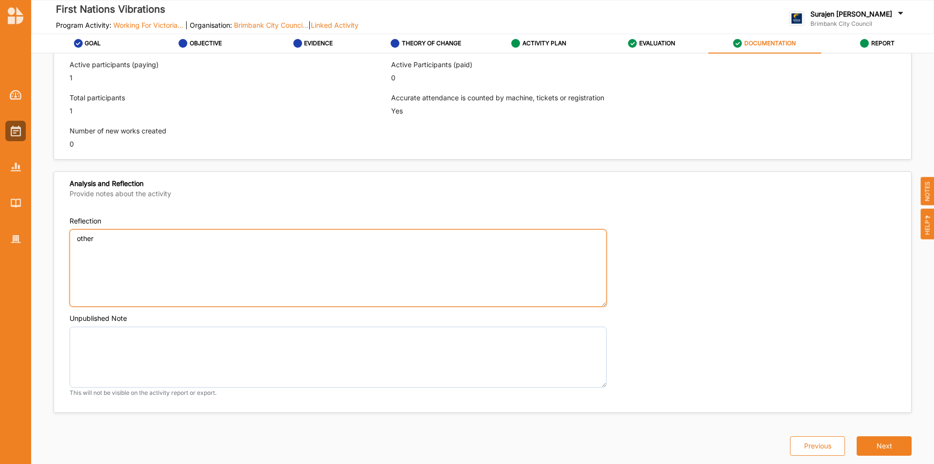
drag, startPoint x: 125, startPoint y: 238, endPoint x: 121, endPoint y: 231, distance: 7.8
click at [123, 233] on textarea "other" at bounding box center [338, 268] width 537 height 78
type textarea "o"
type textarea "This program was successful in achieving its intentions. In post program discus…"
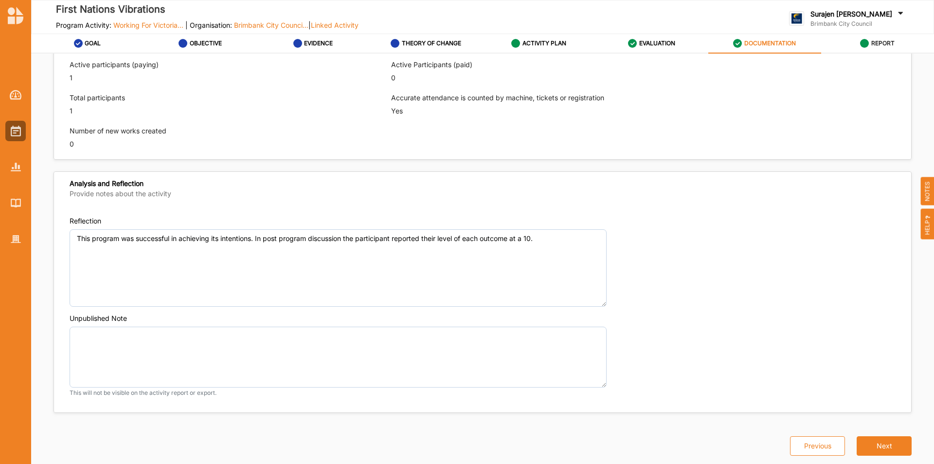
click at [884, 42] on label "REPORT" at bounding box center [882, 43] width 23 height 8
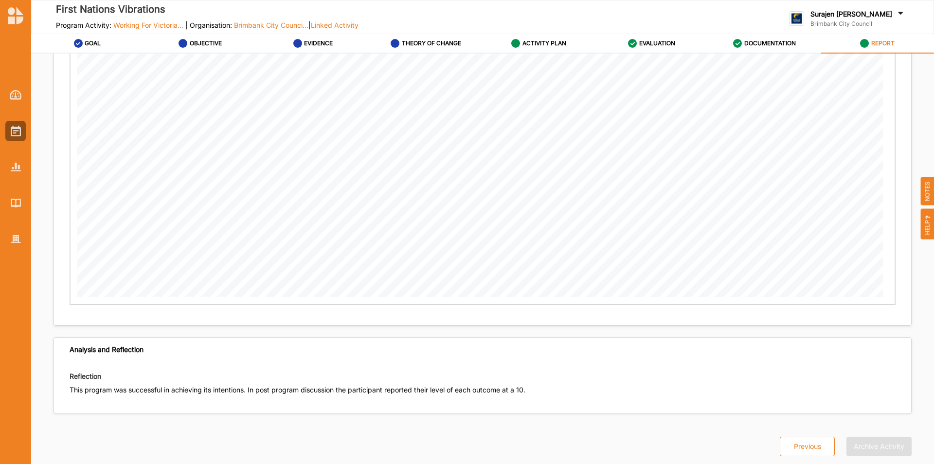
scroll to position [1629, 0]
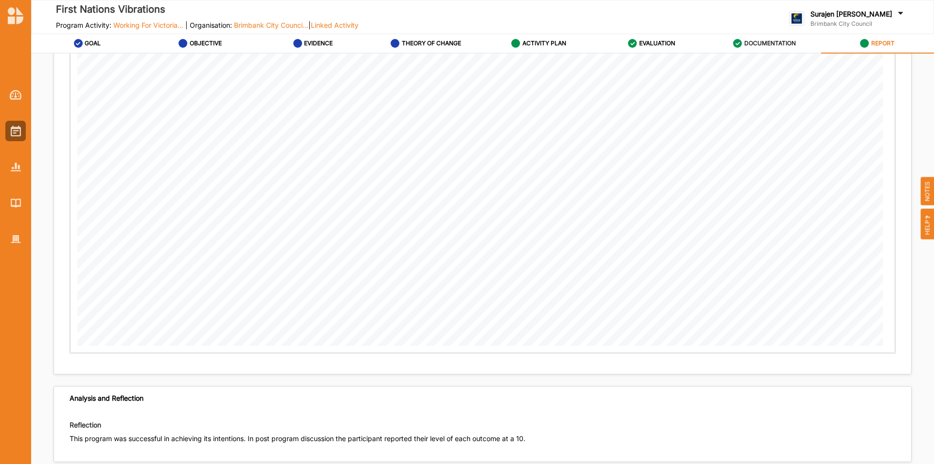
click at [769, 43] on label "DOCUMENTATION" at bounding box center [770, 43] width 52 height 8
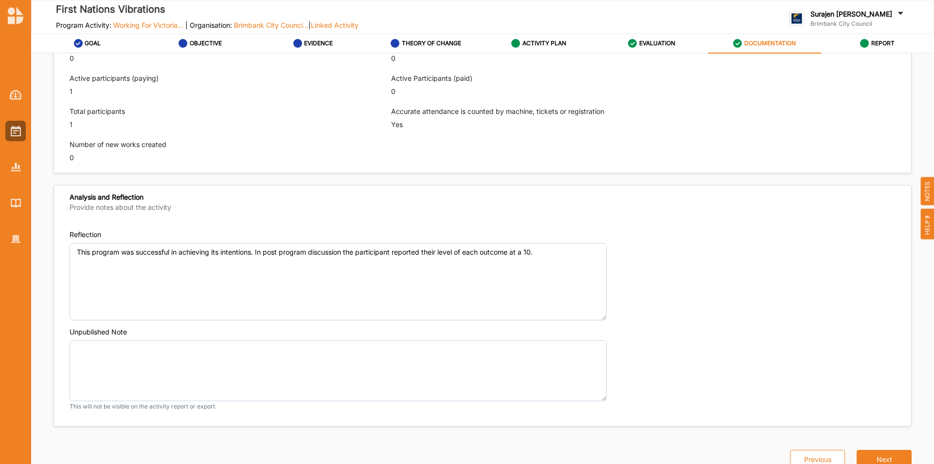
scroll to position [651, 0]
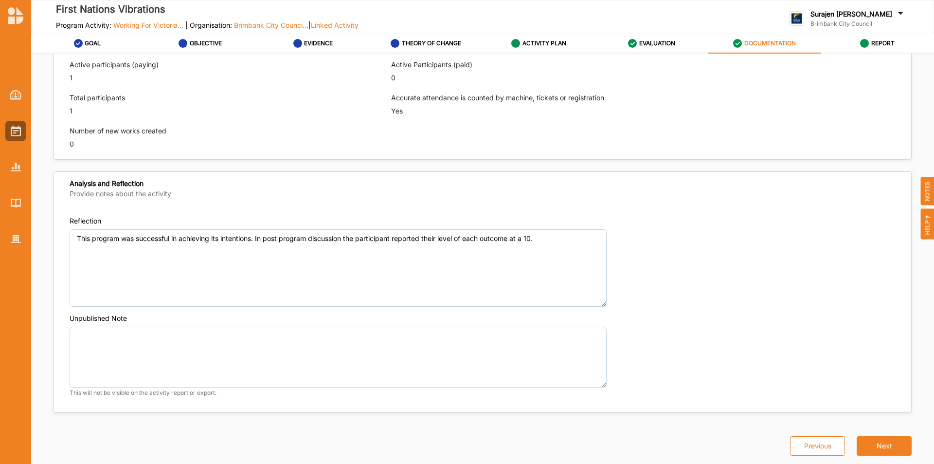
drag, startPoint x: 905, startPoint y: 447, endPoint x: 909, endPoint y: 450, distance: 5.3
click at [905, 448] on button "Next" at bounding box center [884, 445] width 55 height 19
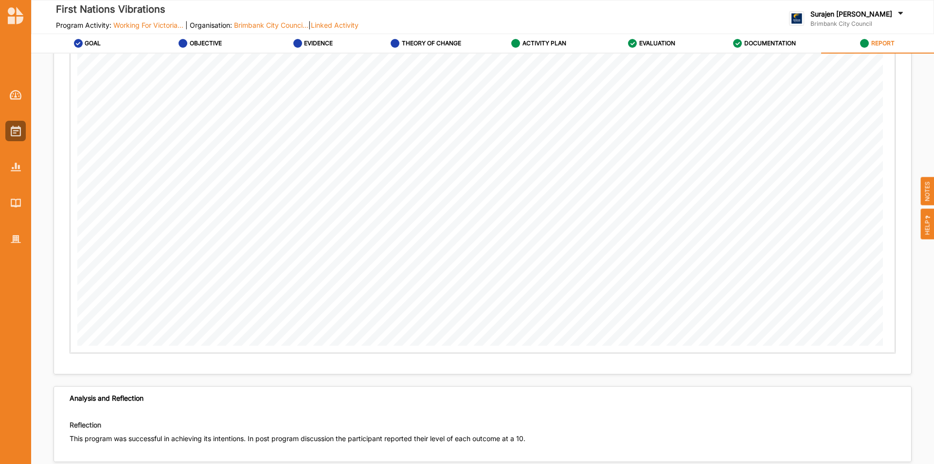
scroll to position [1678, 0]
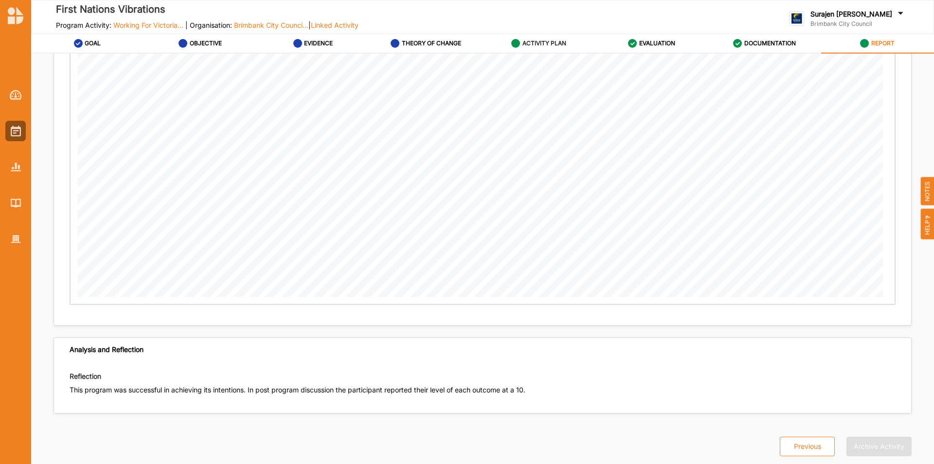
click at [547, 43] on label "ACTIVITY PLAN" at bounding box center [545, 43] width 44 height 8
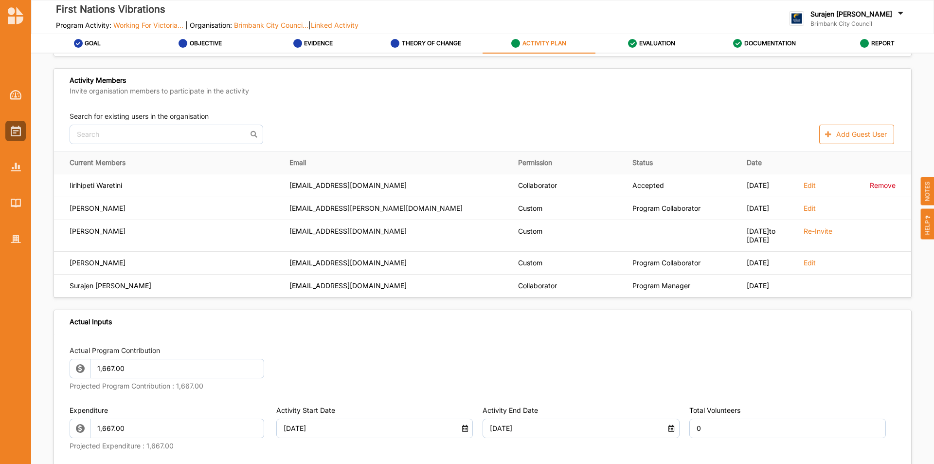
scroll to position [298, 0]
click at [327, 44] on label "EVIDENCE" at bounding box center [318, 43] width 29 height 8
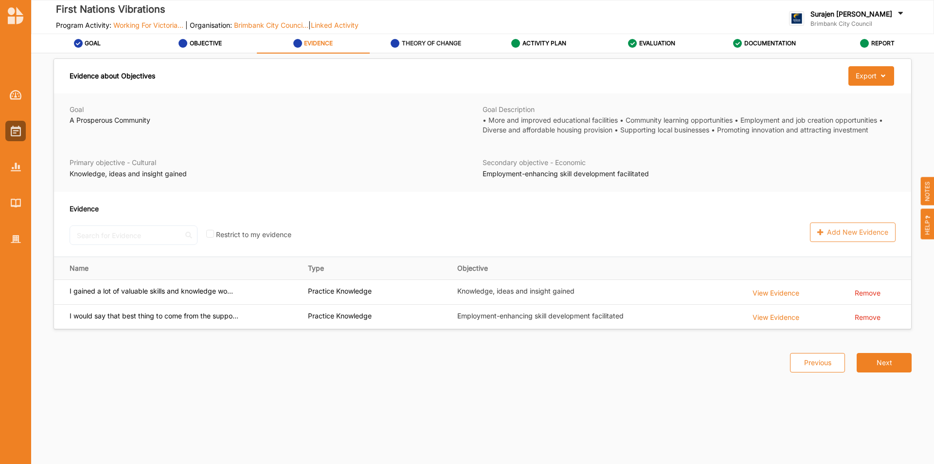
click at [438, 44] on label "THEORY OF CHANGE" at bounding box center [431, 43] width 59 height 8
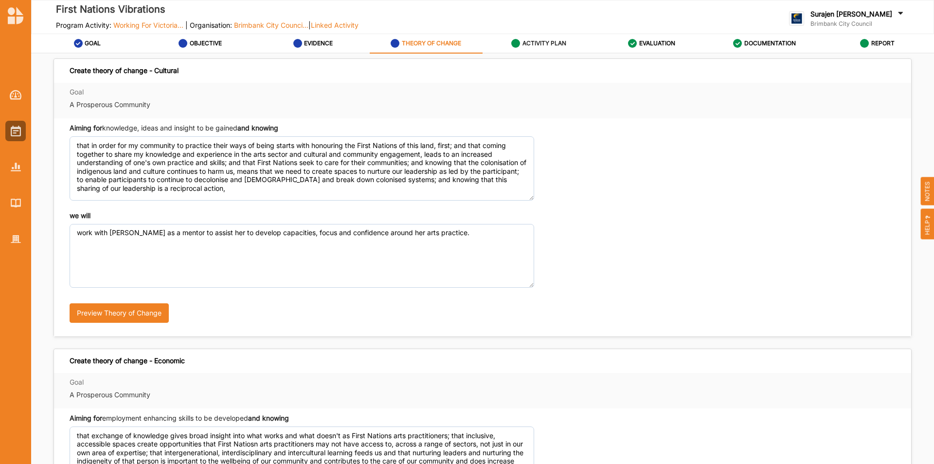
click at [527, 36] on div "ACTIVITY PLAN" at bounding box center [538, 44] width 55 height 18
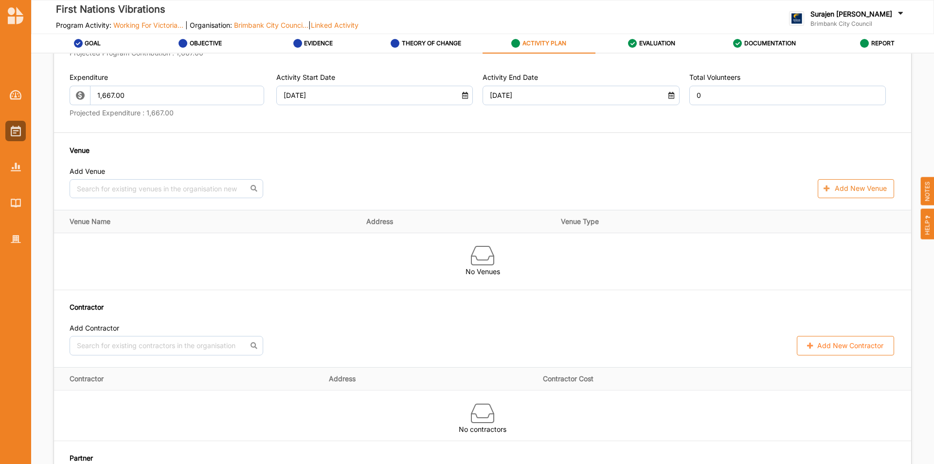
scroll to position [632, 0]
click at [827, 191] on icon at bounding box center [828, 188] width 8 height 6
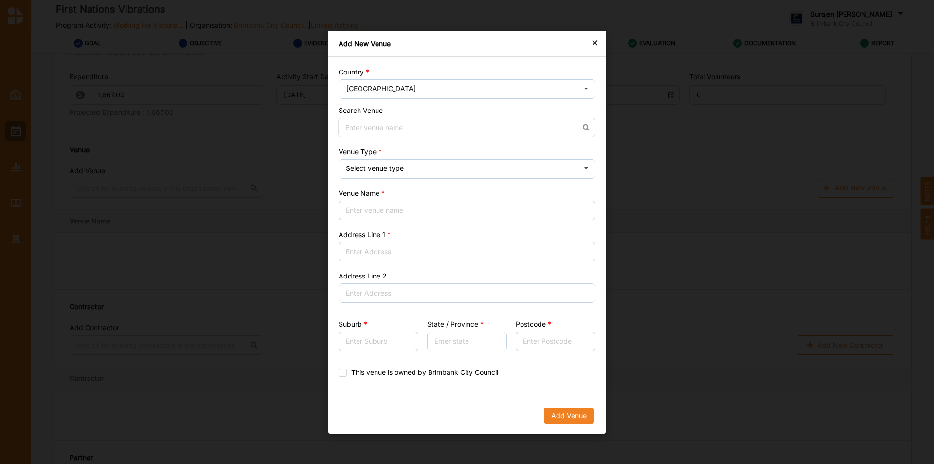
click at [597, 42] on div "×" at bounding box center [595, 42] width 8 height 12
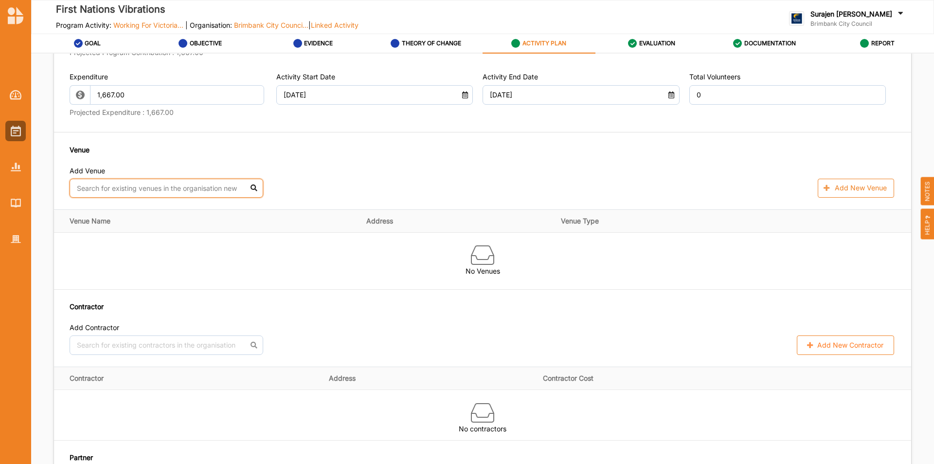
click at [197, 196] on input "text" at bounding box center [167, 188] width 194 height 19
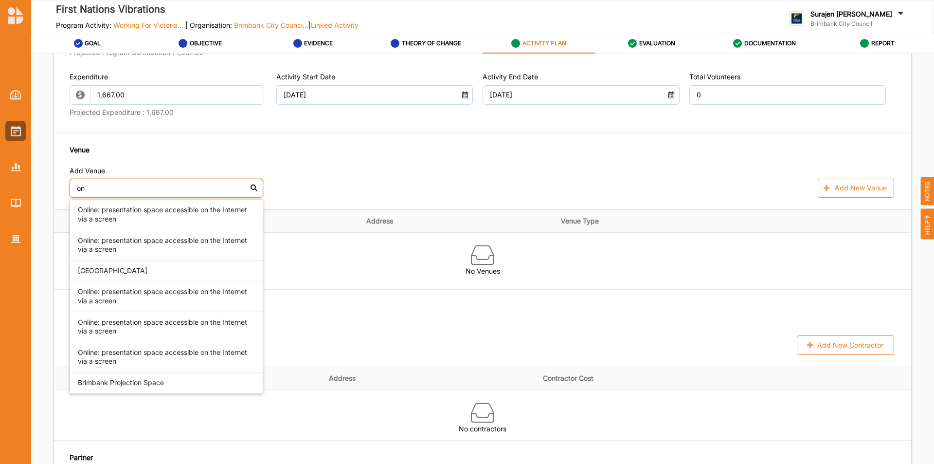
type input "on"
click at [202, 222] on div "Online: presentation space accessible on the Internet via a screen" at bounding box center [166, 214] width 193 height 30
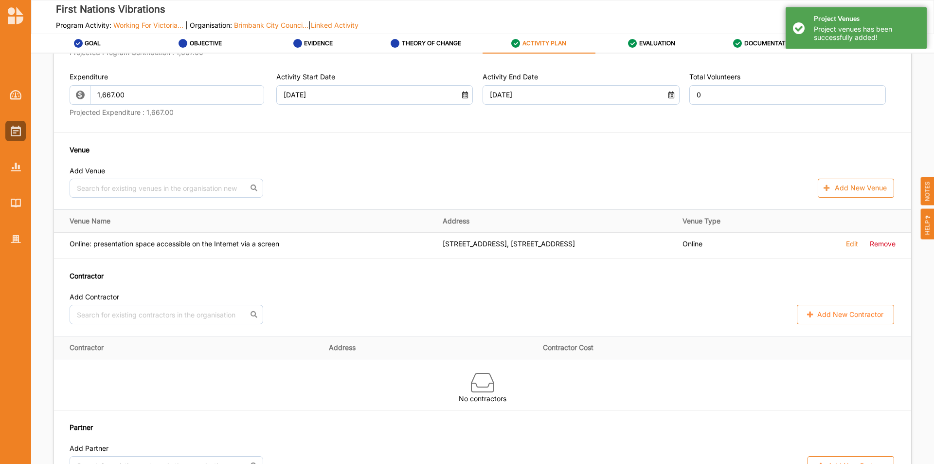
click at [799, 26] on div "Project Venues Project venues has been successfully added!" at bounding box center [856, 27] width 141 height 41
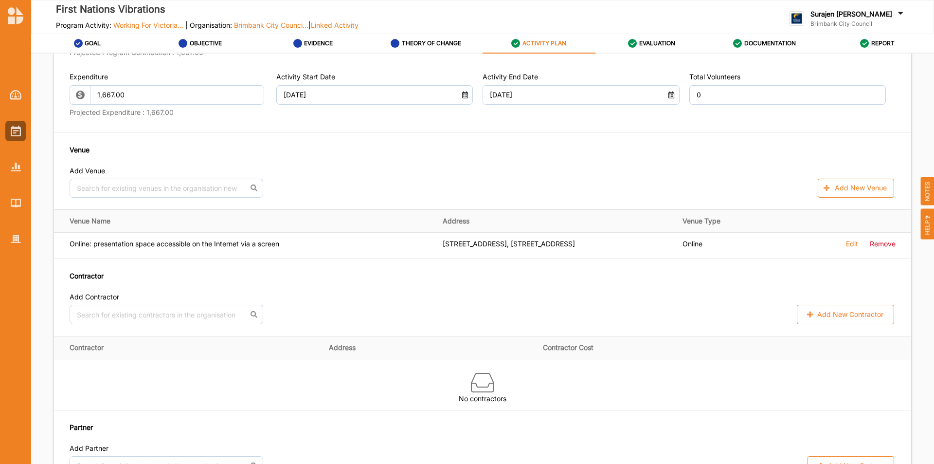
click at [880, 38] on div "REPORT" at bounding box center [877, 44] width 35 height 18
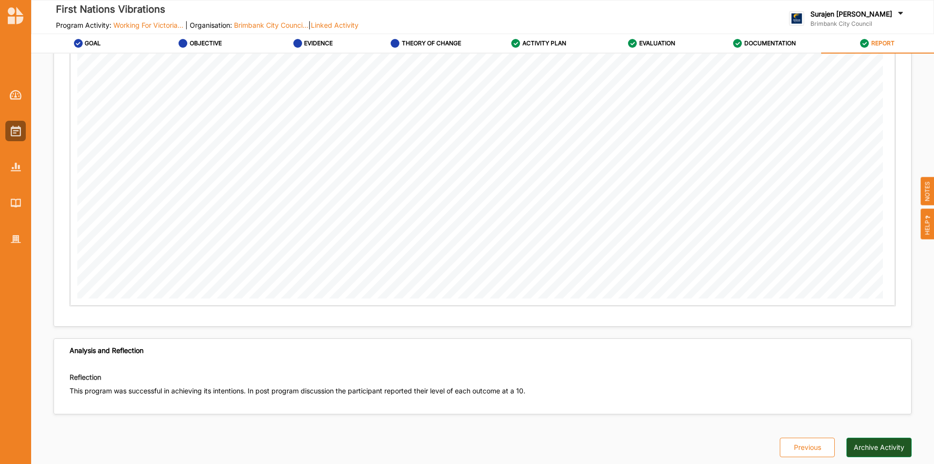
scroll to position [1601, 0]
click at [873, 449] on button "Archive Activity" at bounding box center [879, 445] width 65 height 19
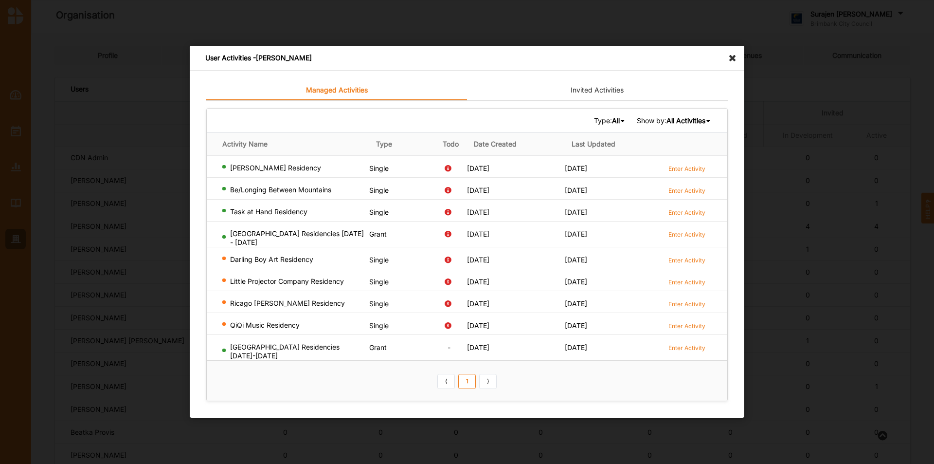
scroll to position [549, 0]
click at [733, 57] on icon at bounding box center [735, 54] width 16 height 16
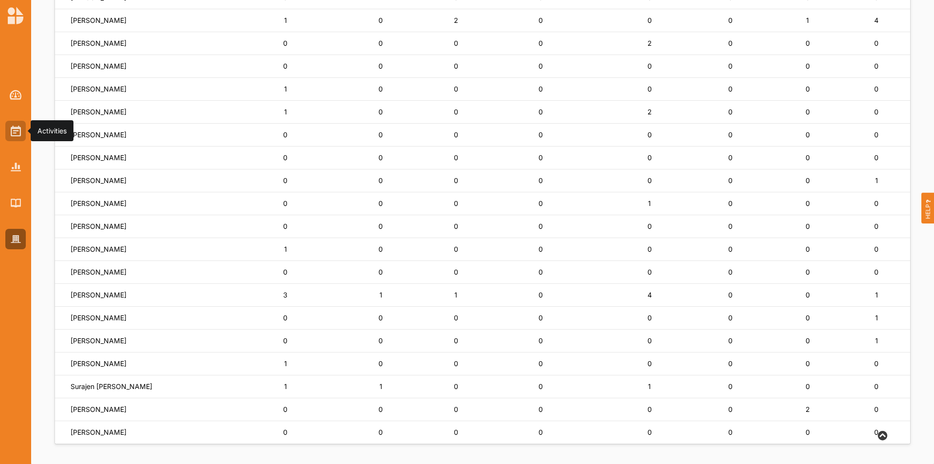
click at [22, 121] on div at bounding box center [15, 131] width 20 height 20
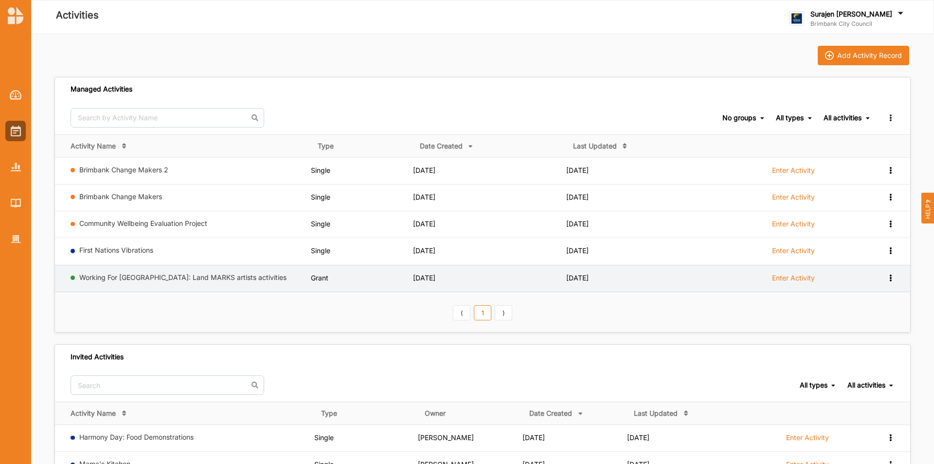
click at [197, 281] on label "Working For [GEOGRAPHIC_DATA]: Land MARKS artists activities" at bounding box center [193, 277] width 228 height 9
click at [199, 277] on link "Working For [GEOGRAPHIC_DATA]: Land MARKS artists activities" at bounding box center [182, 277] width 207 height 8
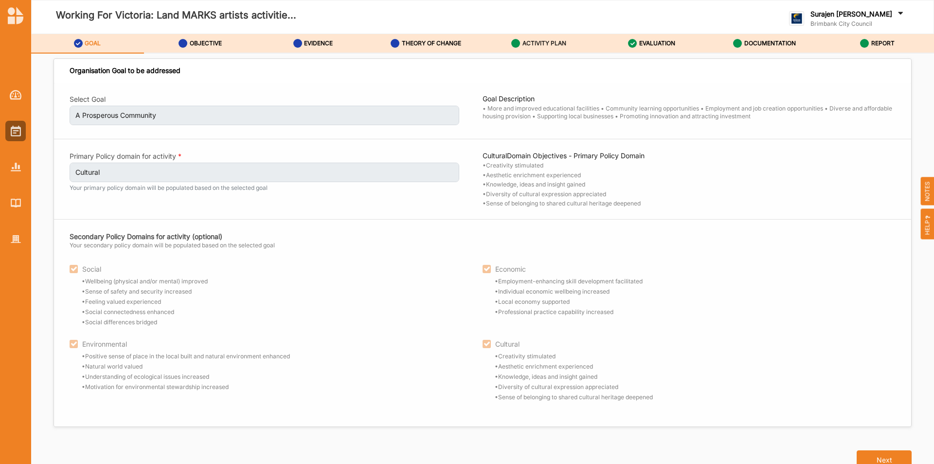
click at [562, 45] on label "ACTIVITY PLAN" at bounding box center [545, 43] width 44 height 8
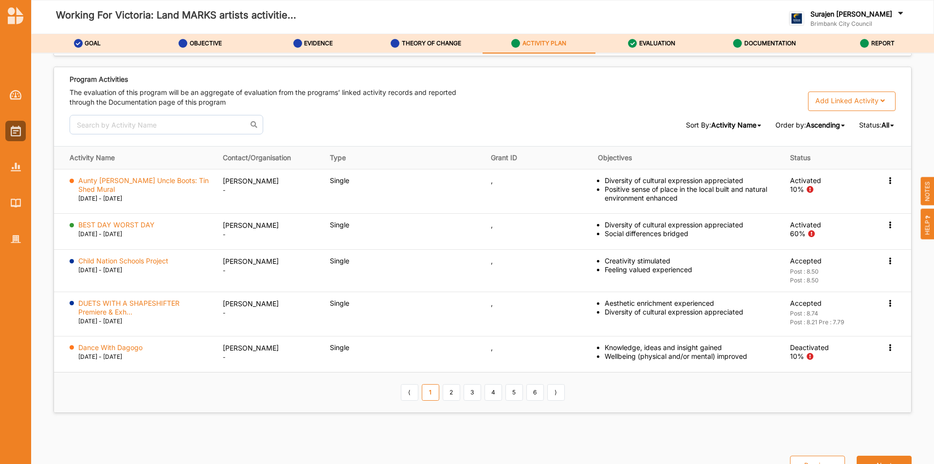
scroll to position [1542, 0]
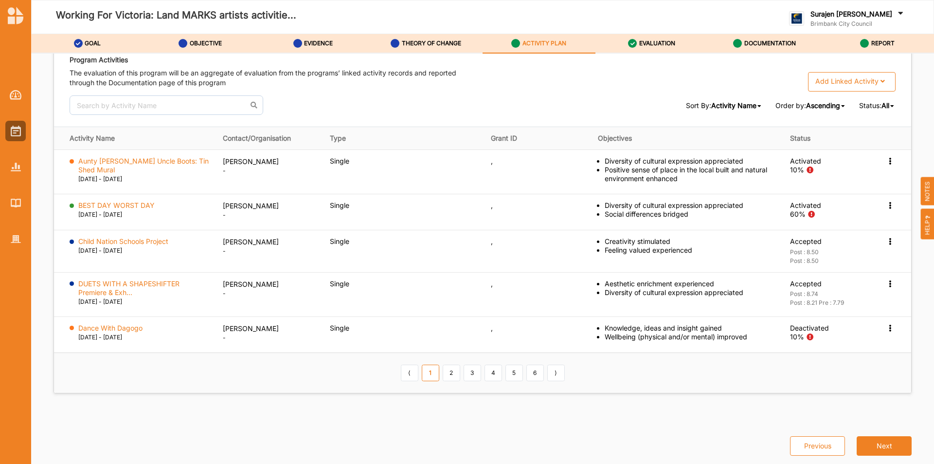
click at [882, 104] on span "All" at bounding box center [886, 105] width 8 height 8
click at [871, 141] on span "Completed" at bounding box center [865, 138] width 35 height 8
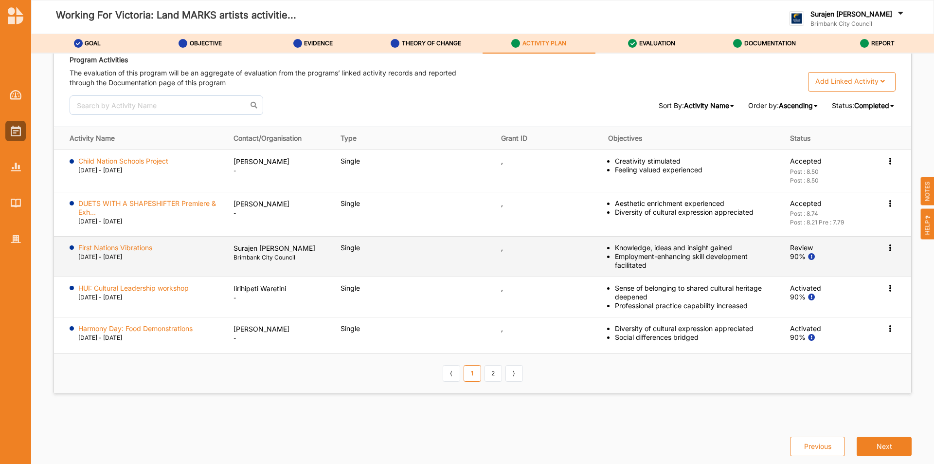
click at [886, 249] on icon at bounding box center [890, 246] width 8 height 7
click at [815, 288] on label "View Report" at bounding box center [817, 285] width 39 height 9
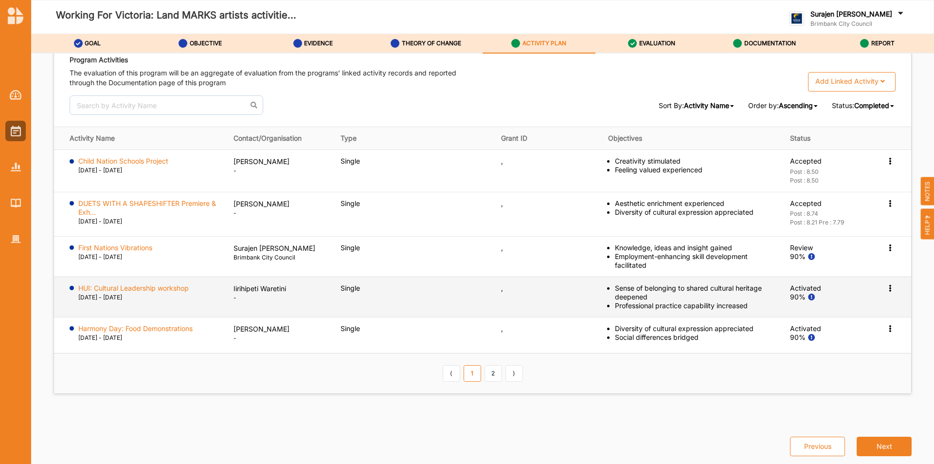
click at [886, 286] on icon at bounding box center [890, 287] width 8 height 7
click at [831, 309] on label "Activation Information" at bounding box center [833, 305] width 70 height 9
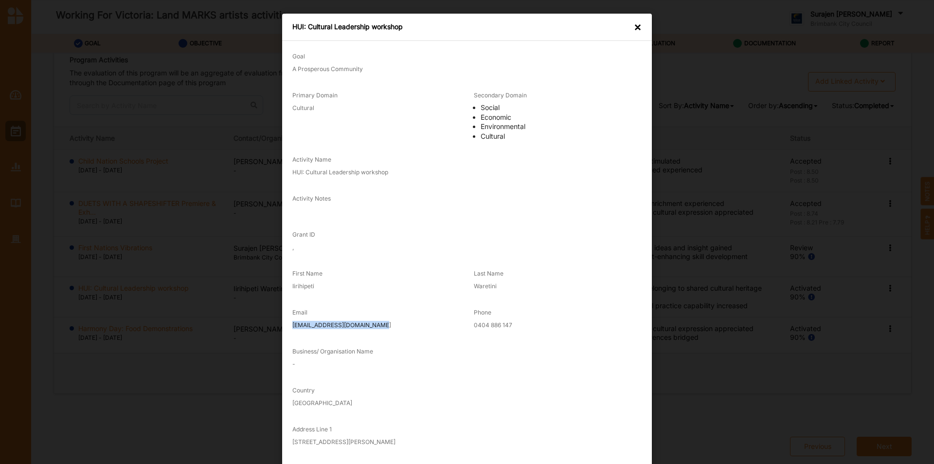
drag, startPoint x: 377, startPoint y: 330, endPoint x: 286, endPoint y: 323, distance: 91.3
click at [286, 323] on div "Email [EMAIL_ADDRESS][DOMAIN_NAME]" at bounding box center [376, 319] width 181 height 39
copy label "[EMAIL_ADDRESS][DOMAIN_NAME]"
click at [634, 26] on div "×" at bounding box center [638, 27] width 8 height 10
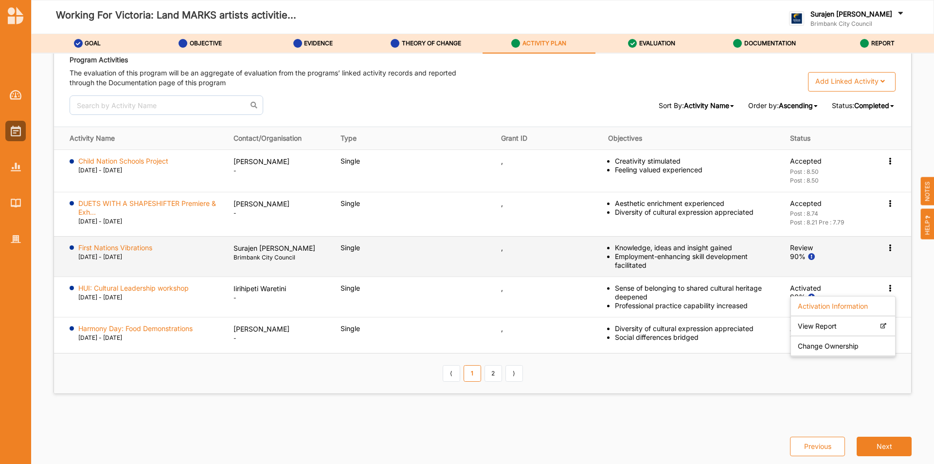
click at [886, 244] on icon at bounding box center [890, 246] width 8 height 7
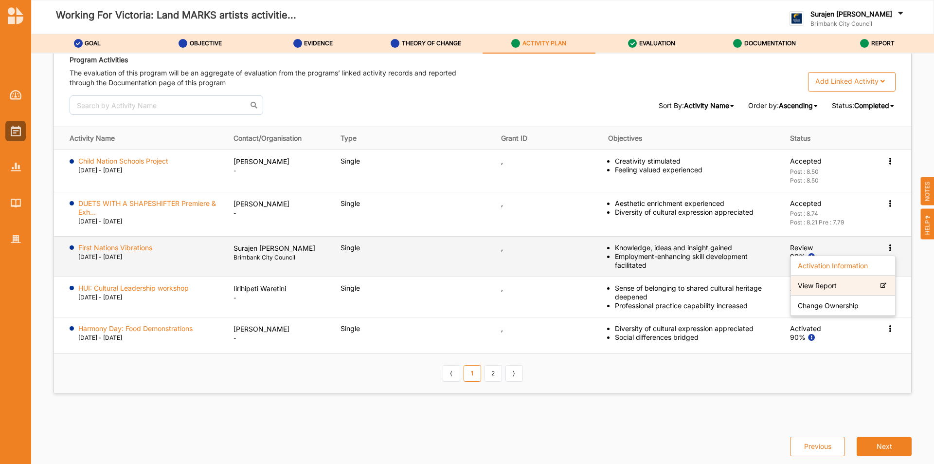
click at [838, 291] on div "View Report" at bounding box center [843, 286] width 104 height 20
click at [886, 247] on icon at bounding box center [890, 246] width 8 height 7
click at [819, 306] on label "Change Ownership" at bounding box center [828, 305] width 61 height 9
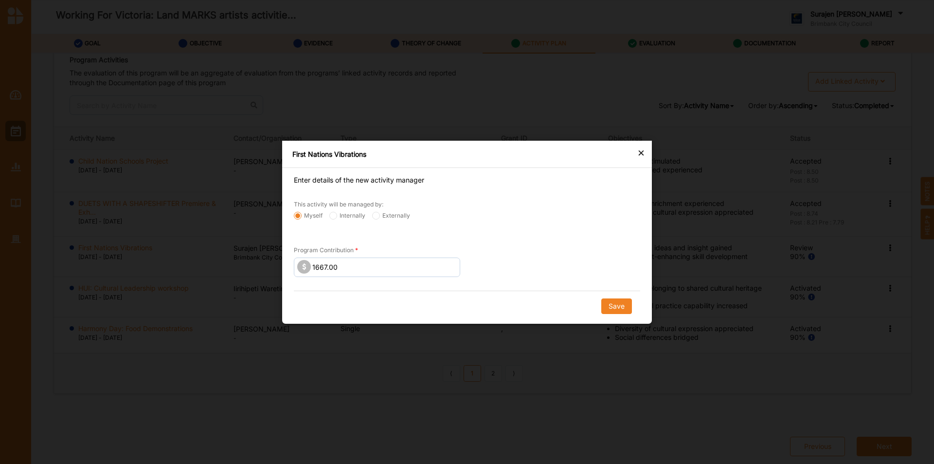
click at [381, 216] on label "Externally" at bounding box center [391, 215] width 38 height 8
click at [380, 216] on input "Externally" at bounding box center [376, 215] width 8 height 8
radio input "true"
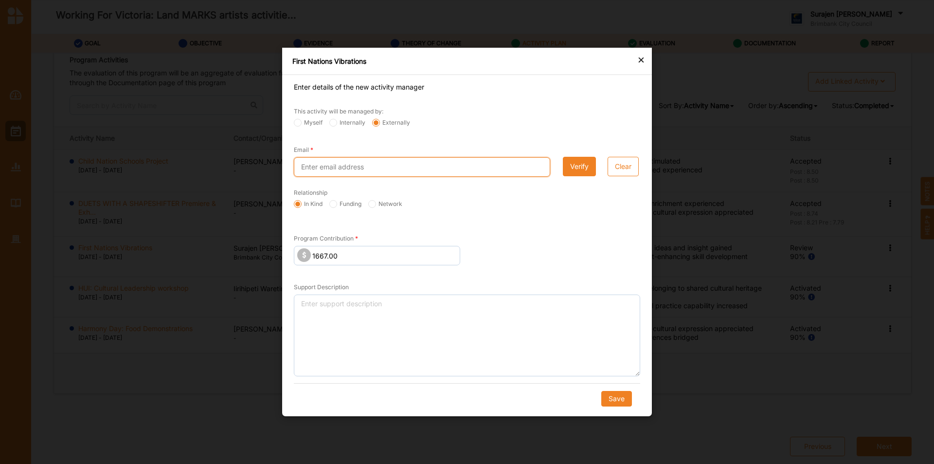
click at [379, 164] on input "Email" at bounding box center [422, 166] width 256 height 19
paste input "[EMAIL_ADDRESS][DOMAIN_NAME]"
type input "[EMAIL_ADDRESS][DOMAIN_NAME]"
click at [344, 205] on label "Funding" at bounding box center [345, 204] width 32 height 8
click at [337, 205] on input "Funding" at bounding box center [333, 204] width 8 height 8
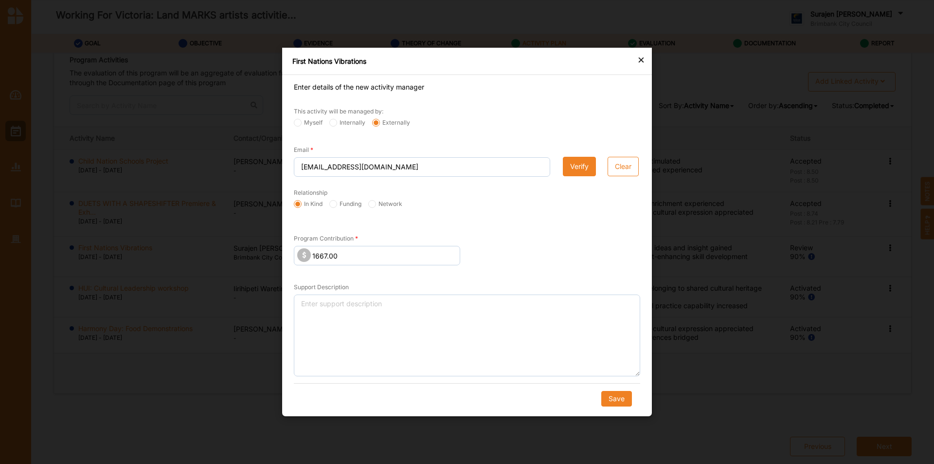
radio input "true"
click at [617, 398] on button "Save" at bounding box center [616, 399] width 31 height 16
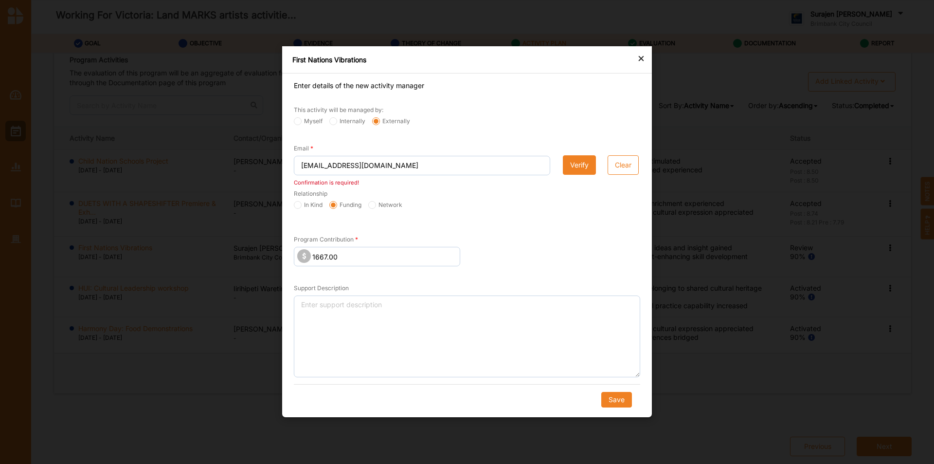
click at [572, 160] on button "Verify" at bounding box center [579, 165] width 33 height 19
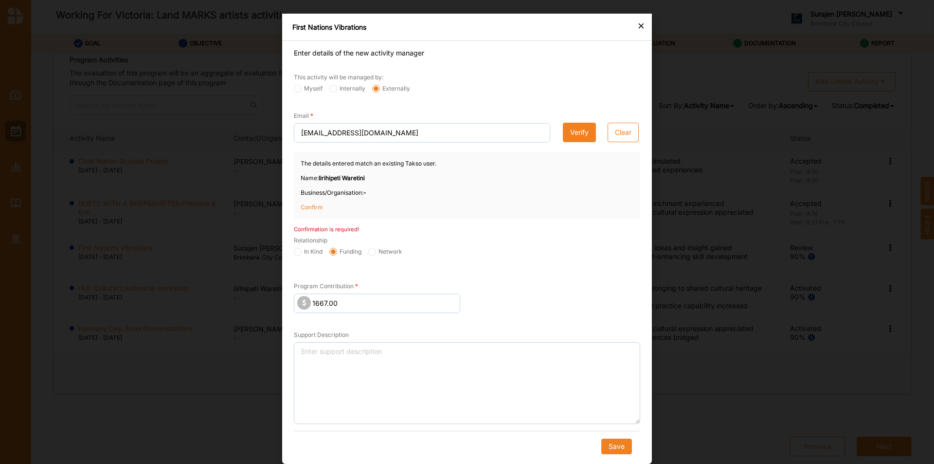
click at [314, 203] on p "Confirm" at bounding box center [325, 207] width 49 height 9
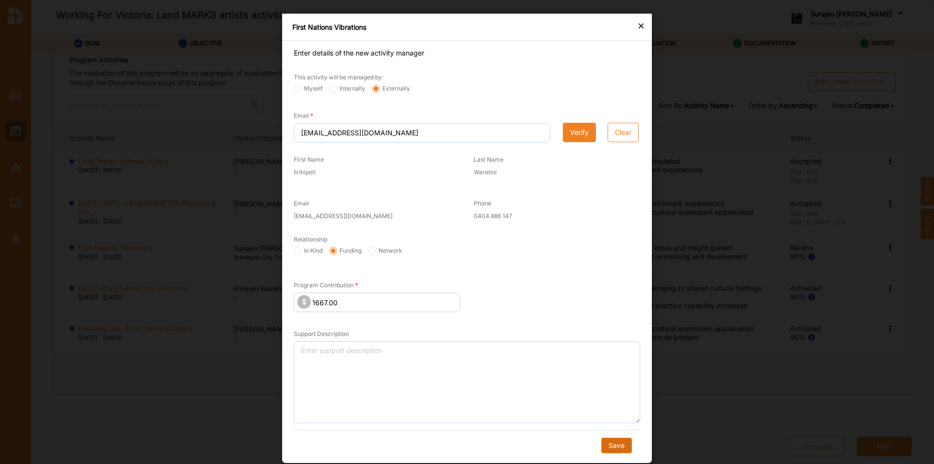
click at [616, 449] on button "Save" at bounding box center [616, 445] width 31 height 16
radio input "true"
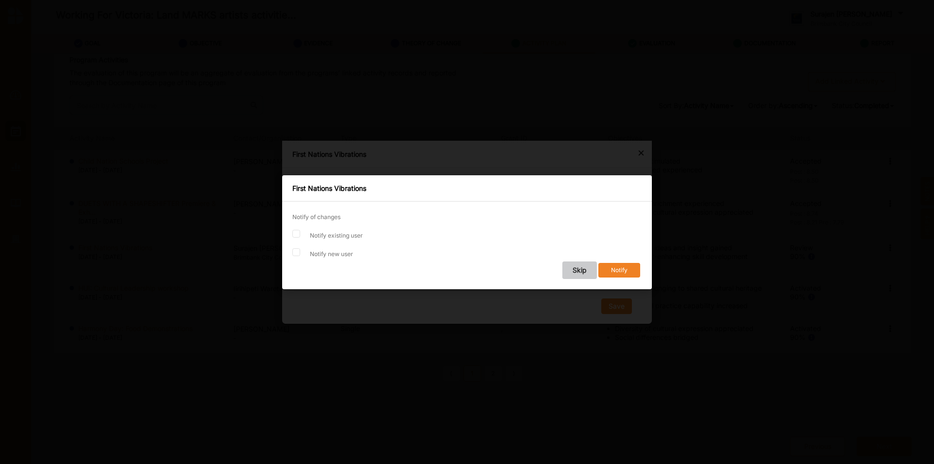
click at [577, 269] on button "Skip" at bounding box center [579, 270] width 35 height 18
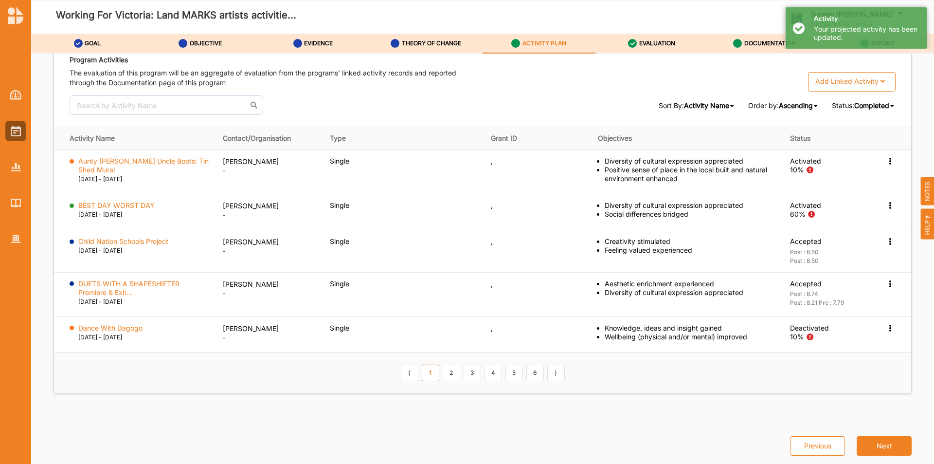
click at [881, 105] on span "Completed" at bounding box center [871, 105] width 35 height 8
click at [863, 123] on div "All" at bounding box center [868, 121] width 54 height 18
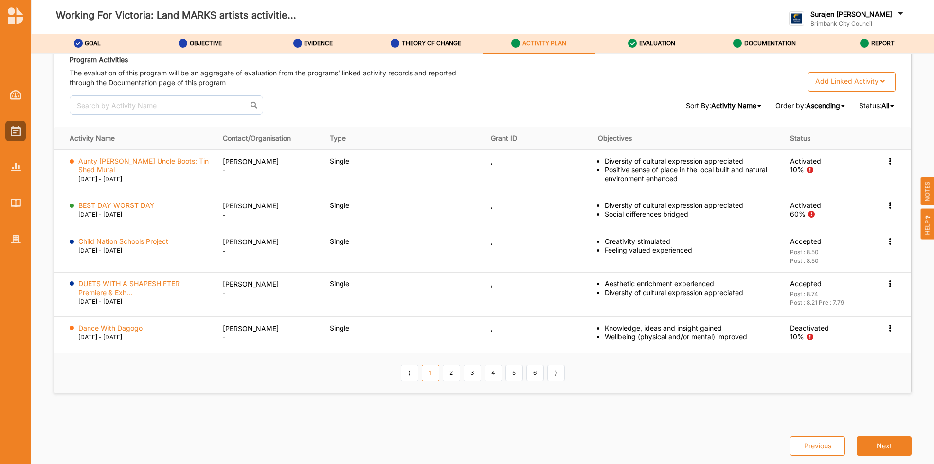
click at [882, 106] on span "All" at bounding box center [886, 105] width 8 height 8
click at [848, 137] on span "Completed" at bounding box center [865, 138] width 35 height 8
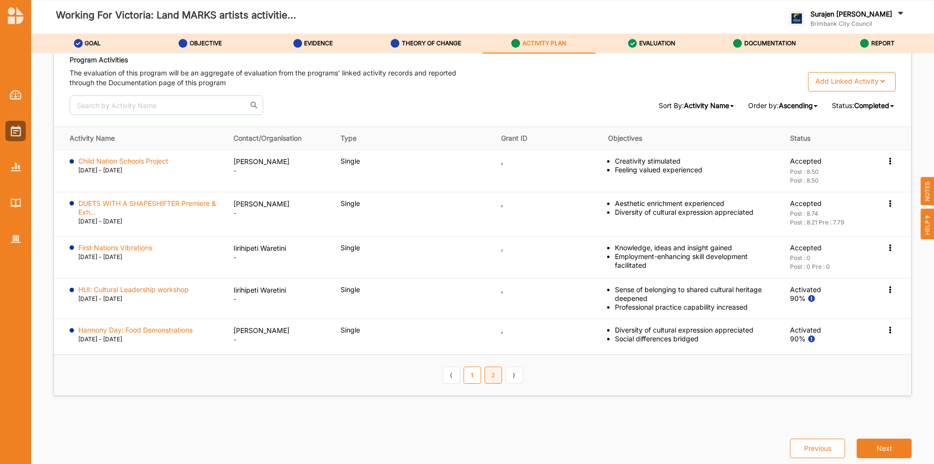
click at [496, 381] on link "2" at bounding box center [494, 374] width 18 height 17
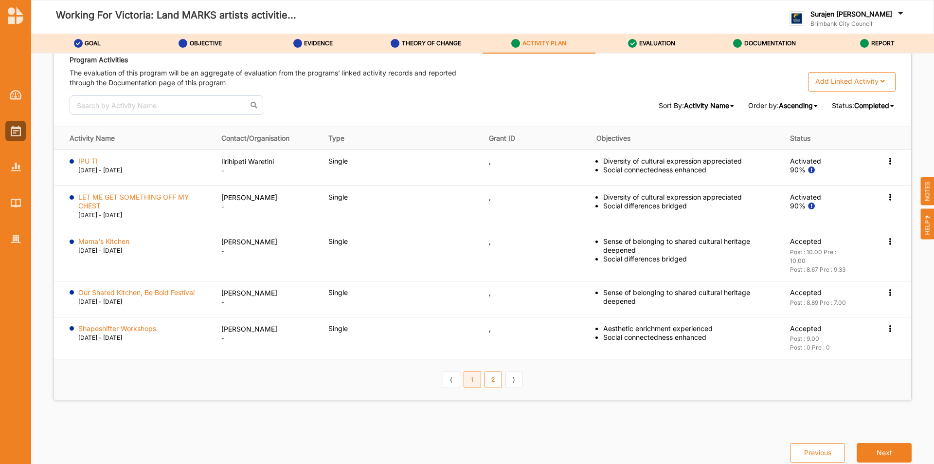
click at [473, 382] on link "1" at bounding box center [473, 379] width 18 height 17
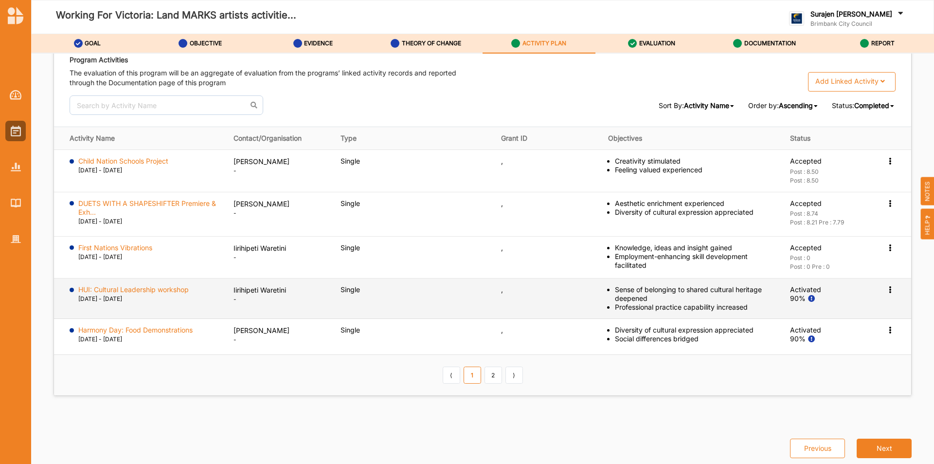
click at [888, 286] on icon at bounding box center [890, 288] width 8 height 7
click at [158, 292] on label "HUI: Cultural Leadership workshop" at bounding box center [133, 289] width 110 height 9
click at [886, 290] on icon at bounding box center [890, 288] width 8 height 7
click at [828, 349] on label "Change Ownership" at bounding box center [828, 347] width 61 height 9
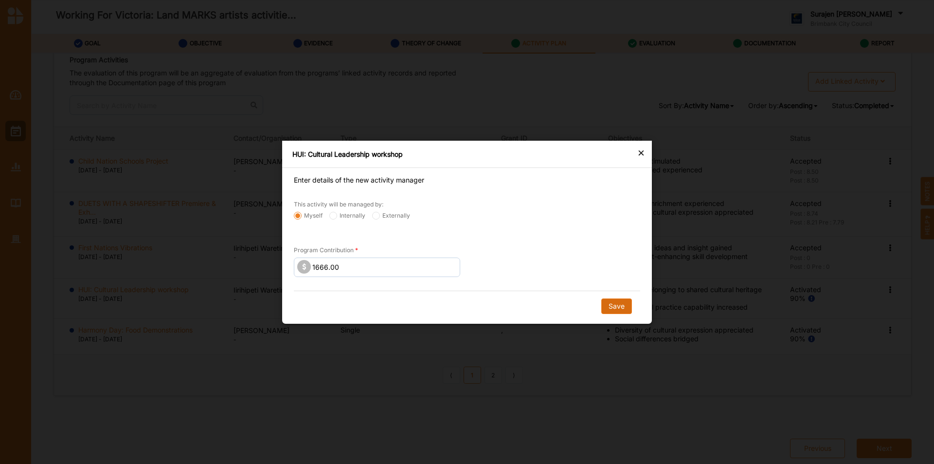
click at [614, 307] on button "Save" at bounding box center [616, 306] width 31 height 16
radio input "false"
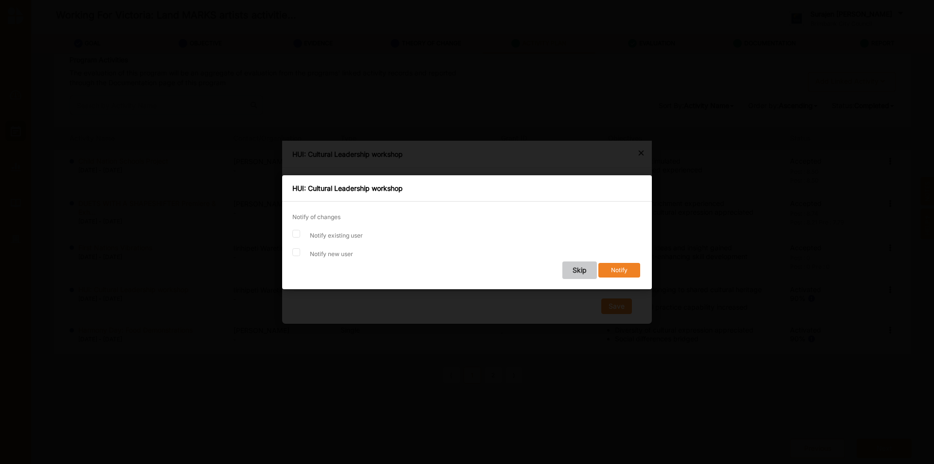
click at [581, 271] on button "Skip" at bounding box center [579, 270] width 35 height 18
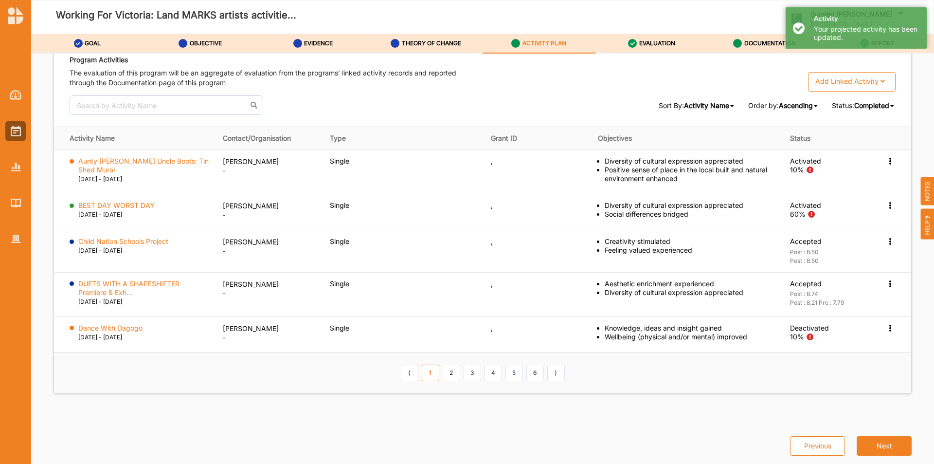
click at [883, 109] on span "Completed" at bounding box center [871, 105] width 35 height 8
click at [871, 120] on div "All" at bounding box center [868, 121] width 54 height 18
click at [885, 106] on div "All All Completed Active Ongoing Projected Deactivated" at bounding box center [889, 105] width 14 height 9
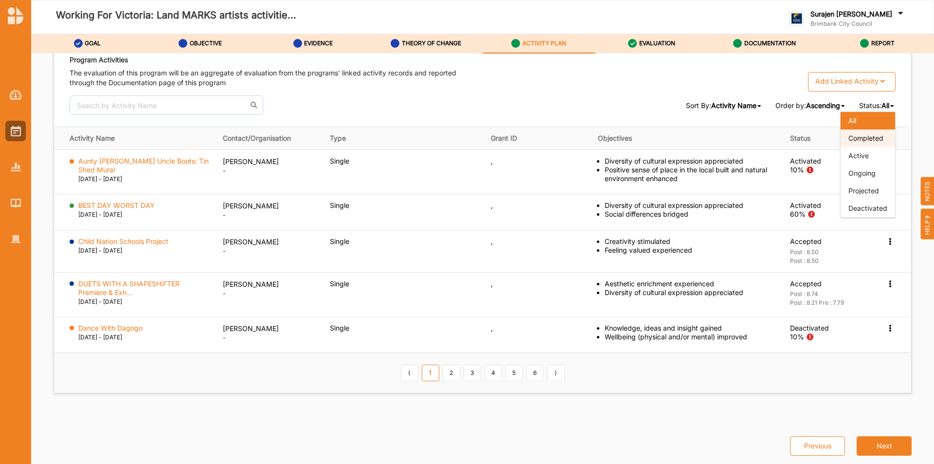
click at [869, 138] on span "Completed" at bounding box center [865, 138] width 35 height 8
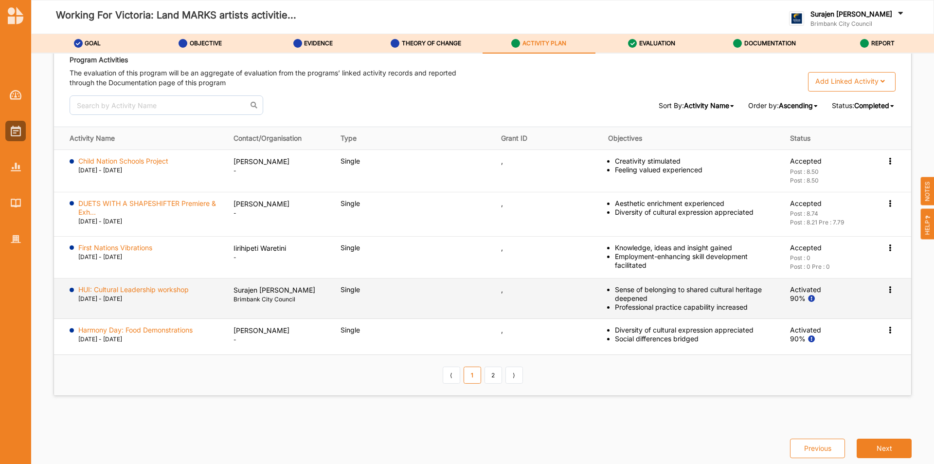
click at [886, 287] on icon at bounding box center [890, 288] width 8 height 7
click at [812, 324] on label "View Report" at bounding box center [817, 327] width 39 height 9
click at [139, 287] on label "HUI: Cultural Leadership workshop" at bounding box center [133, 289] width 110 height 9
click at [886, 289] on icon at bounding box center [890, 288] width 8 height 7
click at [823, 332] on div "View Report" at bounding box center [843, 328] width 104 height 20
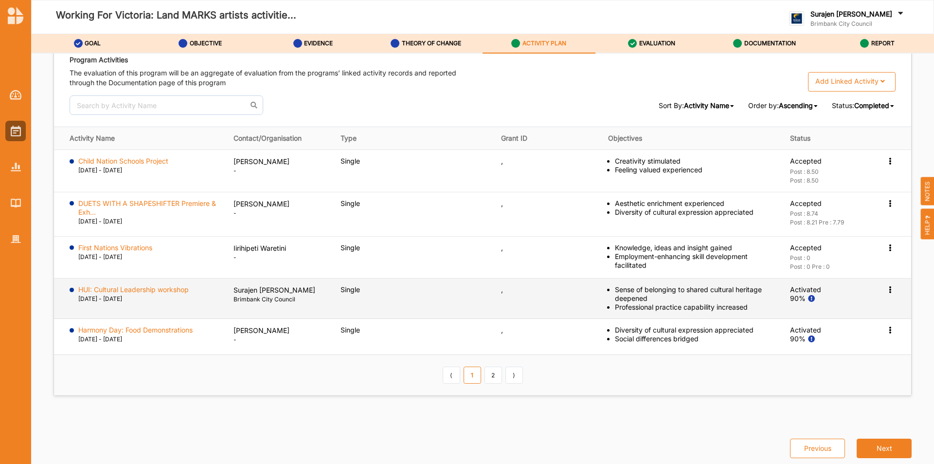
click at [886, 289] on icon at bounding box center [890, 288] width 8 height 7
click at [827, 343] on label "Change Ownership" at bounding box center [828, 347] width 61 height 9
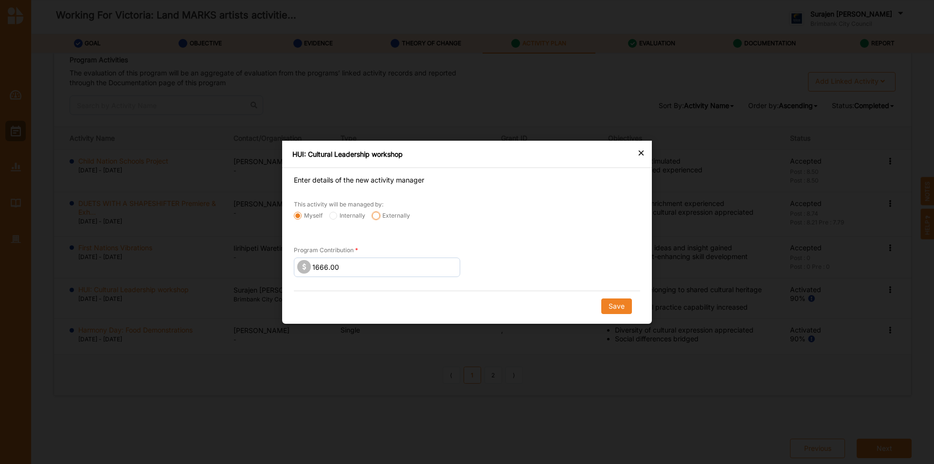
click at [378, 218] on input "Externally" at bounding box center [376, 215] width 8 height 8
radio input "true"
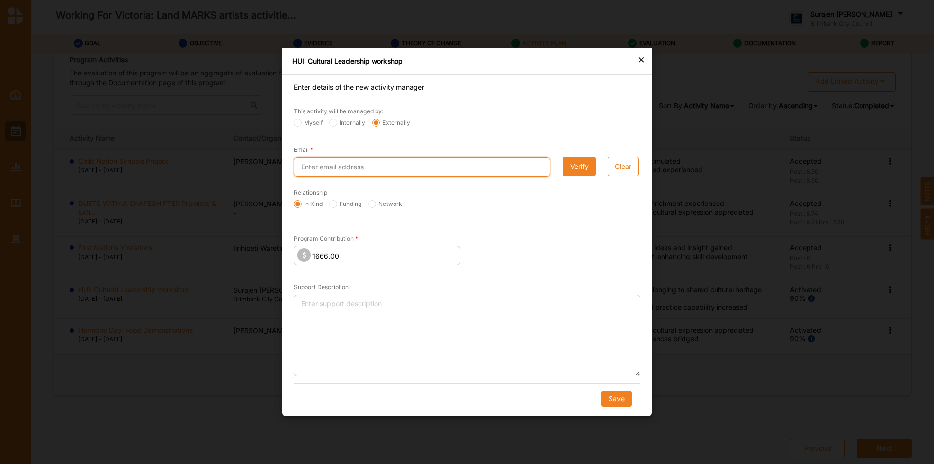
click at [365, 170] on input "Email" at bounding box center [422, 166] width 256 height 19
paste input "[EMAIL_ADDRESS][DOMAIN_NAME]"
type input "[EMAIL_ADDRESS][DOMAIN_NAME]"
click at [341, 199] on div "Relationship" at bounding box center [467, 193] width 346 height 13
click at [339, 205] on label "Funding" at bounding box center [345, 204] width 32 height 8
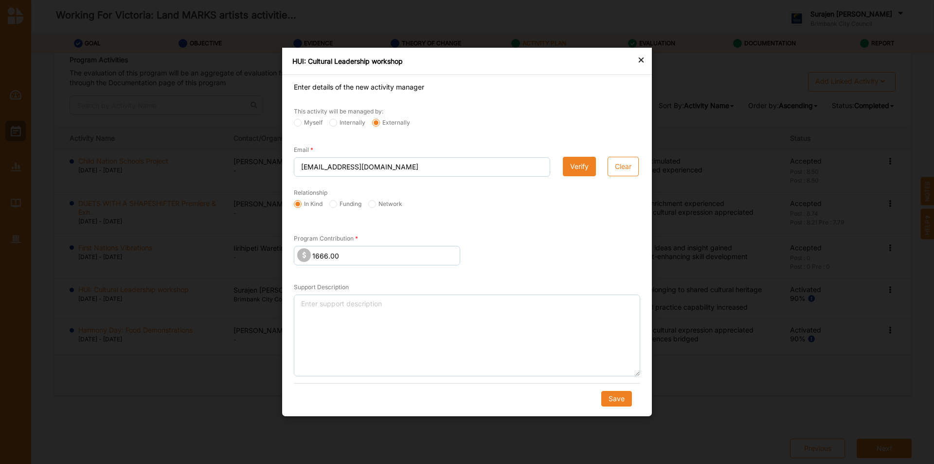
click at [337, 205] on input "Funding" at bounding box center [333, 204] width 8 height 8
radio input "true"
click at [612, 392] on button "Save" at bounding box center [616, 399] width 31 height 16
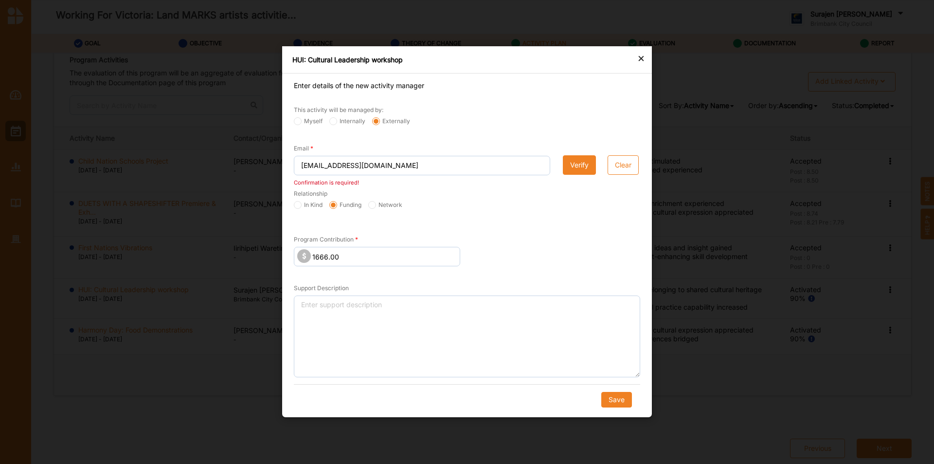
click at [581, 167] on button "Verify" at bounding box center [579, 165] width 33 height 19
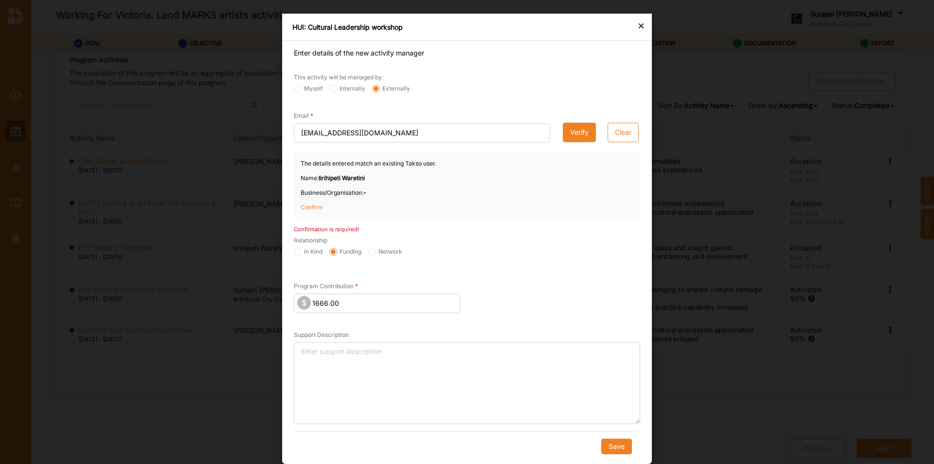
click at [310, 207] on p "Confirm" at bounding box center [325, 207] width 49 height 9
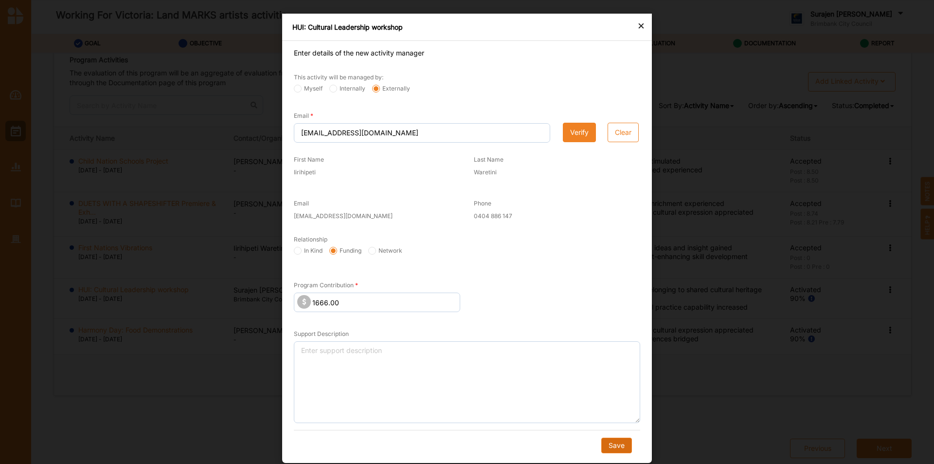
click at [617, 440] on button "Save" at bounding box center [616, 445] width 31 height 16
radio input "true"
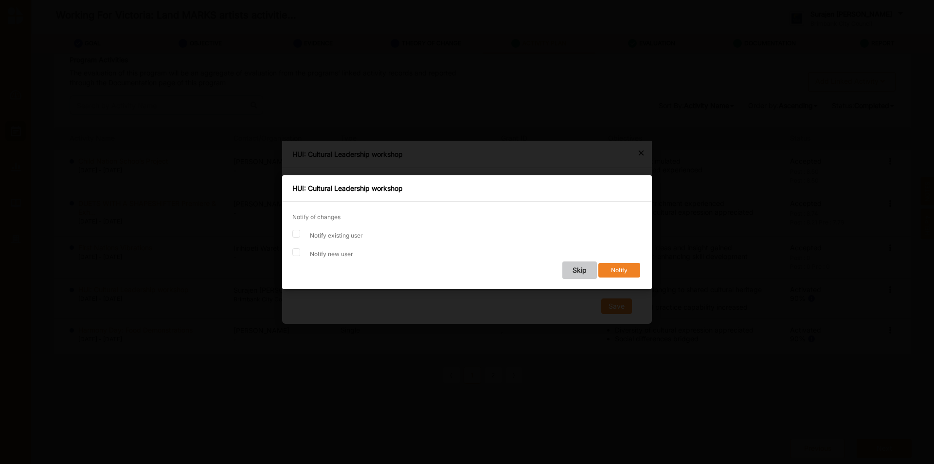
click at [580, 270] on button "Skip" at bounding box center [579, 270] width 35 height 18
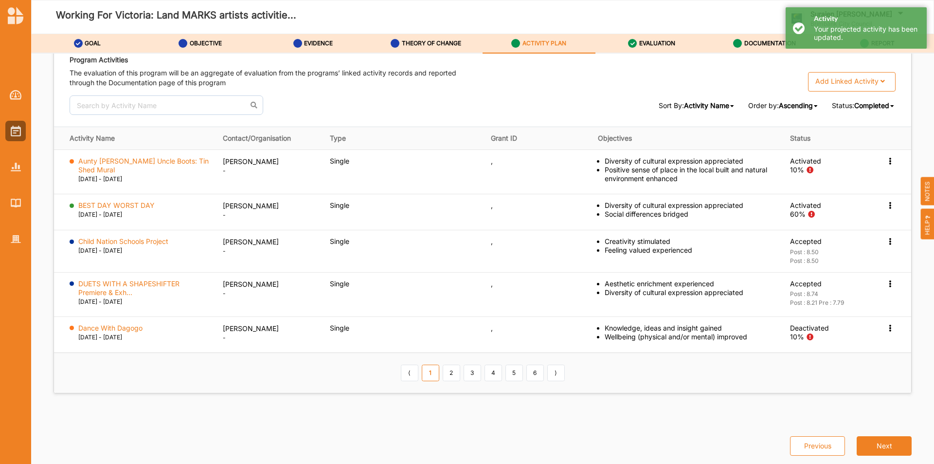
click at [872, 106] on span "Completed" at bounding box center [871, 105] width 35 height 8
click at [848, 118] on span "All" at bounding box center [852, 120] width 8 height 8
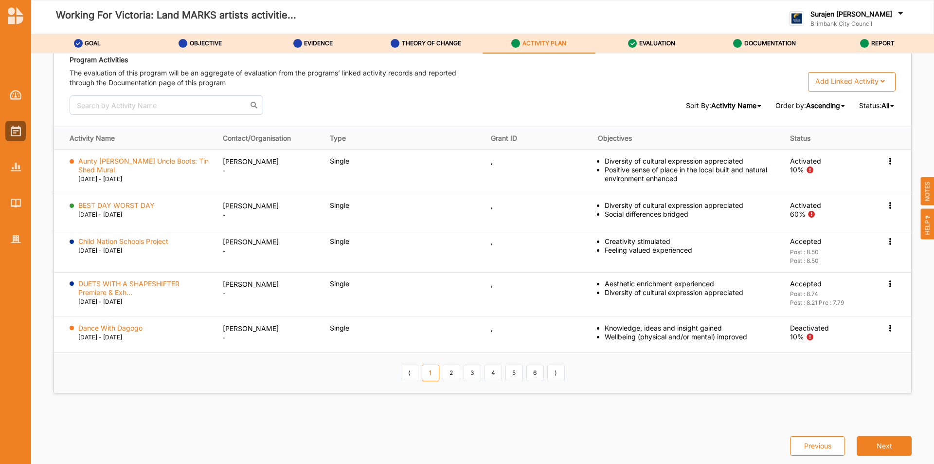
click at [884, 103] on span "All" at bounding box center [886, 105] width 8 height 8
click at [871, 135] on span "Completed" at bounding box center [865, 138] width 35 height 8
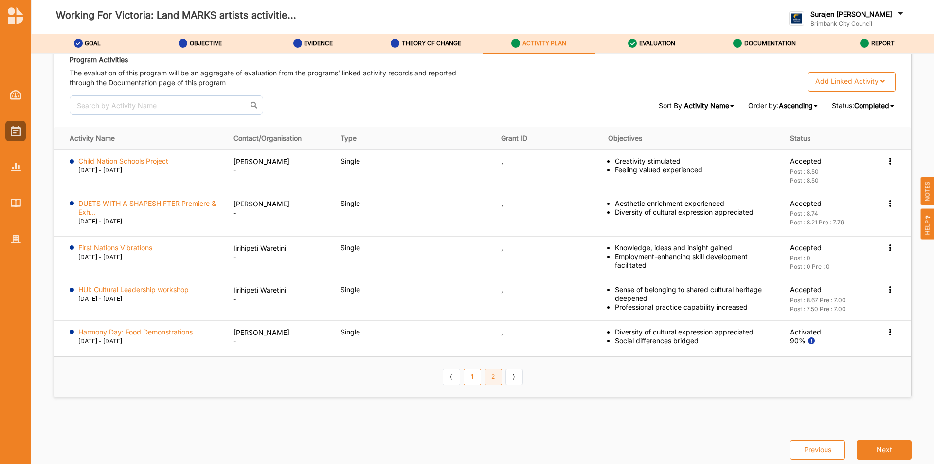
click at [485, 378] on link "2" at bounding box center [494, 376] width 18 height 17
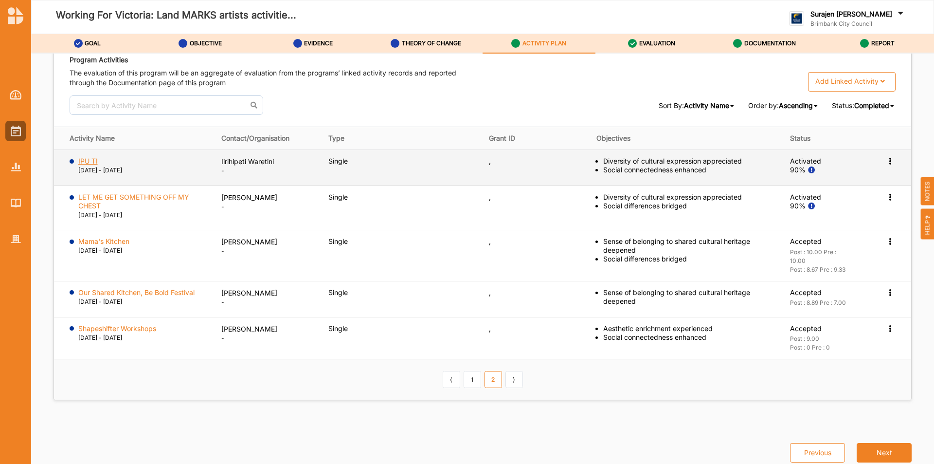
click at [82, 161] on label "IPU TI" at bounding box center [87, 161] width 19 height 9
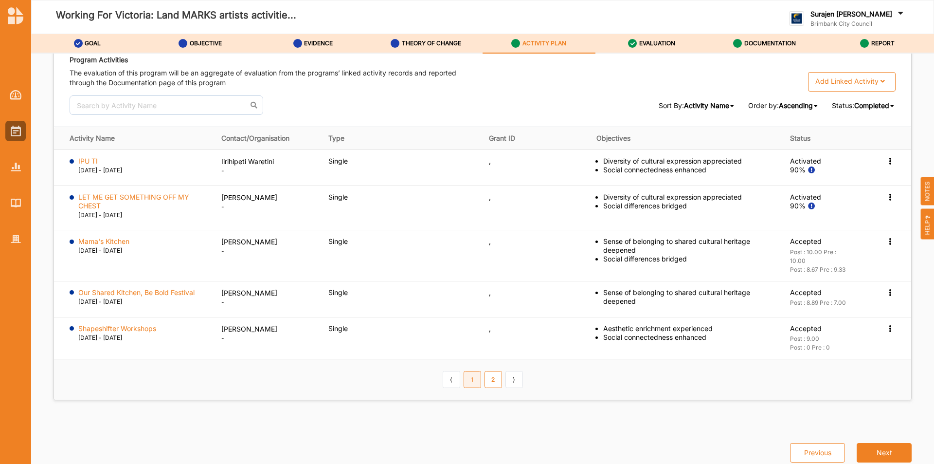
click at [468, 378] on link "1" at bounding box center [473, 379] width 18 height 17
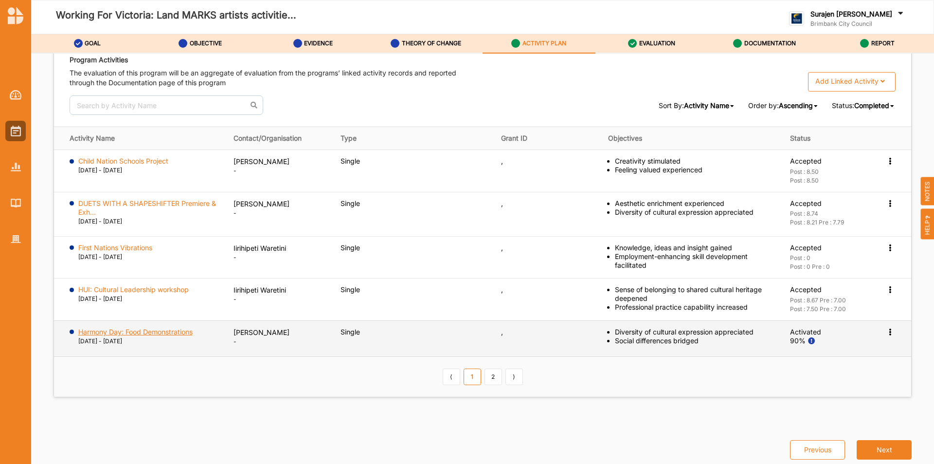
click at [150, 328] on label "Harmony Day: Food Demonstrations" at bounding box center [135, 331] width 114 height 9
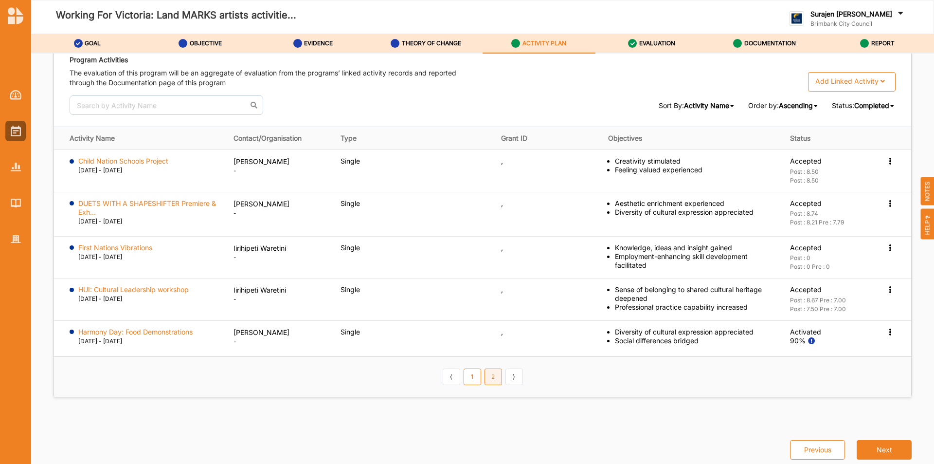
click at [487, 376] on link "2" at bounding box center [494, 376] width 18 height 17
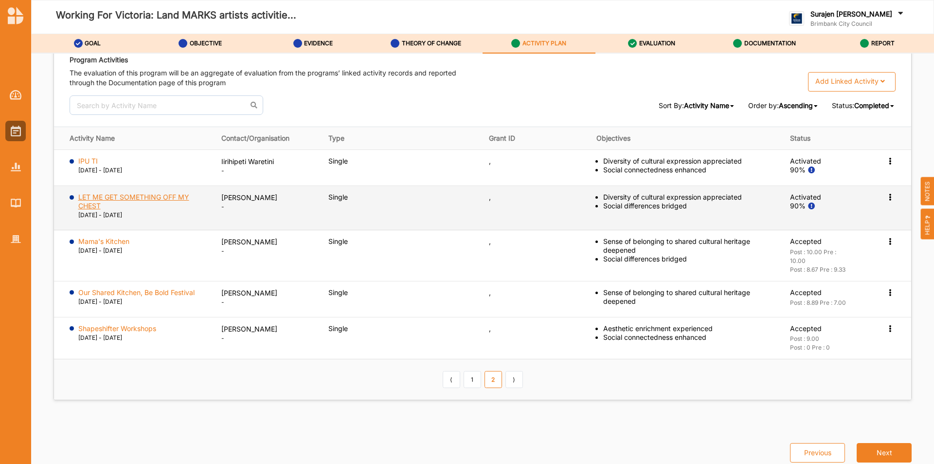
click at [125, 197] on label "LET ME GET SOMETHING OFF MY CHEST" at bounding box center [142, 202] width 129 height 18
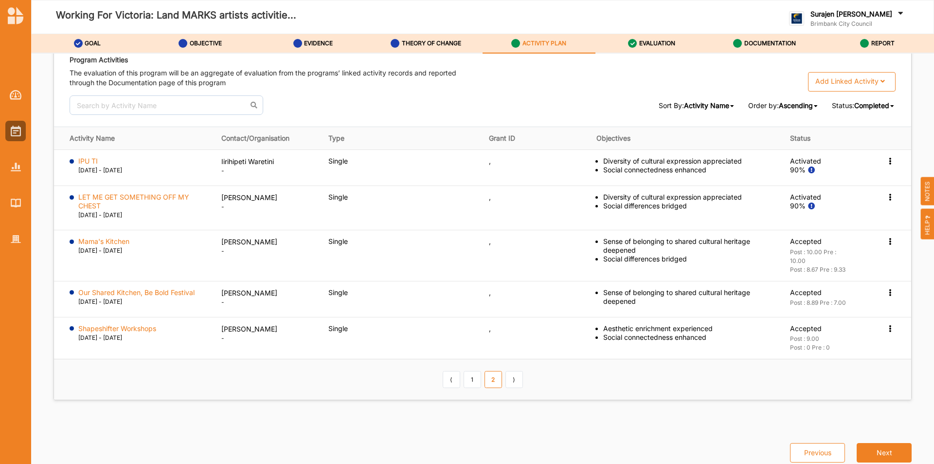
click at [864, 104] on span "Completed" at bounding box center [871, 105] width 35 height 8
click at [858, 172] on span "Ongoing" at bounding box center [861, 173] width 27 height 8
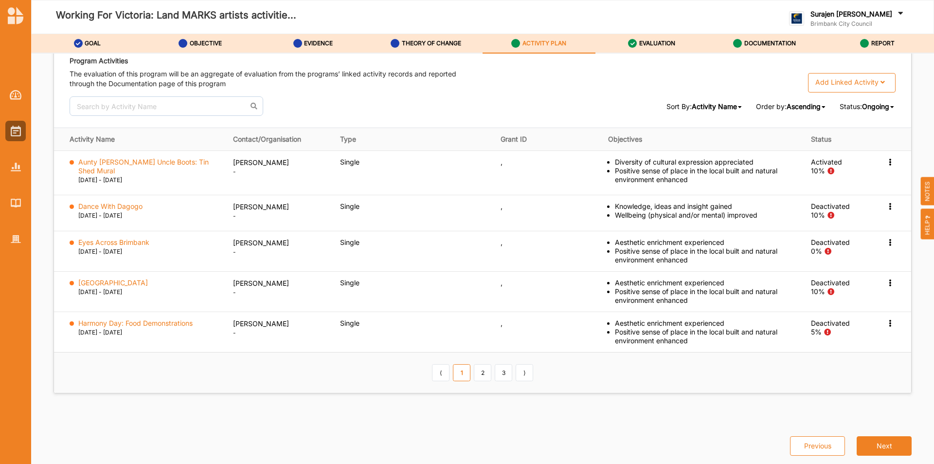
scroll to position [1541, 0]
click at [483, 374] on link "2" at bounding box center [483, 372] width 18 height 17
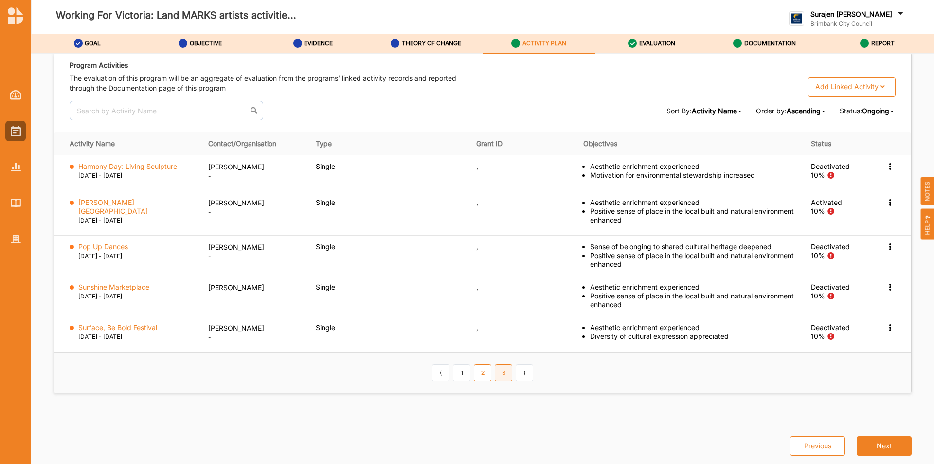
click at [500, 374] on link "3" at bounding box center [504, 372] width 18 height 17
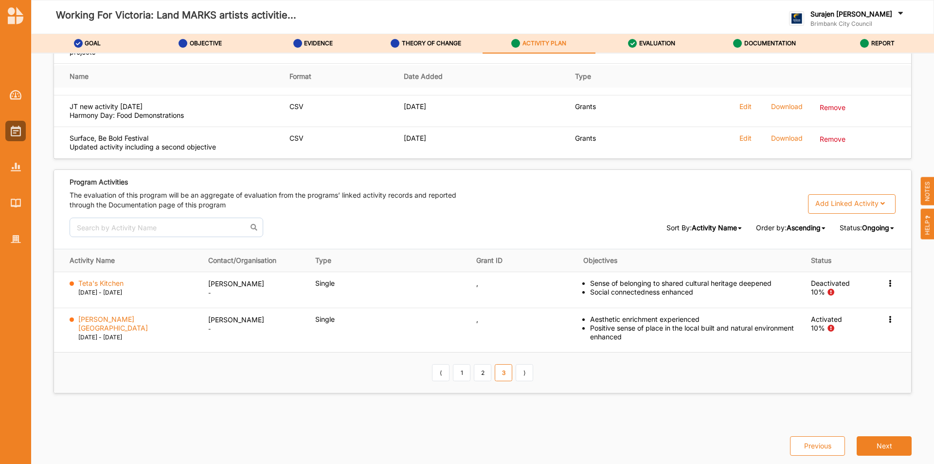
scroll to position [1420, 0]
click at [481, 376] on link "2" at bounding box center [483, 372] width 18 height 17
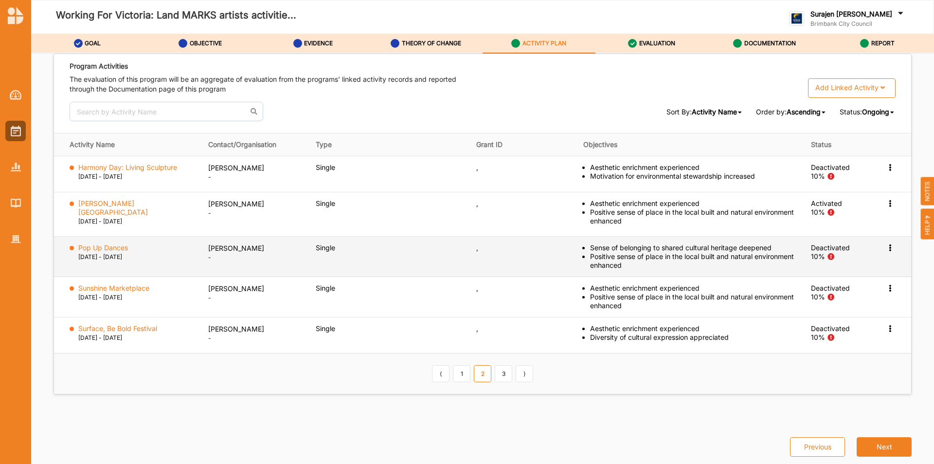
scroll to position [1536, 0]
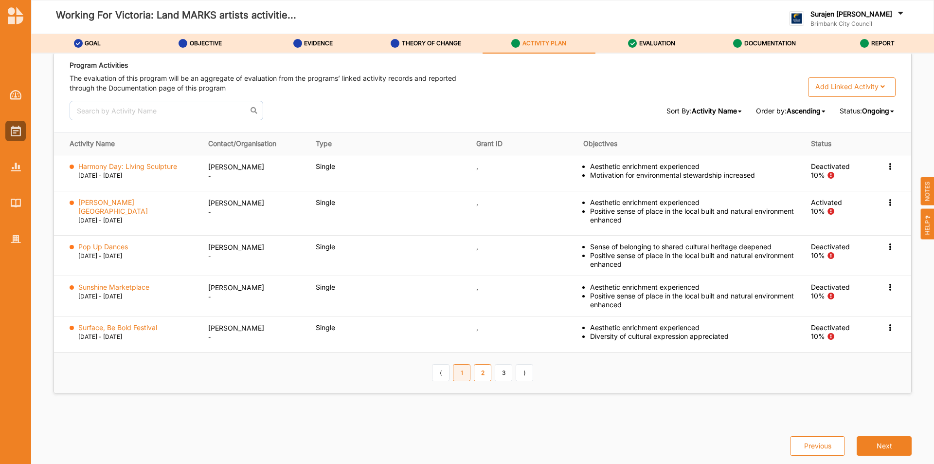
click at [461, 372] on link "1" at bounding box center [462, 372] width 18 height 17
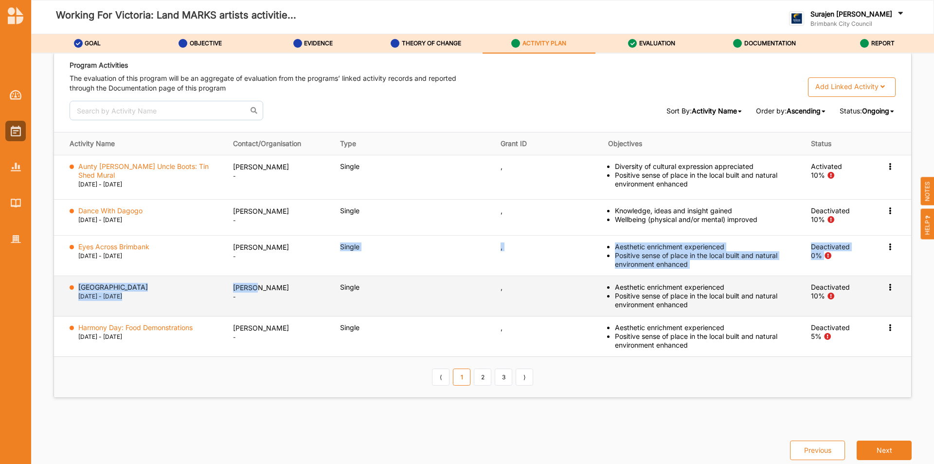
drag, startPoint x: 222, startPoint y: 273, endPoint x: 241, endPoint y: 293, distance: 27.5
click at [234, 290] on tbody "Aunty Joyce Uncle Boots: Tin Shed Mural 19 Oct 2020 - 23 Apr 2021 Mike Maka - S…" at bounding box center [482, 255] width 857 height 201
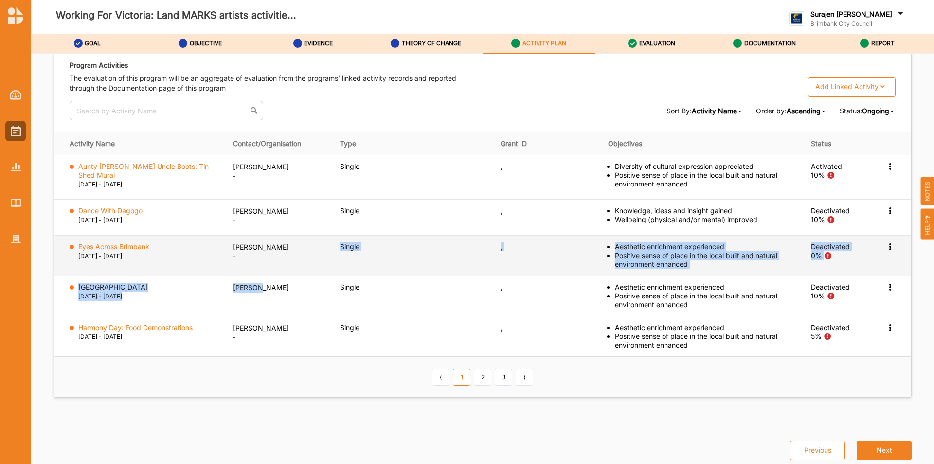
click at [371, 266] on td "Single" at bounding box center [413, 255] width 161 height 40
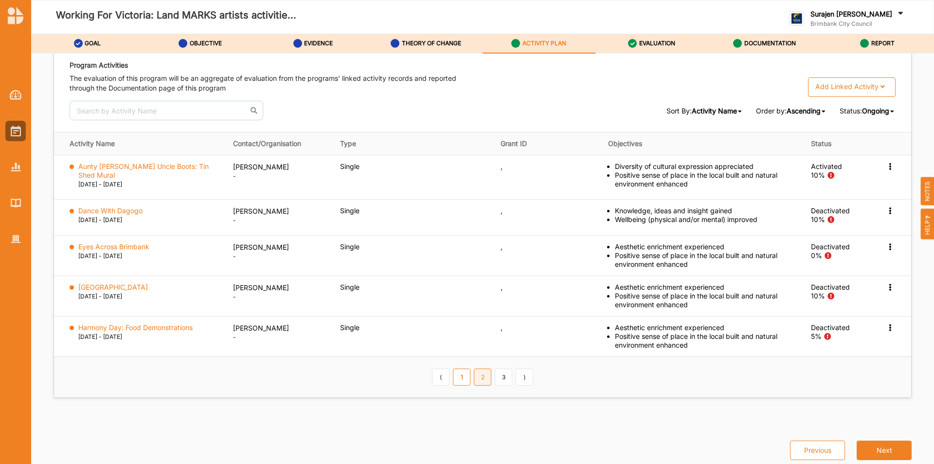
click at [481, 380] on link "2" at bounding box center [483, 376] width 18 height 17
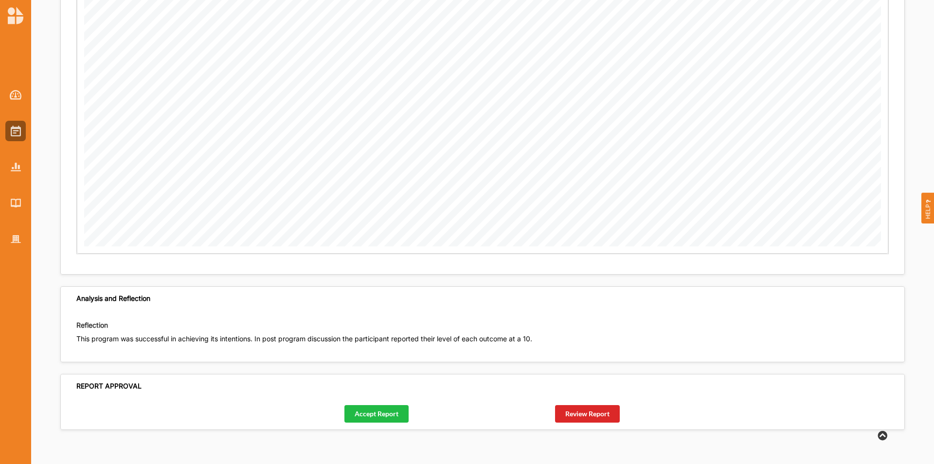
scroll to position [1643, 0]
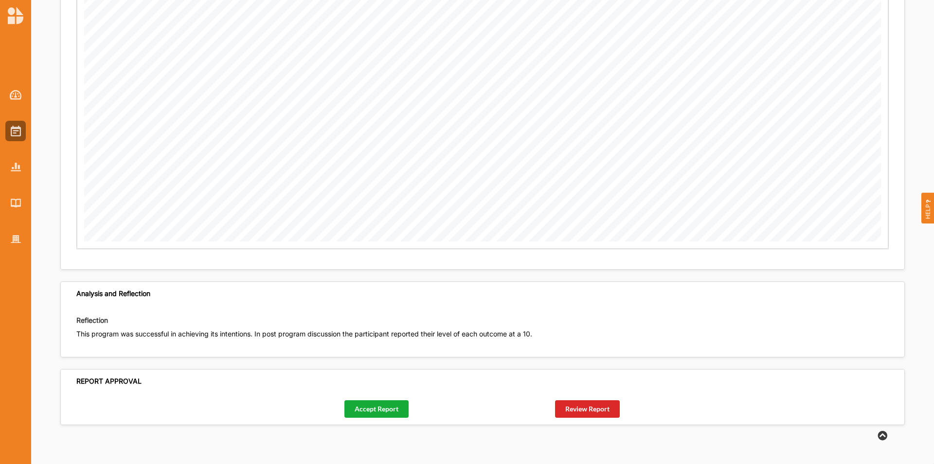
drag, startPoint x: 386, startPoint y: 400, endPoint x: 382, endPoint y: 404, distance: 5.5
click at [382, 404] on div "Accept Report Review Report" at bounding box center [483, 408] width 844 height 31
click at [383, 406] on button "Accept Report" at bounding box center [376, 409] width 64 height 18
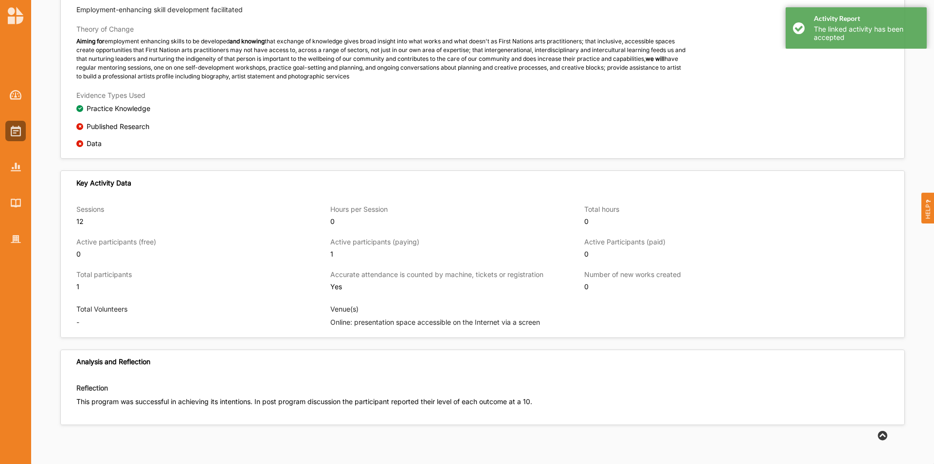
scroll to position [503, 0]
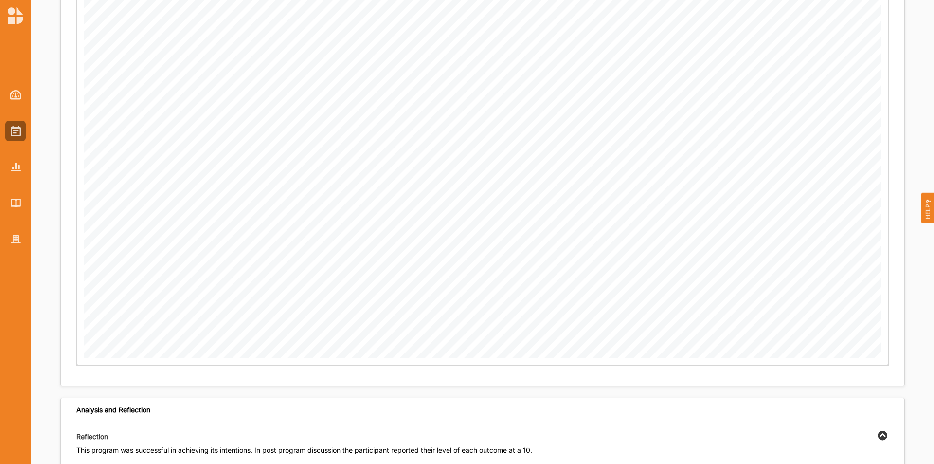
scroll to position [1576, 0]
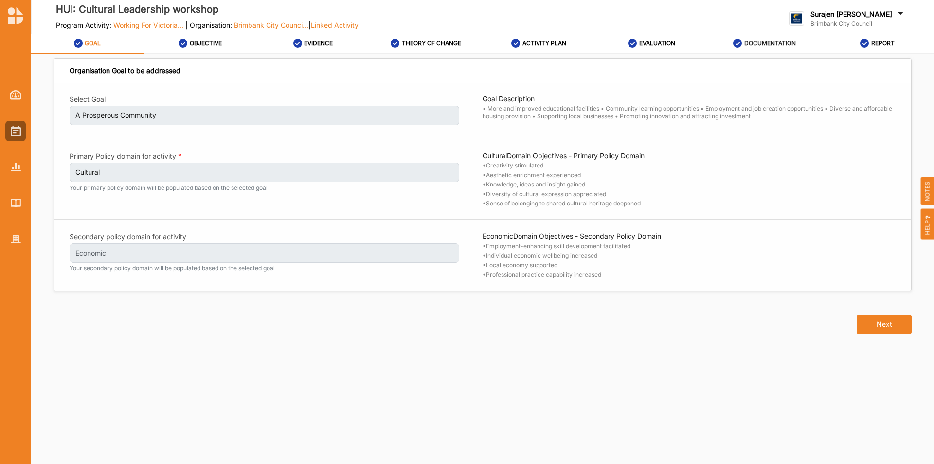
click at [782, 45] on label "DOCUMENTATION" at bounding box center [770, 43] width 52 height 8
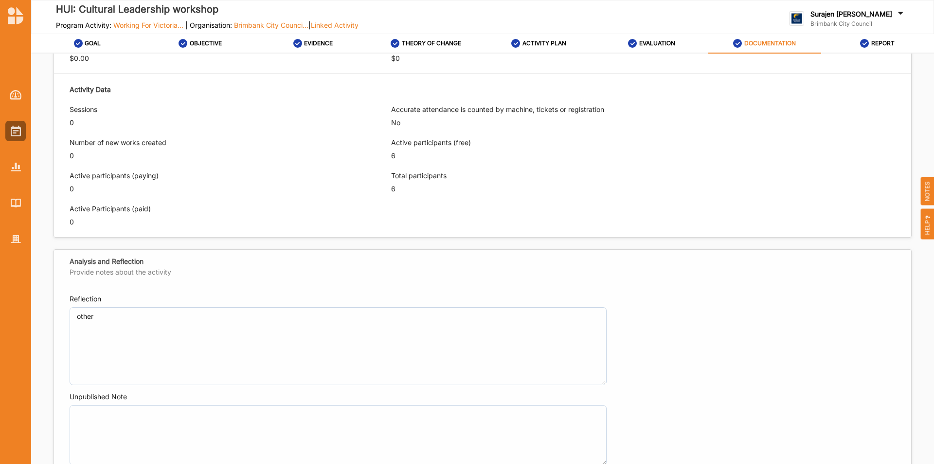
scroll to position [410, 0]
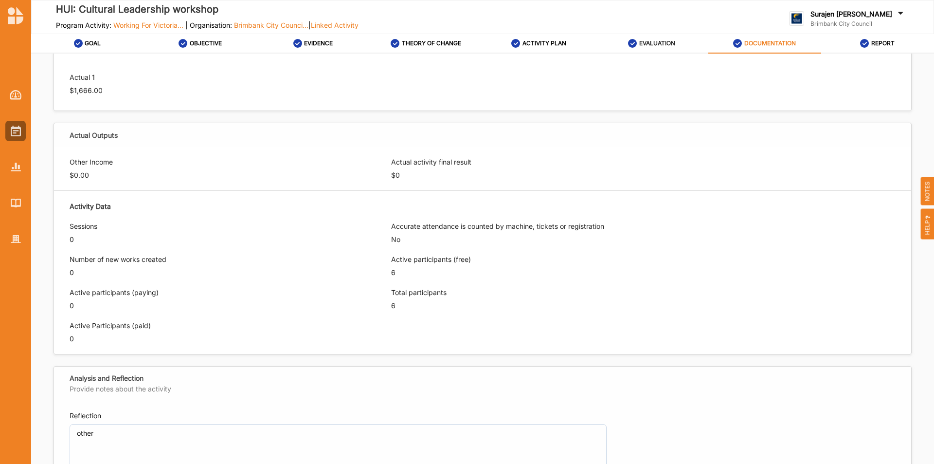
drag, startPoint x: 655, startPoint y: 39, endPoint x: 665, endPoint y: 52, distance: 15.7
click at [655, 40] on label "EVALUATION" at bounding box center [657, 43] width 36 height 8
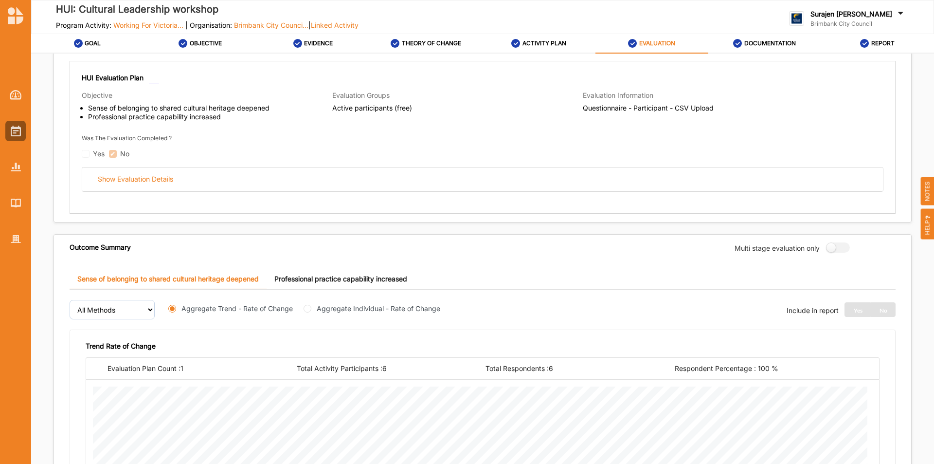
scroll to position [146, 0]
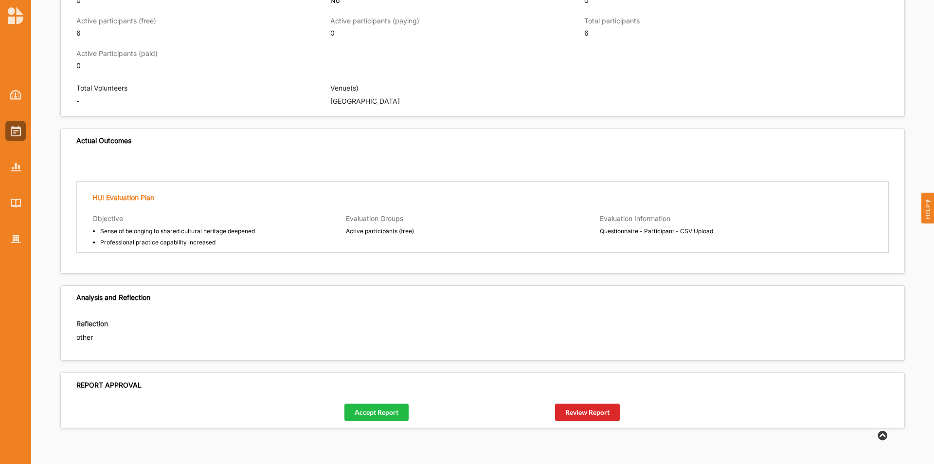
scroll to position [790, 0]
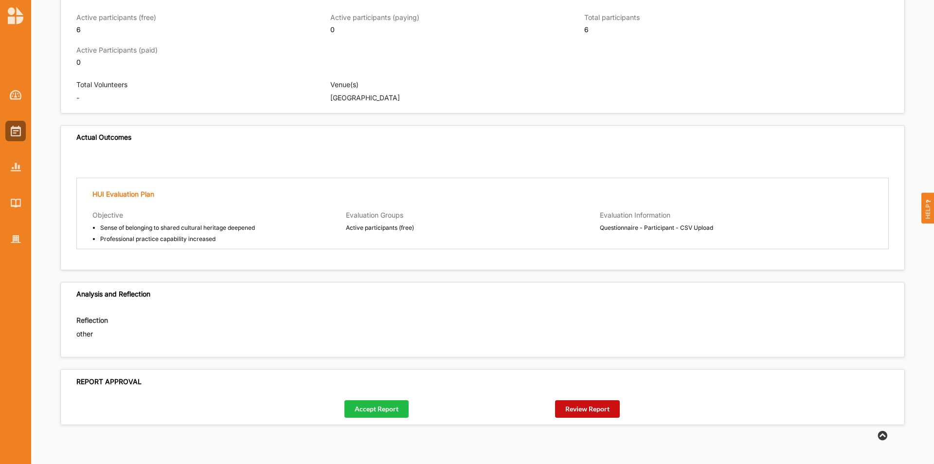
click at [598, 405] on button "Review Report" at bounding box center [587, 409] width 65 height 18
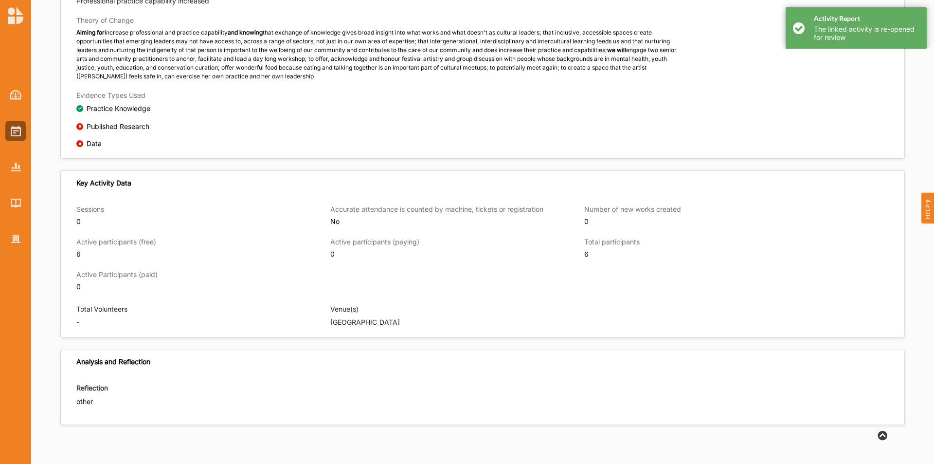
scroll to position [566, 0]
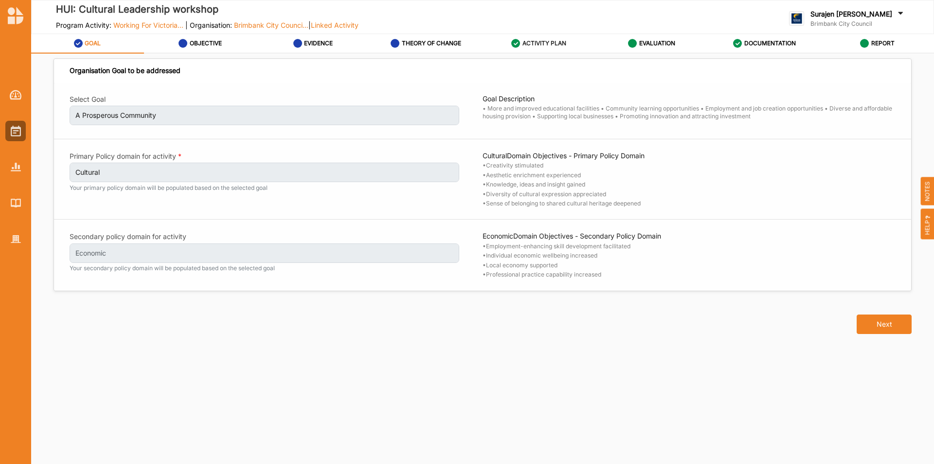
click at [547, 43] on label "ACTIVITY PLAN" at bounding box center [545, 43] width 44 height 8
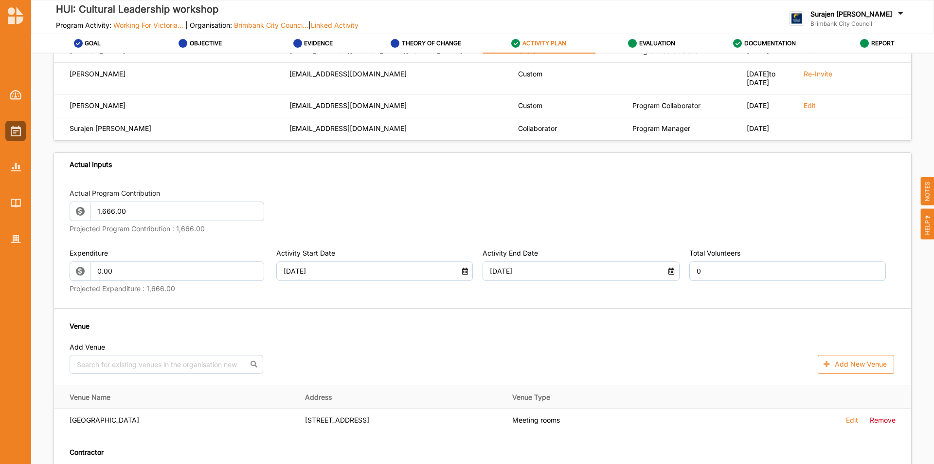
scroll to position [487, 0]
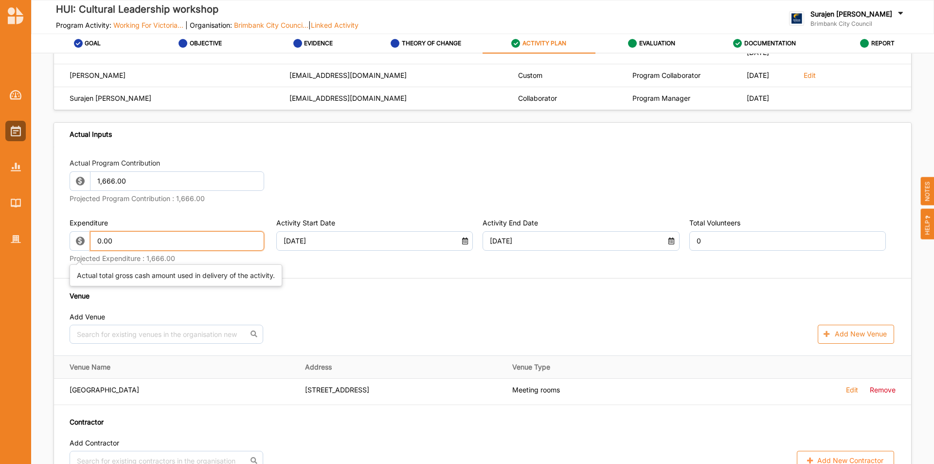
click at [151, 251] on input "0.00" at bounding box center [177, 240] width 175 height 19
type input "0"
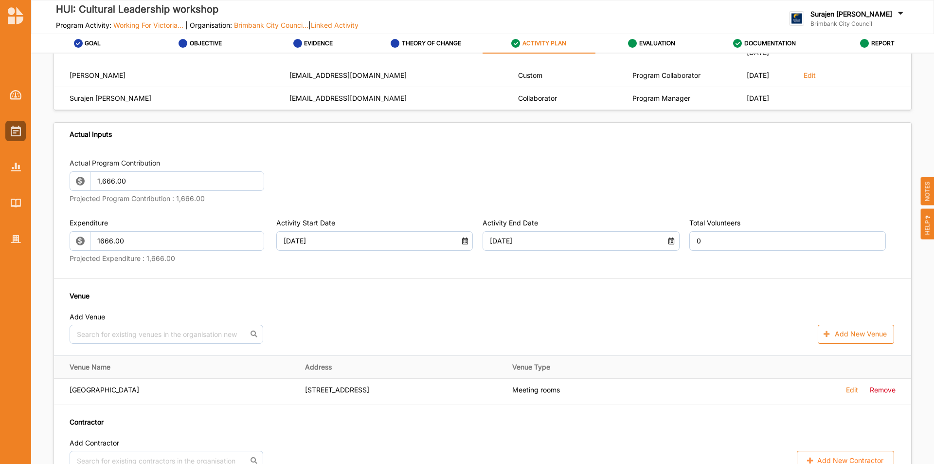
click at [339, 294] on div "Actual Program Contribution 1,666.00 Projected Program Contribution : 1,666.00 …" at bounding box center [482, 314] width 857 height 336
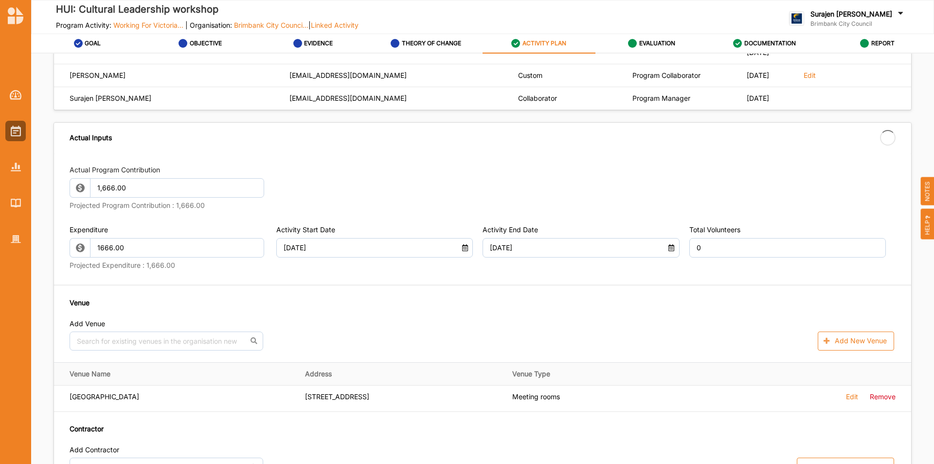
type input "1,666.00"
type input "-1,666.00"
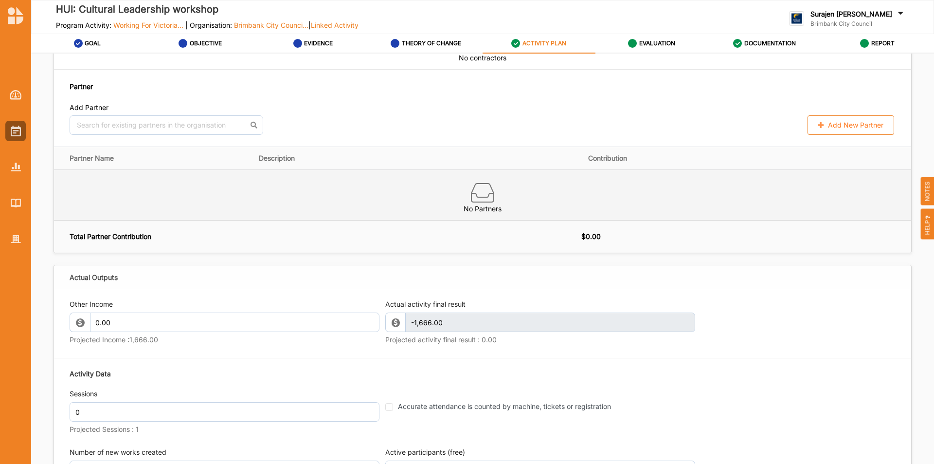
scroll to position [1168, 0]
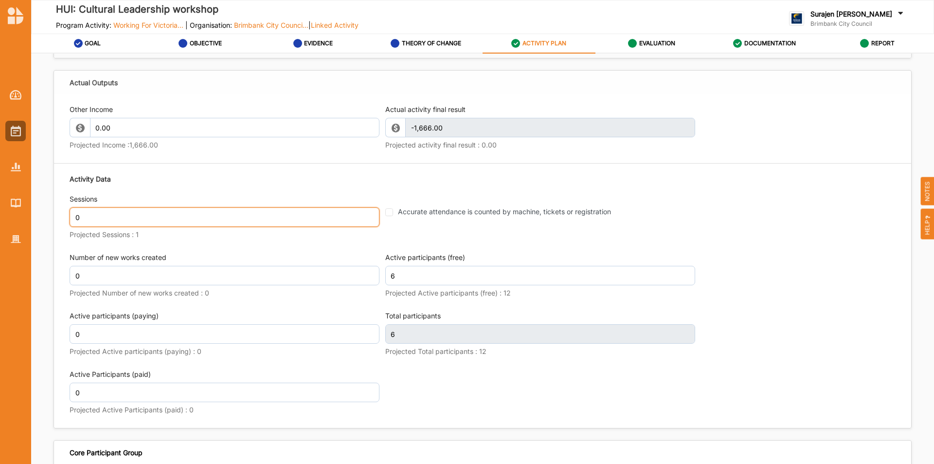
click at [116, 223] on input "0" at bounding box center [225, 216] width 310 height 19
type input "1"
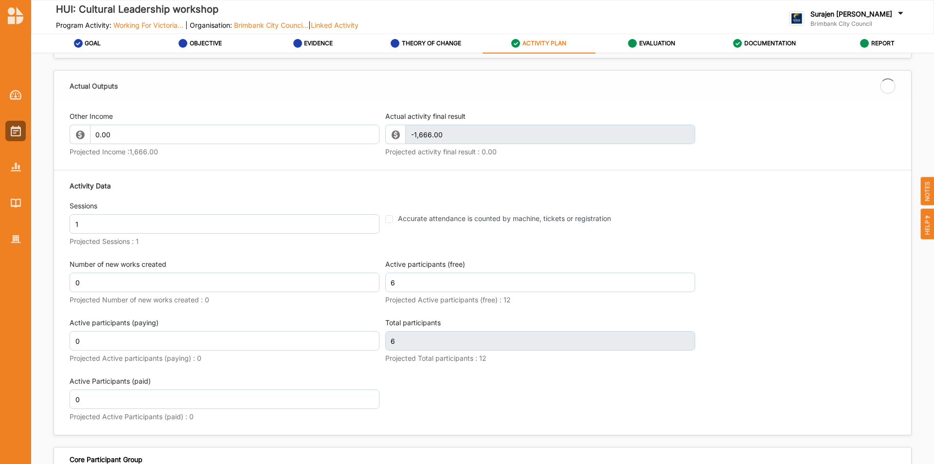
click at [756, 299] on div "Activity Data Sessions 1 Projected Sessions : 1 Accurate attendance is counted …" at bounding box center [483, 302] width 826 height 253
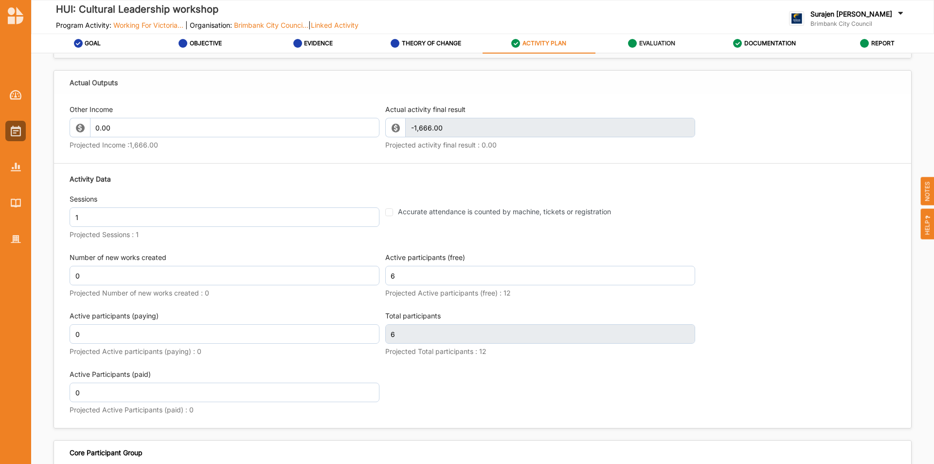
click at [656, 45] on label "EVALUATION" at bounding box center [657, 43] width 36 height 8
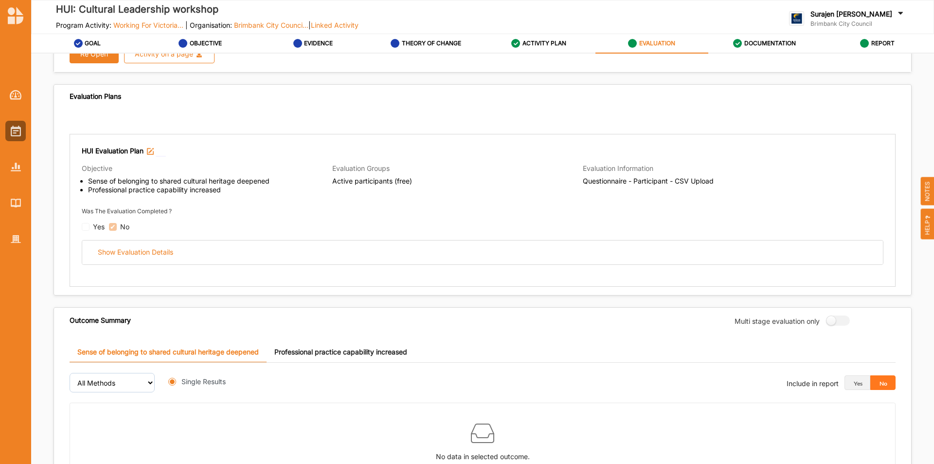
radio input "true"
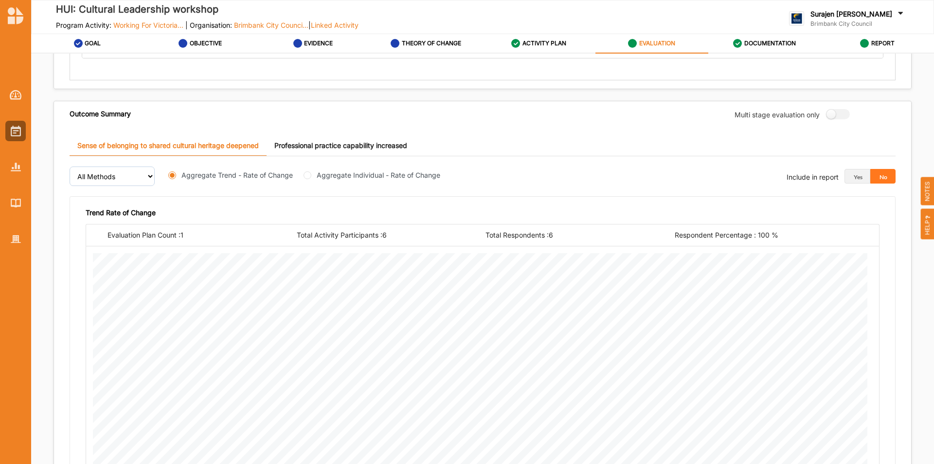
scroll to position [65, 0]
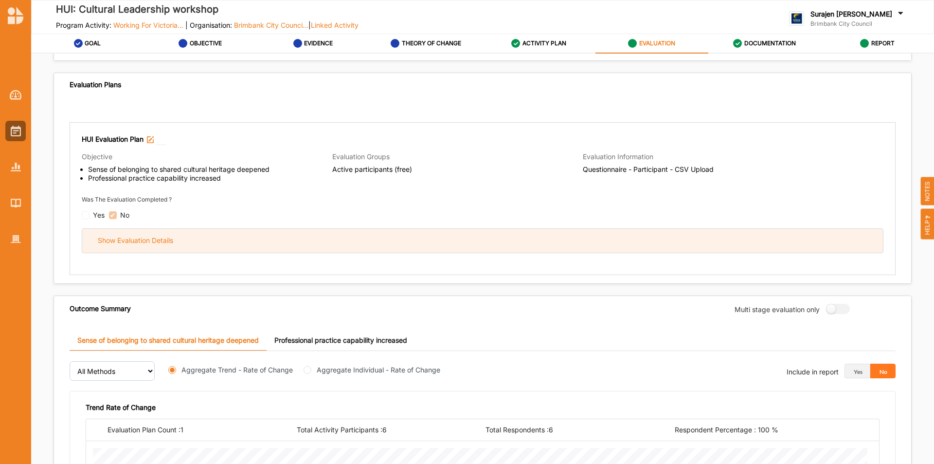
click at [408, 245] on div "Show Evaluation Details" at bounding box center [482, 241] width 801 height 24
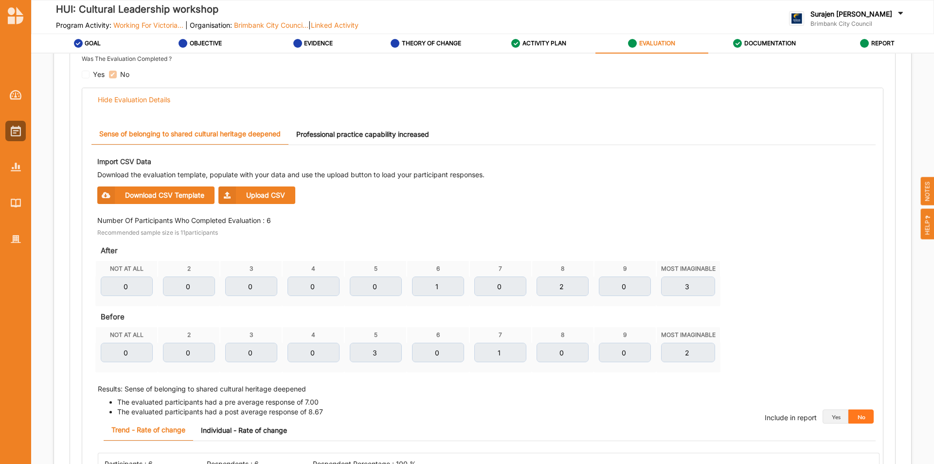
scroll to position [211, 0]
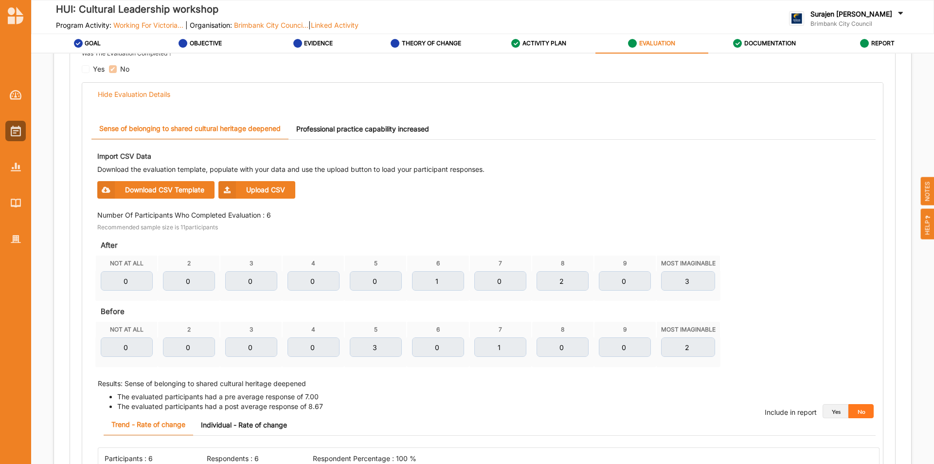
click at [827, 412] on button "Yes" at bounding box center [836, 411] width 26 height 15
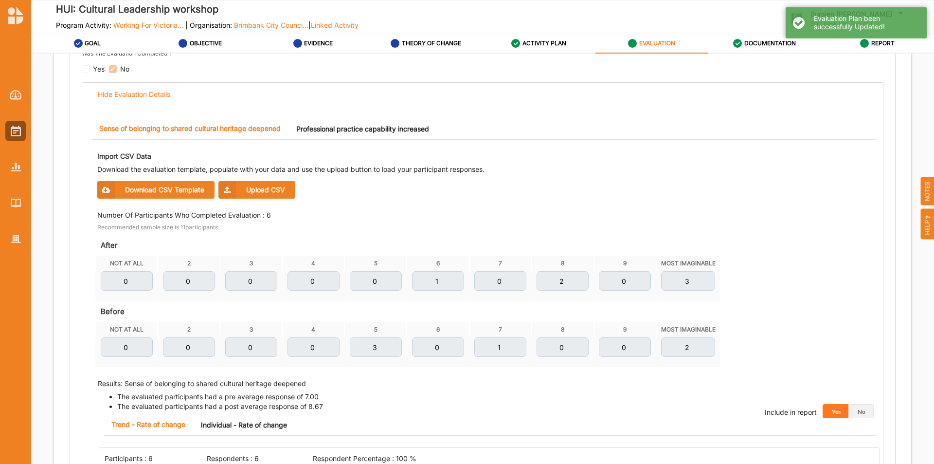
click at [328, 129] on link "Professional practice capability increased" at bounding box center [362, 128] width 148 height 21
click at [823, 410] on button "Yes" at bounding box center [836, 411] width 26 height 15
click at [868, 42] on icon at bounding box center [864, 43] width 9 height 9
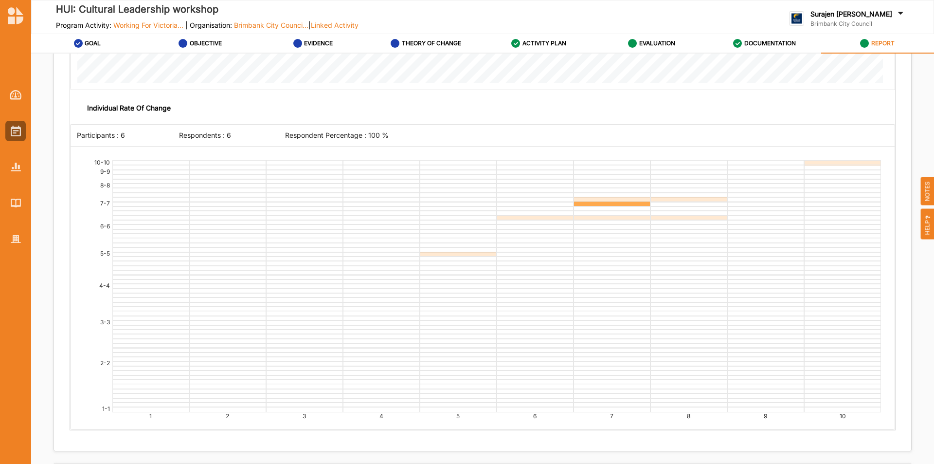
scroll to position [2389, 0]
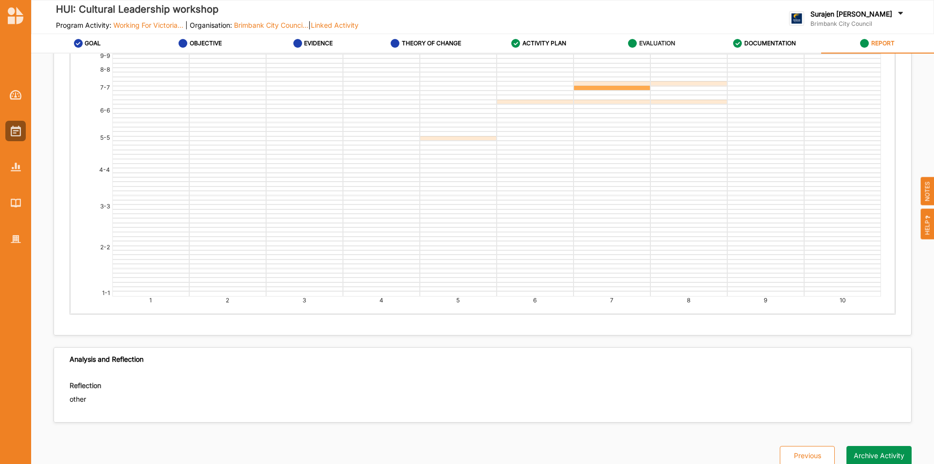
click at [644, 40] on label "EVALUATION" at bounding box center [657, 43] width 36 height 8
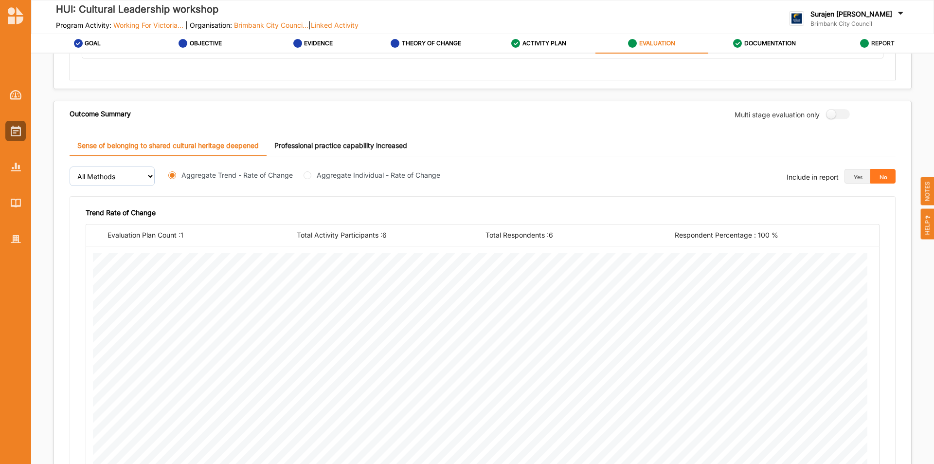
scroll to position [65, 0]
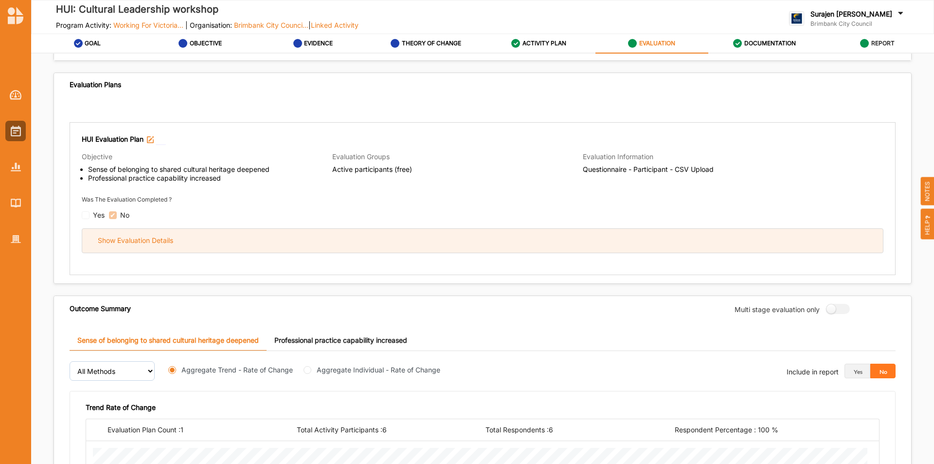
click at [213, 248] on div "Show Evaluation Details" at bounding box center [482, 241] width 801 height 24
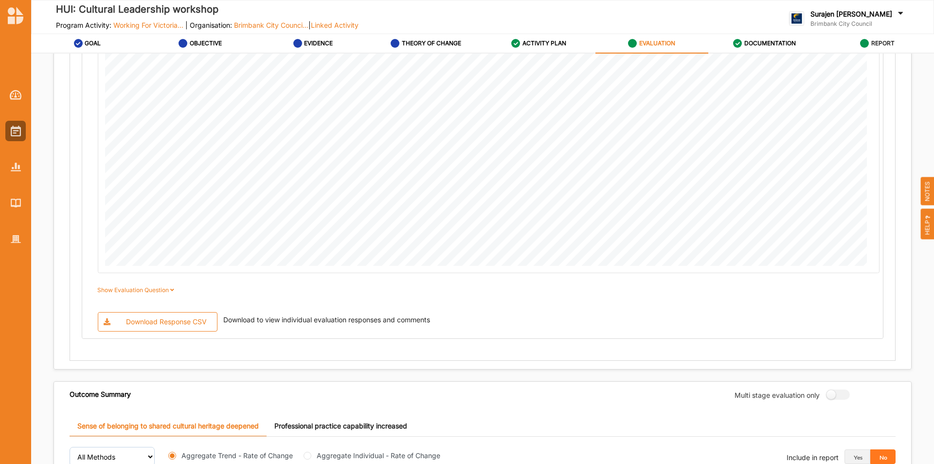
scroll to position [794, 0]
click at [153, 325] on div "Download Response CSV" at bounding box center [166, 323] width 81 height 9
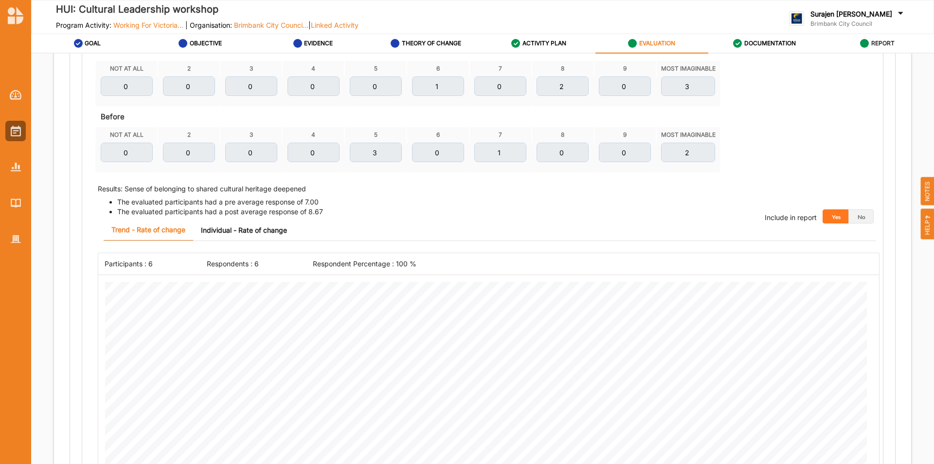
scroll to position [211, 0]
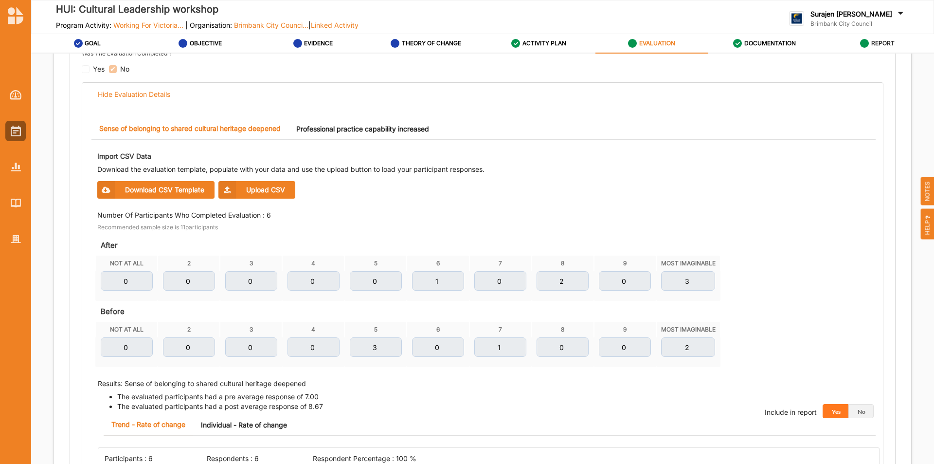
click at [410, 126] on link "Professional practice capability increased" at bounding box center [362, 128] width 148 height 21
click at [176, 127] on link "Sense of belonging to shared cultural heritage deepened" at bounding box center [189, 128] width 197 height 21
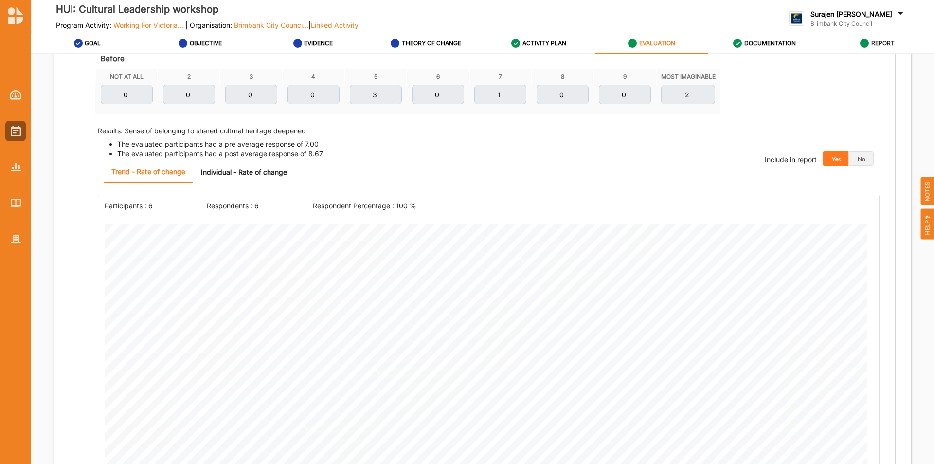
scroll to position [454, 0]
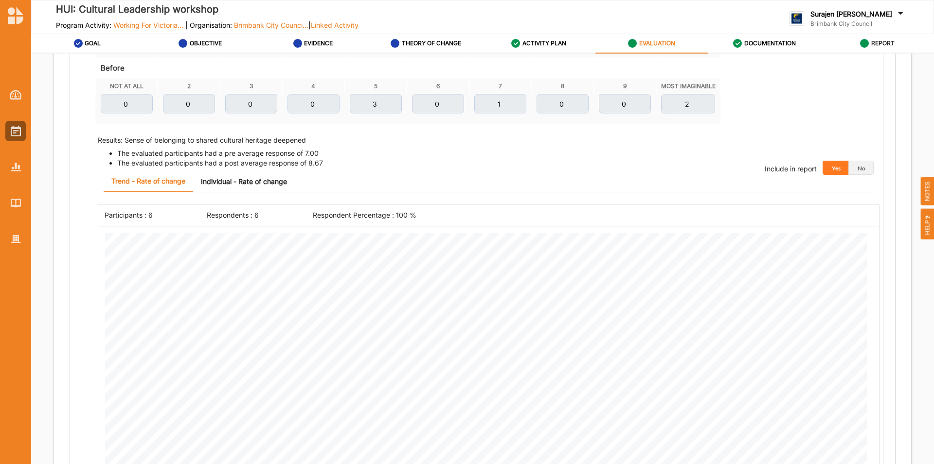
click at [237, 183] on link "Individual - Rate of change" at bounding box center [244, 181] width 102 height 21
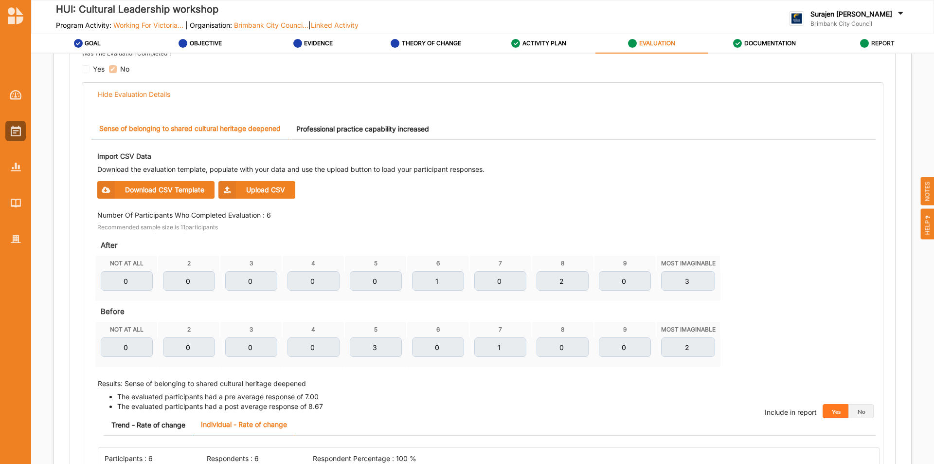
scroll to position [405, 0]
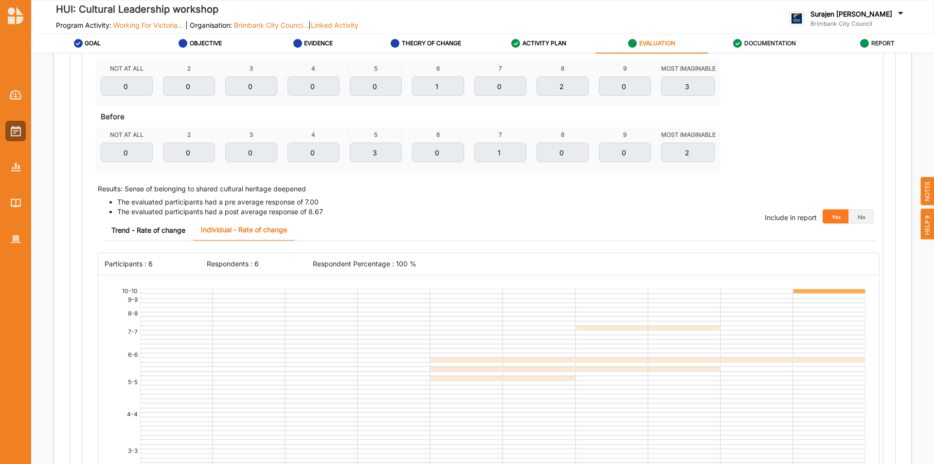
click at [785, 43] on label "DOCUMENTATION" at bounding box center [770, 43] width 52 height 8
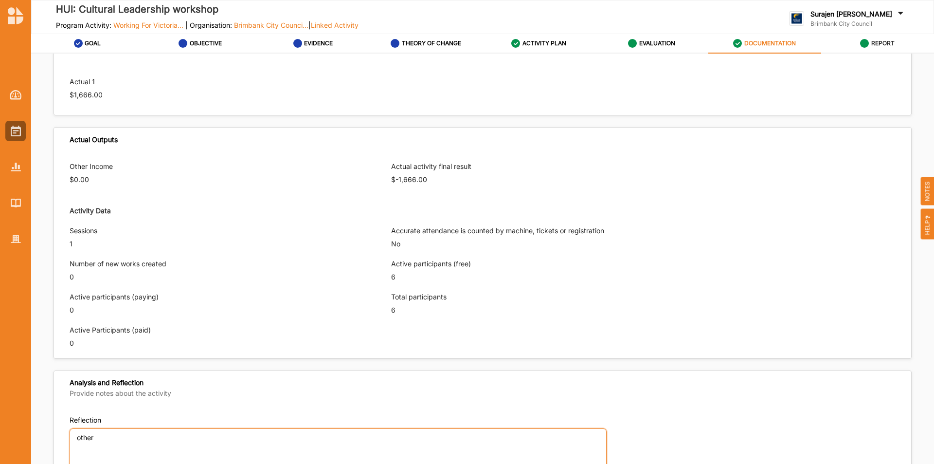
drag, startPoint x: 139, startPoint y: 446, endPoint x: 147, endPoint y: 446, distance: 7.8
click at [140, 446] on textarea "other" at bounding box center [338, 467] width 537 height 78
click at [543, 42] on label "ACTIVITY PLAN" at bounding box center [545, 43] width 44 height 8
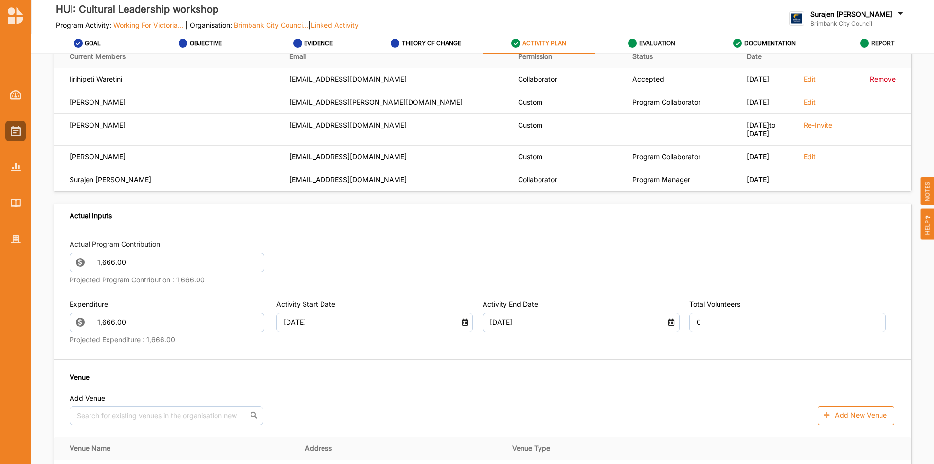
click at [651, 43] on label "EVALUATION" at bounding box center [657, 43] width 36 height 8
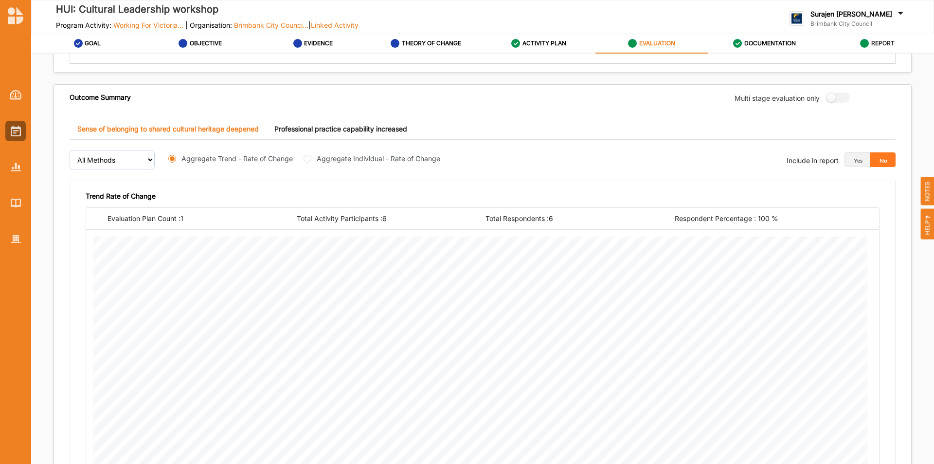
scroll to position [405, 0]
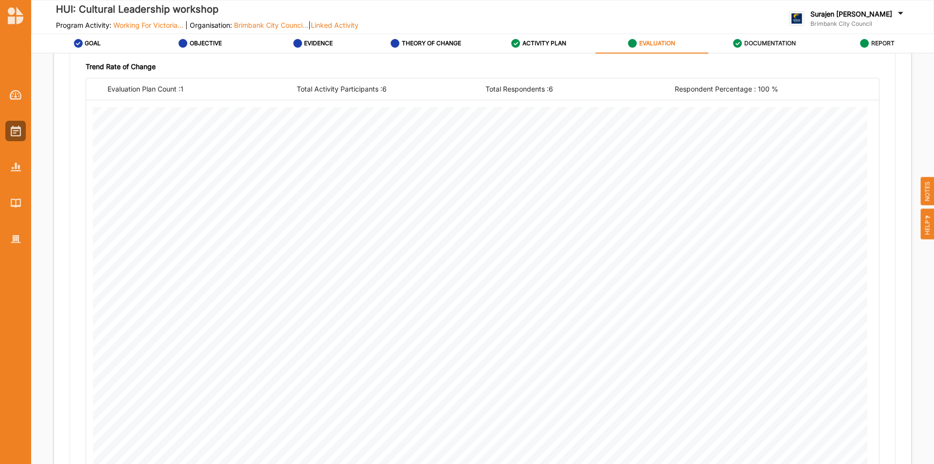
click at [759, 41] on label "DOCUMENTATION" at bounding box center [770, 43] width 52 height 8
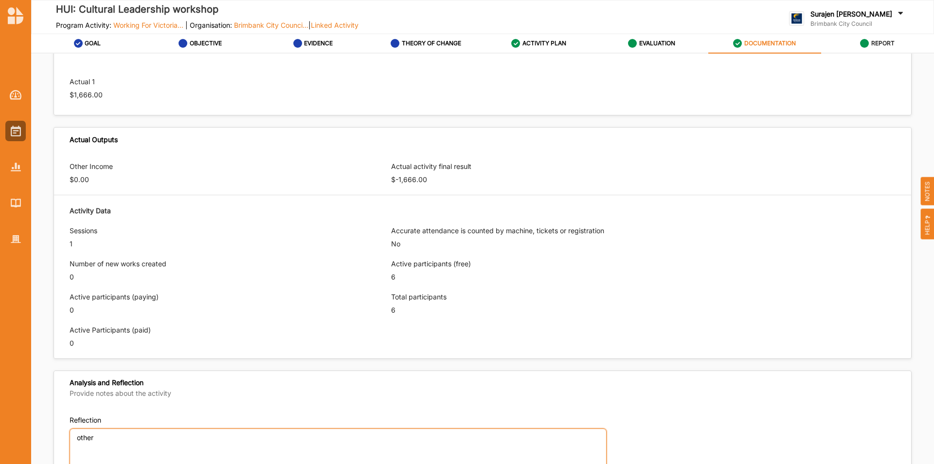
click at [117, 437] on textarea "other" at bounding box center [338, 467] width 537 height 78
type textarea "o"
type textarea "W"
type textarea "A"
type textarea "The activity was successful ub"
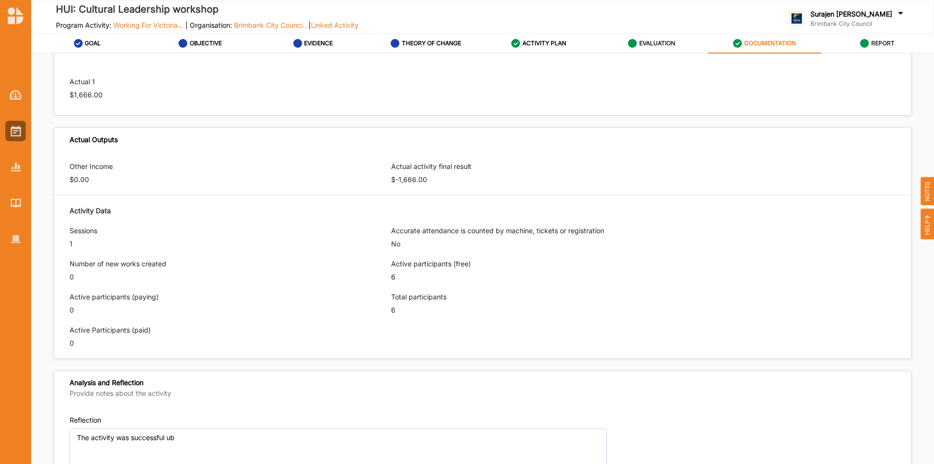
click at [655, 40] on label "EVALUATION" at bounding box center [657, 43] width 36 height 8
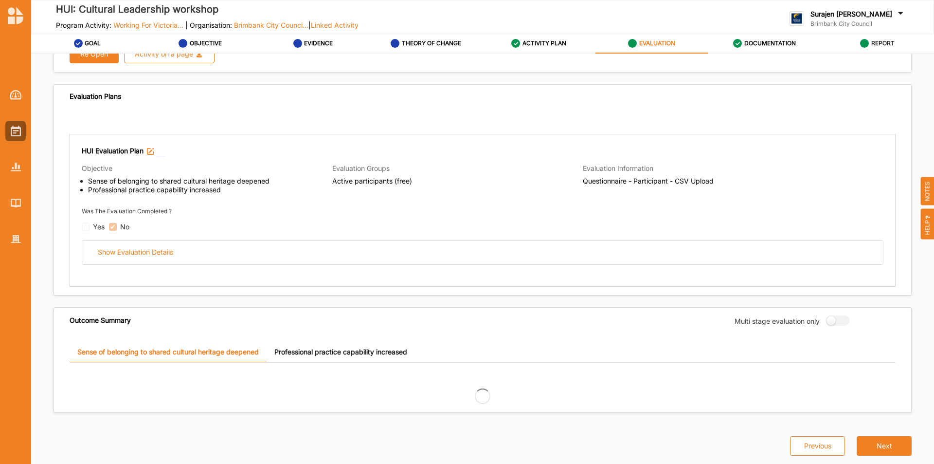
scroll to position [53, 0]
click at [768, 39] on div "DOCUMENTATION" at bounding box center [764, 44] width 63 height 18
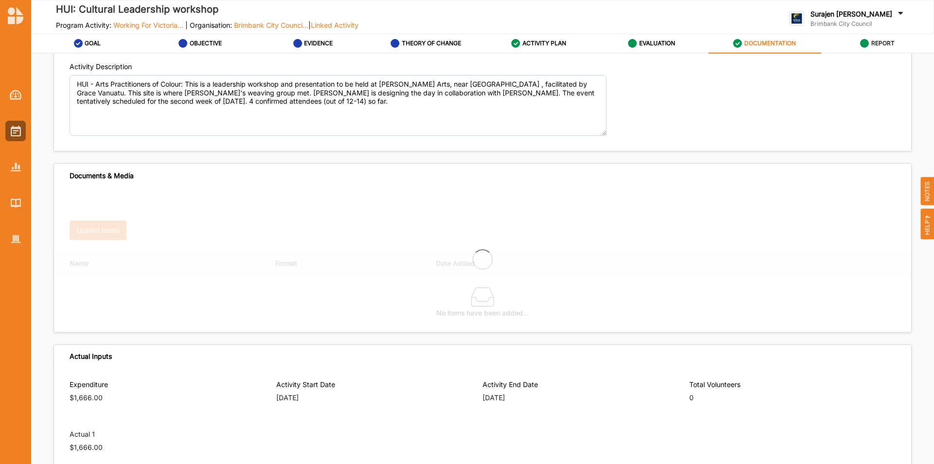
scroll to position [405, 0]
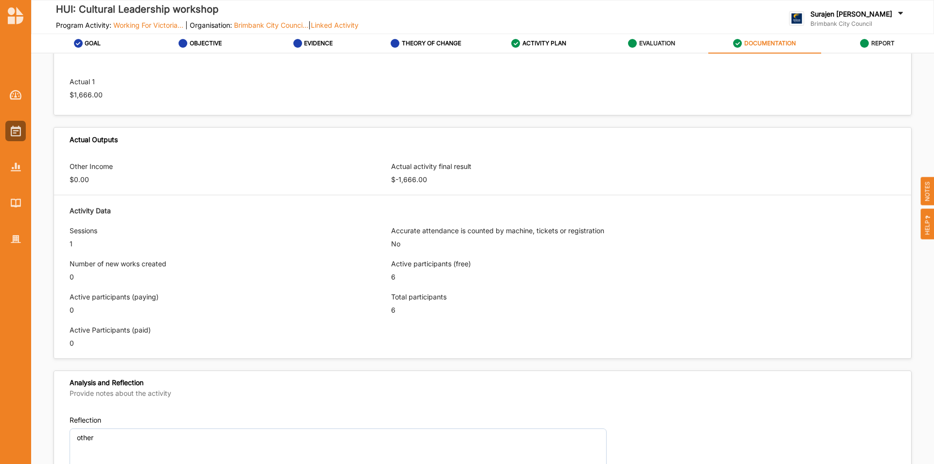
click at [638, 41] on div "EVALUATION" at bounding box center [651, 44] width 47 height 18
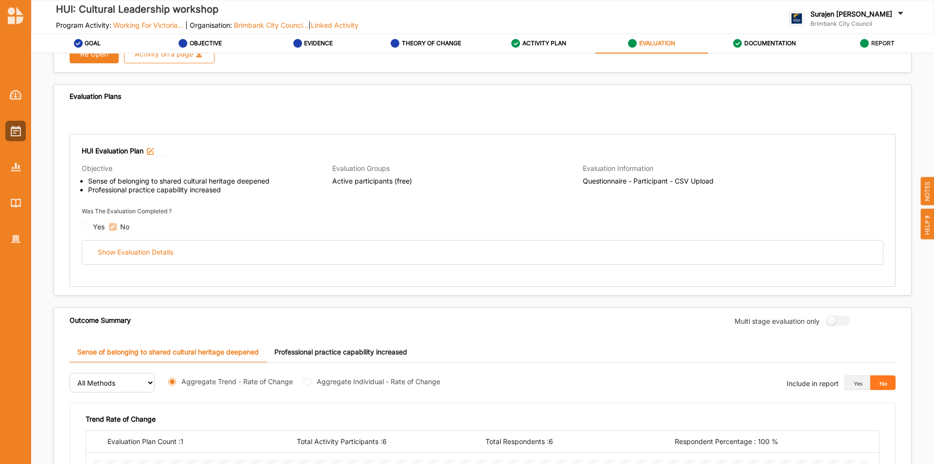
scroll to position [405, 0]
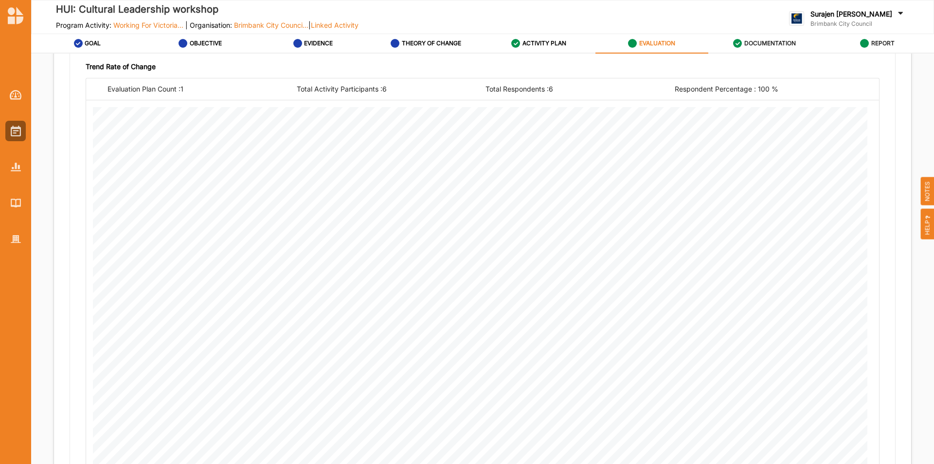
click at [748, 38] on div "DOCUMENTATION" at bounding box center [764, 44] width 63 height 18
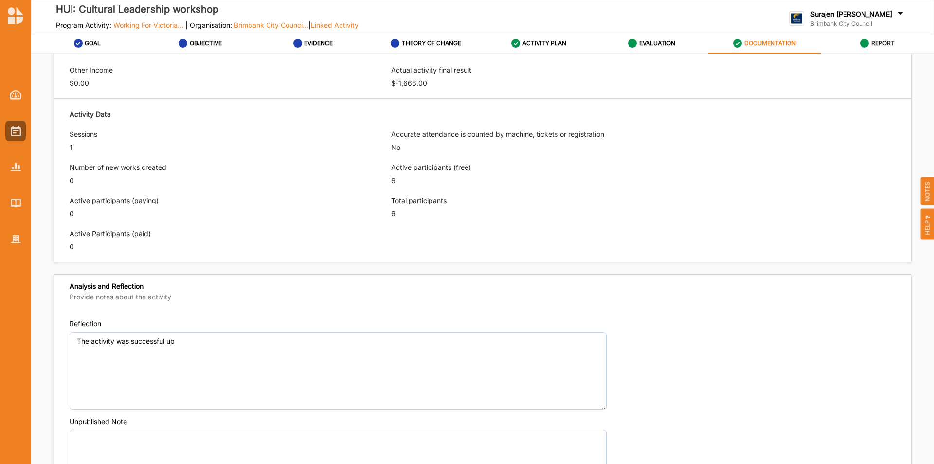
scroll to position [503, 0]
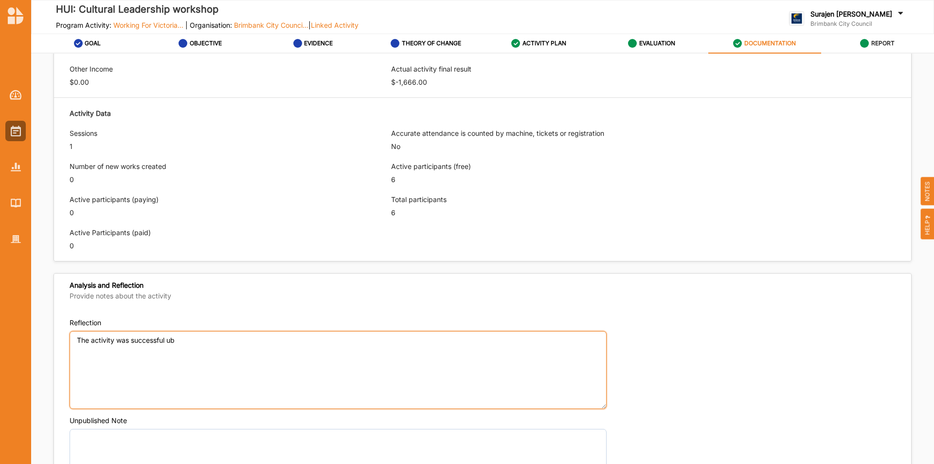
drag, startPoint x: 301, startPoint y: 342, endPoint x: 309, endPoint y: 339, distance: 8.9
click at [302, 342] on textarea "The activity was successful ub" at bounding box center [338, 370] width 537 height 78
type textarea "The activity was successful in deepening participants sense of connection to a …"
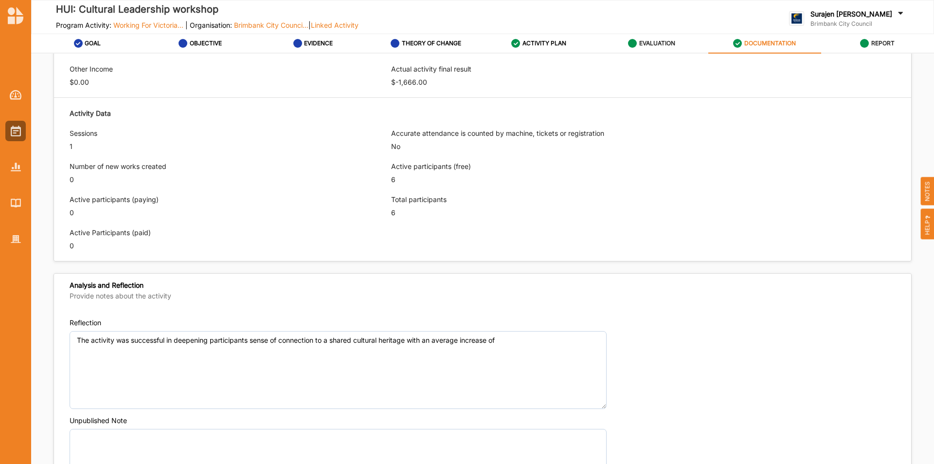
click at [642, 42] on label "EVALUATION" at bounding box center [657, 43] width 36 height 8
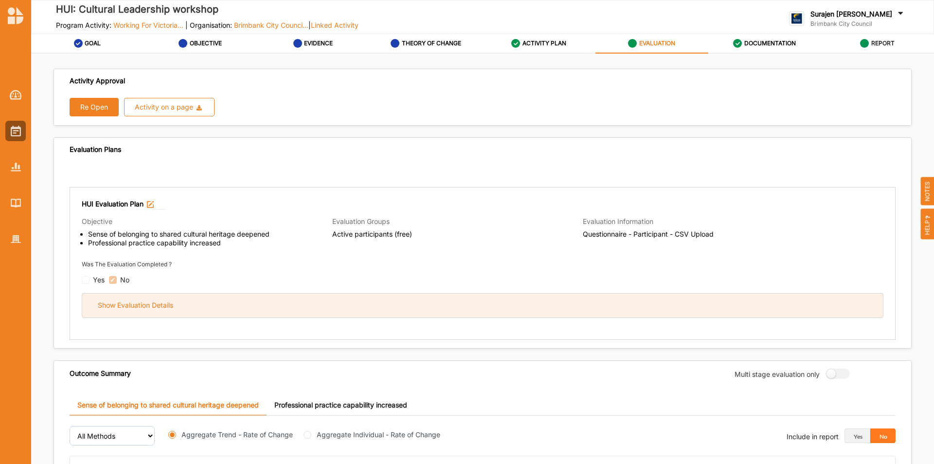
click at [255, 314] on div "Show Evaluation Details" at bounding box center [482, 305] width 801 height 24
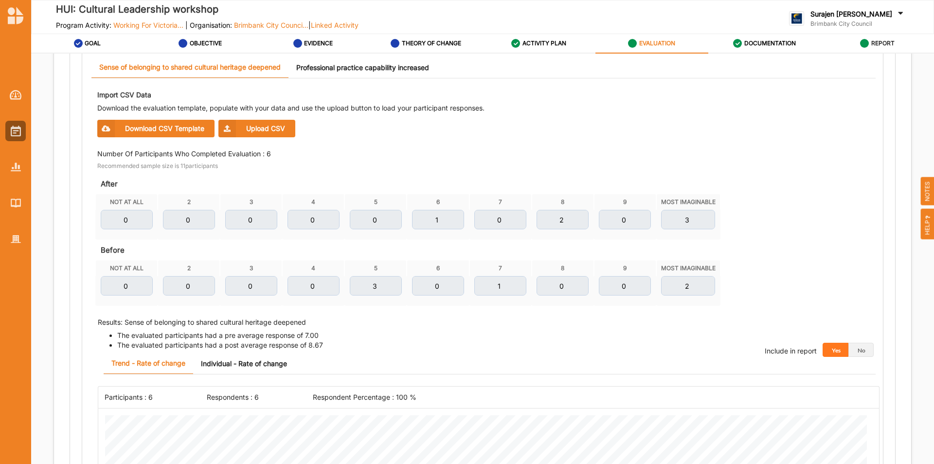
scroll to position [389, 0]
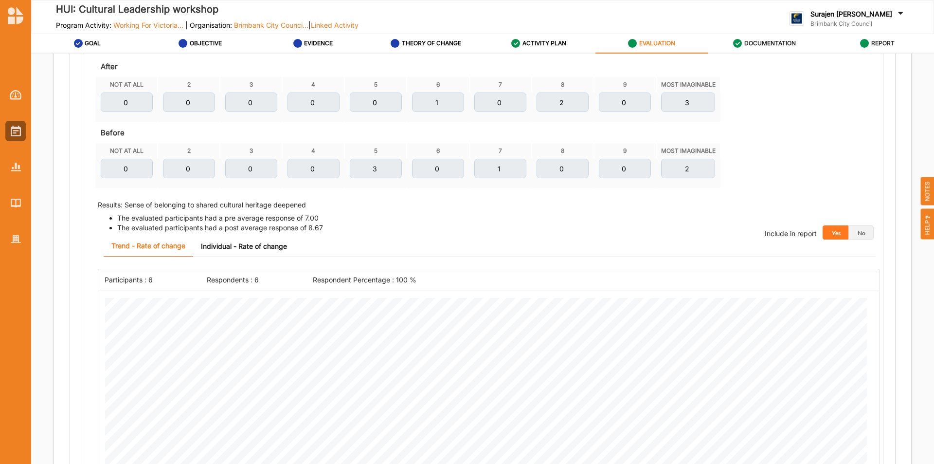
click at [750, 42] on label "DOCUMENTATION" at bounding box center [770, 43] width 52 height 8
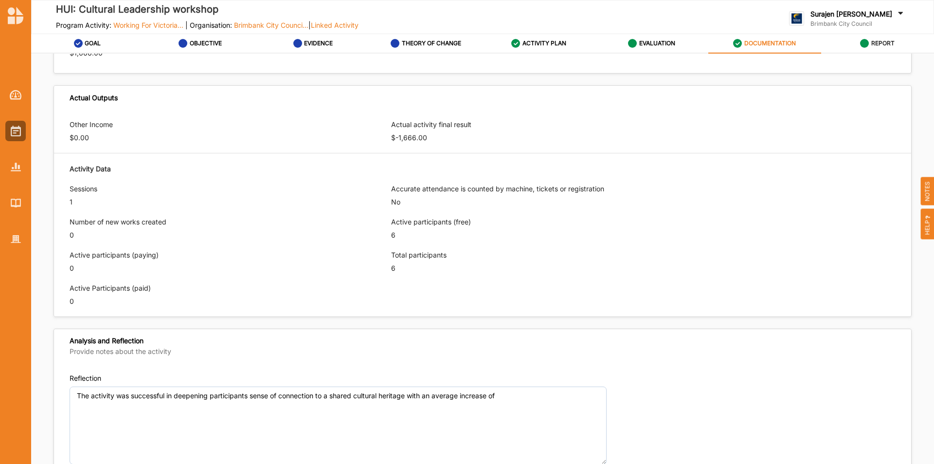
scroll to position [604, 0]
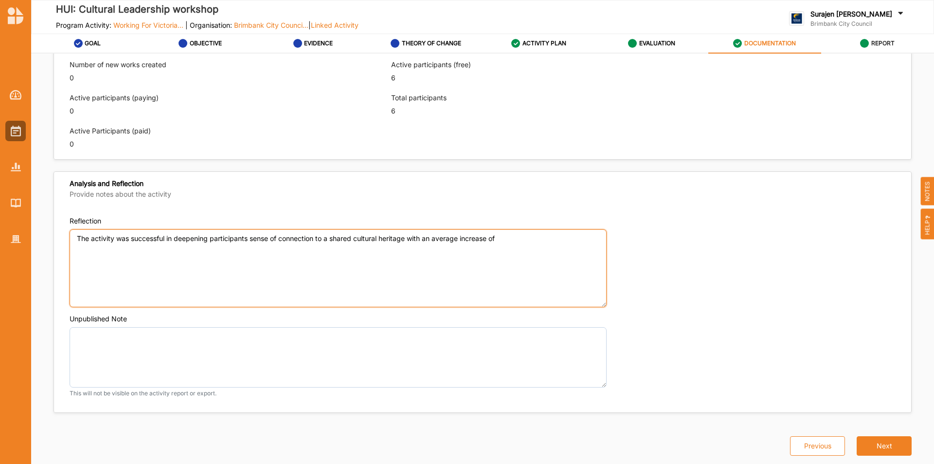
click at [539, 247] on textarea "The activity was successful in deepening participants sense of connection to a …" at bounding box center [338, 268] width 537 height 78
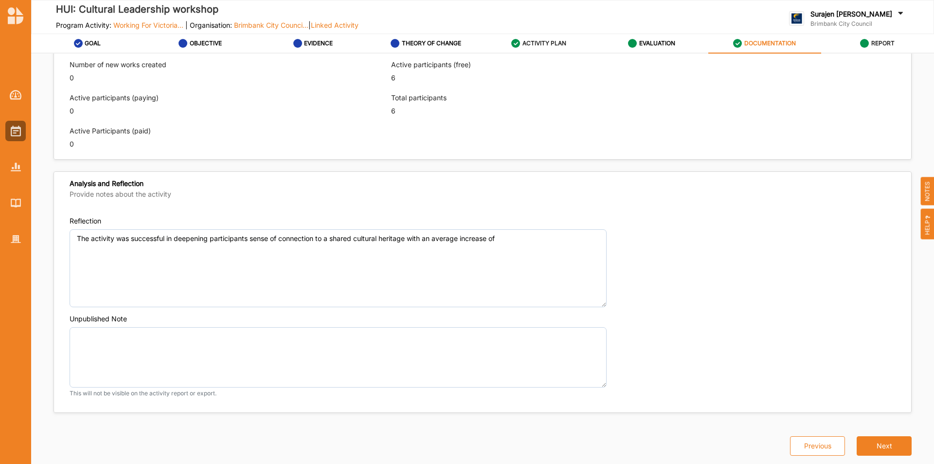
click at [532, 42] on label "ACTIVITY PLAN" at bounding box center [545, 43] width 44 height 8
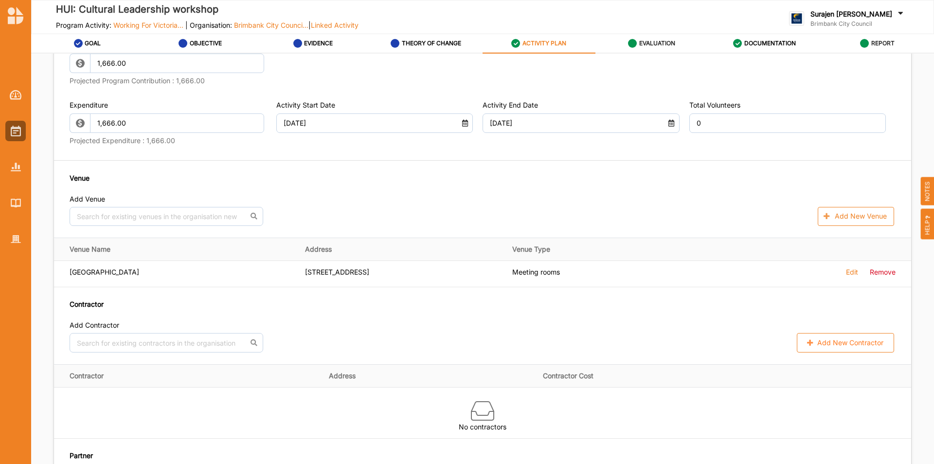
click at [645, 39] on div "EVALUATION" at bounding box center [651, 44] width 47 height 18
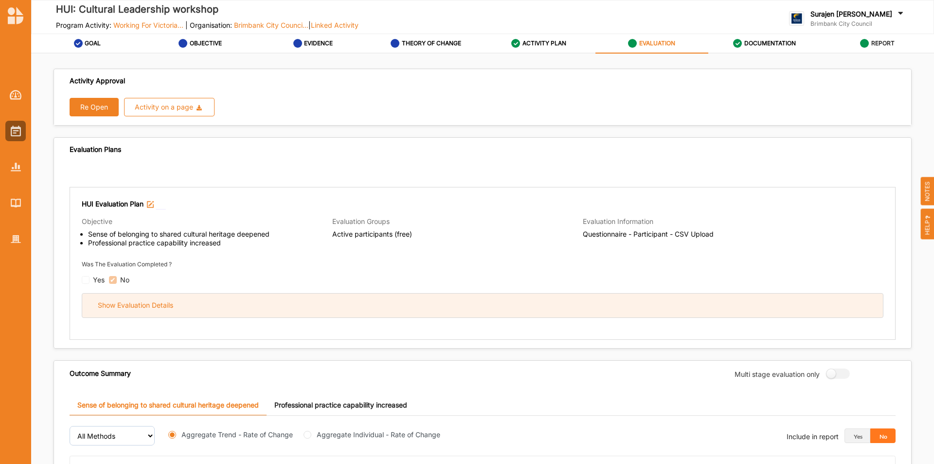
click at [256, 311] on div "Show Evaluation Details" at bounding box center [482, 305] width 801 height 24
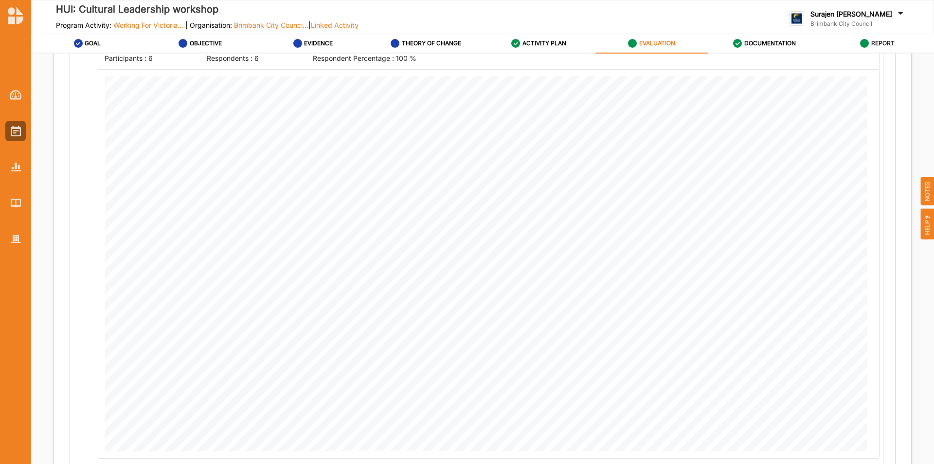
scroll to position [632, 0]
click at [771, 48] on div "DOCUMENTATION" at bounding box center [764, 44] width 63 height 18
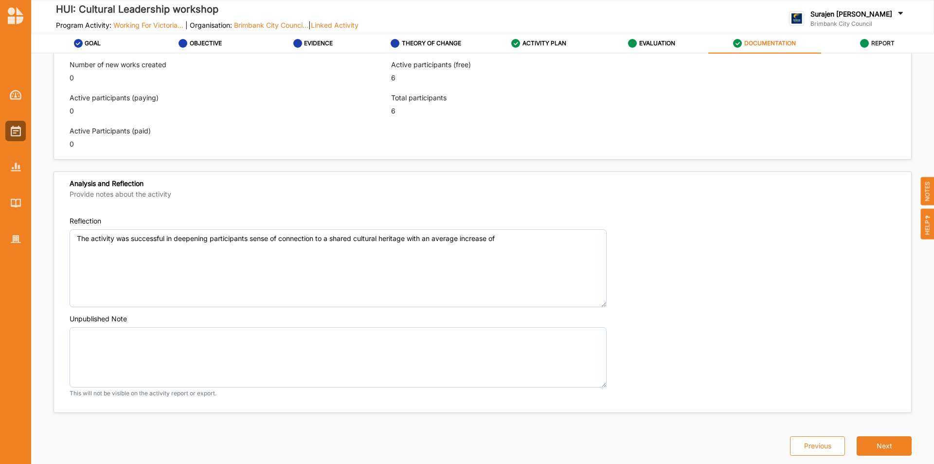
scroll to position [604, 0]
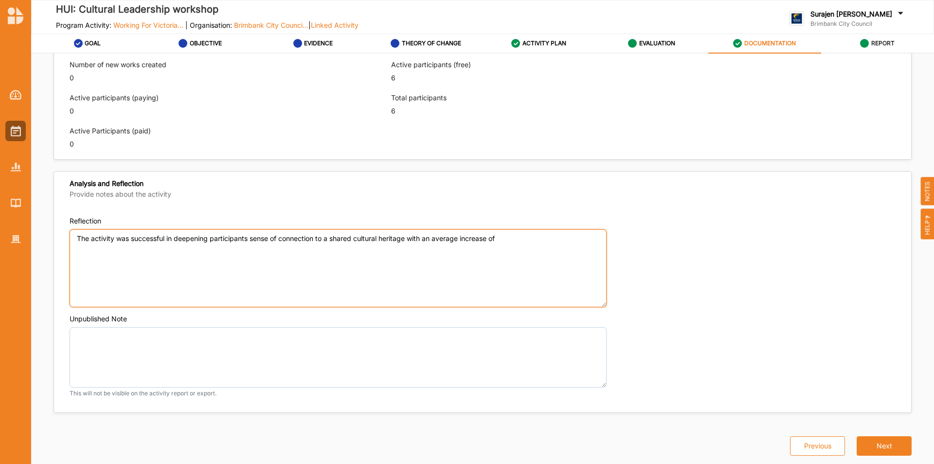
click at [547, 241] on textarea "The activity was successful in deepening participants sense of connection to a …" at bounding box center [338, 268] width 537 height 78
type textarea "The activity was successful in deepening participants sense of connection to a …"
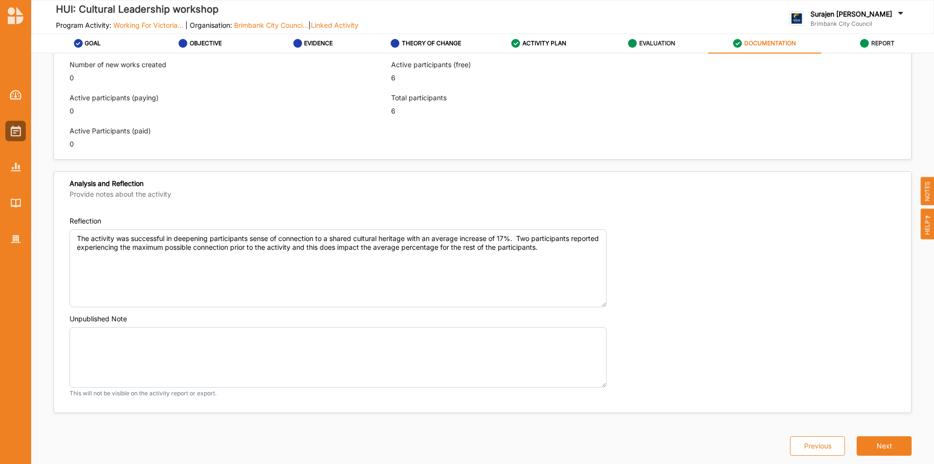
click at [649, 43] on label "EVALUATION" at bounding box center [657, 43] width 36 height 8
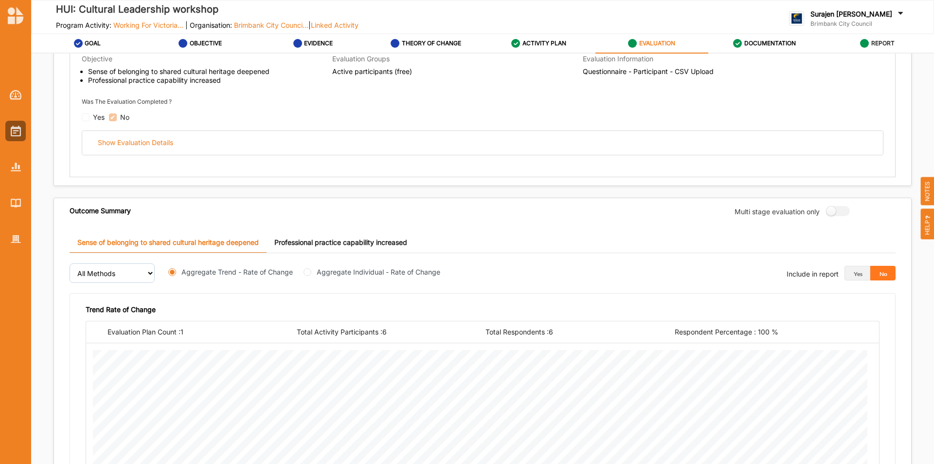
scroll to position [162, 0]
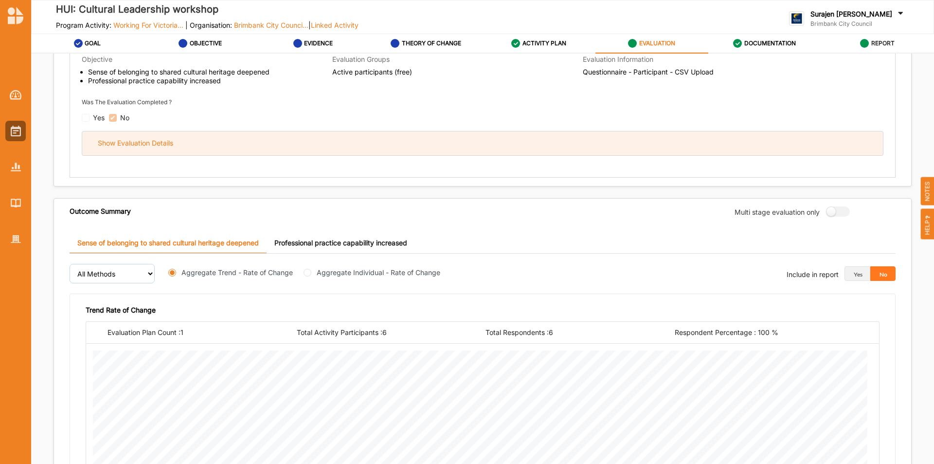
click at [348, 144] on div "Show Evaluation Details" at bounding box center [482, 143] width 801 height 24
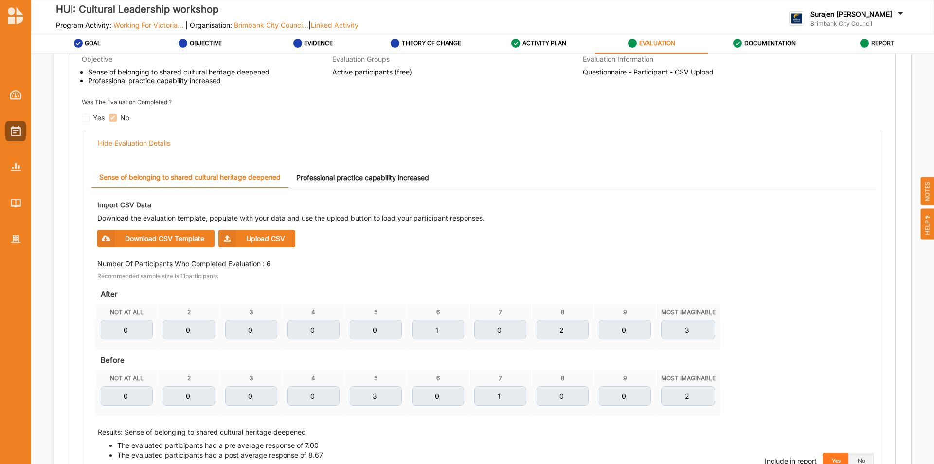
click at [339, 176] on link "Professional practice capability increased" at bounding box center [362, 177] width 148 height 21
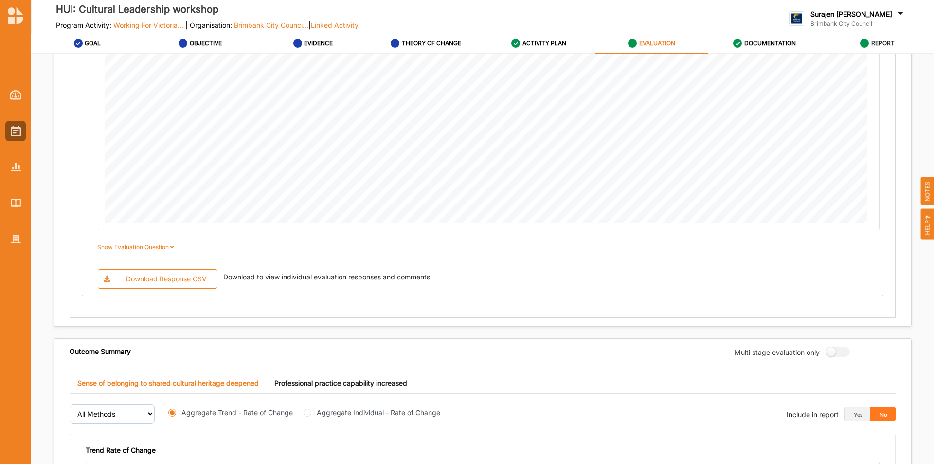
scroll to position [843, 0]
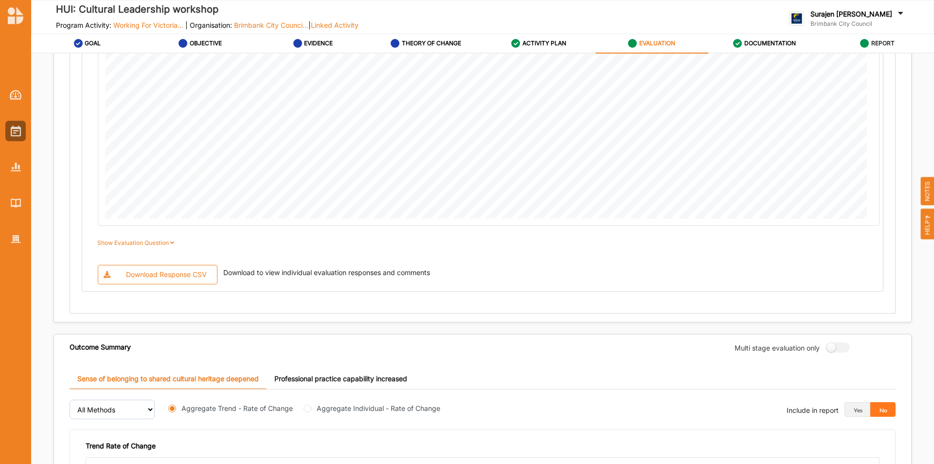
click at [157, 272] on div "Download Response CSV" at bounding box center [166, 274] width 81 height 9
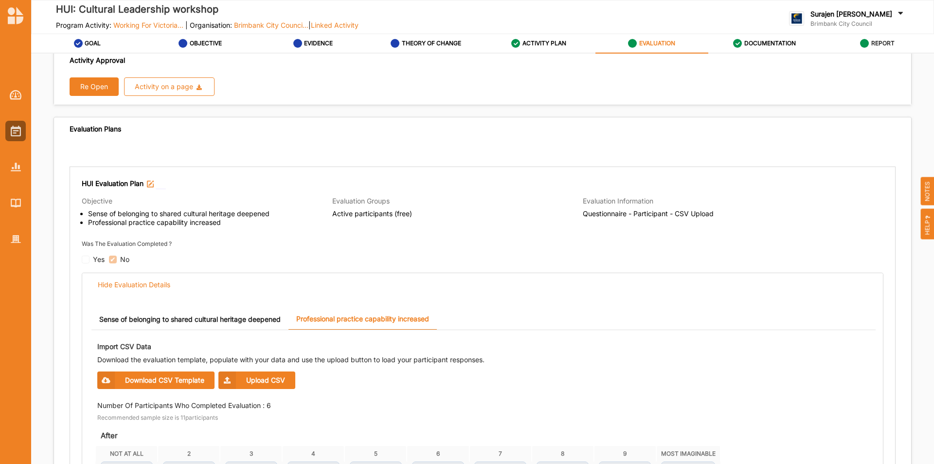
scroll to position [16, 0]
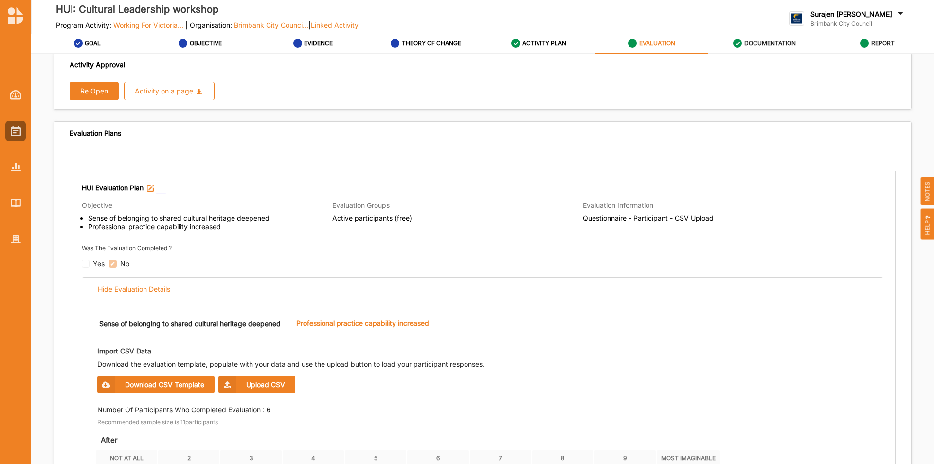
click at [743, 46] on div "DOCUMENTATION" at bounding box center [764, 44] width 63 height 18
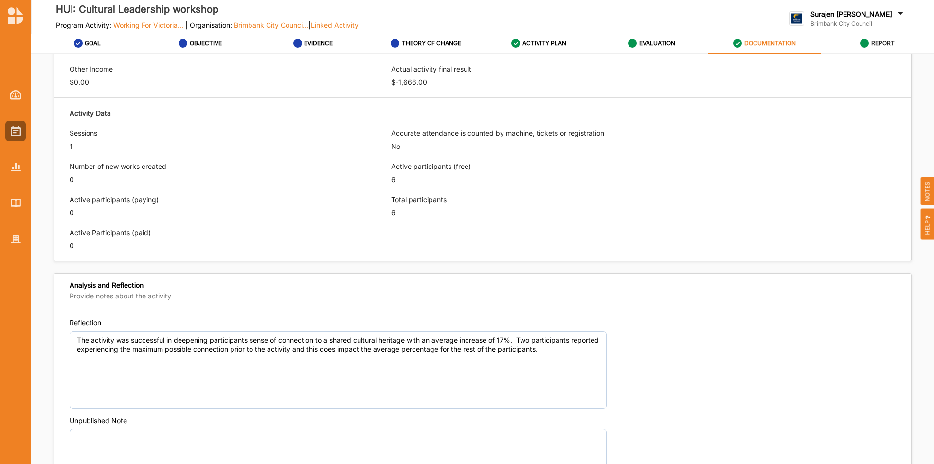
scroll to position [556, 0]
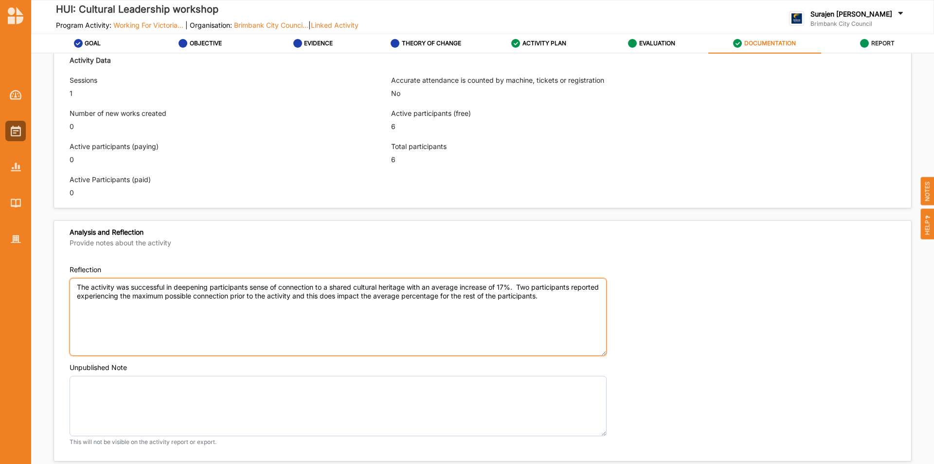
click at [585, 297] on textarea "The activity was successful in deepening participants sense of connection to a …" at bounding box center [338, 317] width 537 height 78
type textarea "The activity was successful in deepening participants sense of connection to a …"
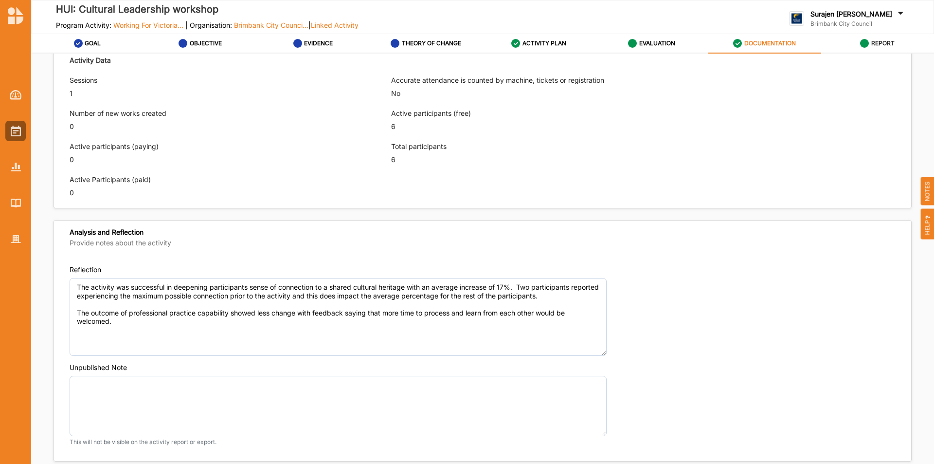
click at [888, 49] on div "REPORT" at bounding box center [877, 44] width 35 height 18
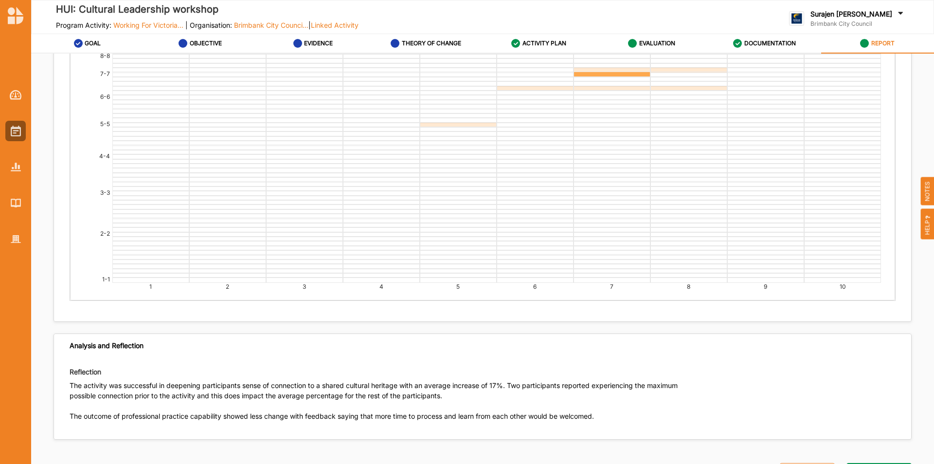
scroll to position [2420, 0]
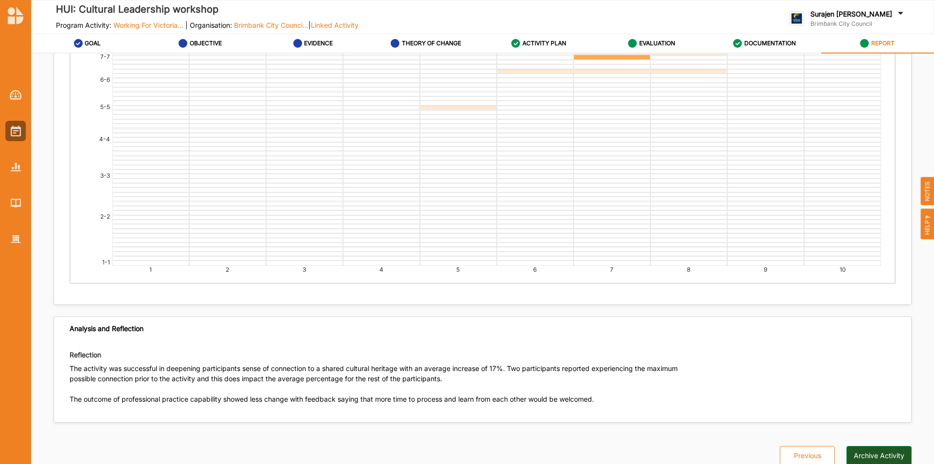
click at [884, 446] on button "Archive Activity" at bounding box center [879, 455] width 65 height 19
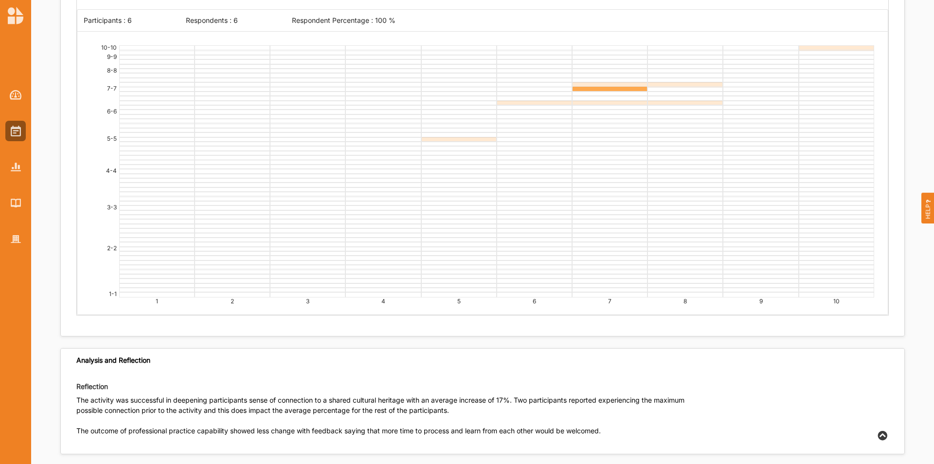
scroll to position [2472, 0]
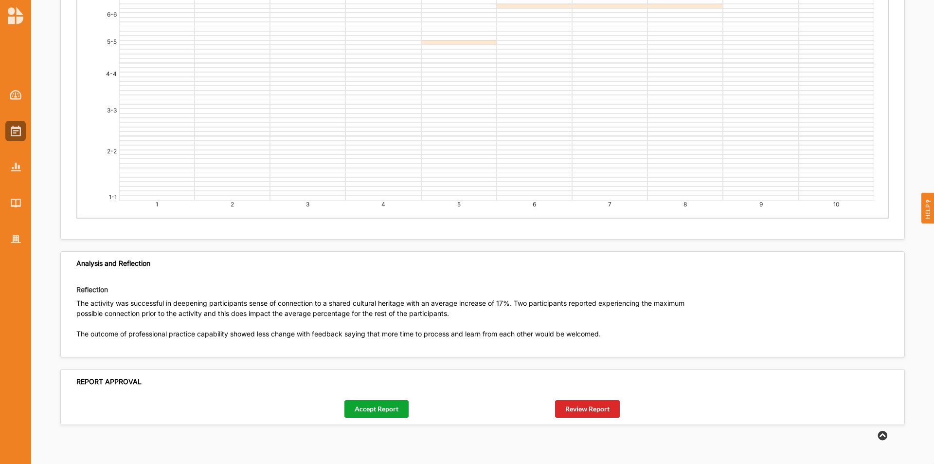
click at [390, 410] on button "Accept Report" at bounding box center [376, 409] width 64 height 18
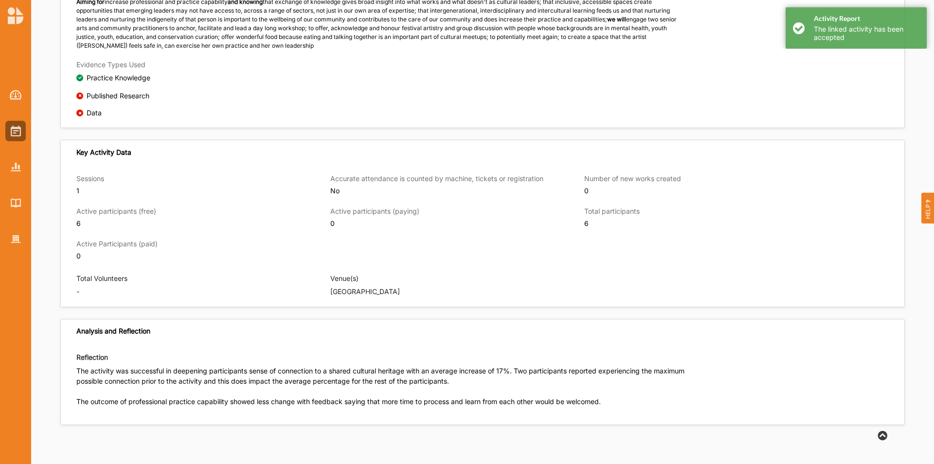
scroll to position [596, 0]
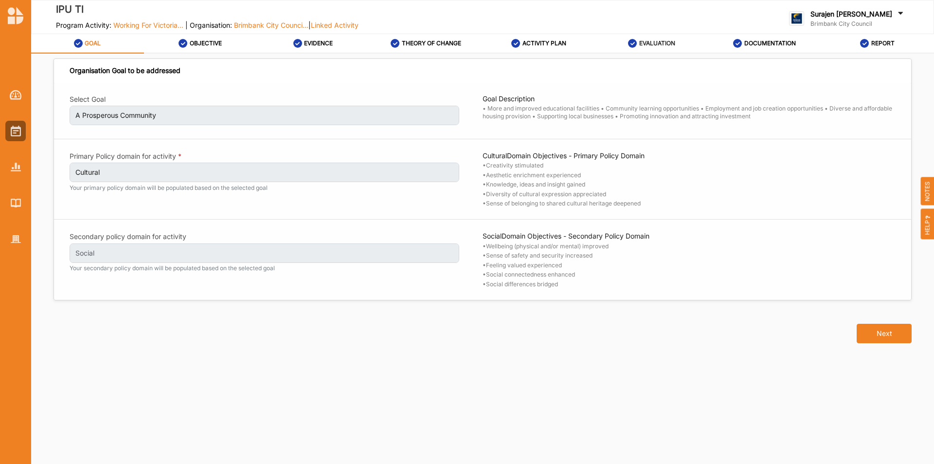
click at [640, 39] on div "EVALUATION" at bounding box center [651, 44] width 47 height 18
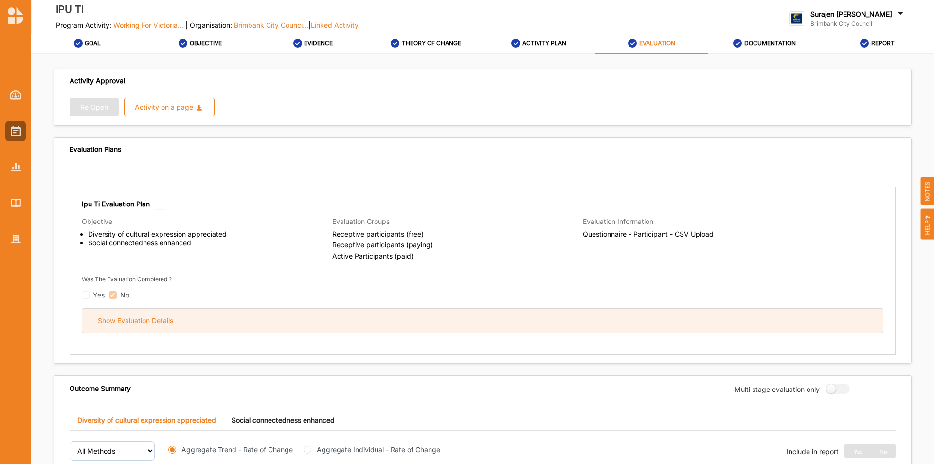
click at [233, 318] on div "Show Evaluation Details" at bounding box center [482, 320] width 801 height 24
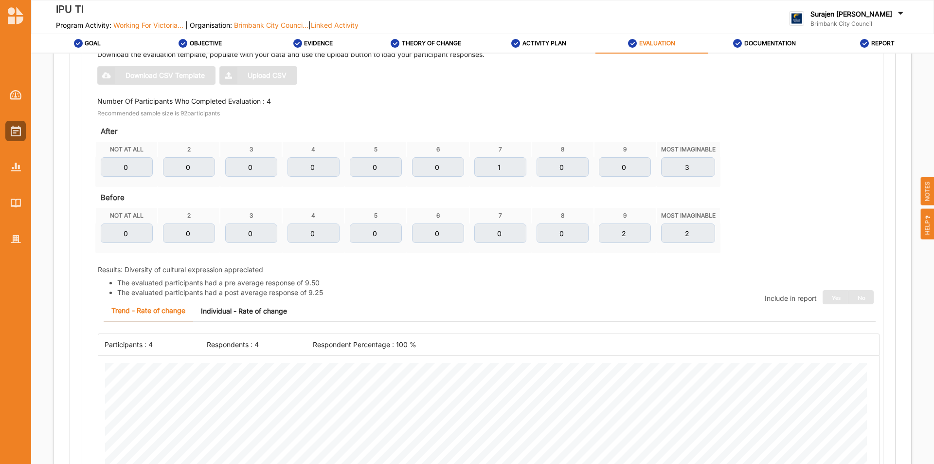
scroll to position [195, 0]
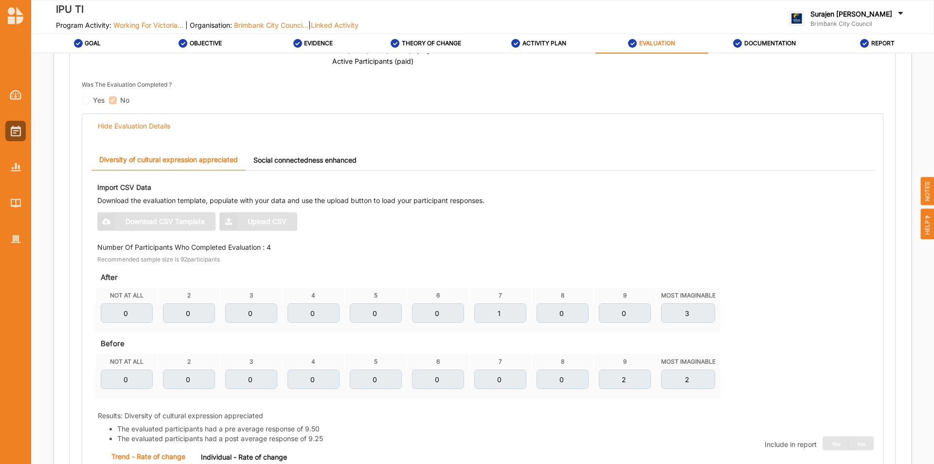
click at [312, 156] on link "Social connectedness enhanced" at bounding box center [305, 159] width 119 height 21
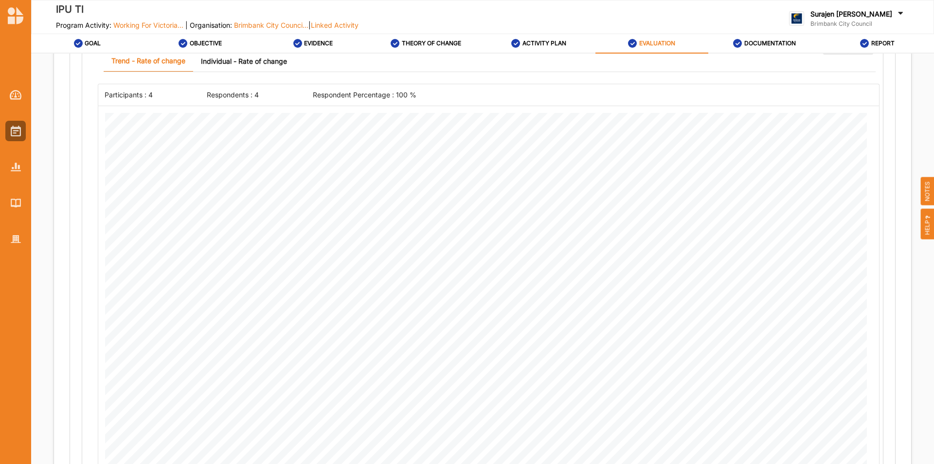
scroll to position [584, 0]
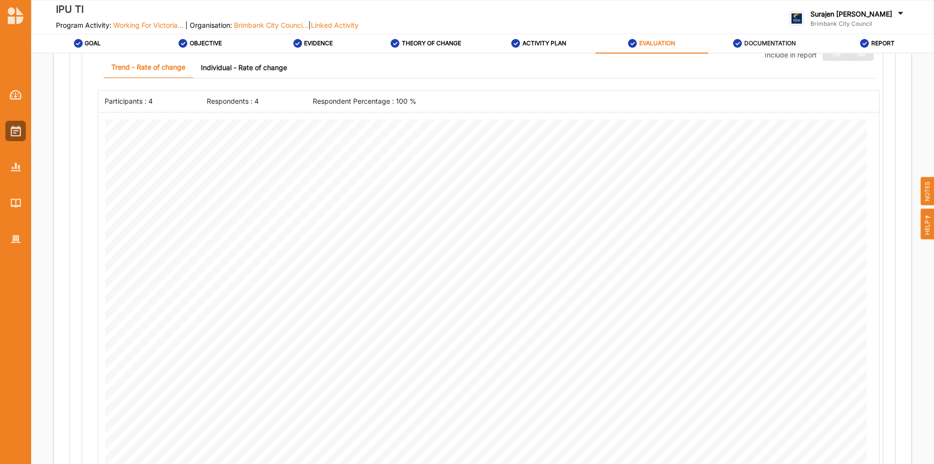
click at [751, 44] on label "DOCUMENTATION" at bounding box center [770, 43] width 52 height 8
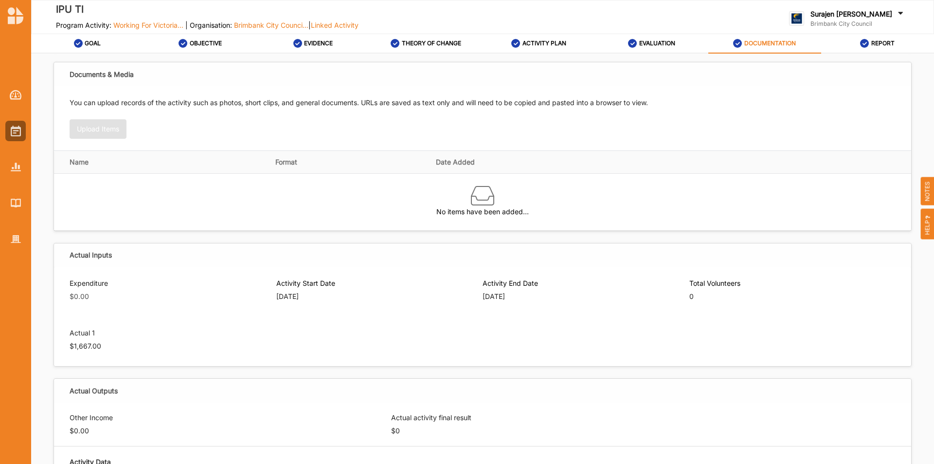
scroll to position [151, 0]
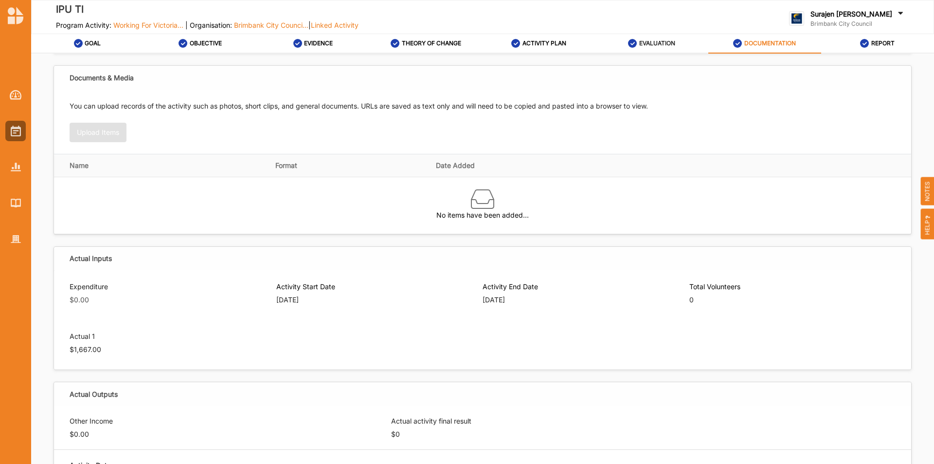
click at [648, 49] on div "EVALUATION" at bounding box center [651, 44] width 47 height 18
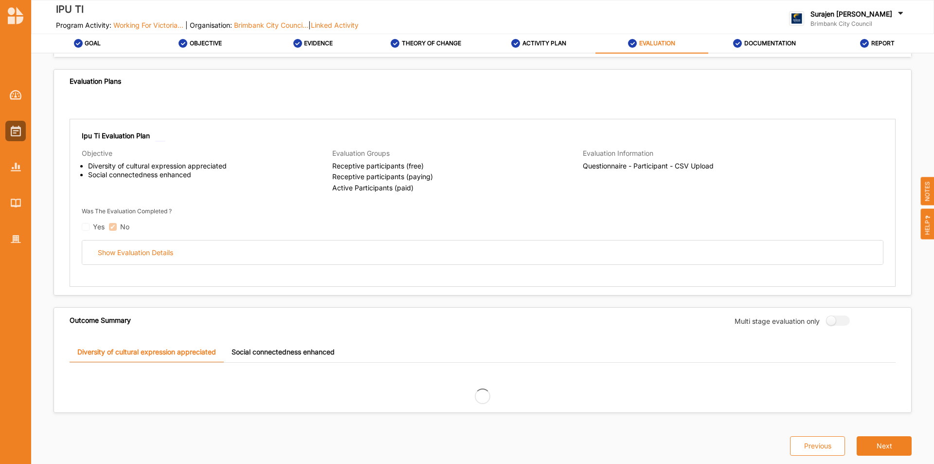
scroll to position [151, 0]
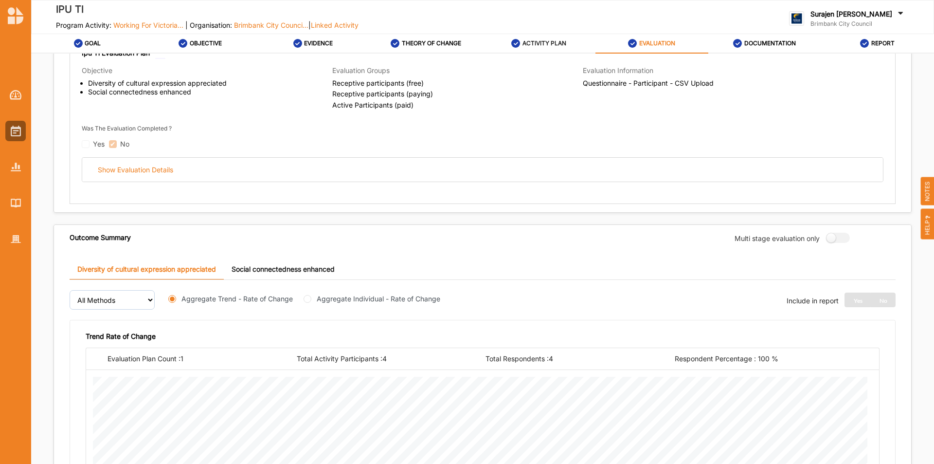
click at [538, 41] on label "ACTIVITY PLAN" at bounding box center [545, 43] width 44 height 8
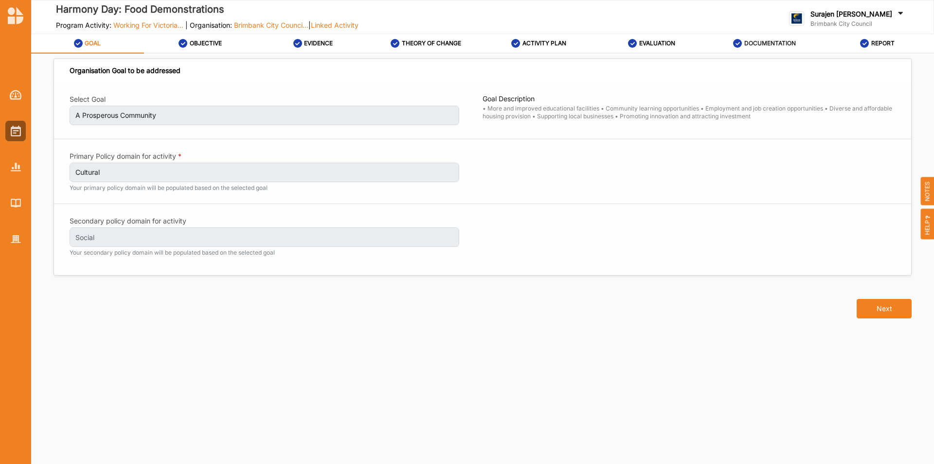
click at [764, 41] on label "DOCUMENTATION" at bounding box center [770, 43] width 52 height 8
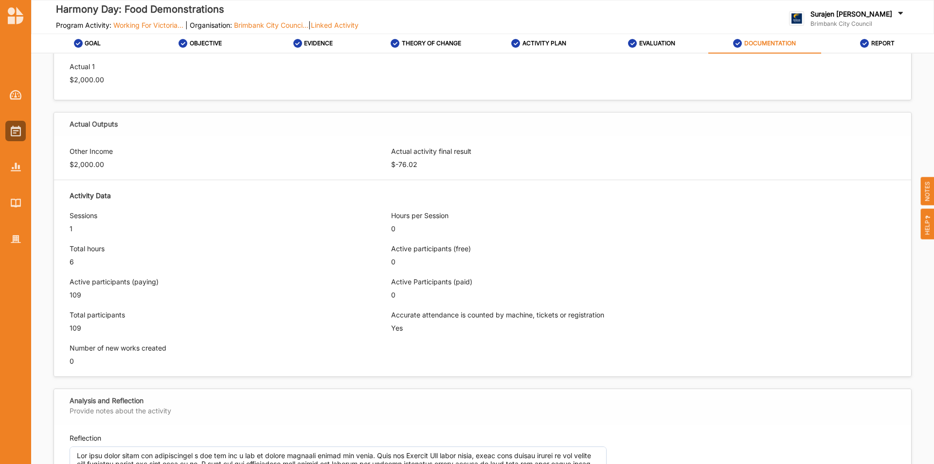
scroll to position [827, 0]
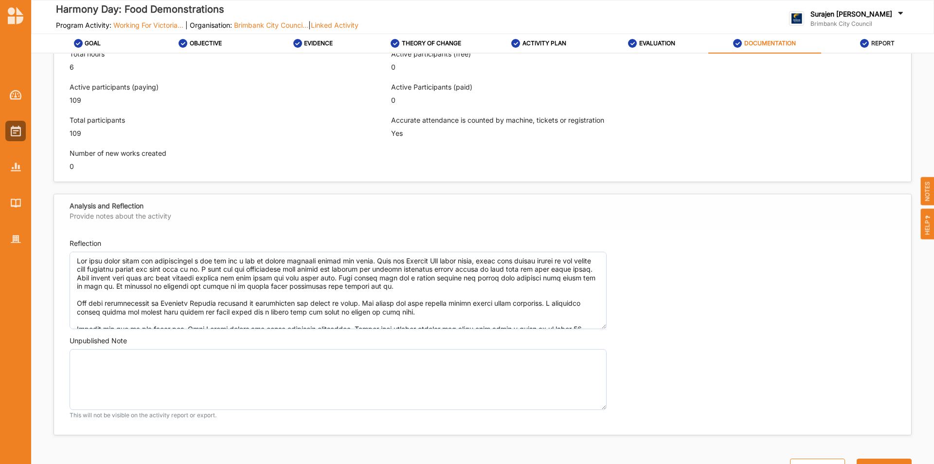
click at [884, 41] on label "REPORT" at bounding box center [882, 43] width 23 height 8
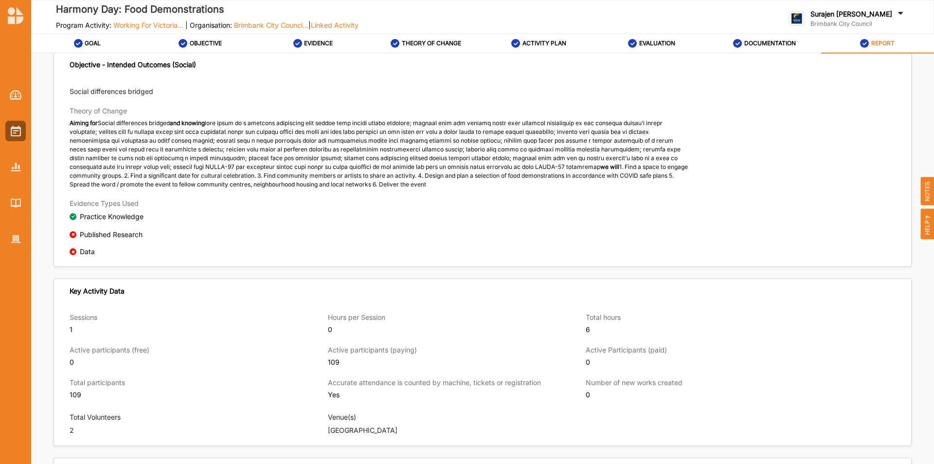
scroll to position [311, 0]
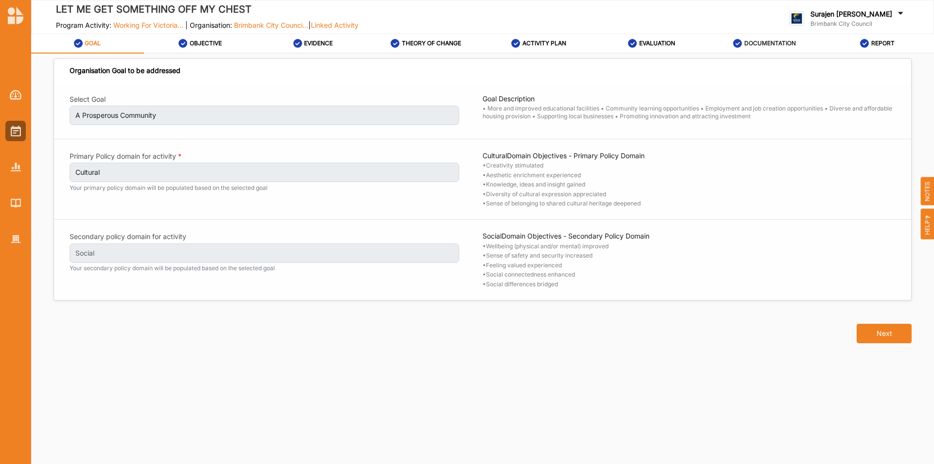
click at [778, 40] on label "DOCUMENTATION" at bounding box center [770, 43] width 52 height 8
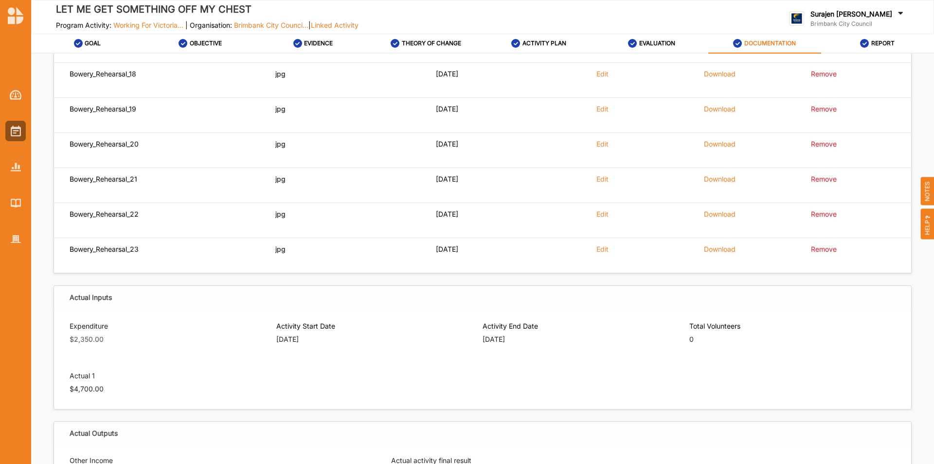
scroll to position [314, 0]
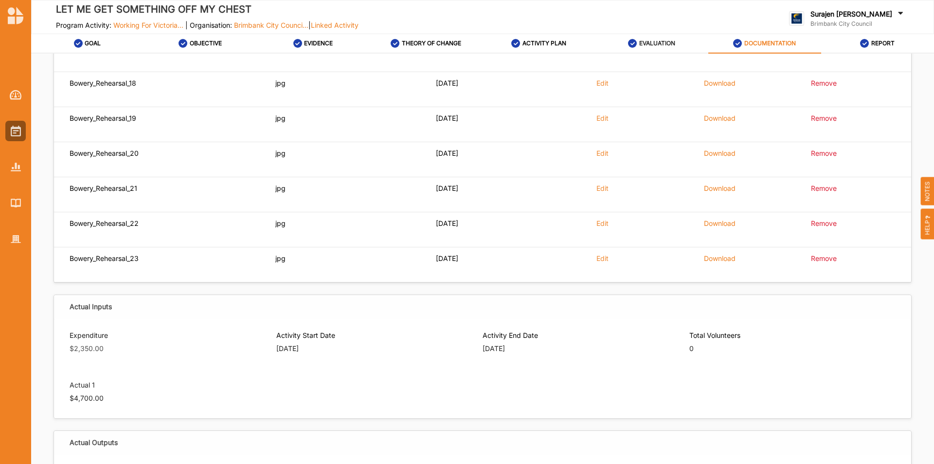
click at [673, 40] on label "EVALUATION" at bounding box center [657, 43] width 36 height 8
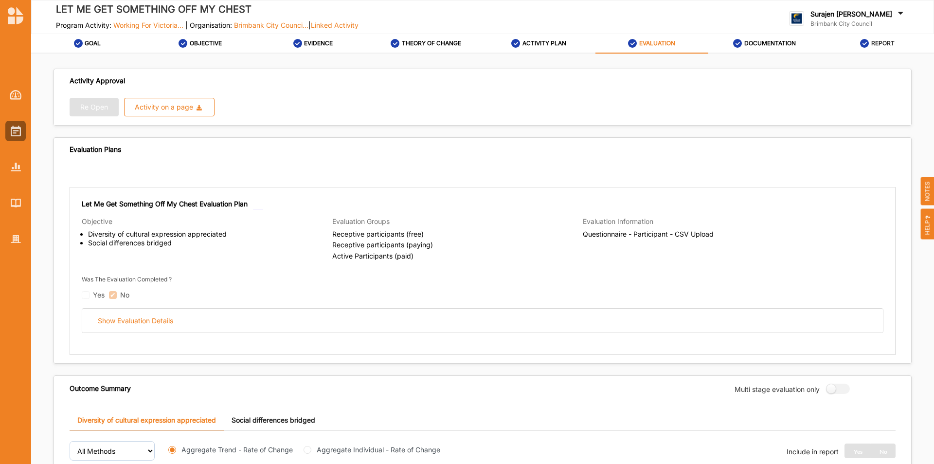
click at [886, 39] on div "REPORT" at bounding box center [877, 44] width 35 height 18
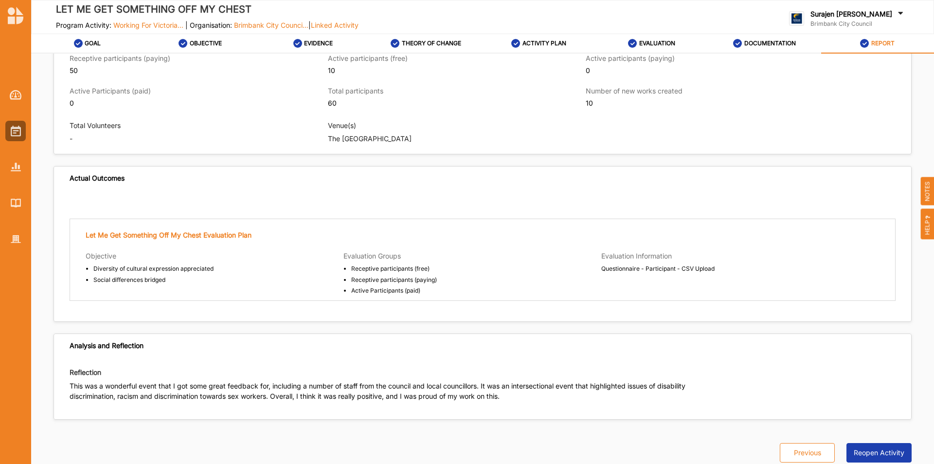
scroll to position [996, 0]
